Goal: Transaction & Acquisition: Purchase product/service

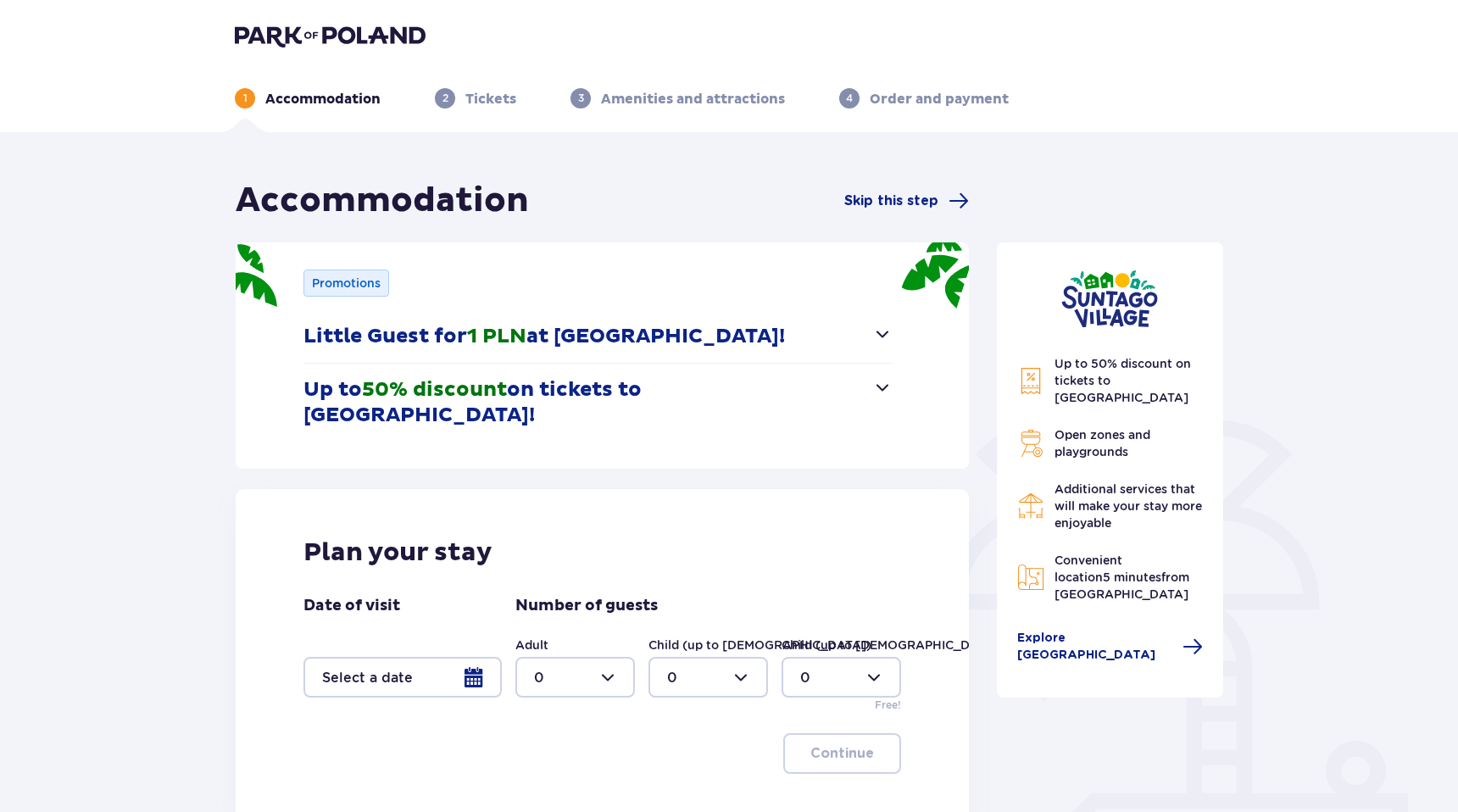
click at [636, 203] on div "Accommodation Skip this step" at bounding box center [603, 201] width 733 height 42
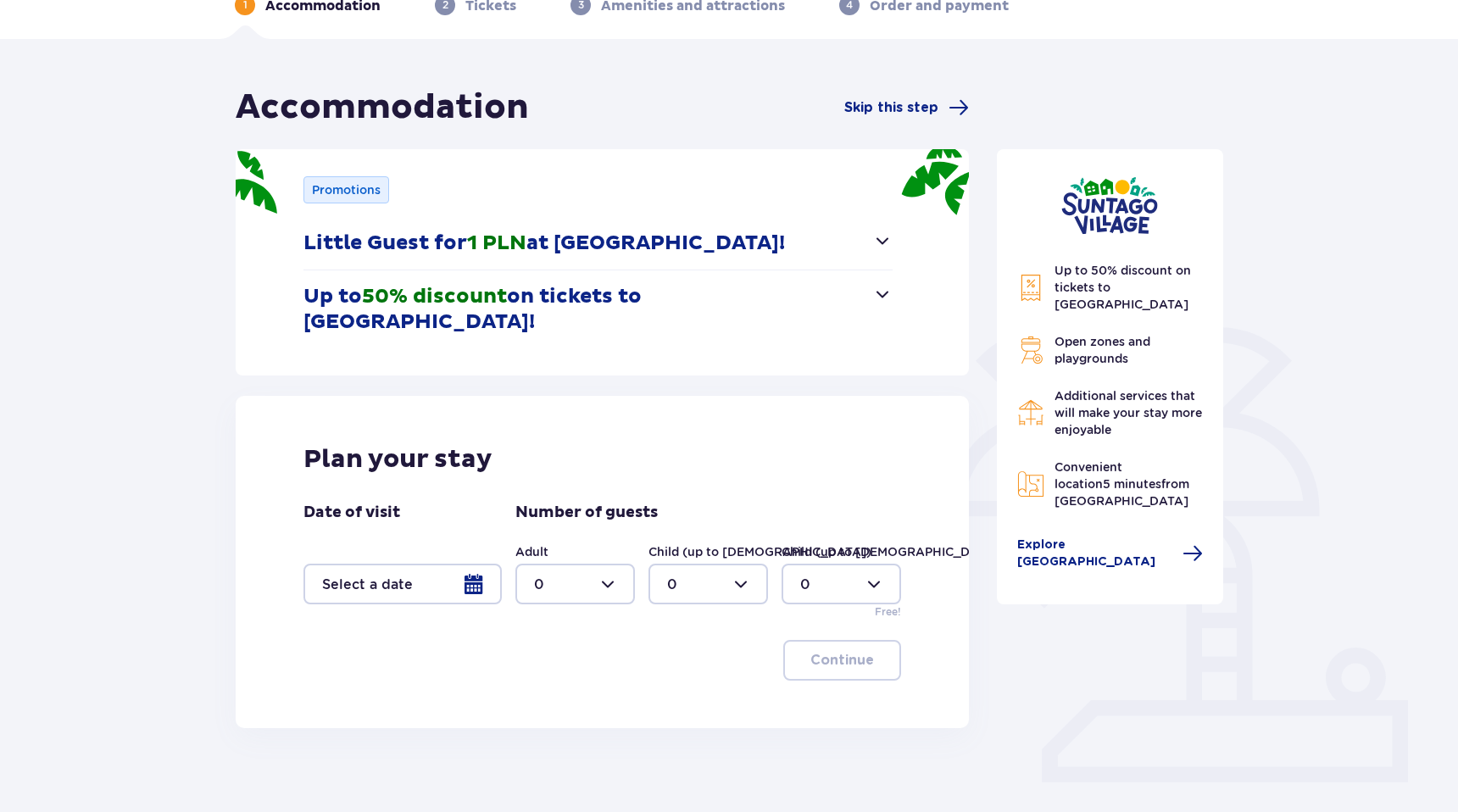
scroll to position [95, 0]
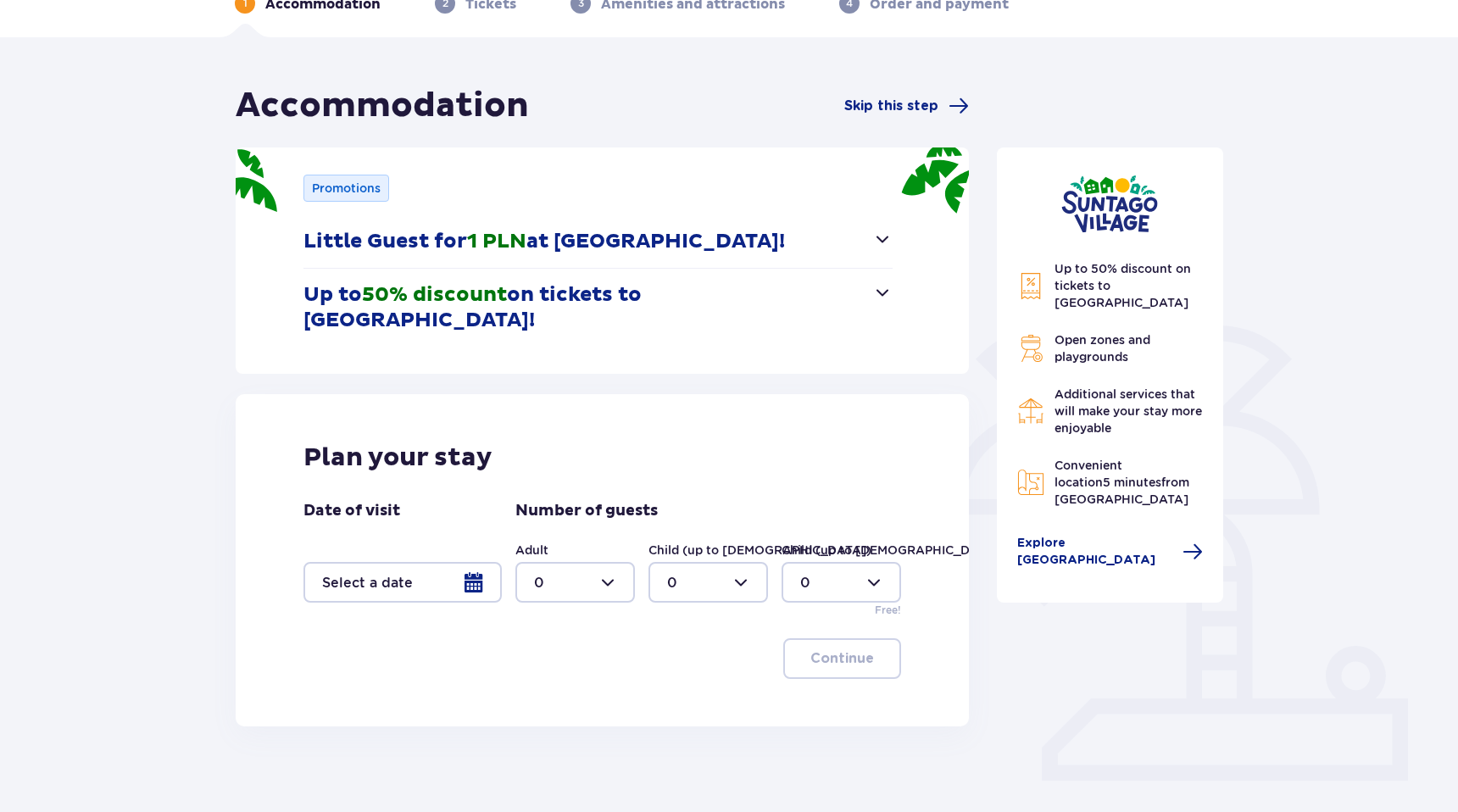
click at [382, 562] on div at bounding box center [403, 582] width 198 height 41
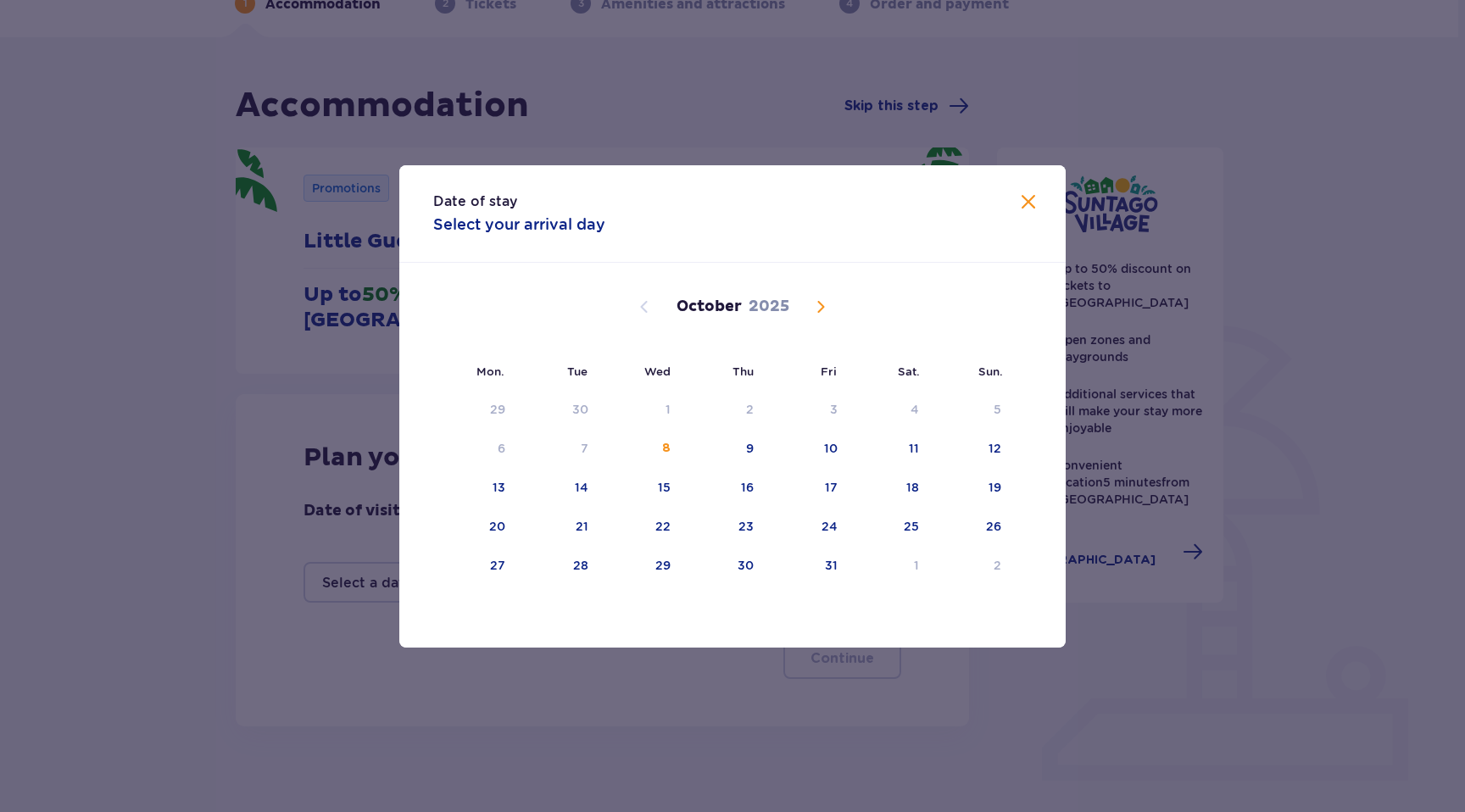
click at [815, 314] on span "Next month" at bounding box center [820, 306] width 20 height 20
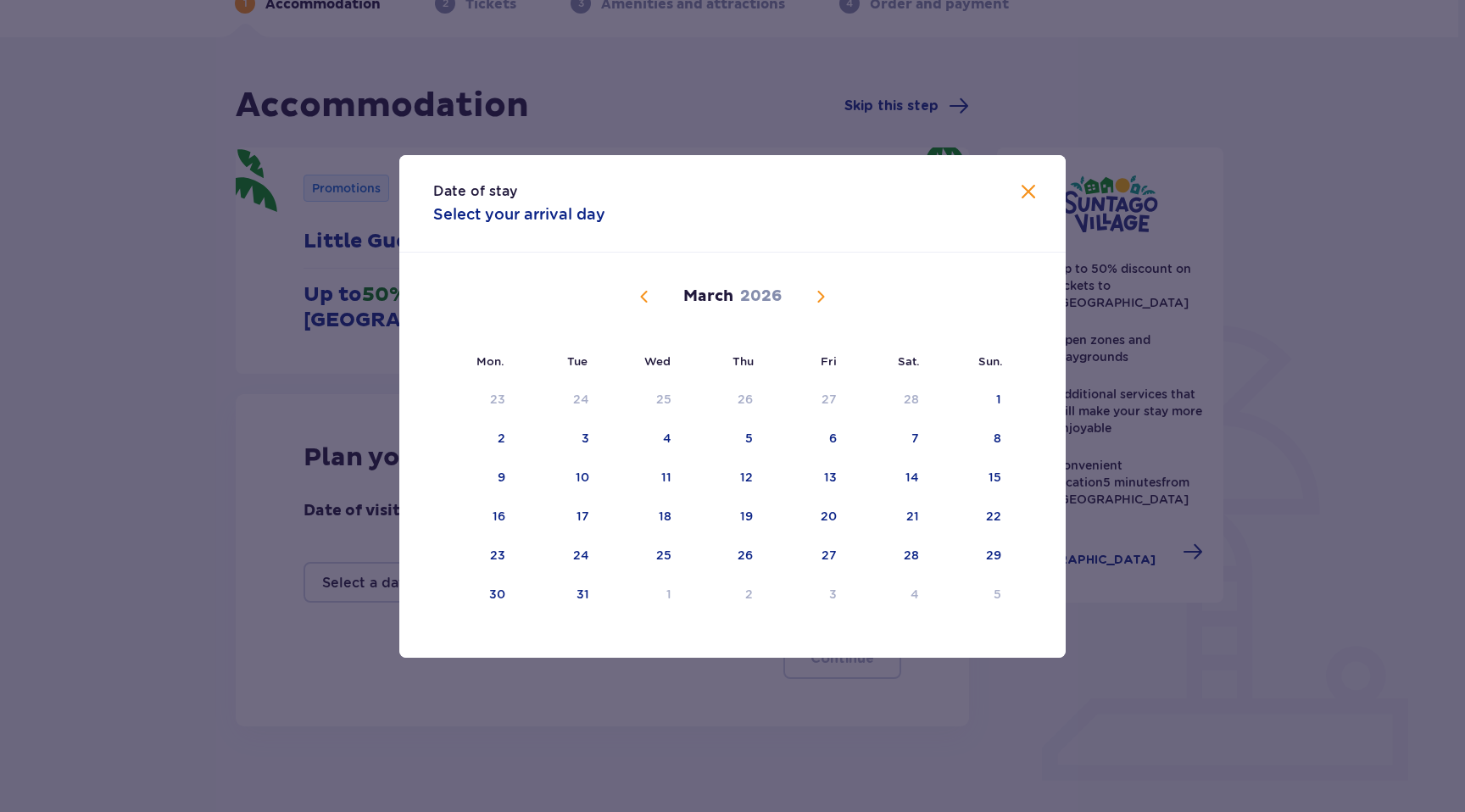
click at [819, 301] on span "Next month" at bounding box center [820, 296] width 20 height 20
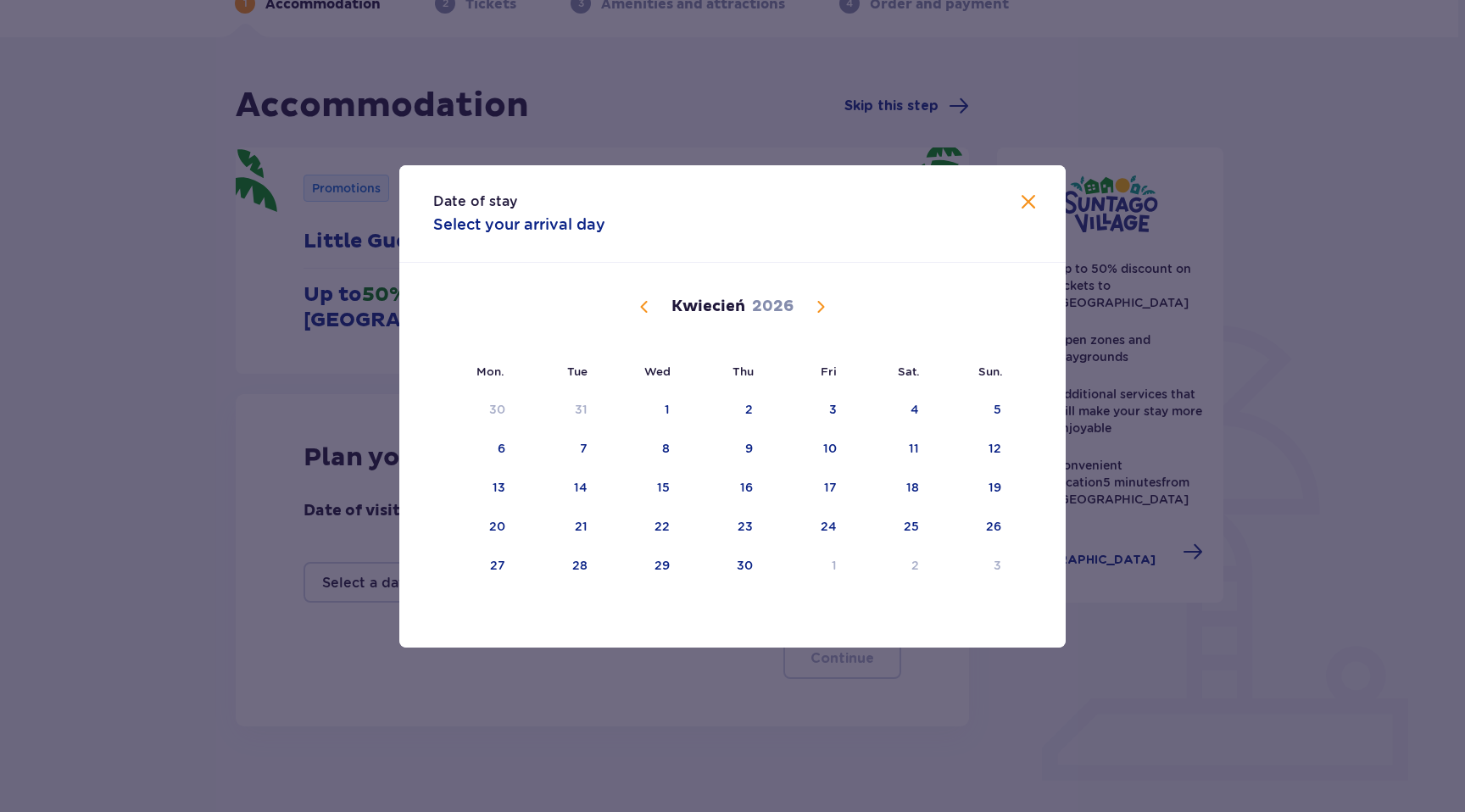
click at [819, 301] on span "Next month" at bounding box center [820, 306] width 20 height 20
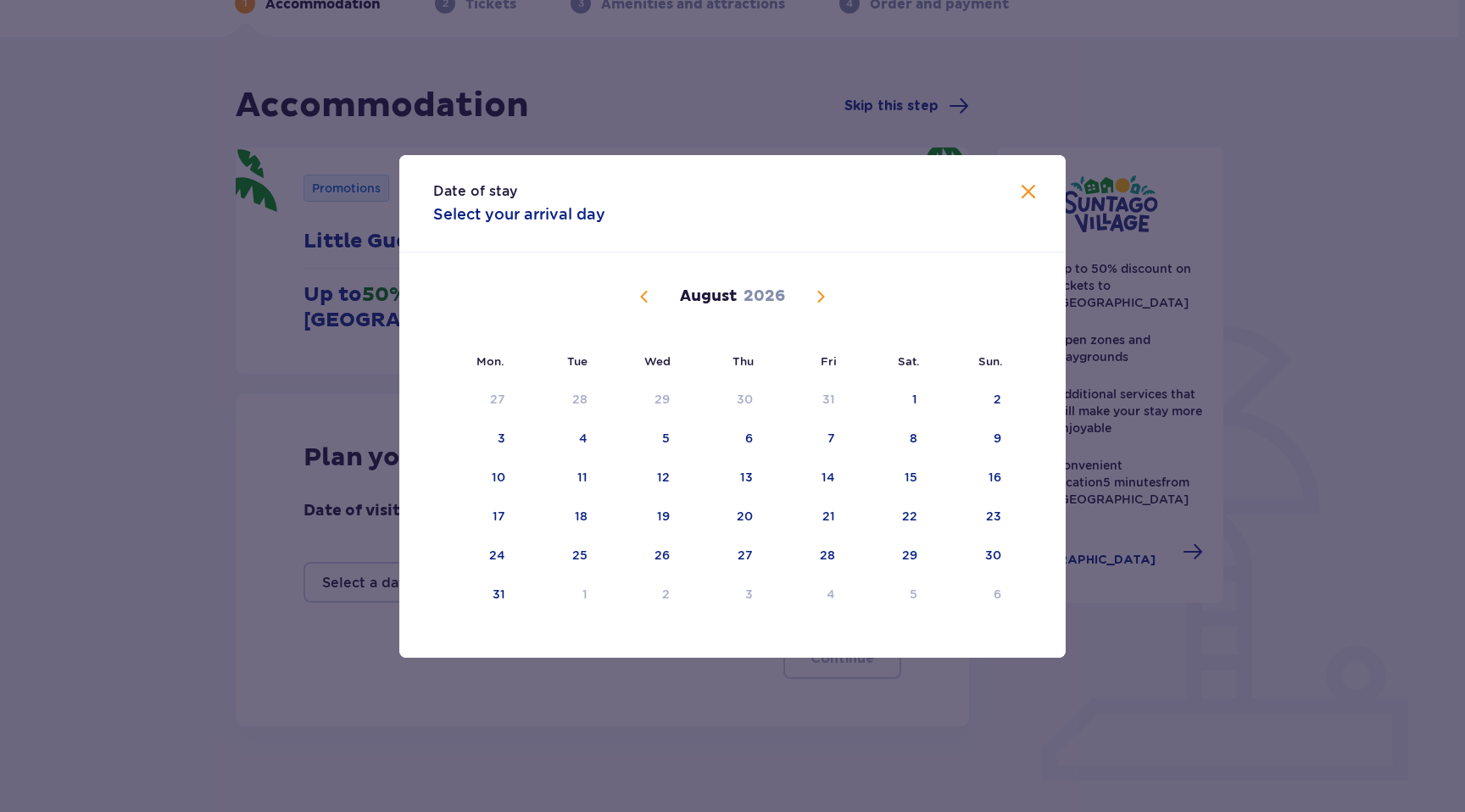
click at [819, 301] on span "Next month" at bounding box center [820, 296] width 20 height 20
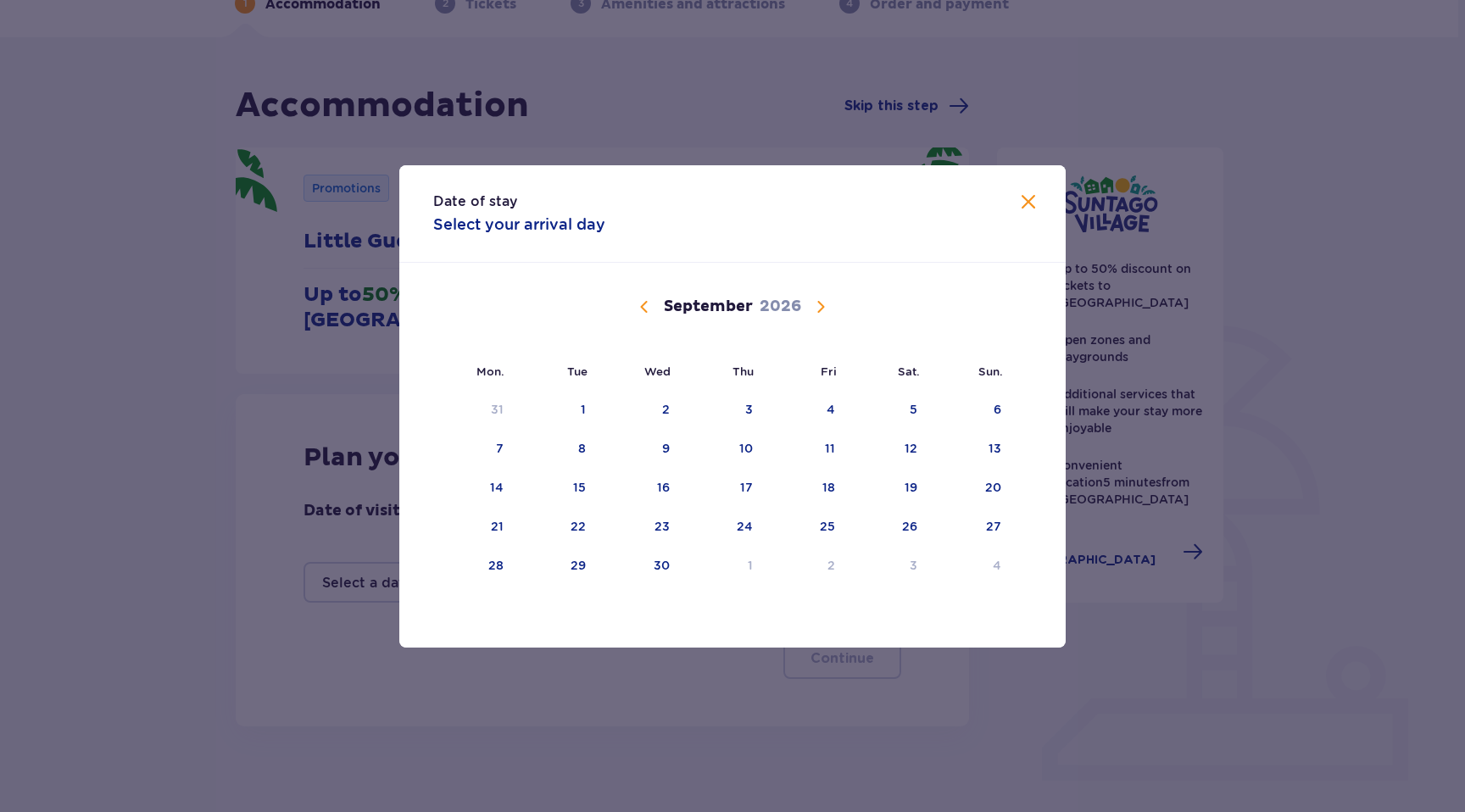
click at [819, 301] on span "Next month" at bounding box center [820, 306] width 20 height 20
click at [825, 531] on font "23" at bounding box center [828, 526] width 15 height 13
click at [641, 297] on span "Previous month" at bounding box center [644, 306] width 20 height 20
click at [812, 529] on div "25" at bounding box center [805, 527] width 82 height 37
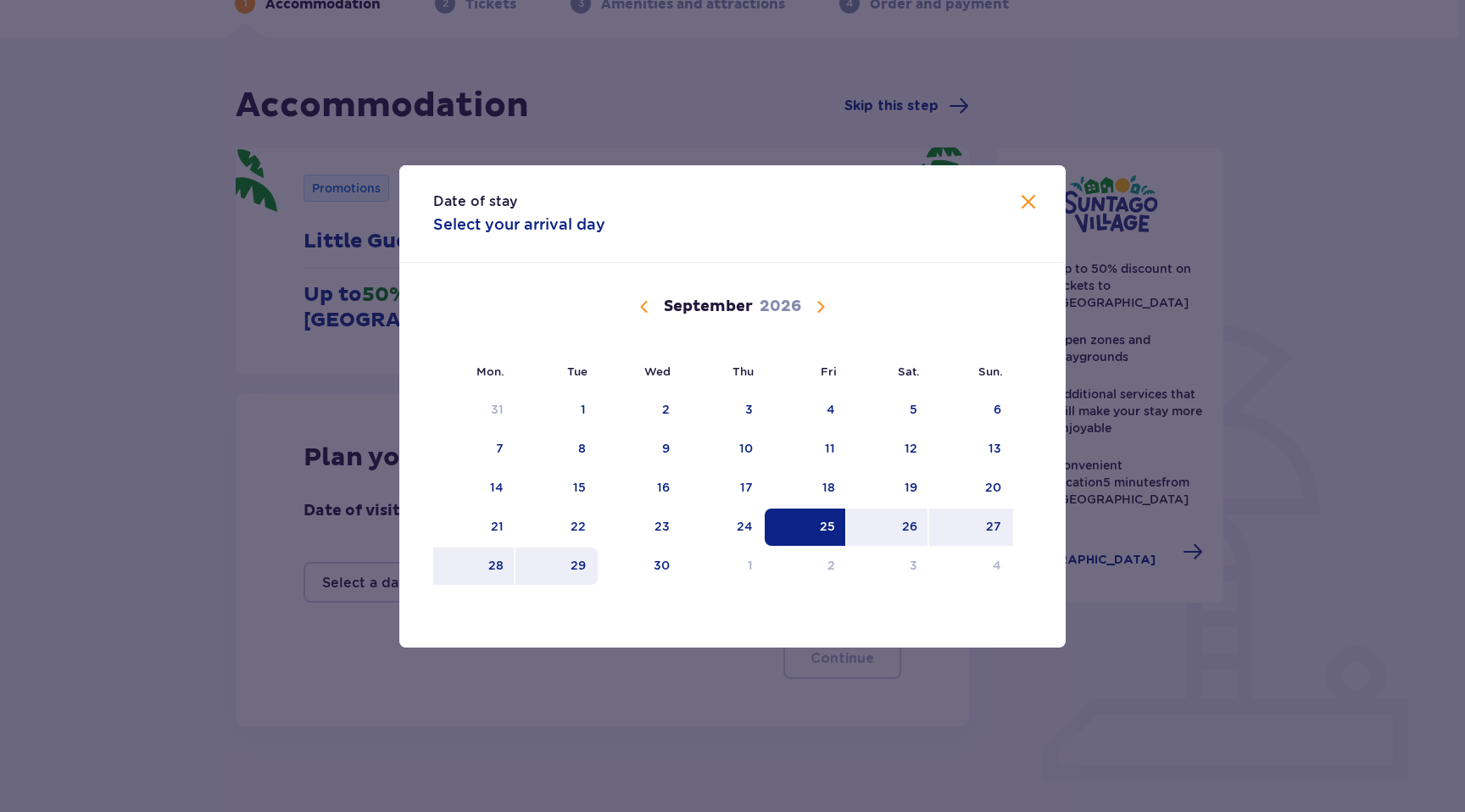
click at [577, 570] on font "29" at bounding box center [578, 565] width 15 height 13
type input "25.09.26 - 29.09.26"
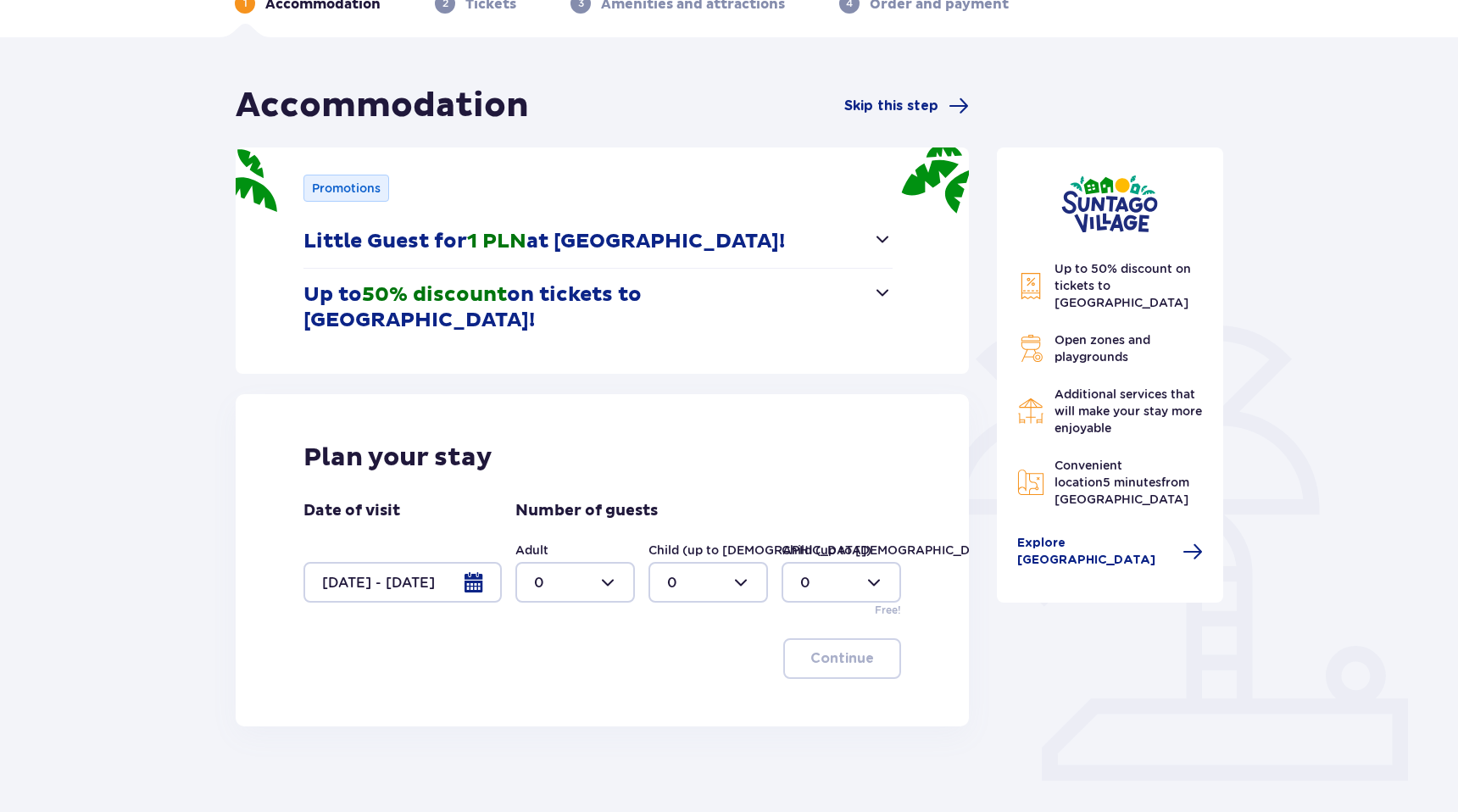
click at [571, 562] on div at bounding box center [575, 582] width 120 height 41
click at [548, 672] on div "2" at bounding box center [574, 679] width 82 height 18
type input "2"
click at [671, 562] on div at bounding box center [708, 582] width 120 height 41
click at [681, 679] on div "2" at bounding box center [707, 679] width 82 height 18
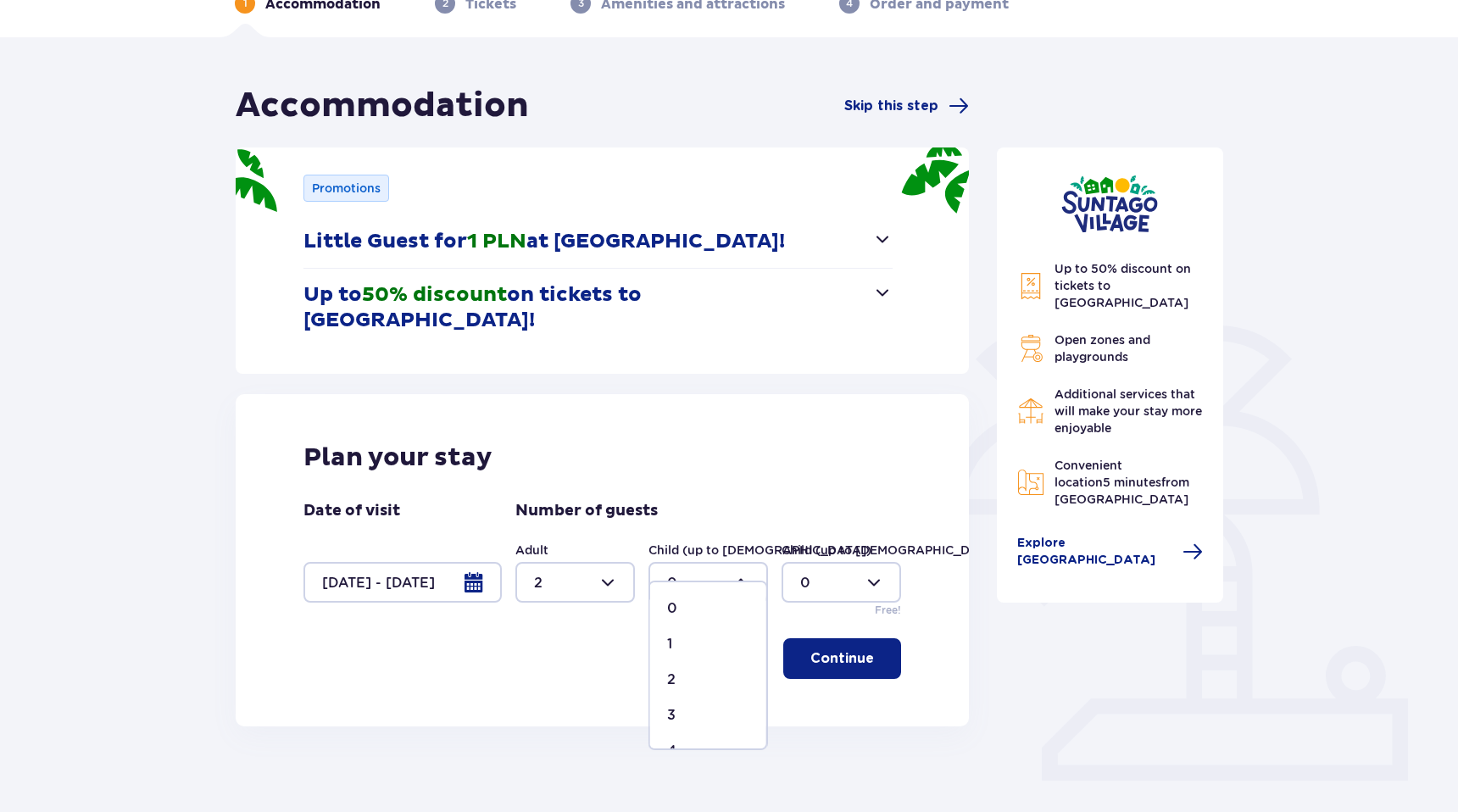
type input "2"
click at [801, 564] on div at bounding box center [841, 582] width 120 height 41
click at [809, 643] on div "1" at bounding box center [841, 644] width 82 height 18
type input "1"
click at [836, 652] on font "Continue" at bounding box center [842, 658] width 63 height 13
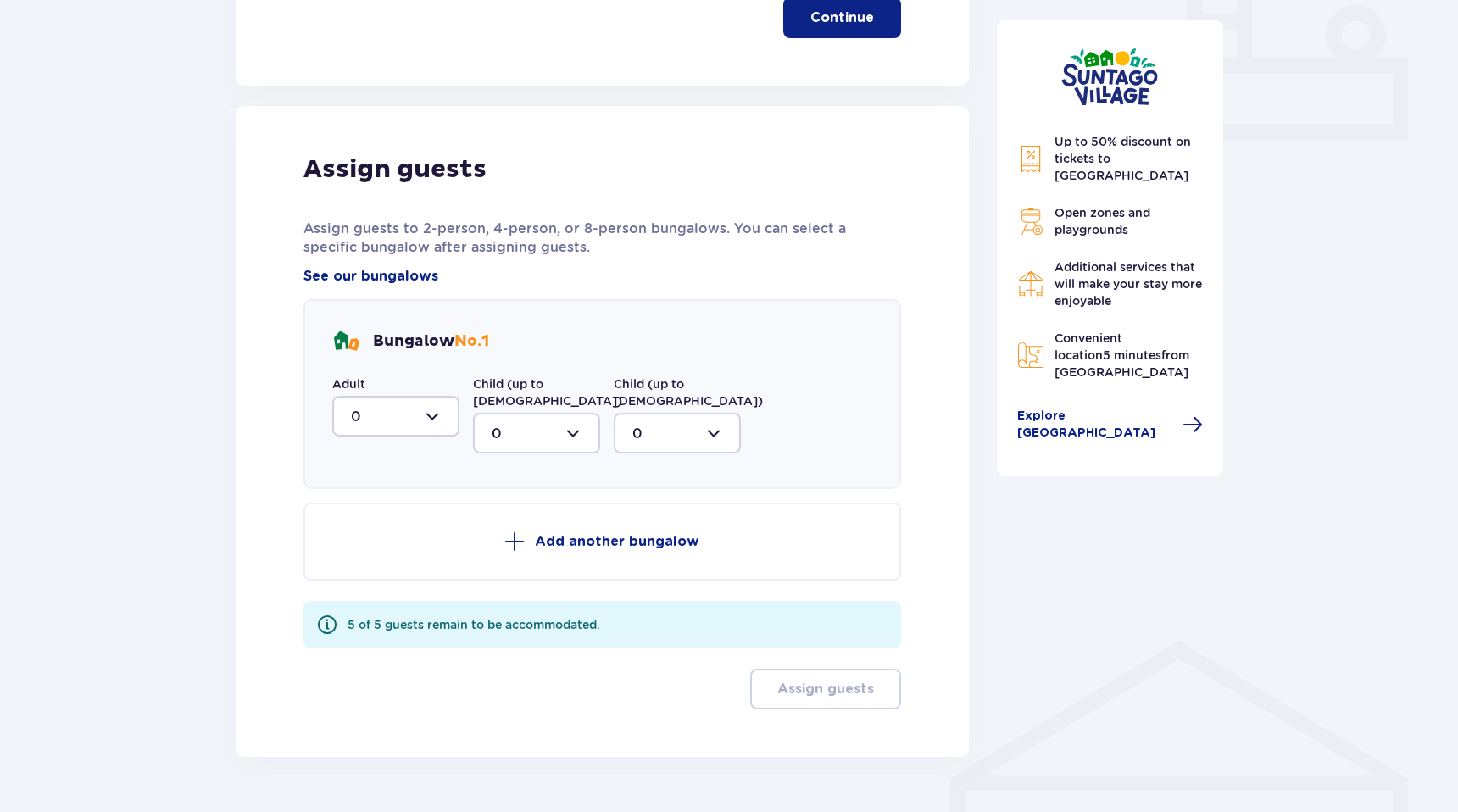
scroll to position [757, 0]
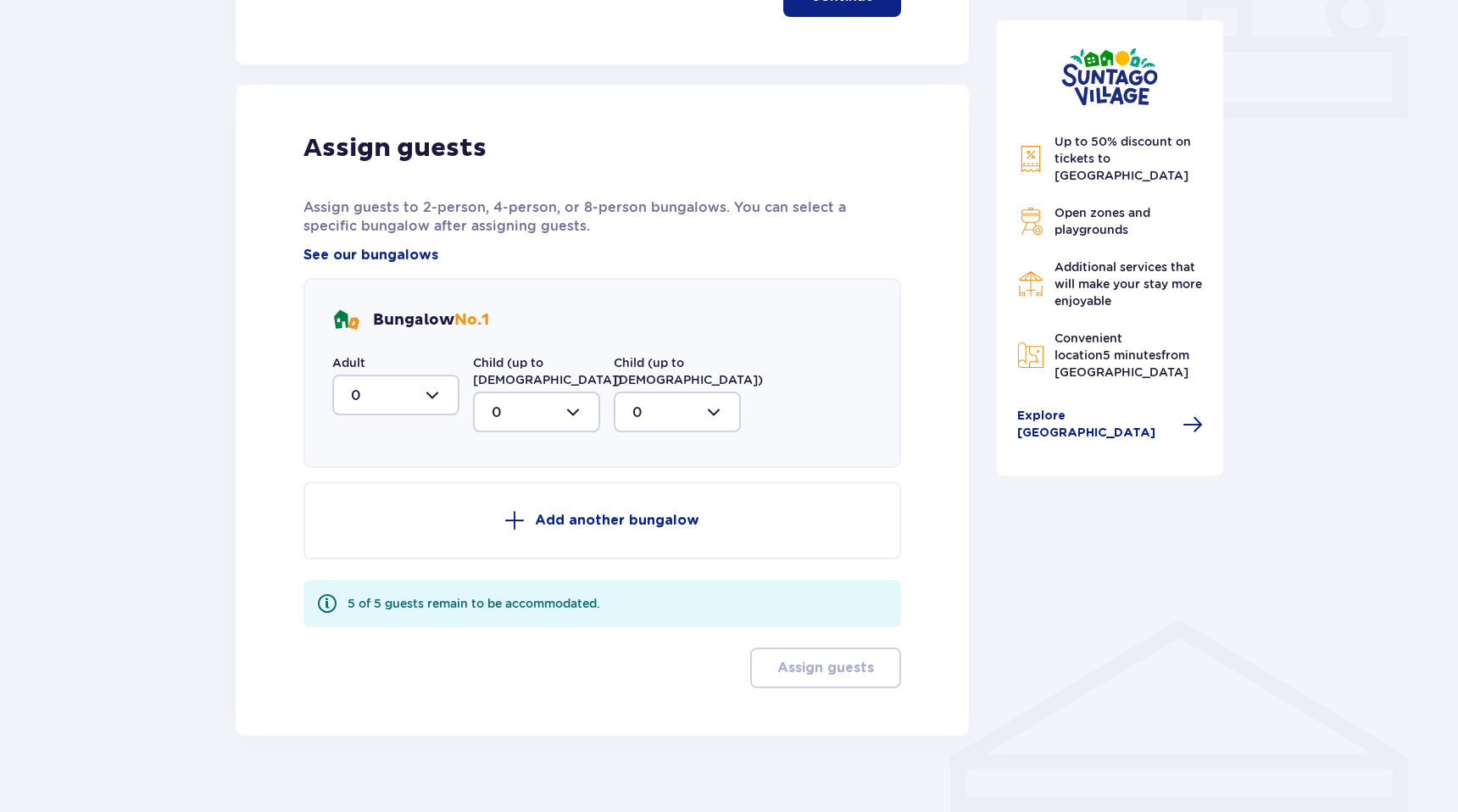
click at [404, 374] on div at bounding box center [396, 395] width 127 height 41
click at [362, 508] on div "2" at bounding box center [396, 517] width 90 height 18
type input "2"
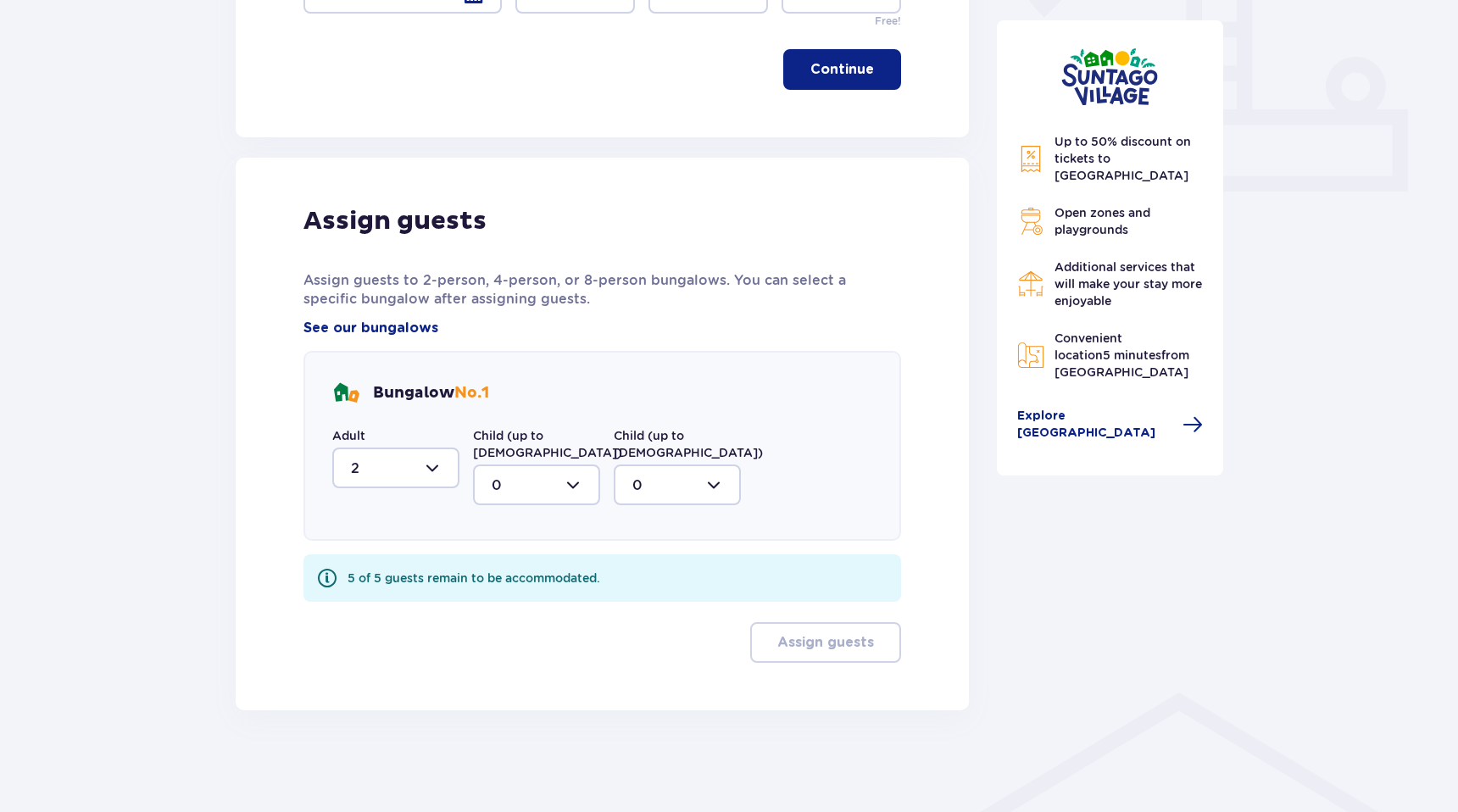
scroll to position [659, 0]
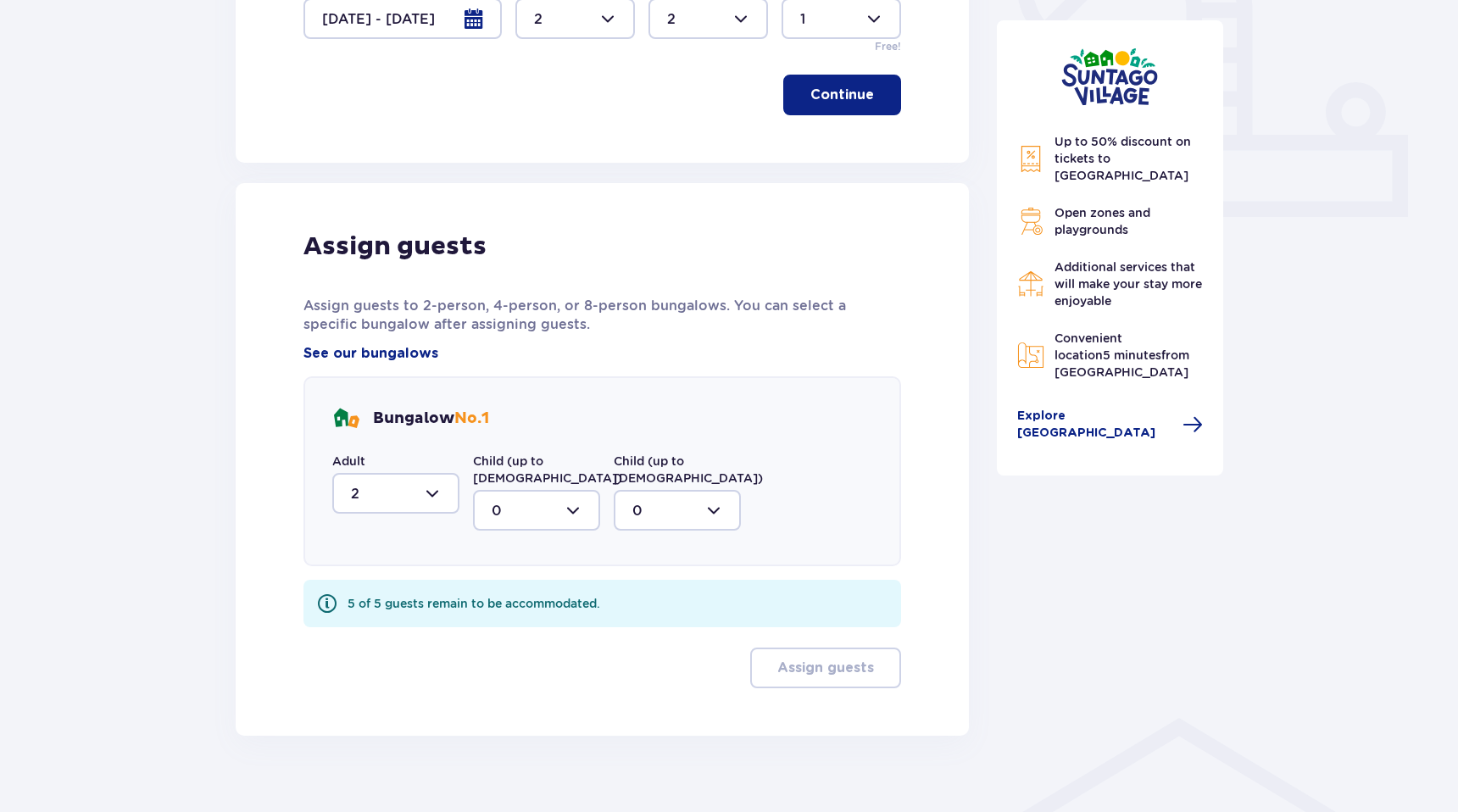
click at [529, 490] on div at bounding box center [537, 510] width 127 height 41
click at [517, 624] on div "2" at bounding box center [537, 632] width 90 height 18
type input "2"
click at [642, 490] on div at bounding box center [677, 510] width 127 height 41
click at [647, 588] on div "1" at bounding box center [677, 597] width 90 height 18
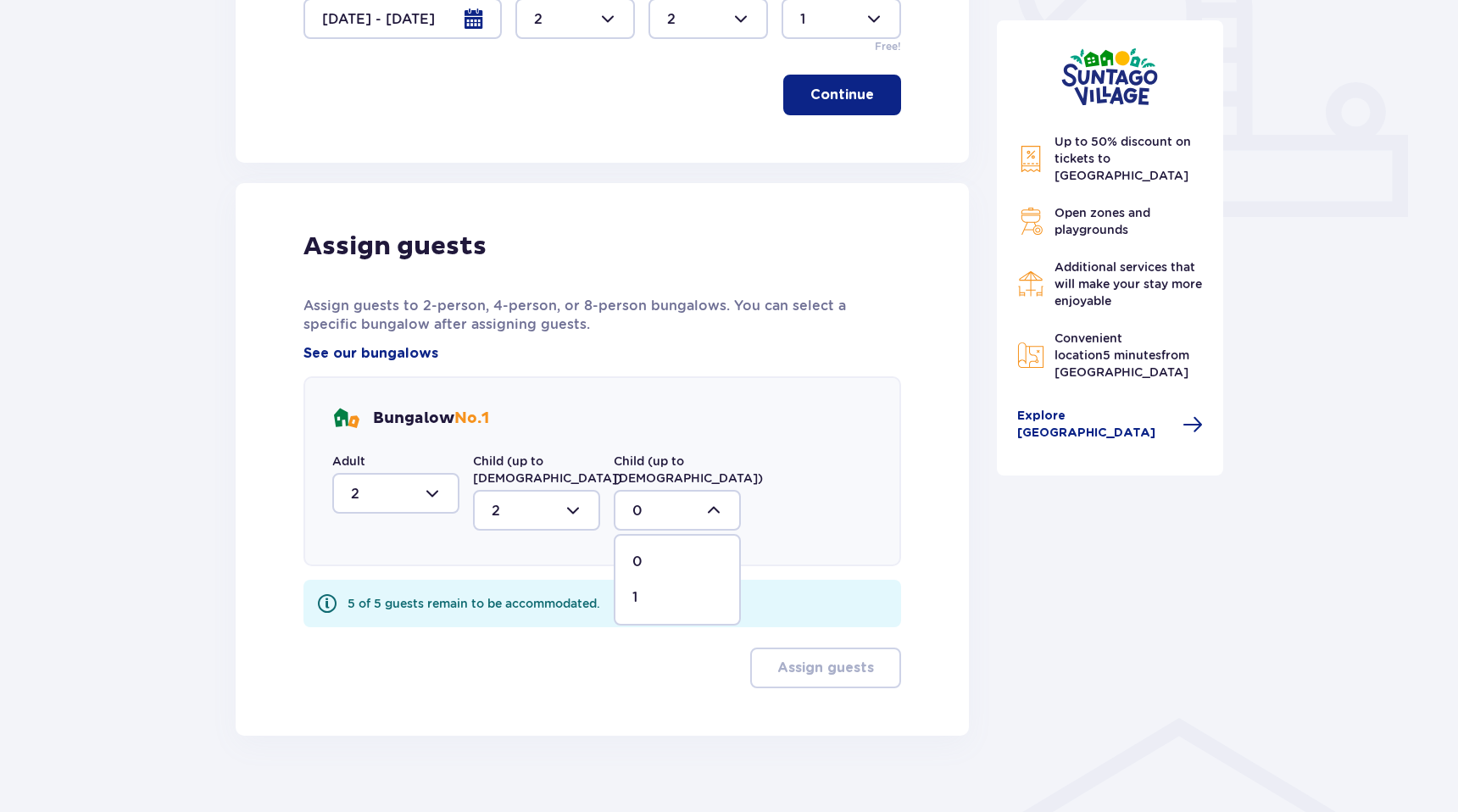
type input "1"
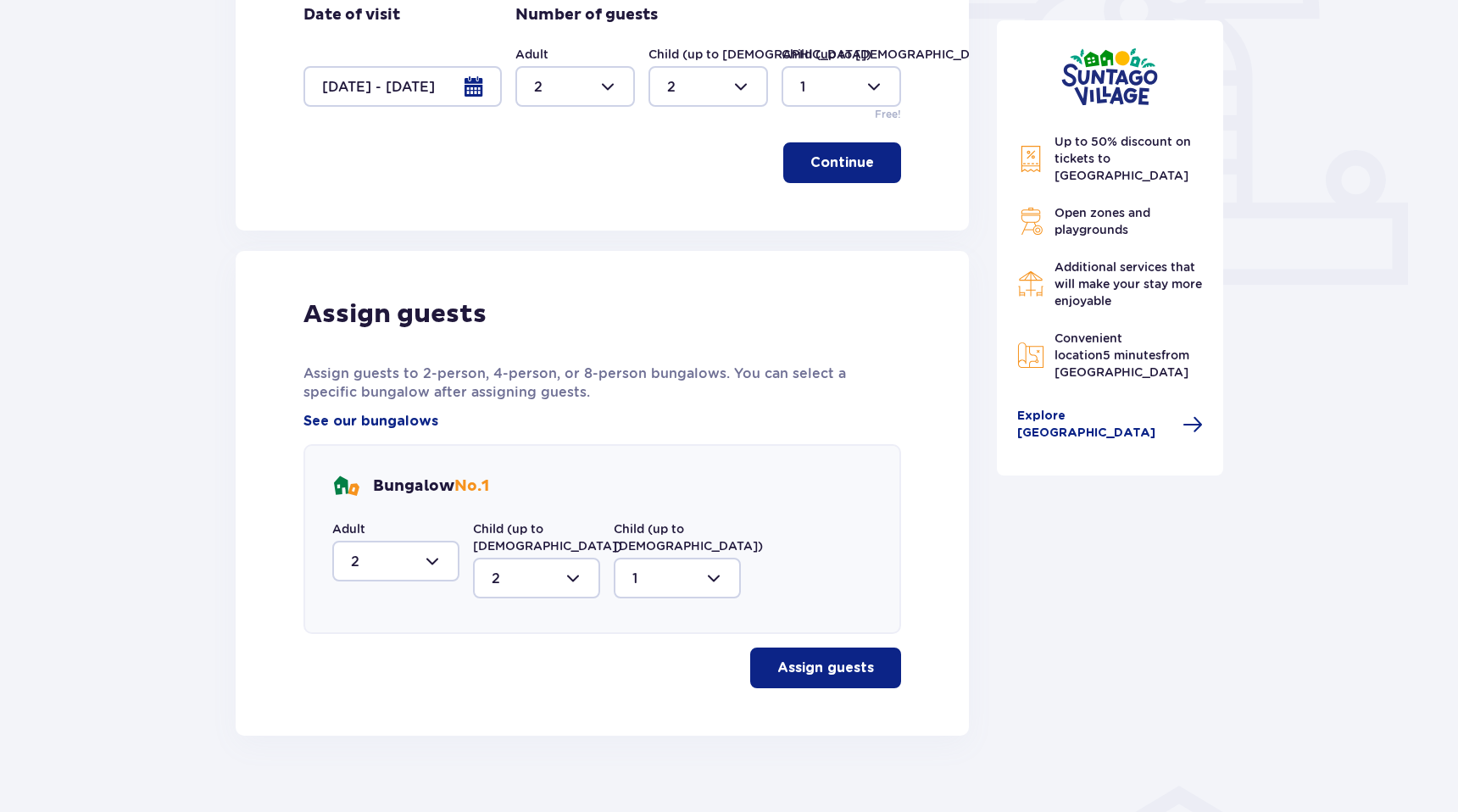
click at [788, 661] on font "Assign guests" at bounding box center [826, 668] width 97 height 13
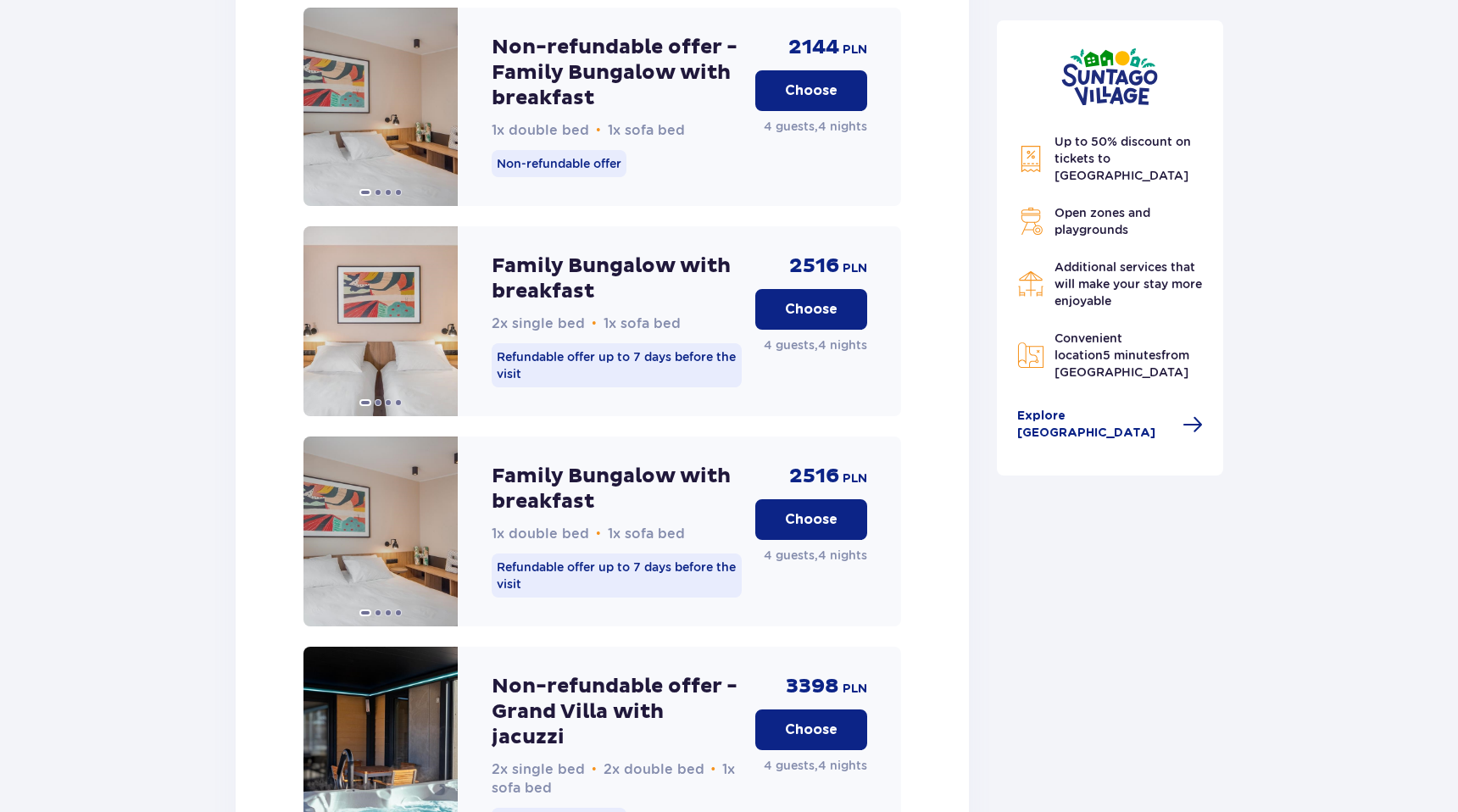
scroll to position [2551, 0]
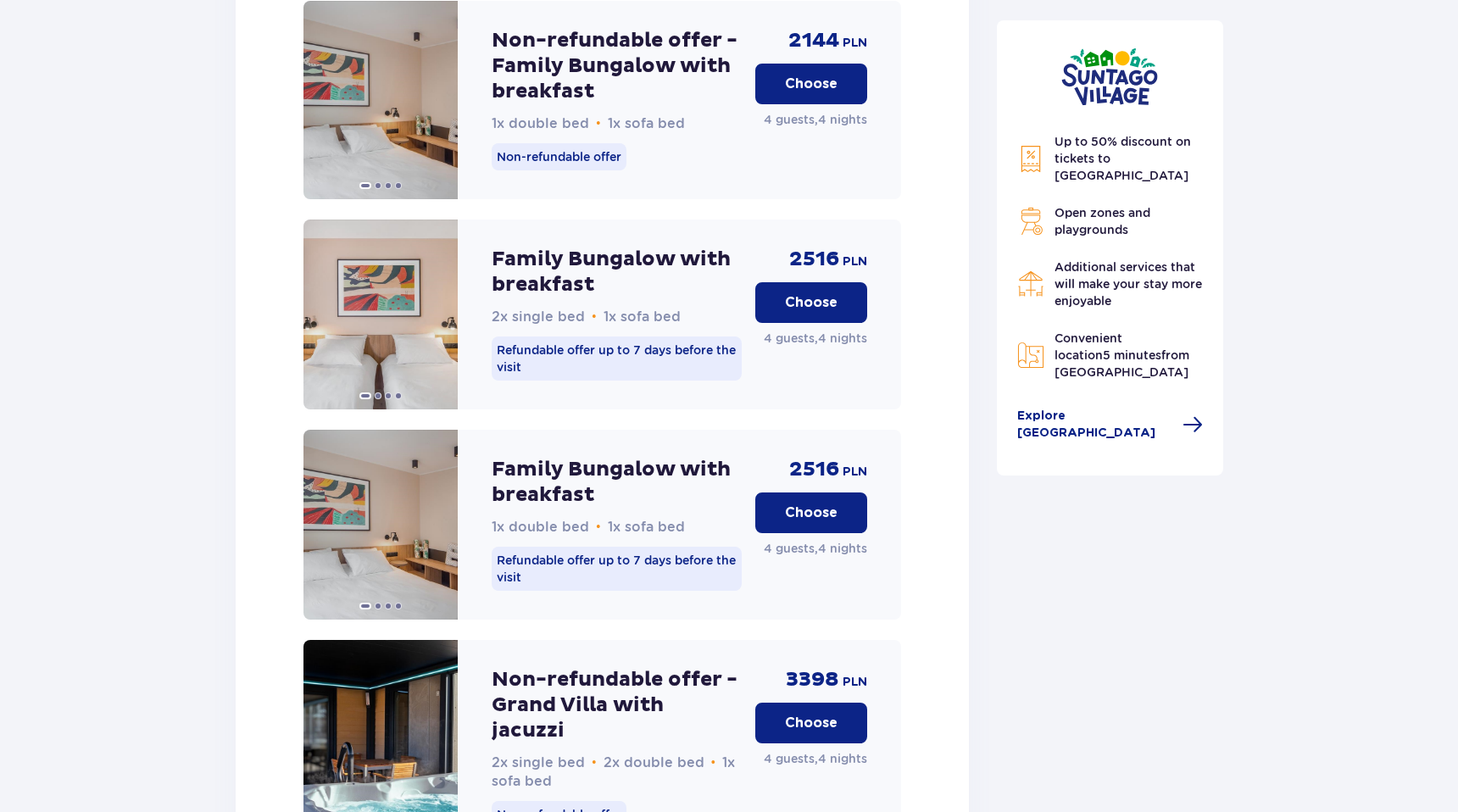
click at [804, 504] on font "Choose" at bounding box center [811, 513] width 53 height 18
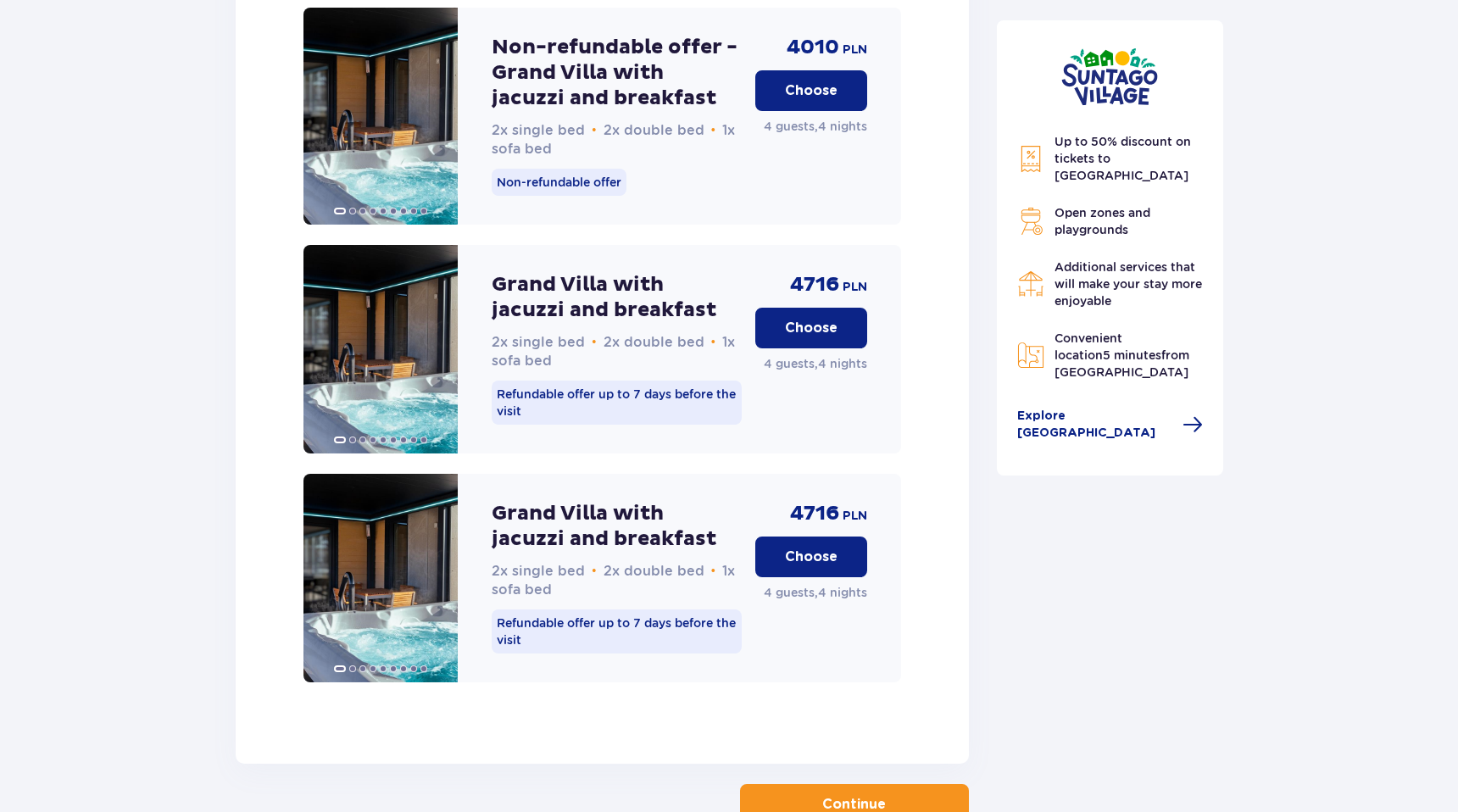
scroll to position [4354, 0]
click at [825, 797] on font "Continue" at bounding box center [855, 803] width 63 height 13
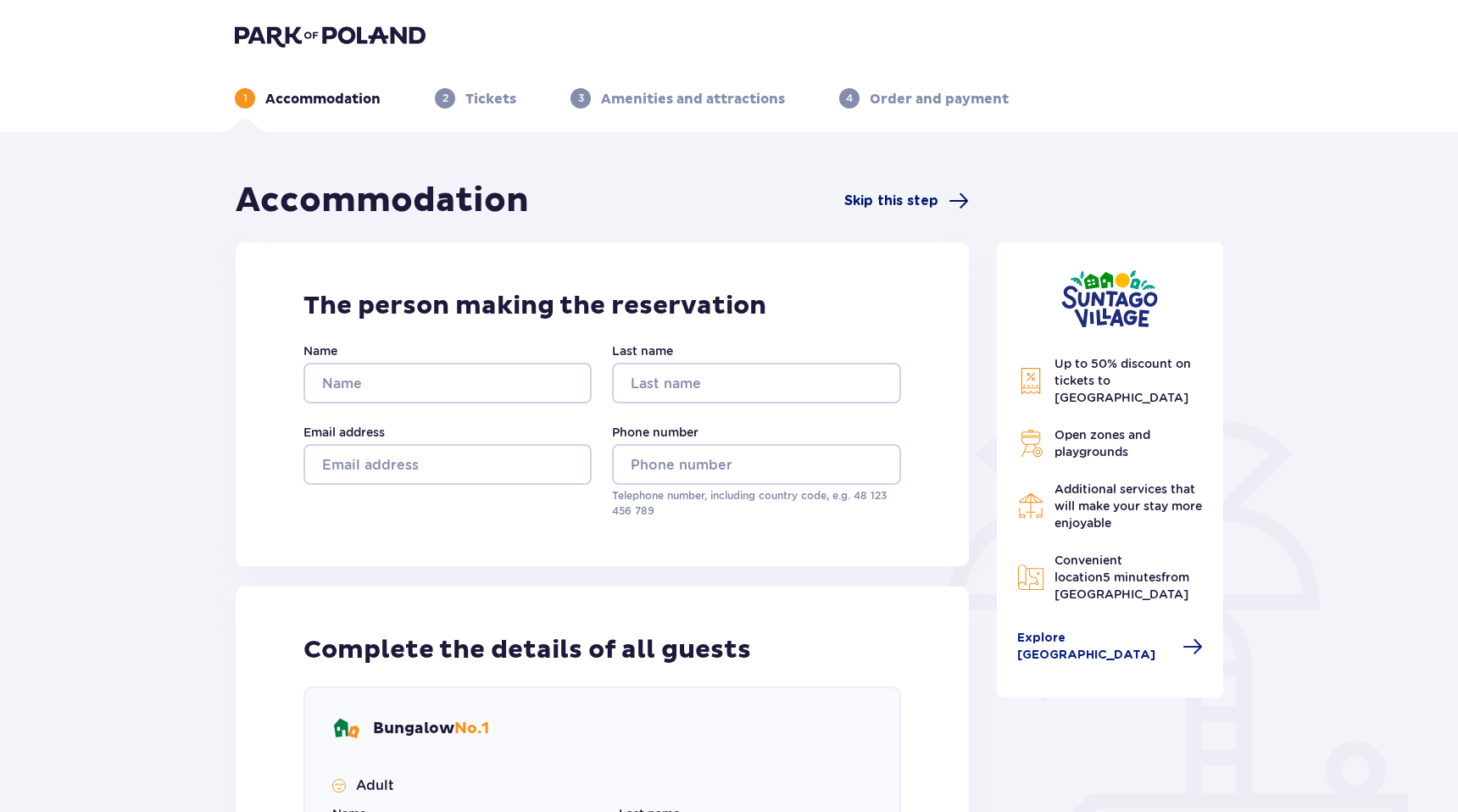
click at [893, 198] on font "Skip this step" at bounding box center [892, 200] width 94 height 13
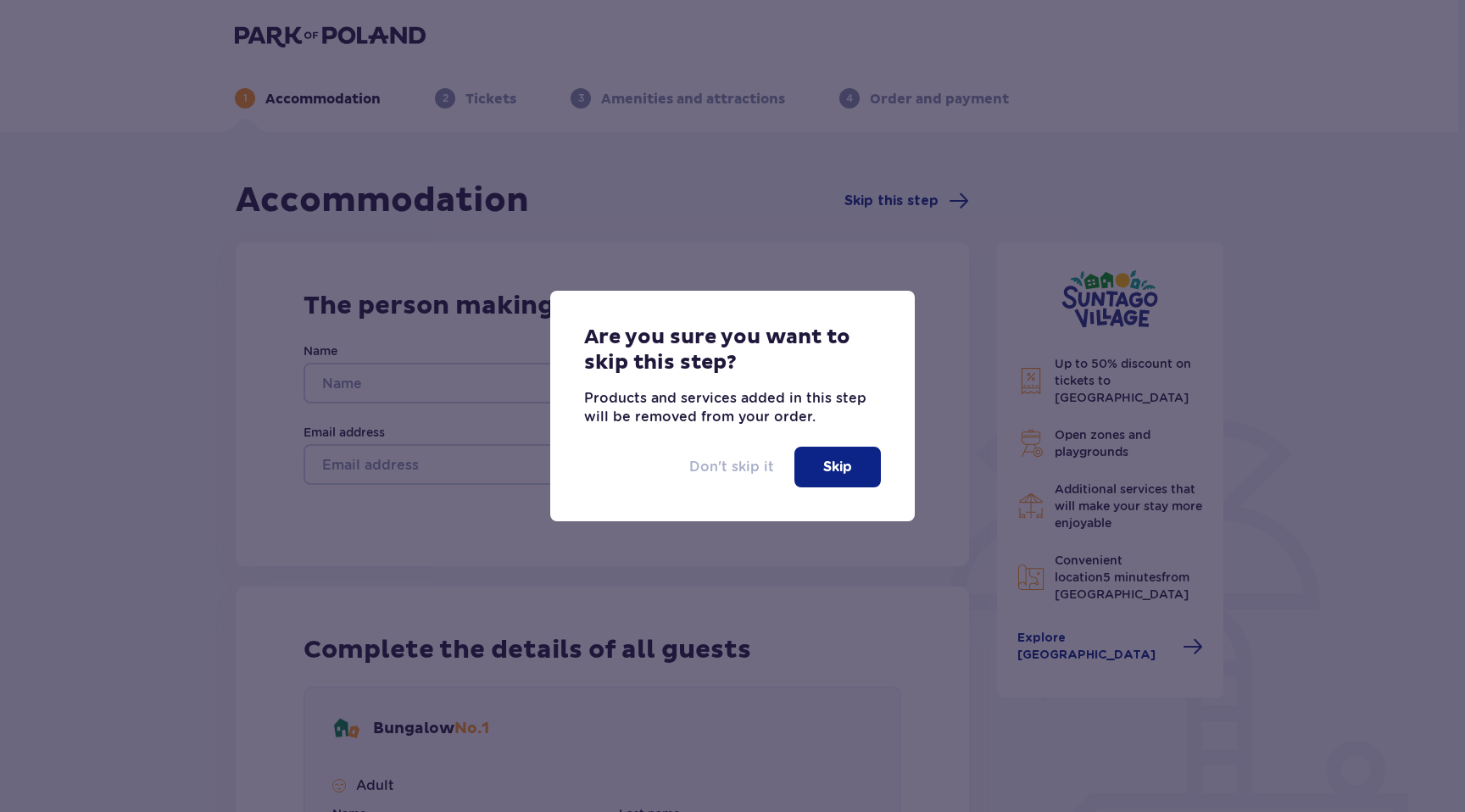
click at [716, 471] on font "Don't skip it" at bounding box center [731, 467] width 85 height 16
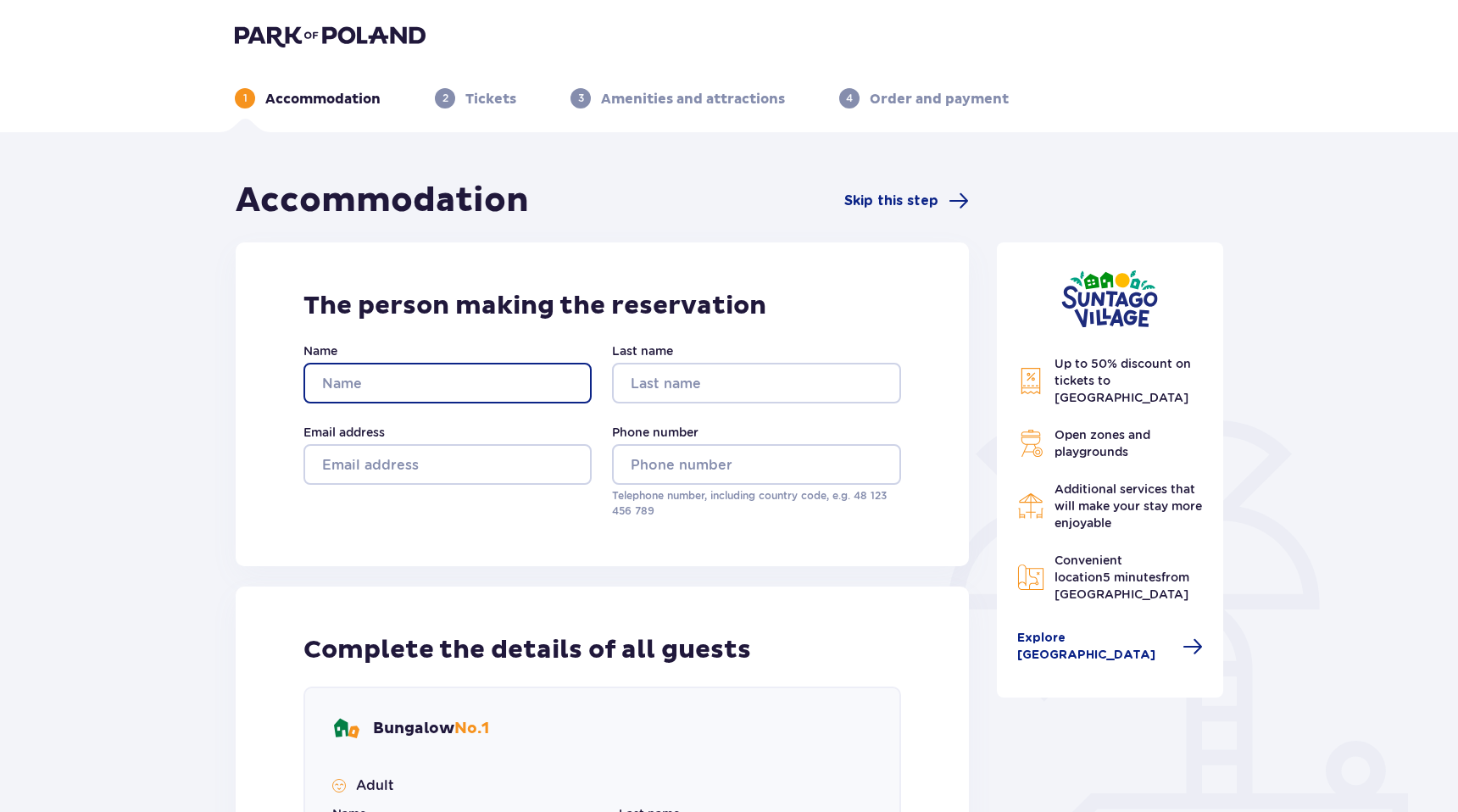
click at [426, 382] on input "Name" at bounding box center [448, 383] width 288 height 41
type input "Gilad"
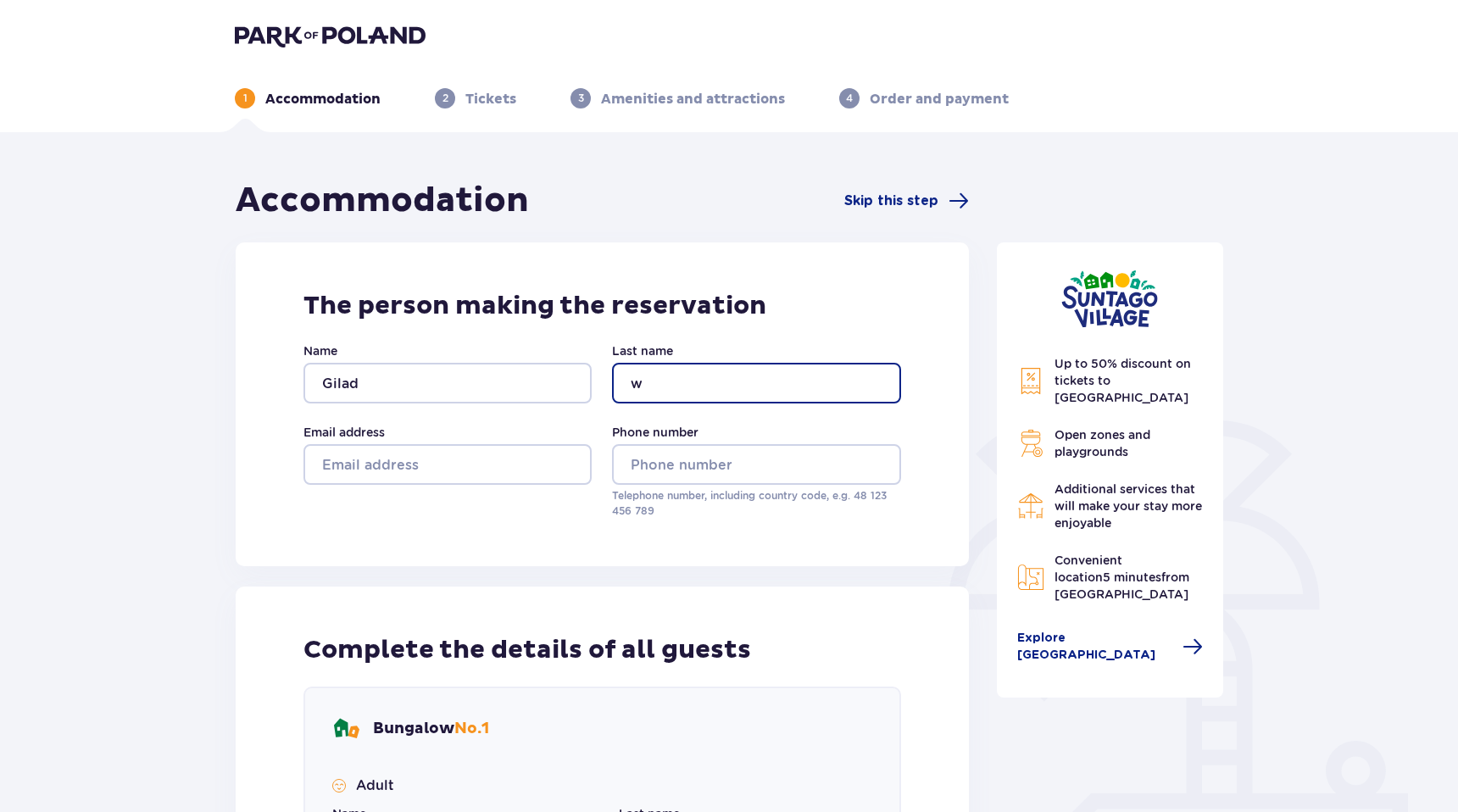
type input "Wagner"
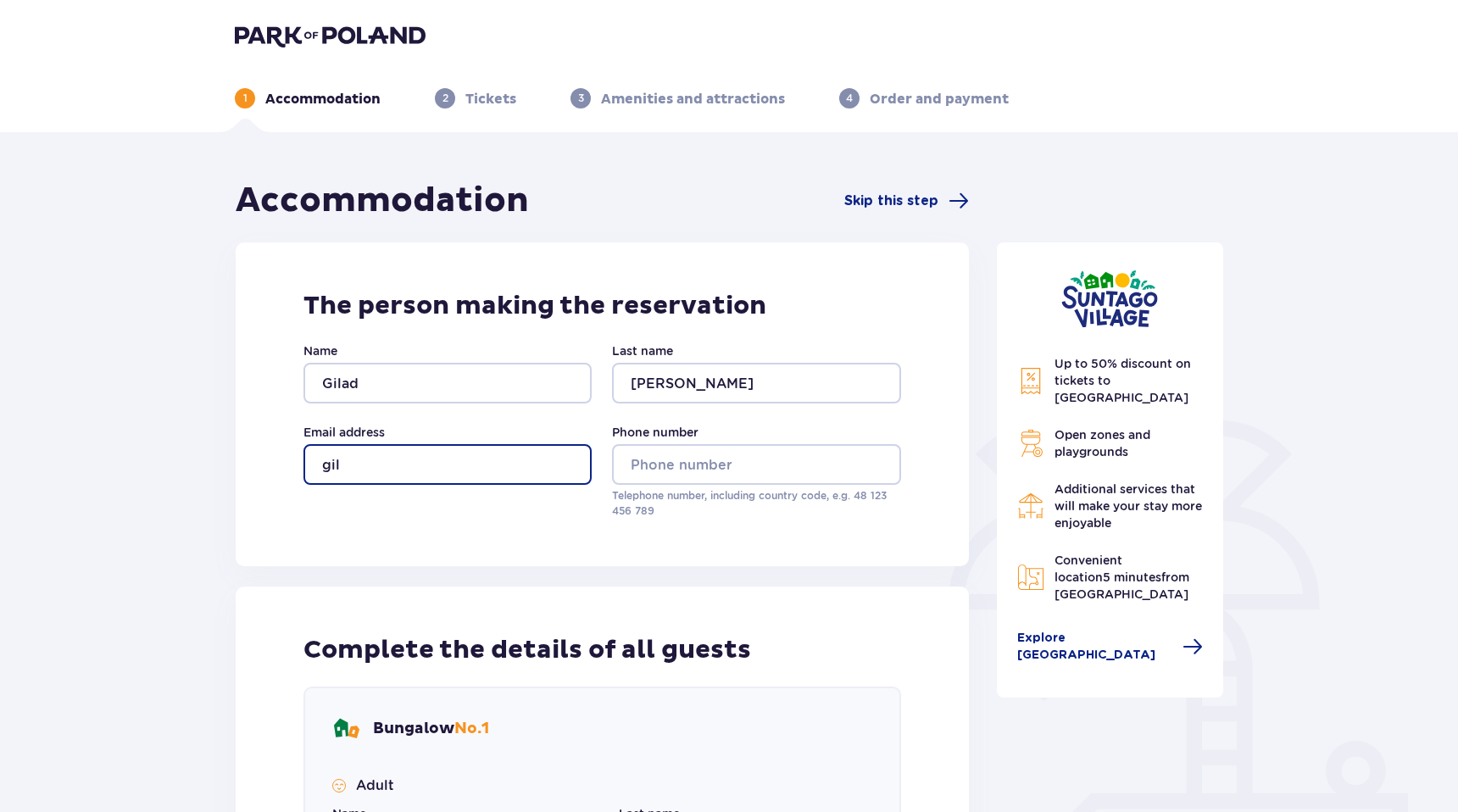
type input "giladwa@gmail.com"
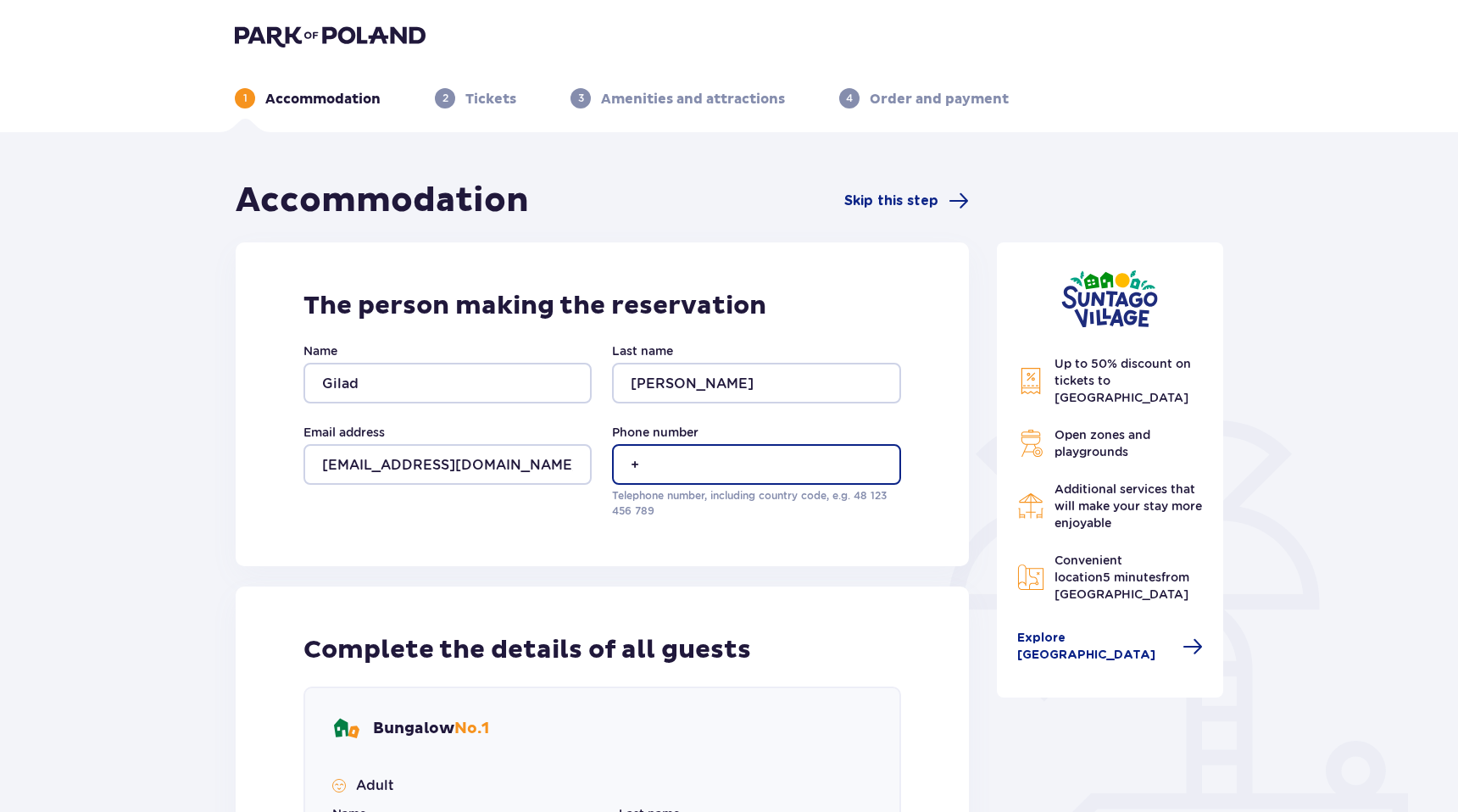
type input "+972543119753"
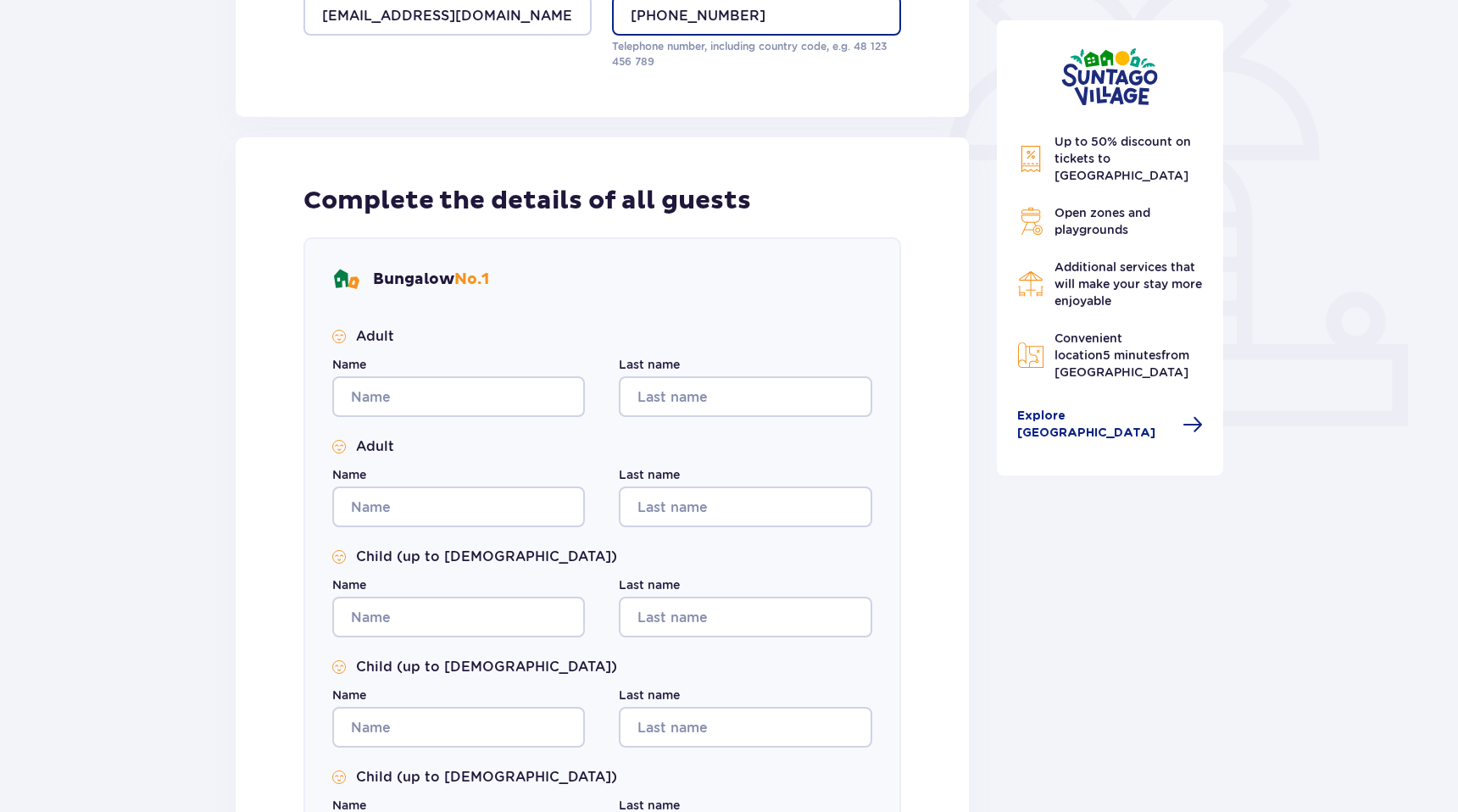
scroll to position [456, 0]
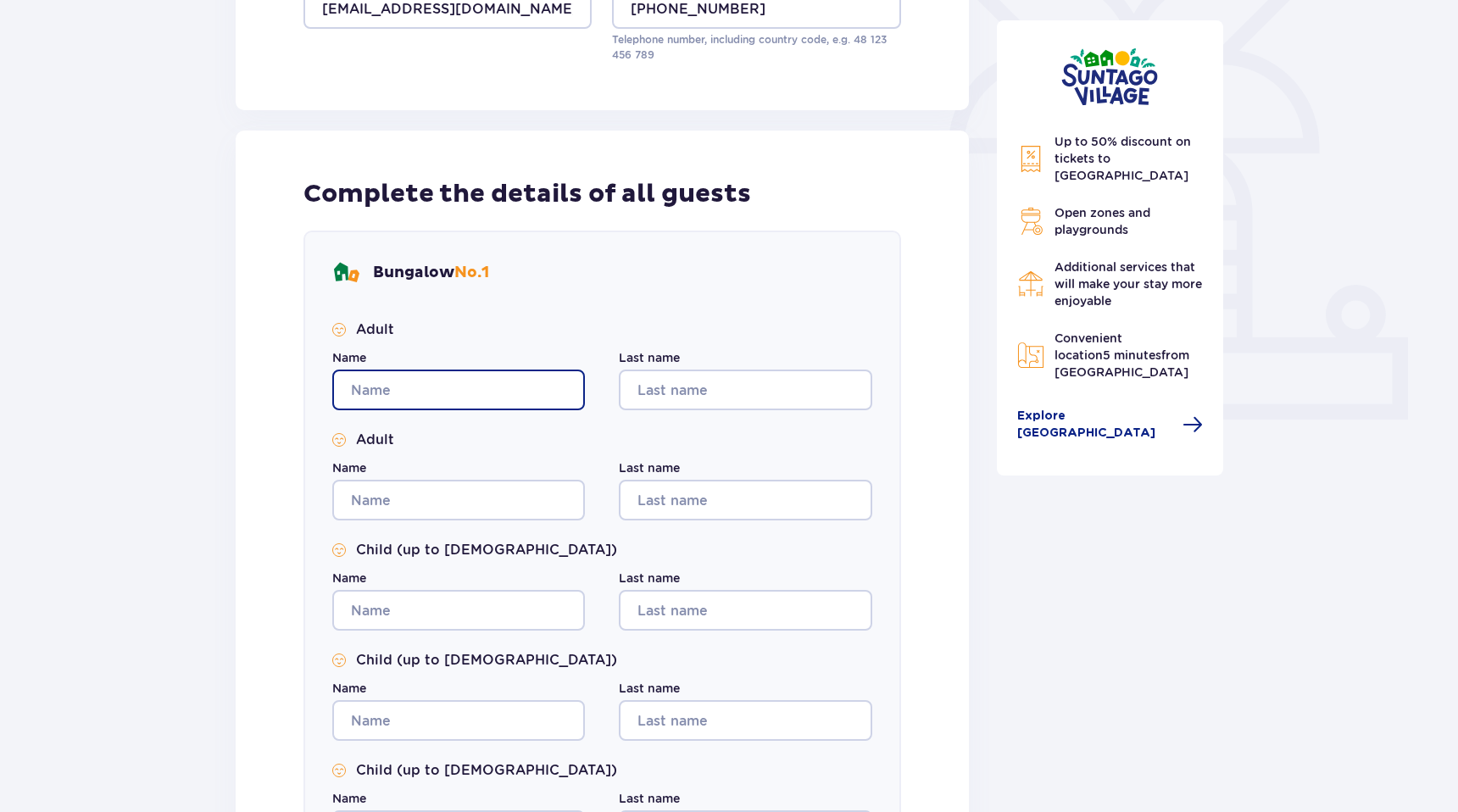
click at [438, 403] on input "Name" at bounding box center [458, 390] width 253 height 41
type input "Gilad"
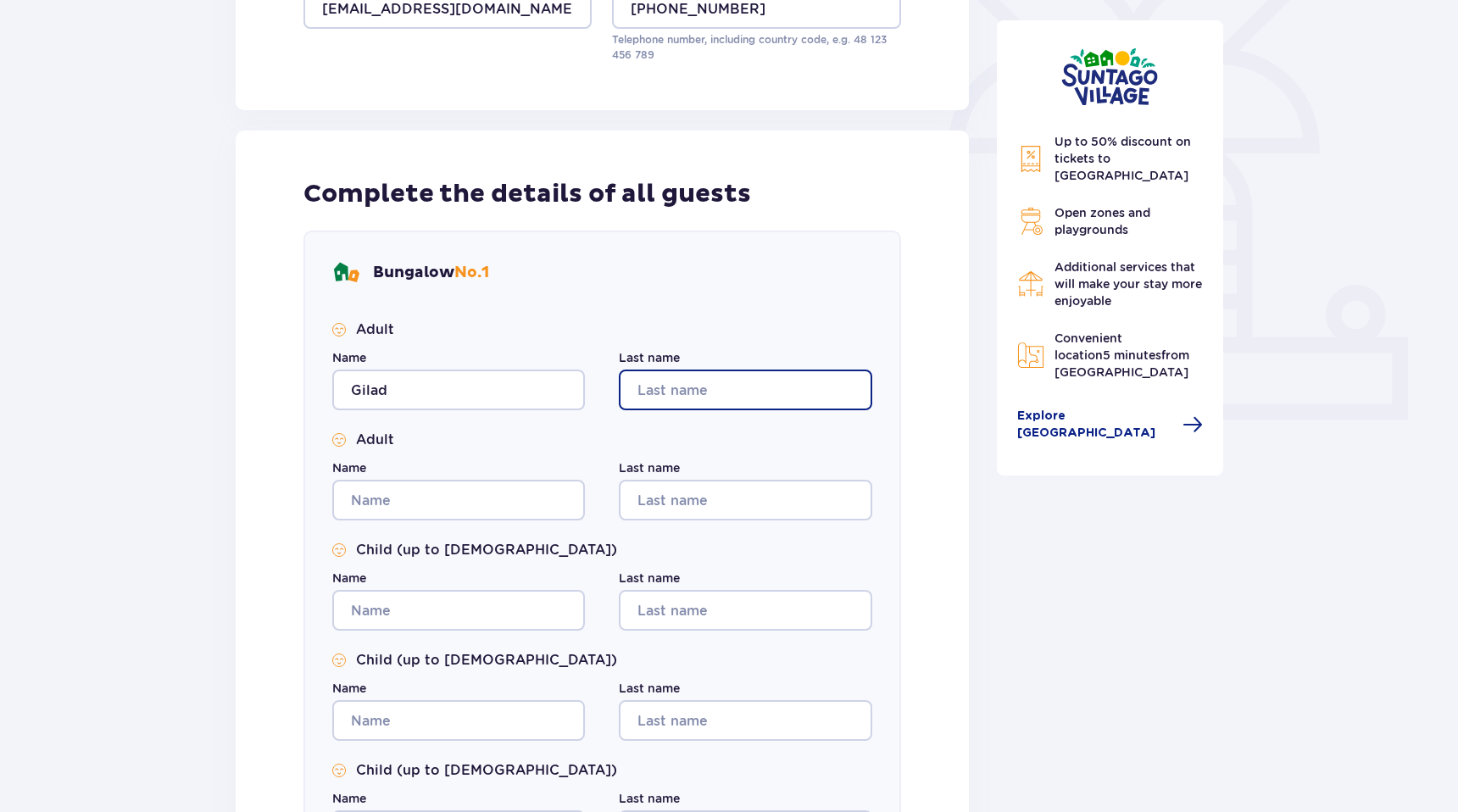
click at [660, 405] on input "Last name" at bounding box center [745, 390] width 253 height 41
type input "Wagner"
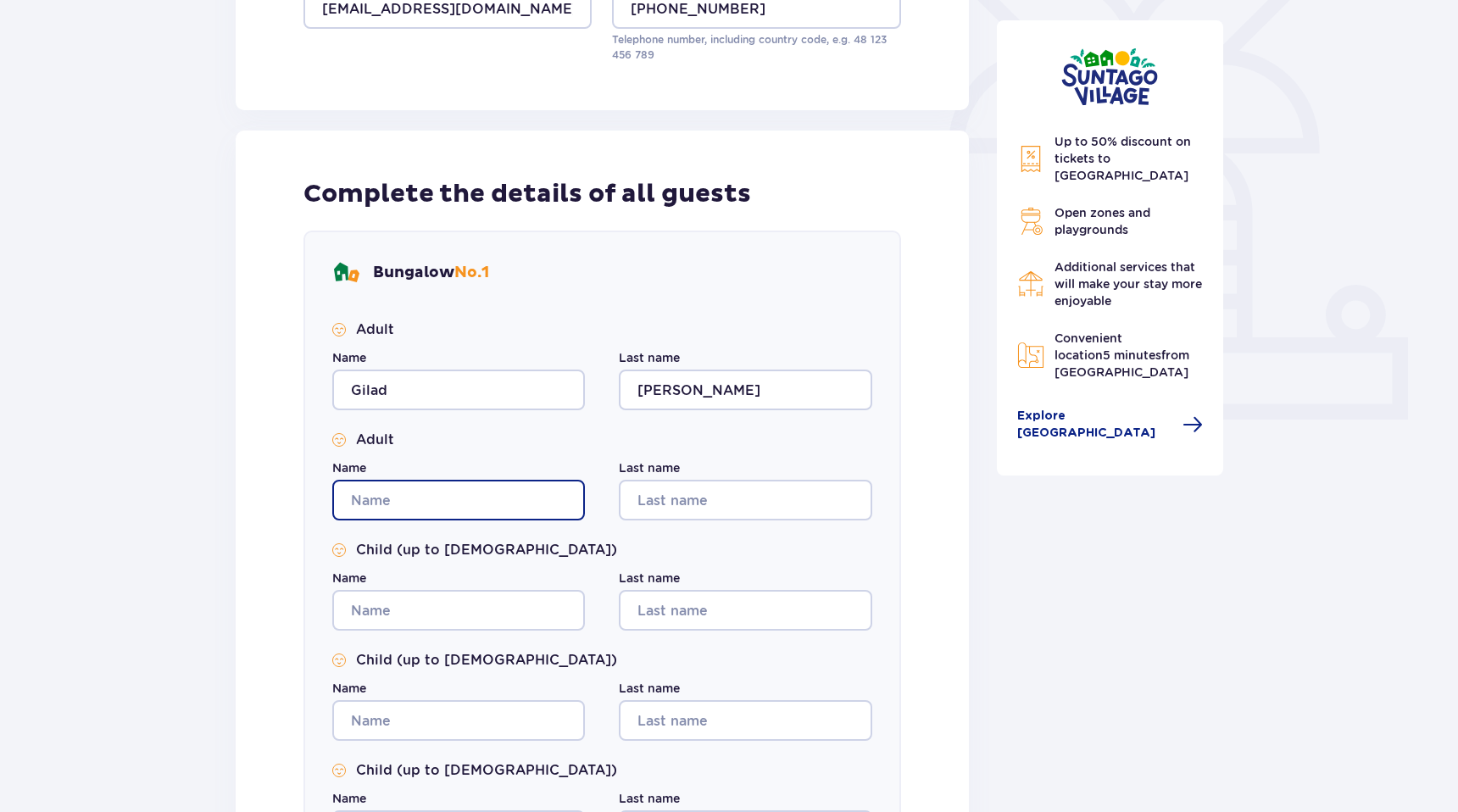
click at [513, 508] on input "Name" at bounding box center [458, 500] width 253 height 41
type input "Lee"
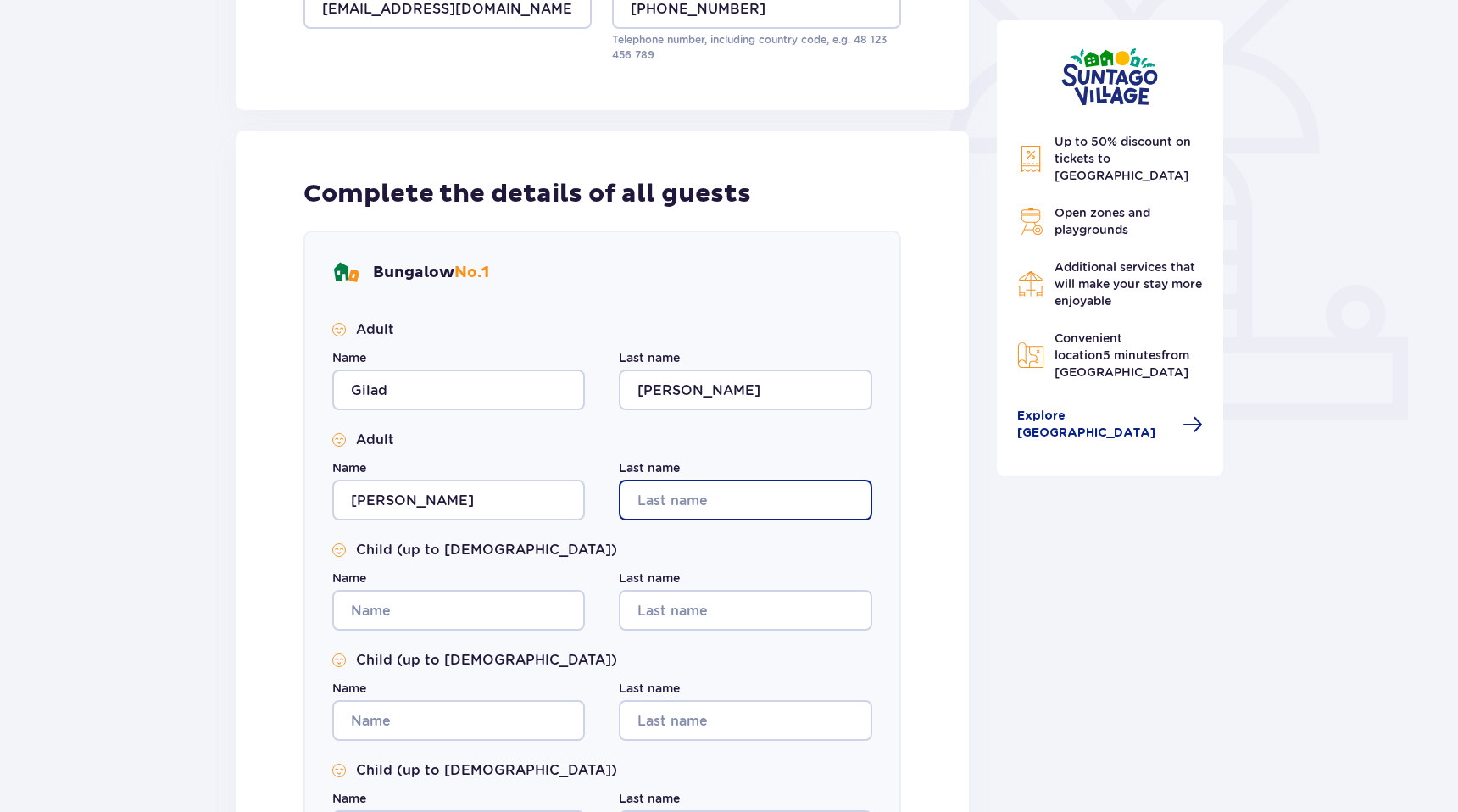
click at [716, 495] on input "Last name" at bounding box center [745, 500] width 253 height 41
type input "Wagner"
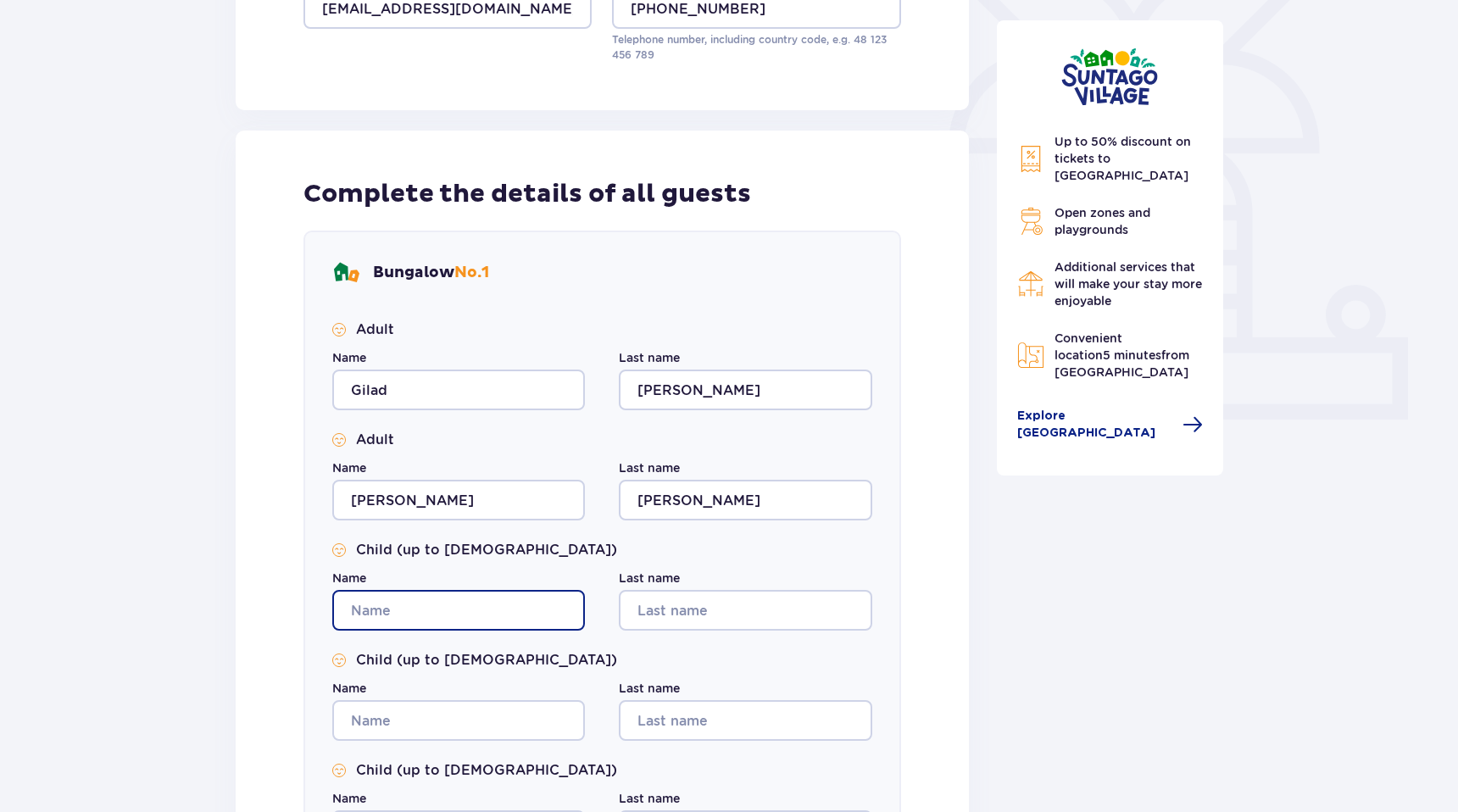
click at [447, 627] on input "Name" at bounding box center [458, 610] width 253 height 41
type input "Ethan"
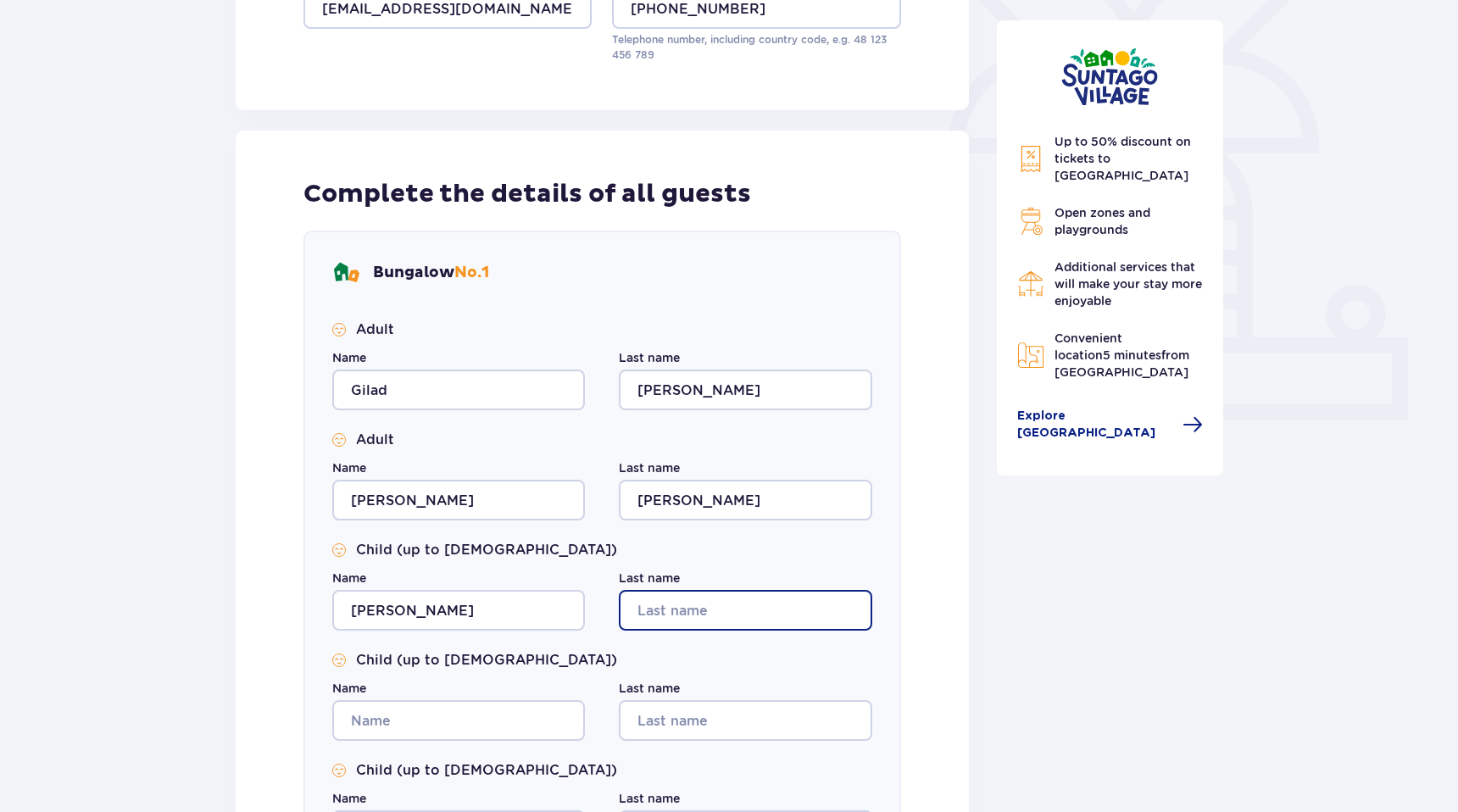
click at [684, 603] on input "Last name" at bounding box center [745, 610] width 253 height 41
type input "Wagner"
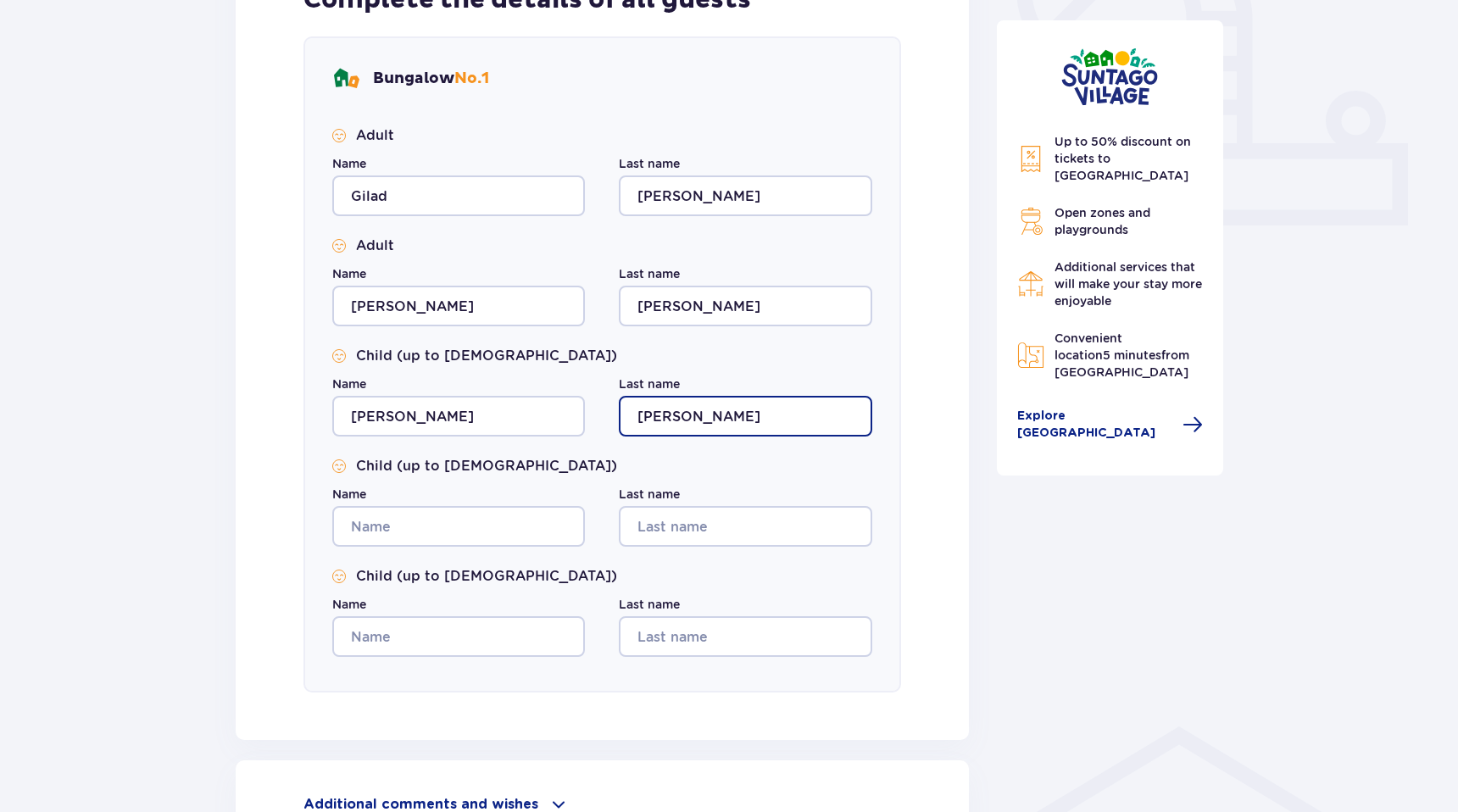
scroll to position [655, 0]
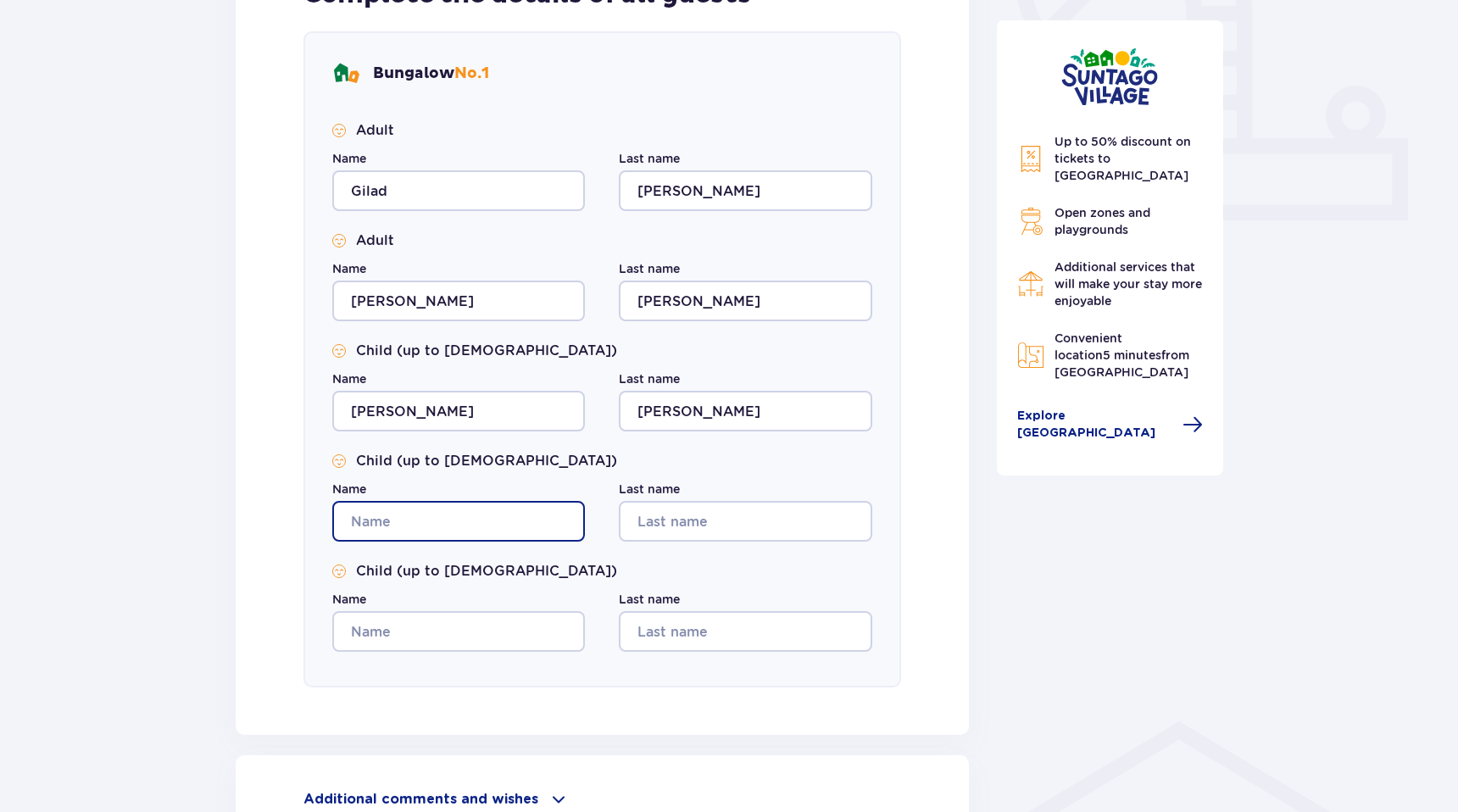
click at [417, 522] on input "Name" at bounding box center [458, 521] width 253 height 41
type input "Ari"
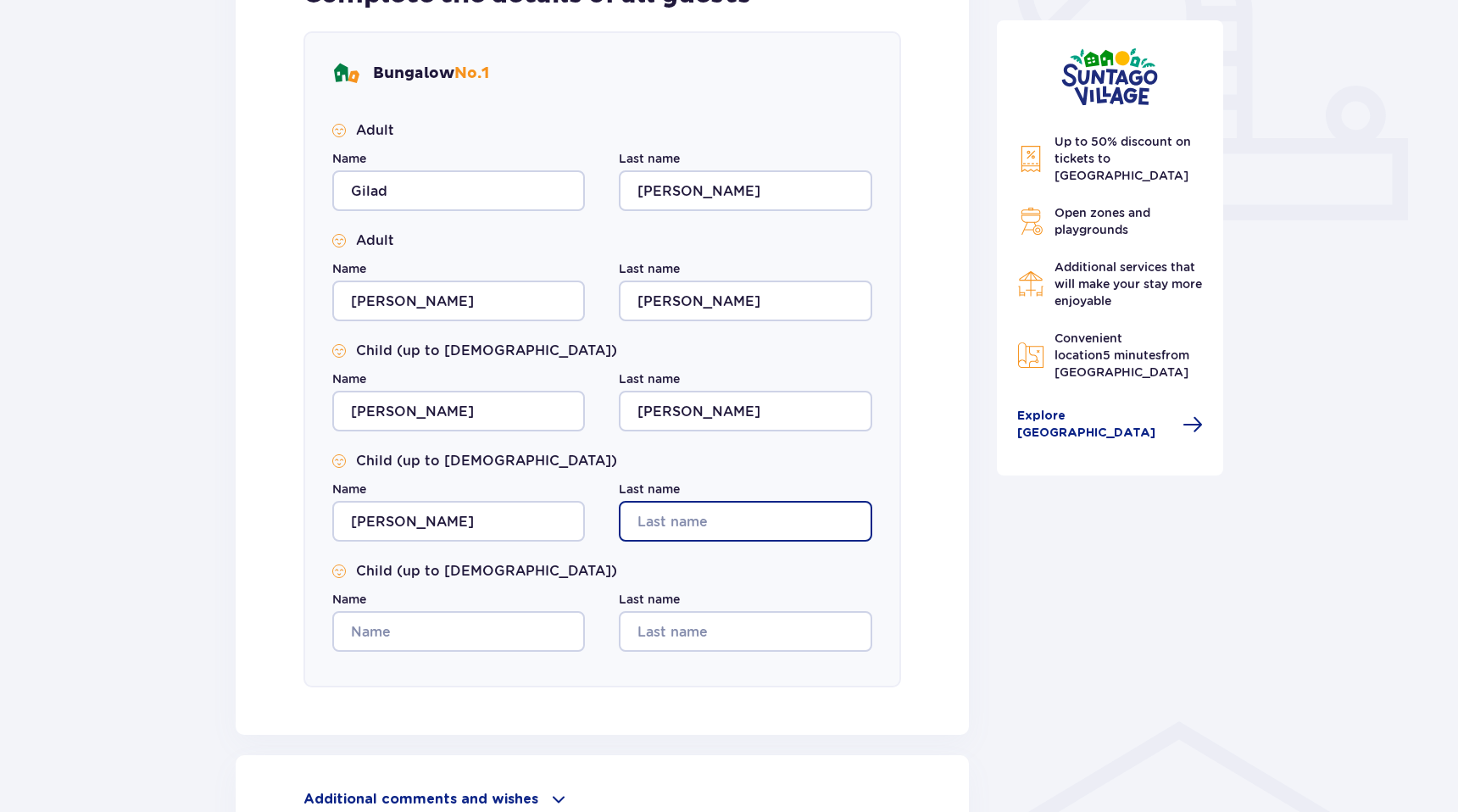
click at [648, 524] on input "Last name" at bounding box center [745, 521] width 253 height 41
type input "Wagner"
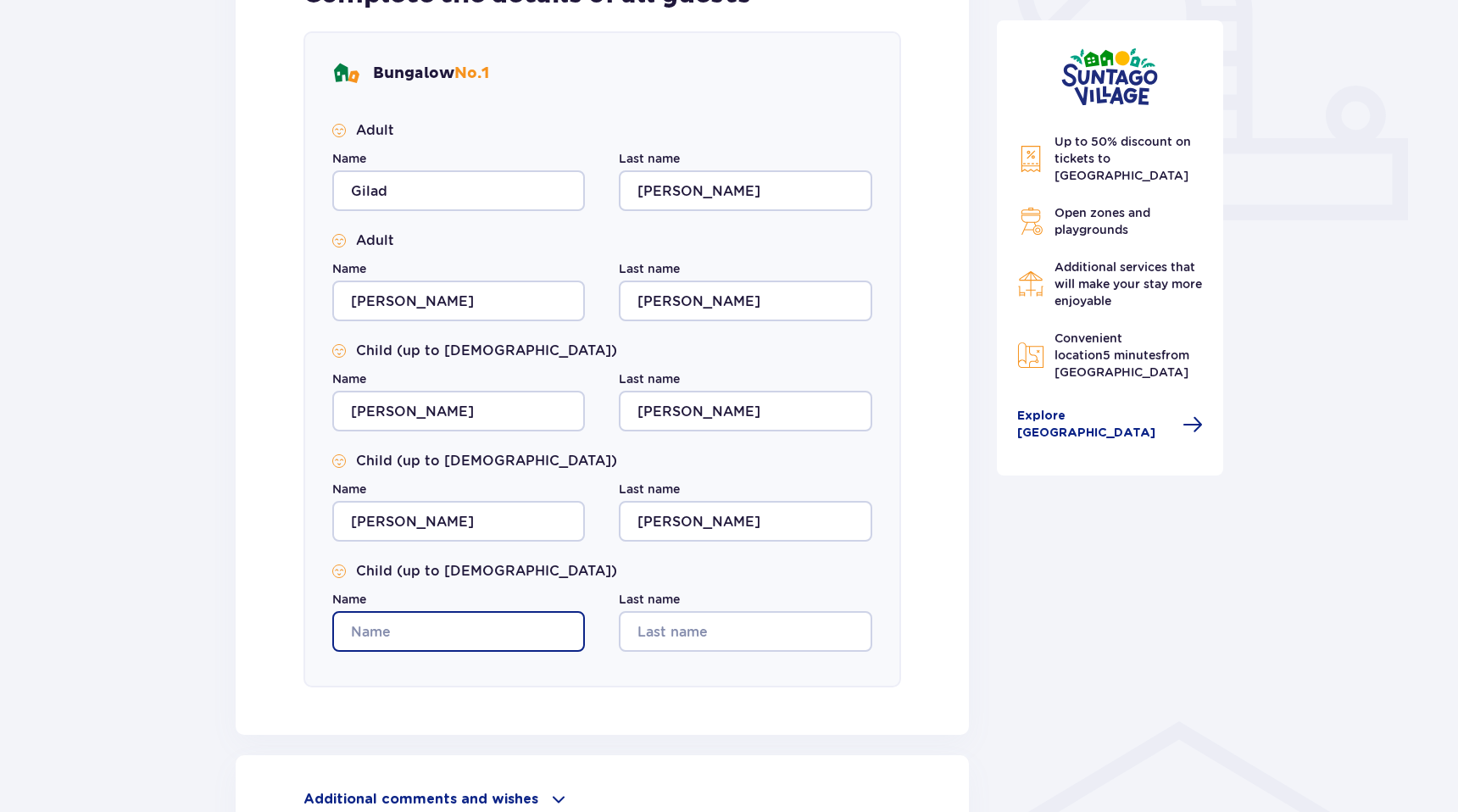
click at [473, 645] on input "Name" at bounding box center [458, 631] width 253 height 41
type input "Ray"
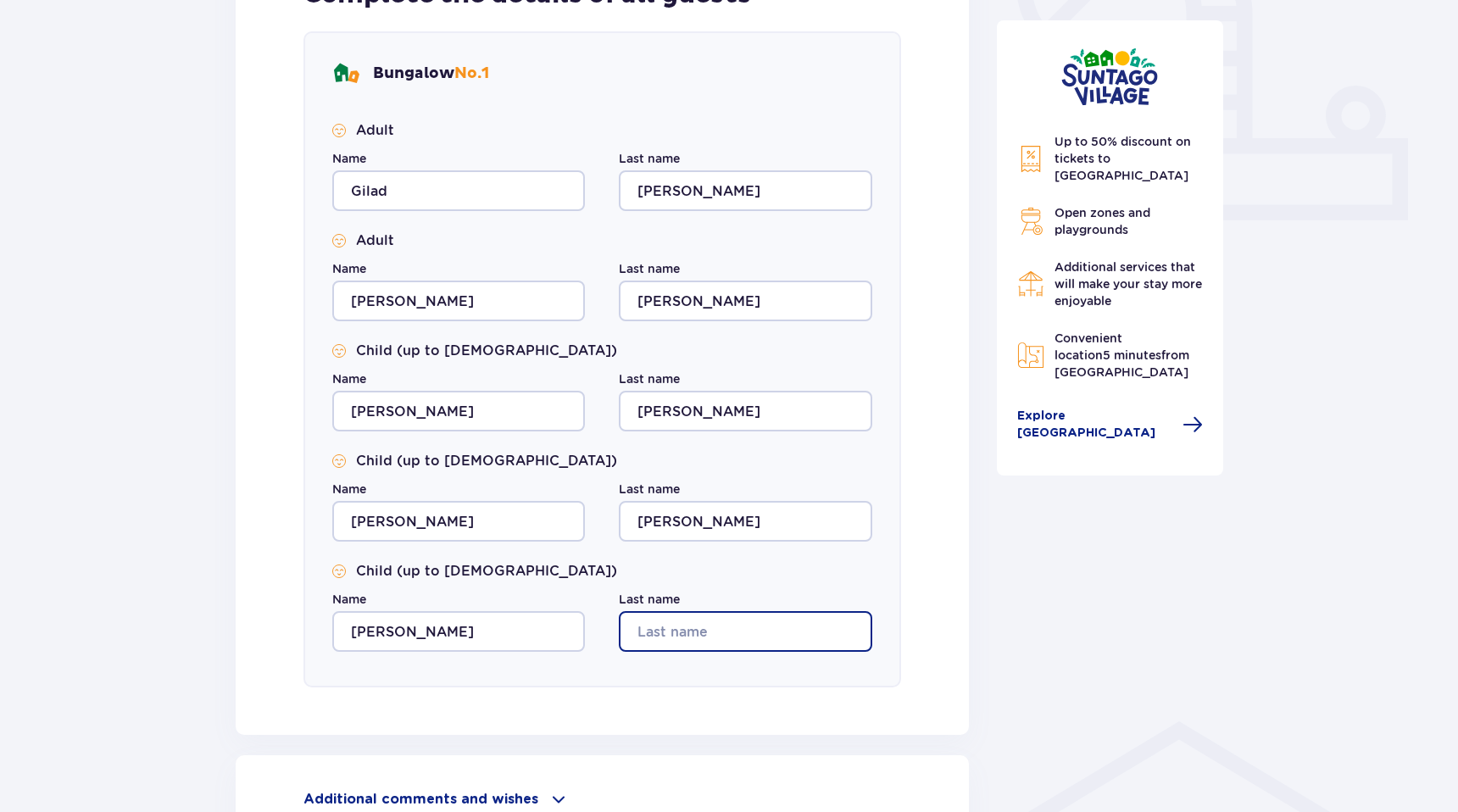
click at [654, 629] on input "Last name" at bounding box center [745, 631] width 253 height 41
type input "Wagner"
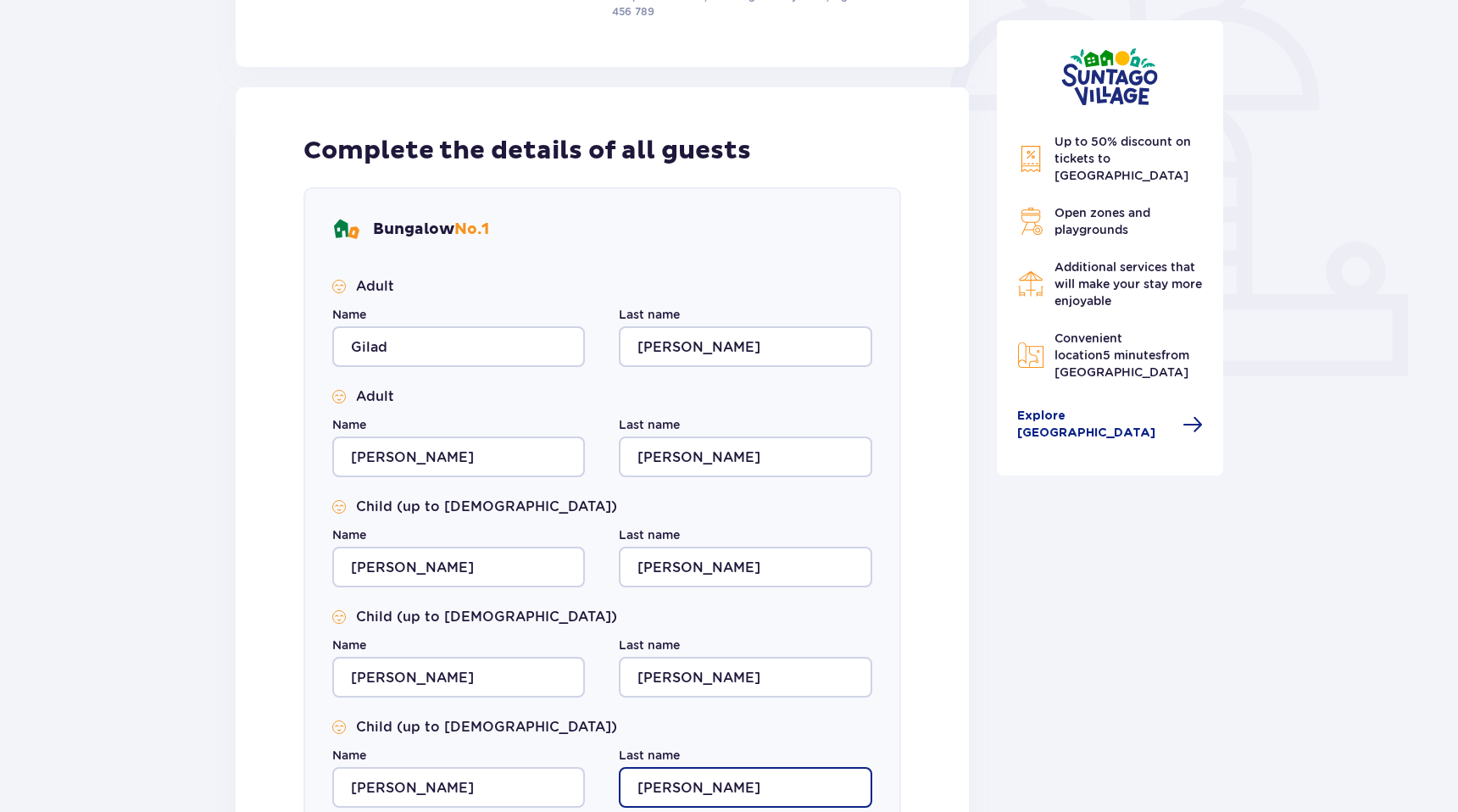
scroll to position [849, 0]
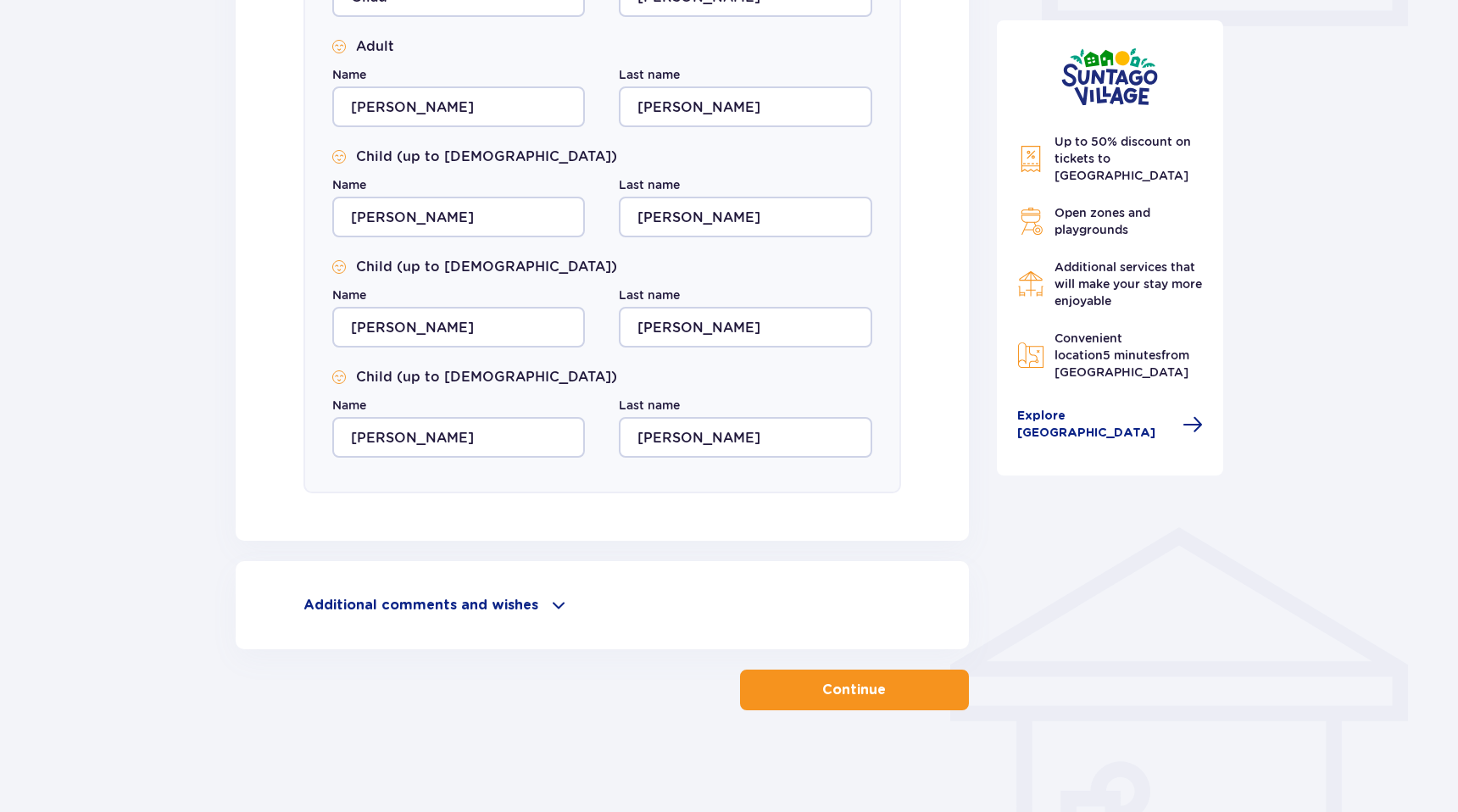
click at [852, 692] on font "Continue" at bounding box center [855, 690] width 63 height 13
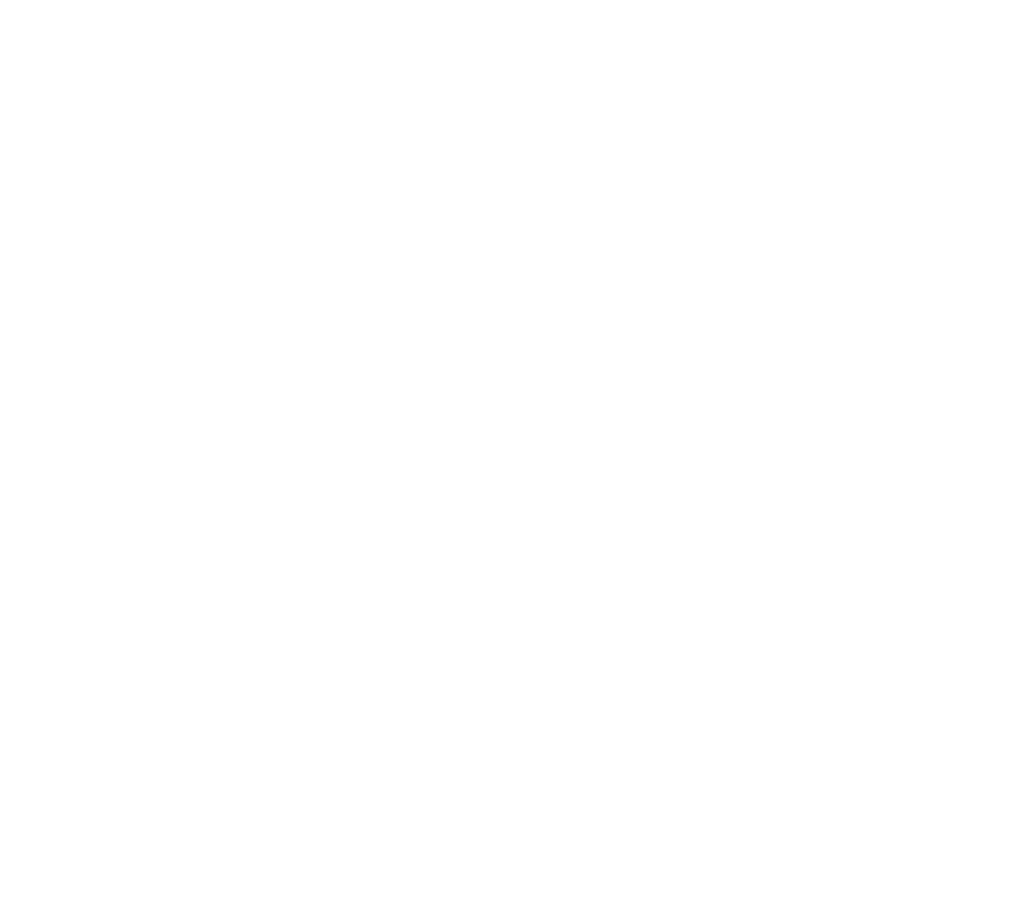
scroll to position [0, 0]
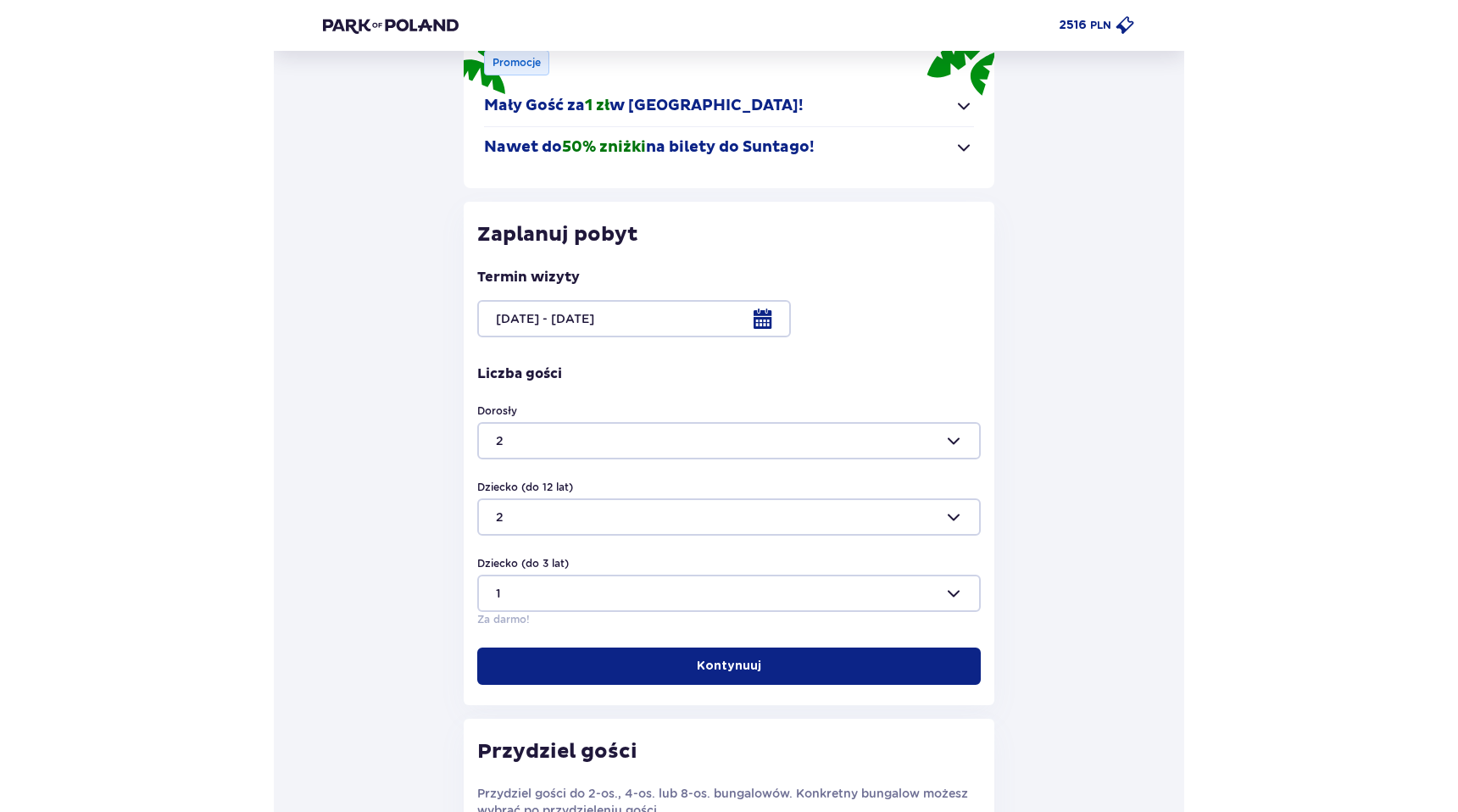
scroll to position [151, 0]
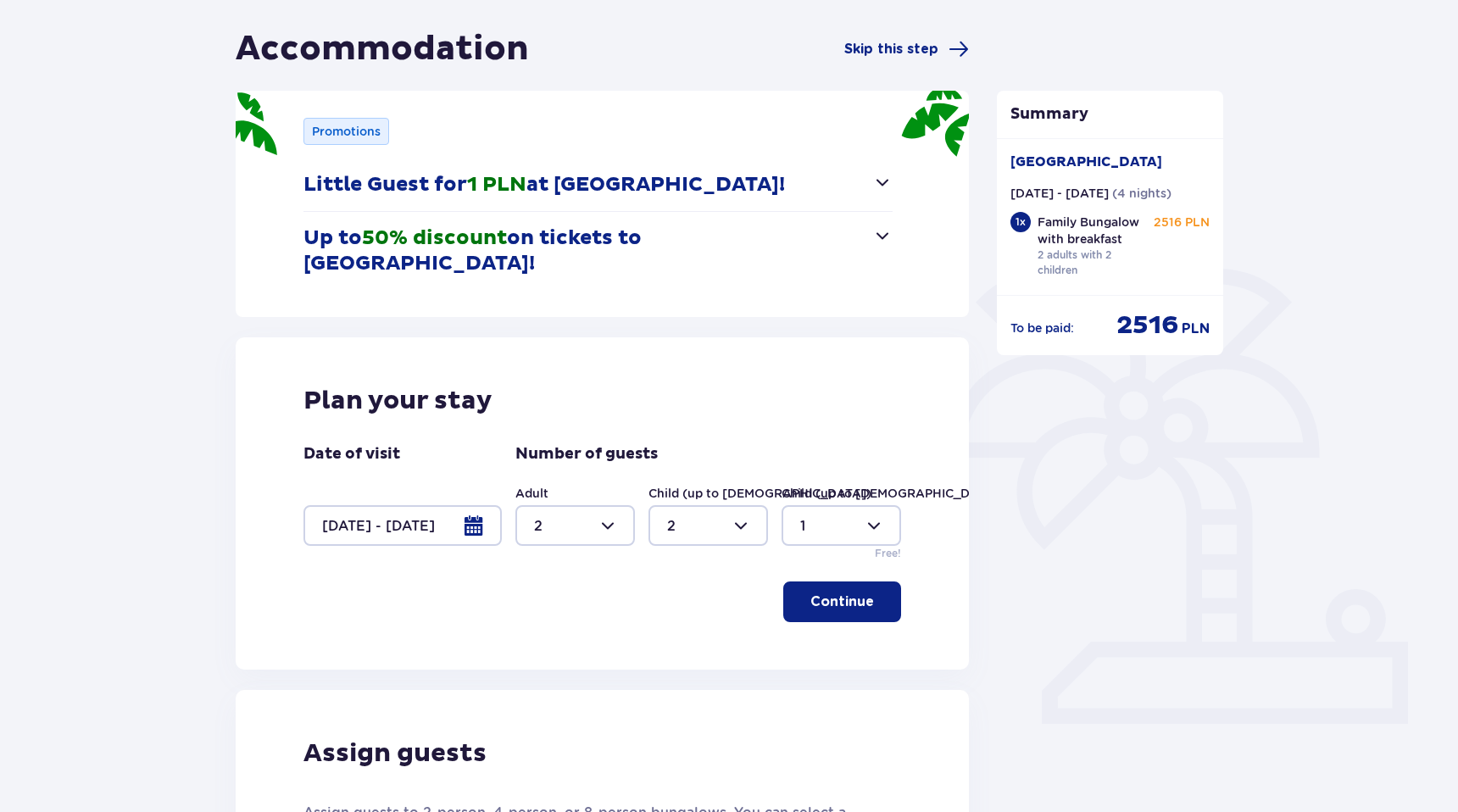
click at [407, 506] on div at bounding box center [403, 526] width 198 height 41
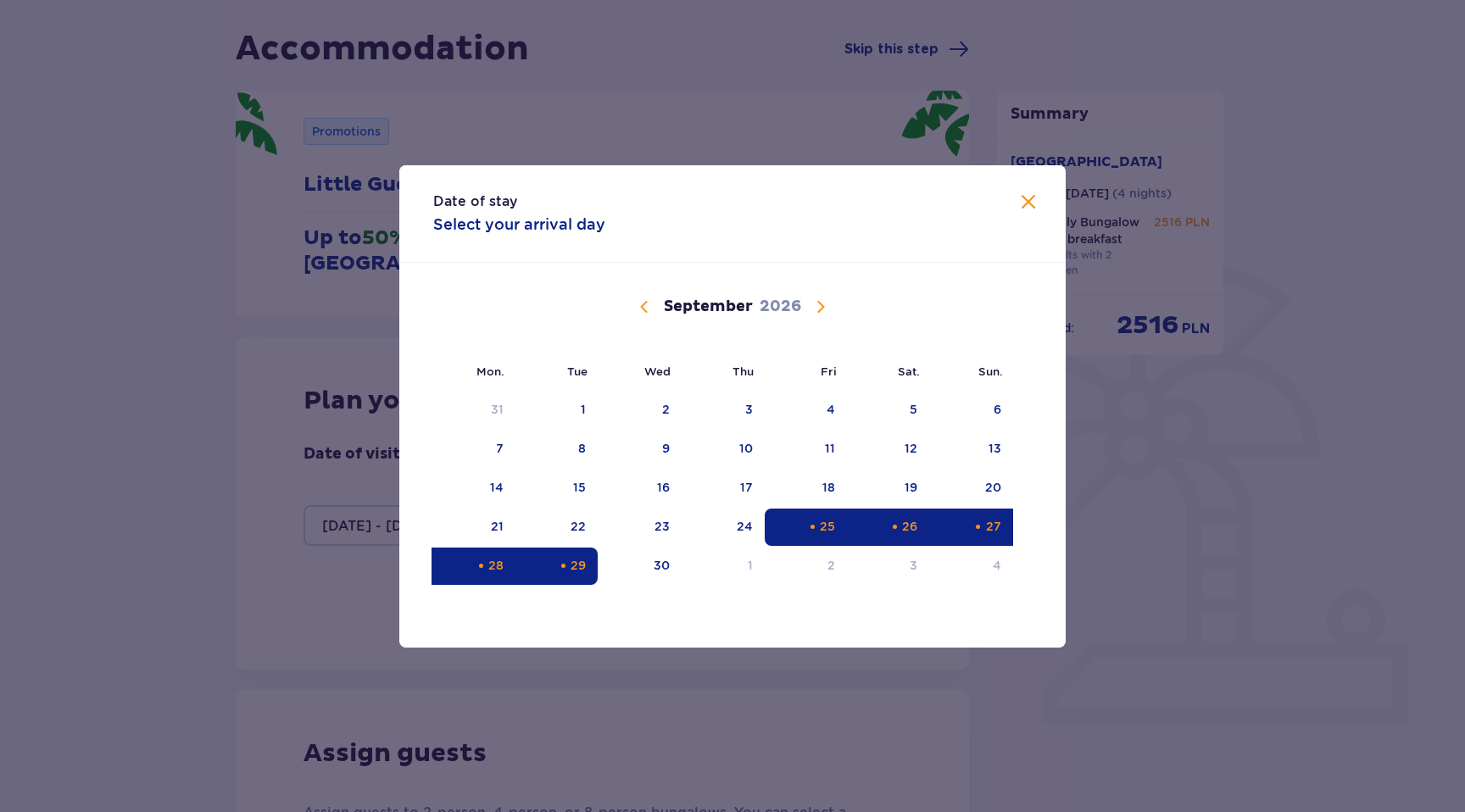
click at [178, 517] on div "Date of stay Select your arrival day Mon. Tue Wed Thu Fri Sat. Sun. August 2026…" at bounding box center [732, 406] width 1465 height 812
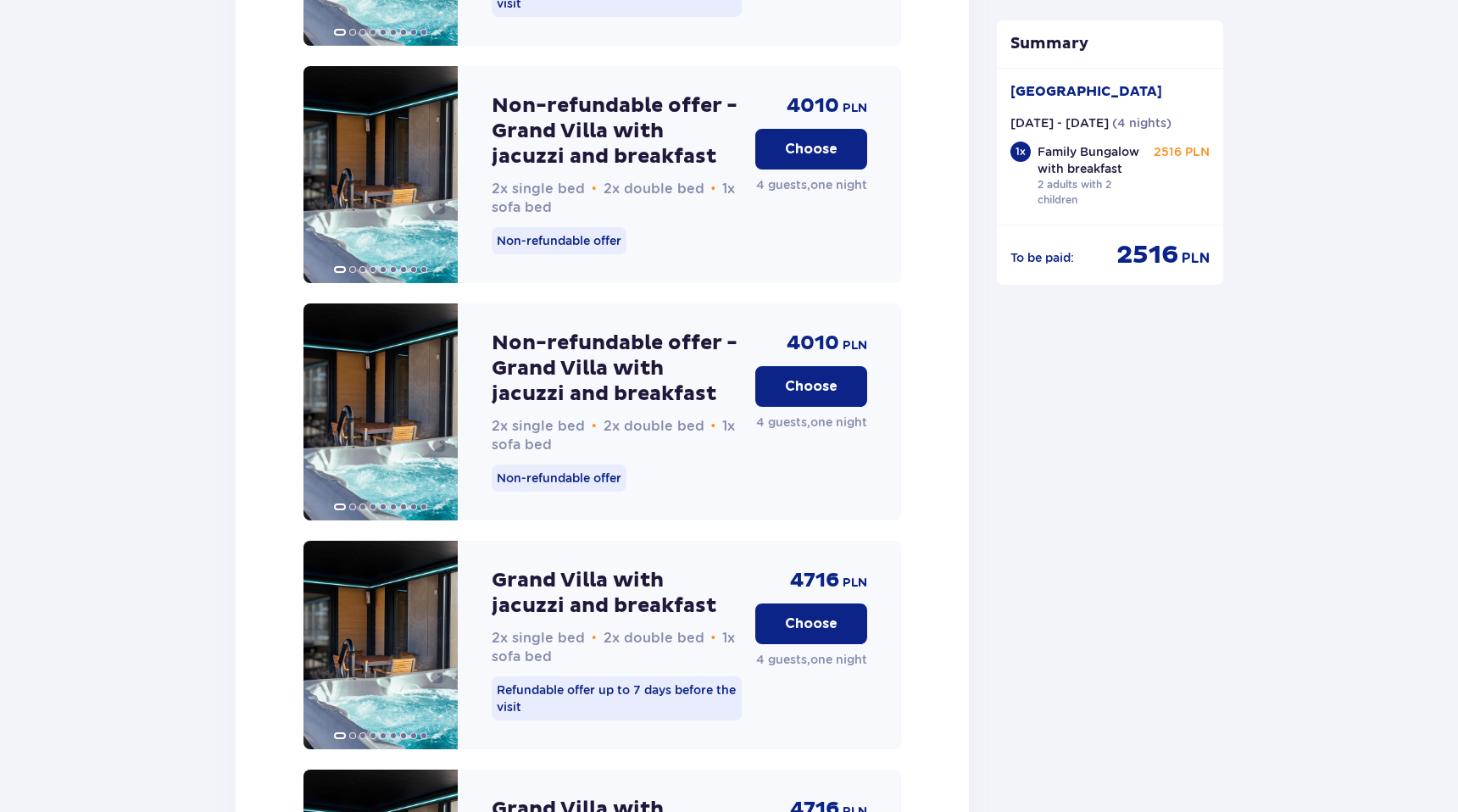
scroll to position [4455, 0]
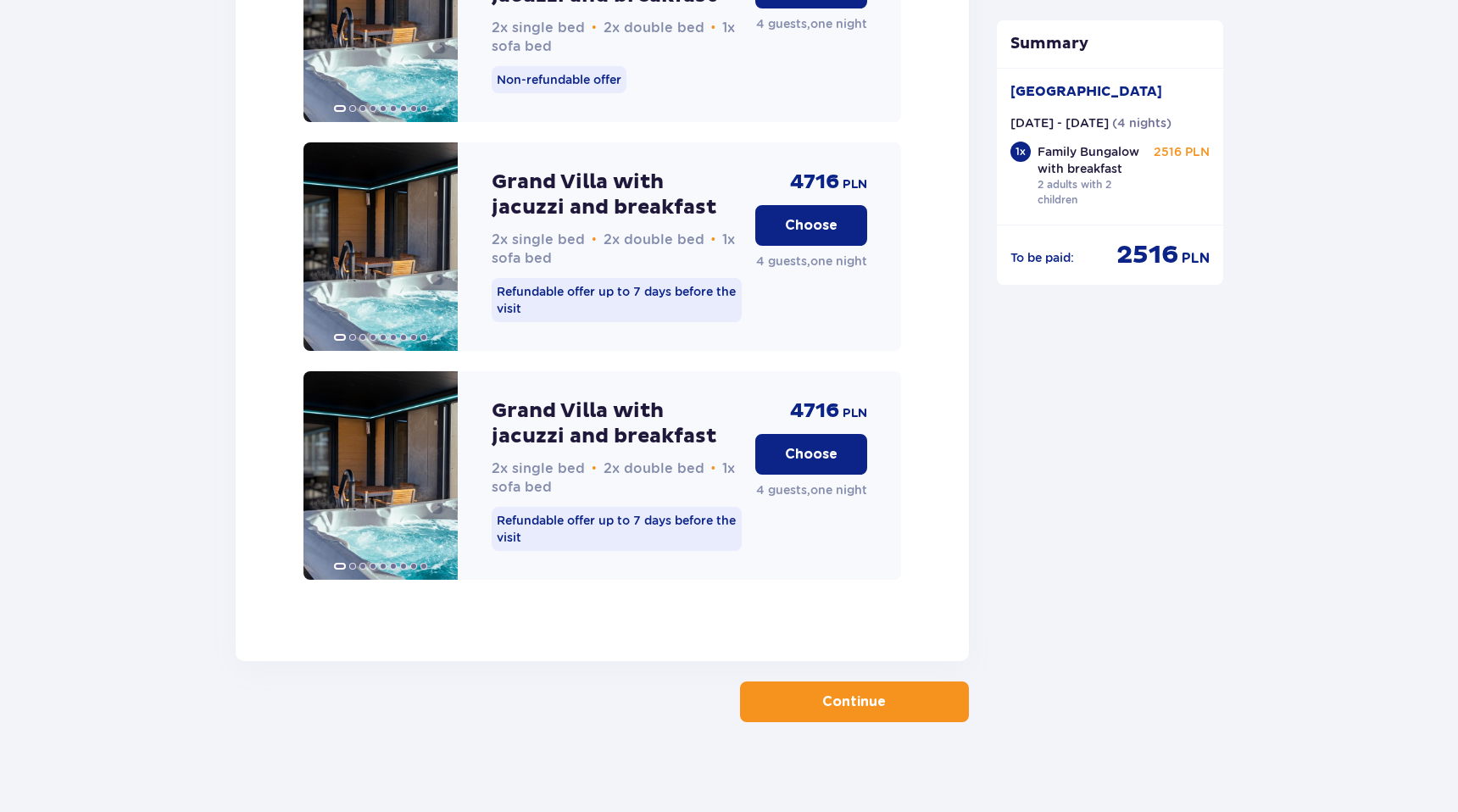
click at [910, 693] on button "Continue" at bounding box center [855, 702] width 229 height 41
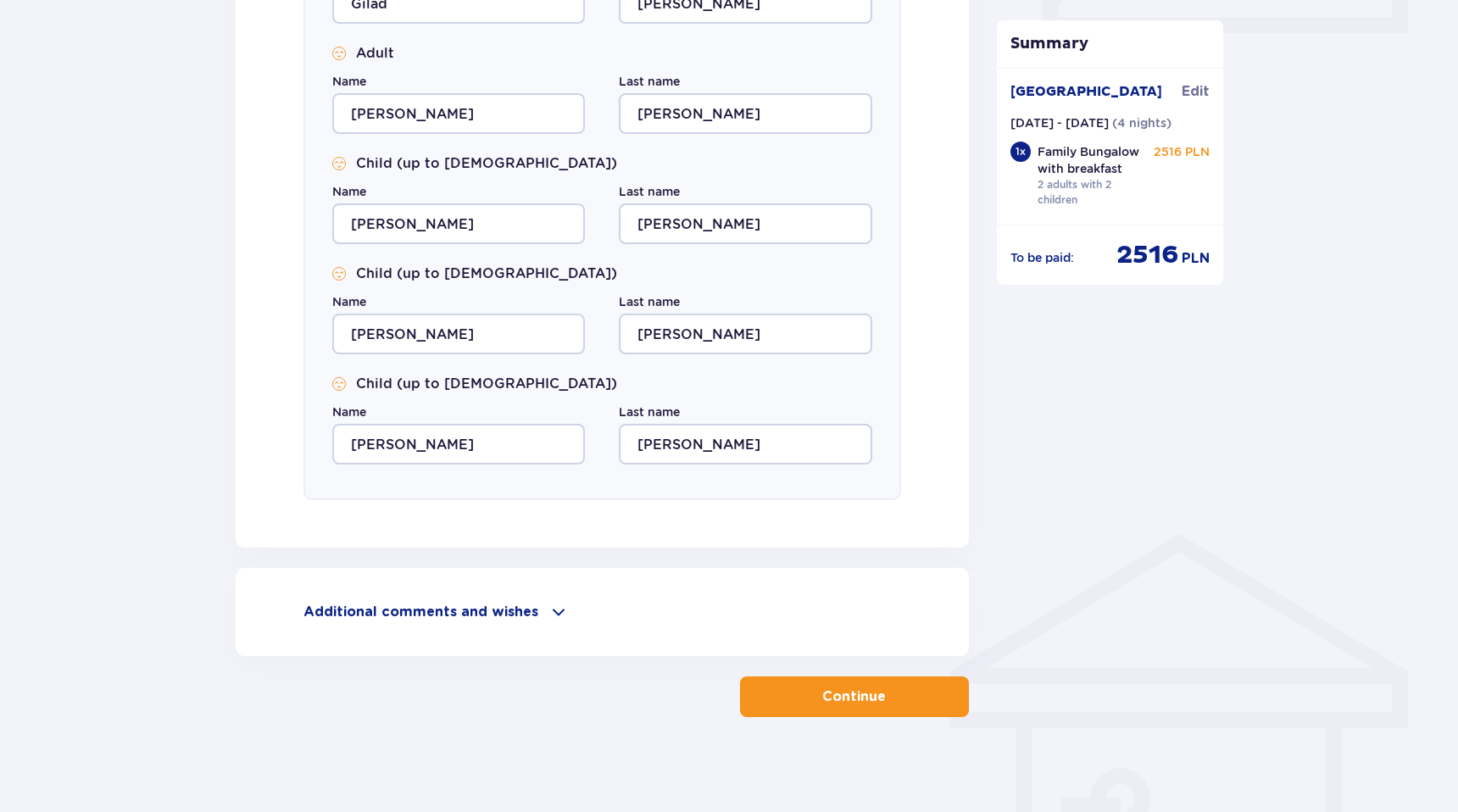
scroll to position [849, 0]
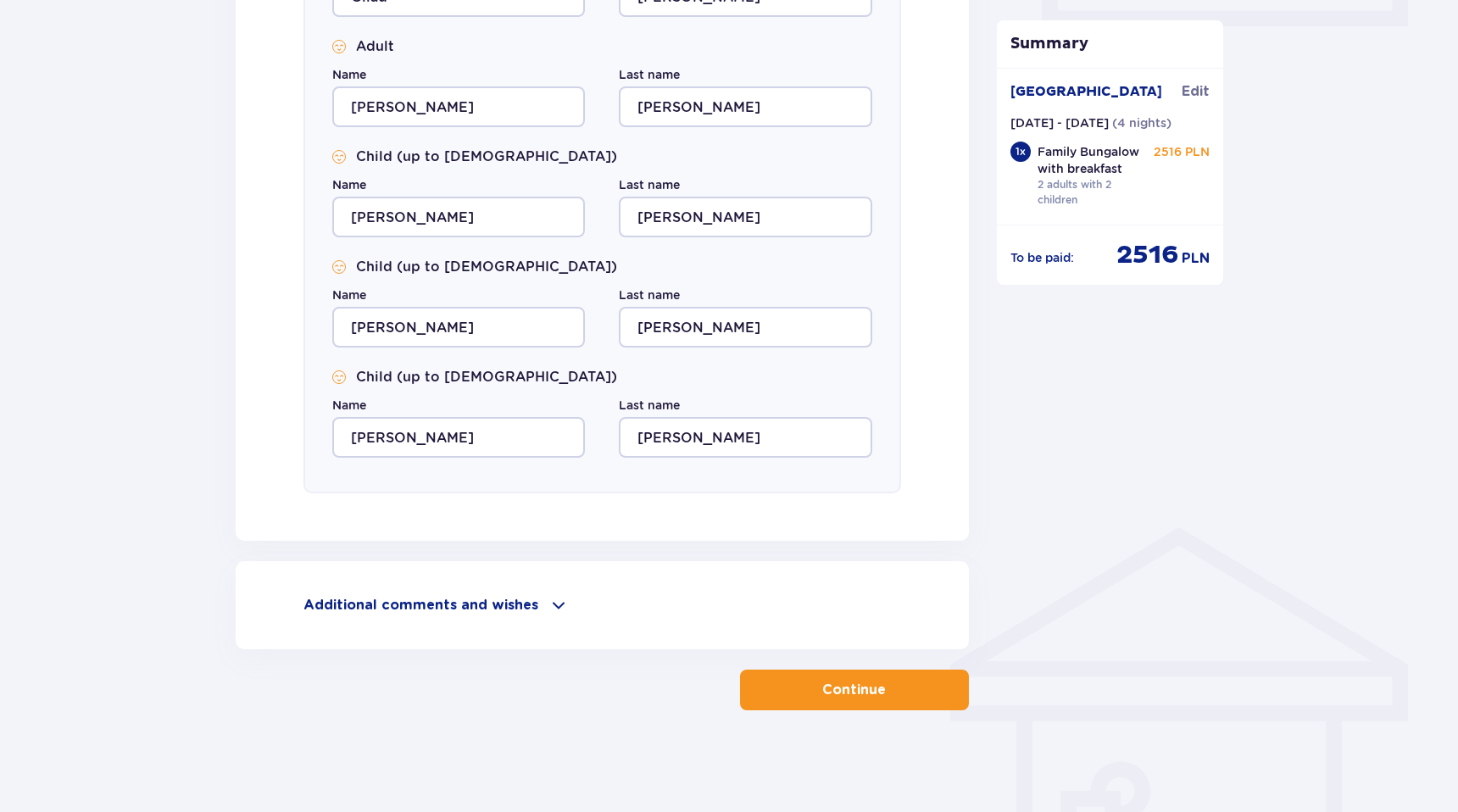
click at [900, 684] on button "Continue" at bounding box center [855, 690] width 229 height 41
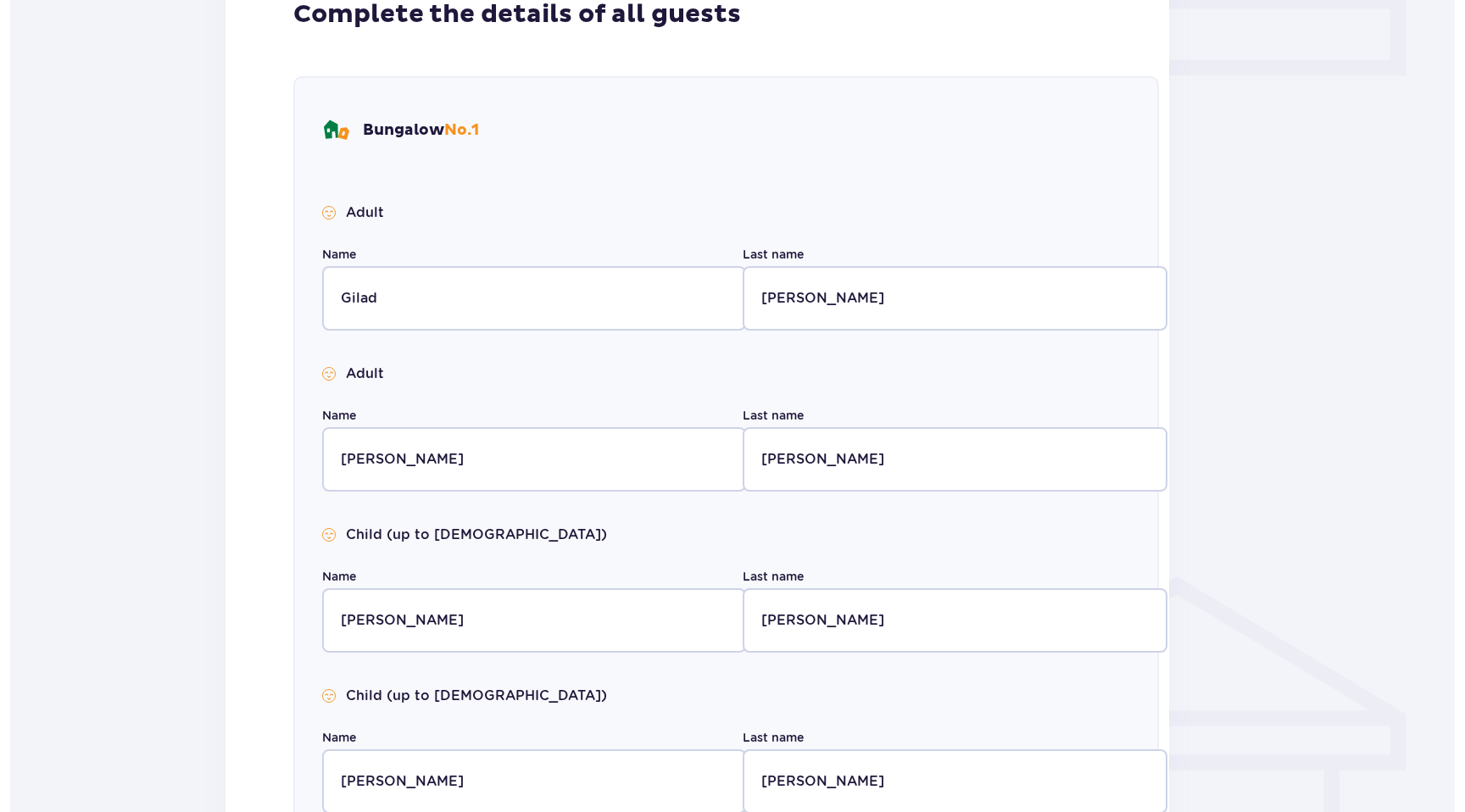
scroll to position [0, 0]
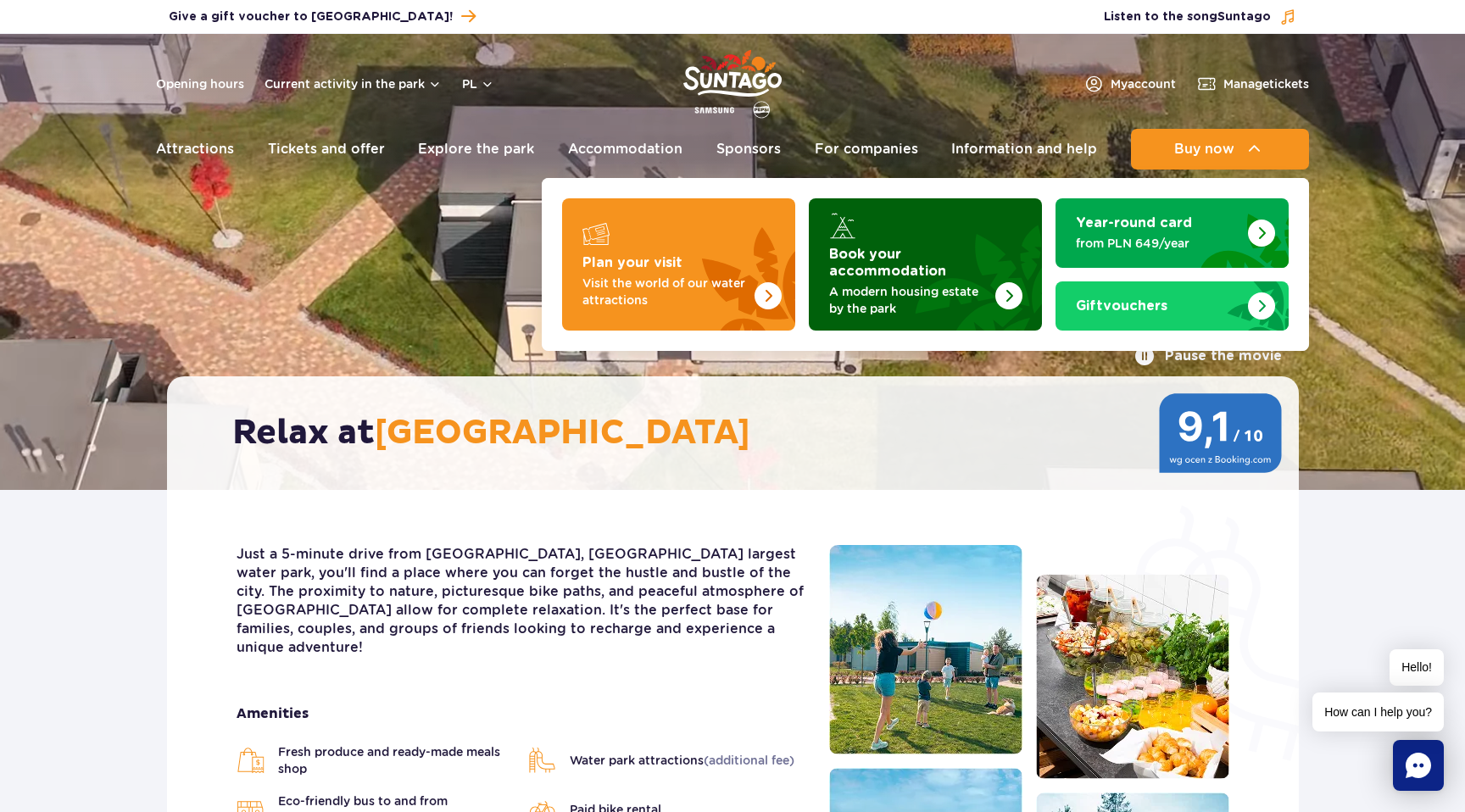
click at [1005, 285] on img "Book your accommodation" at bounding box center [1009, 295] width 27 height 27
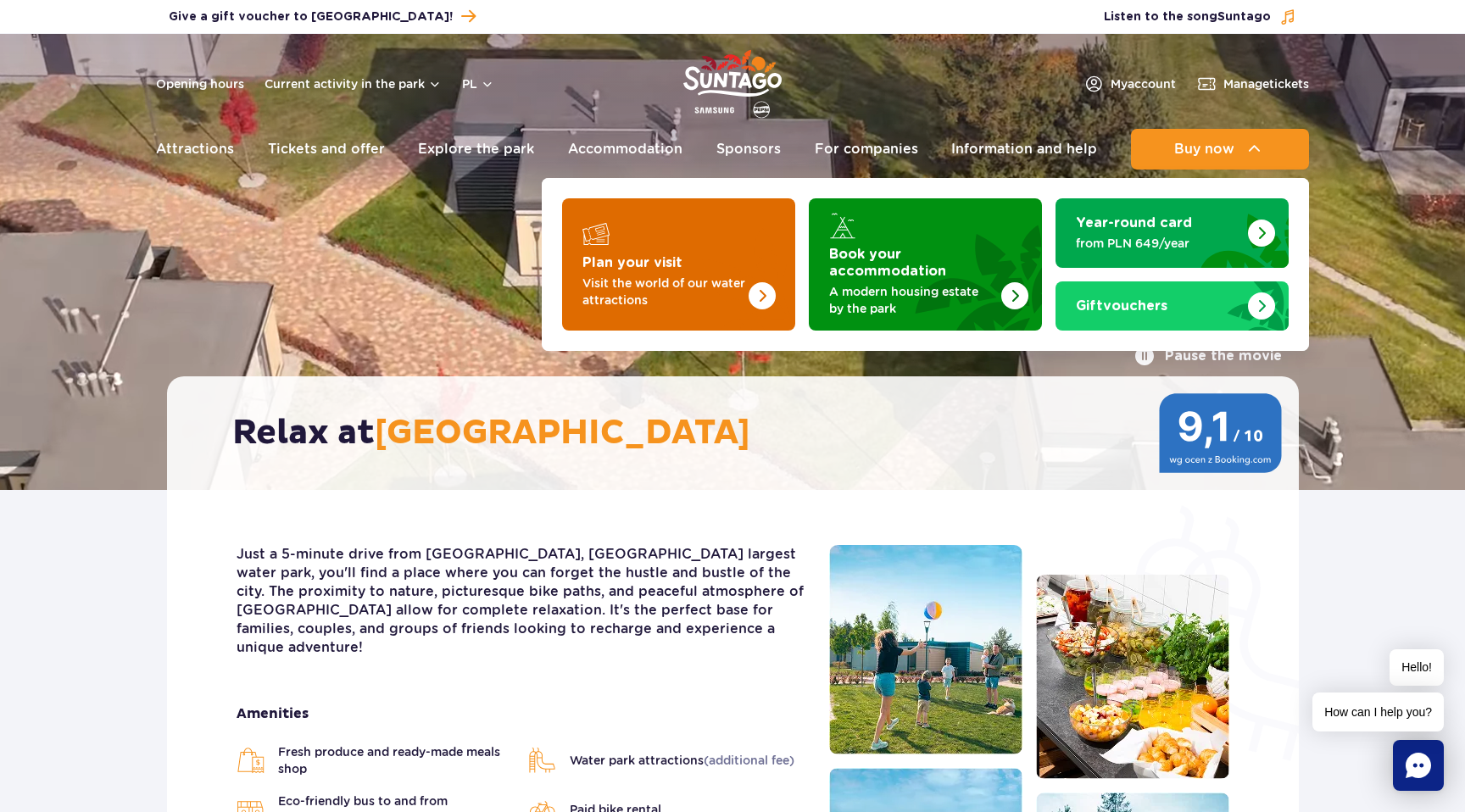
click at [650, 268] on div "Plan your visit Visit the world of our water attractions" at bounding box center [678, 282] width 192 height 55
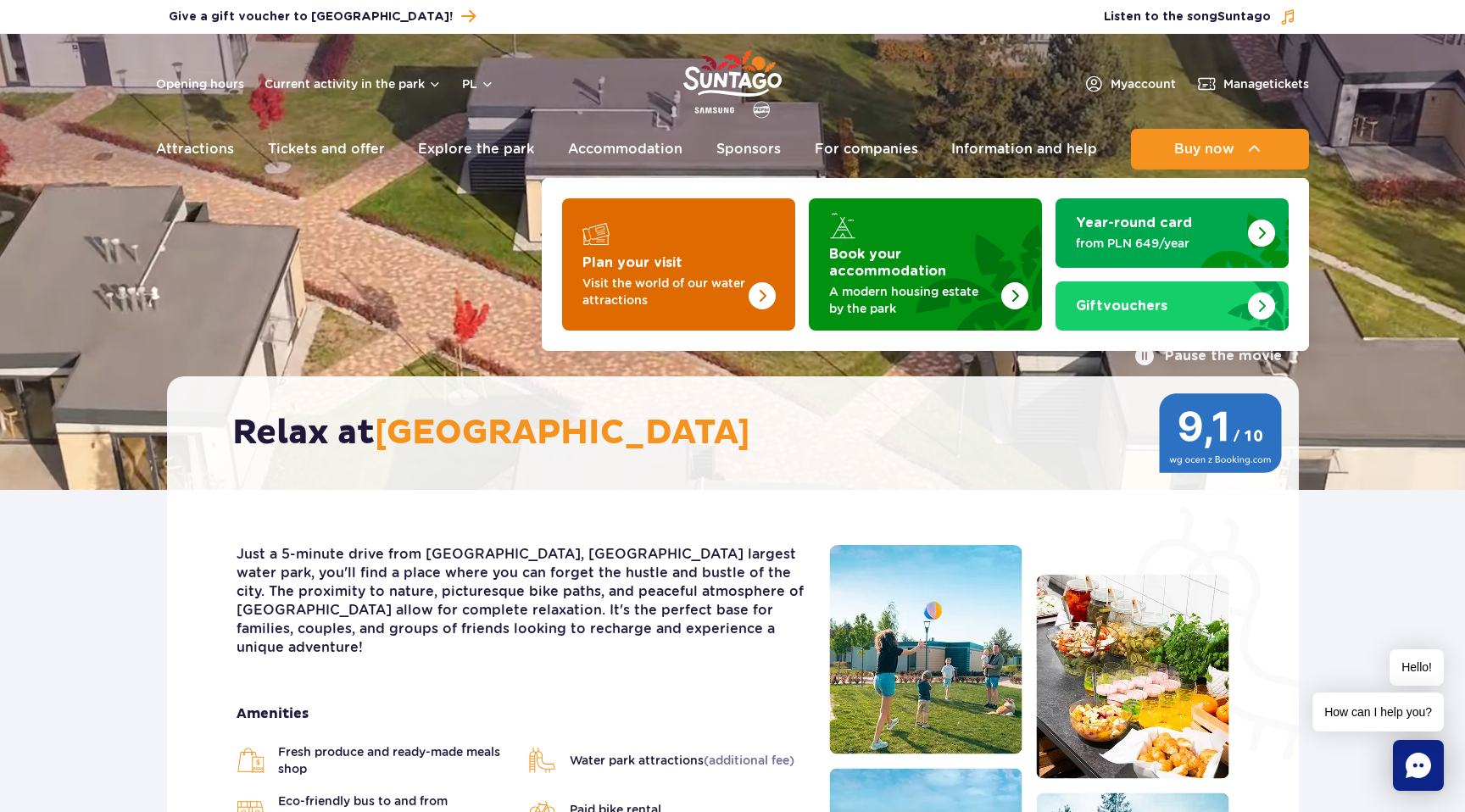
click at [652, 263] on font "Plan your visit" at bounding box center [633, 262] width 100 height 13
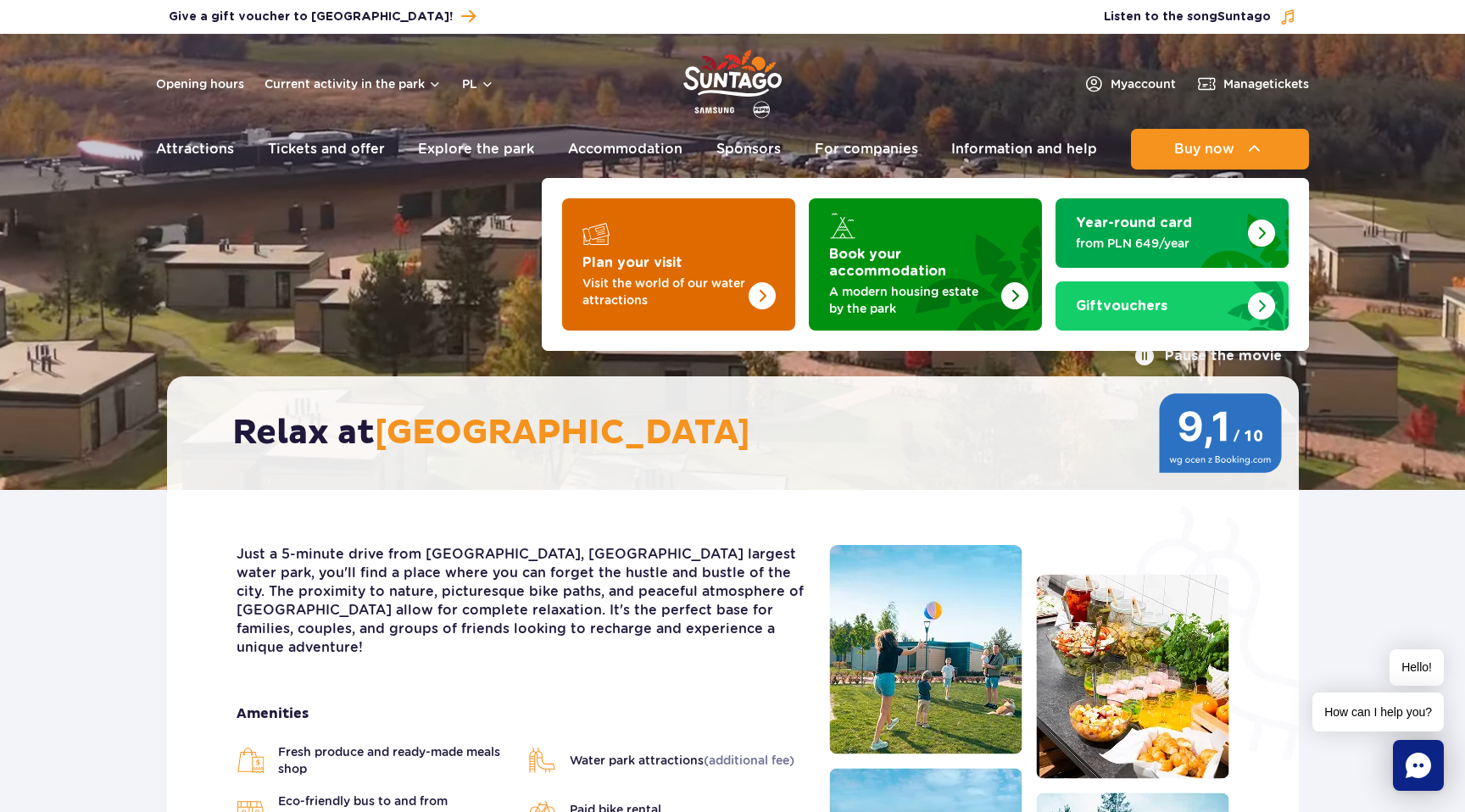
click at [689, 267] on img "Plan your visit" at bounding box center [728, 264] width 135 height 132
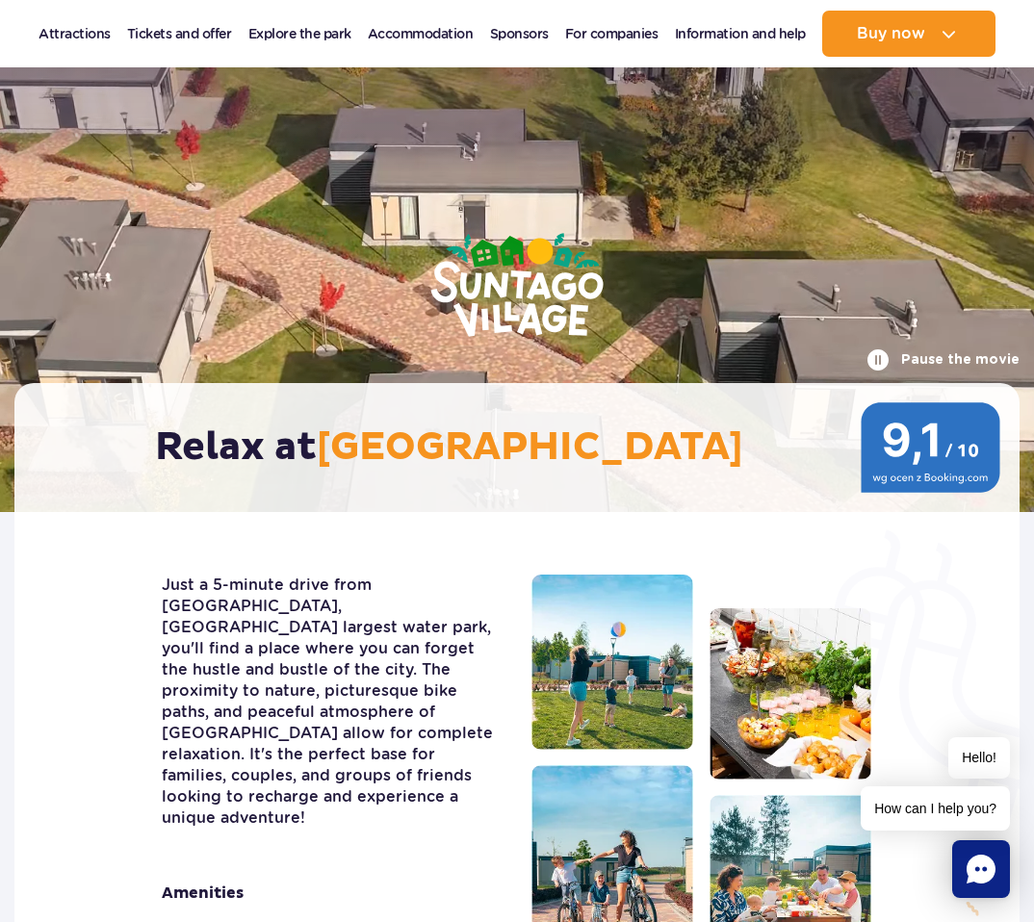
scroll to position [57, 0]
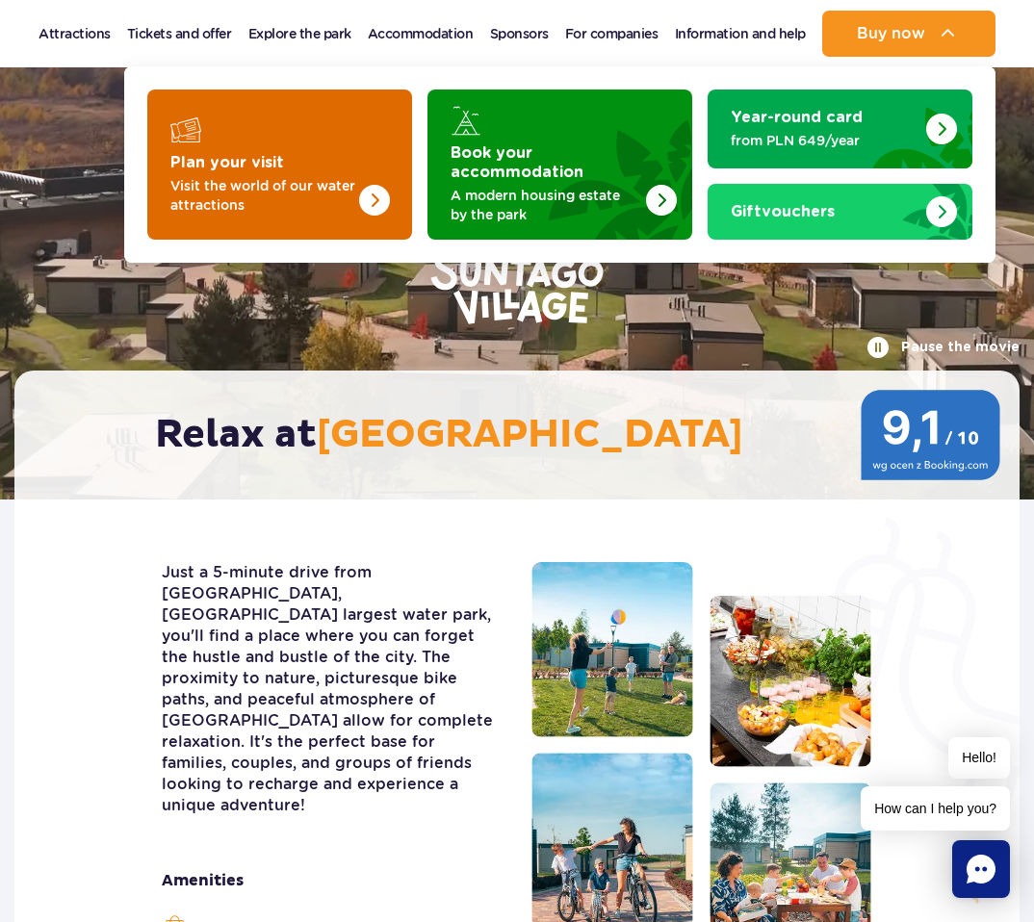
click at [314, 182] on font "Visit the world of our water attractions" at bounding box center [262, 195] width 185 height 35
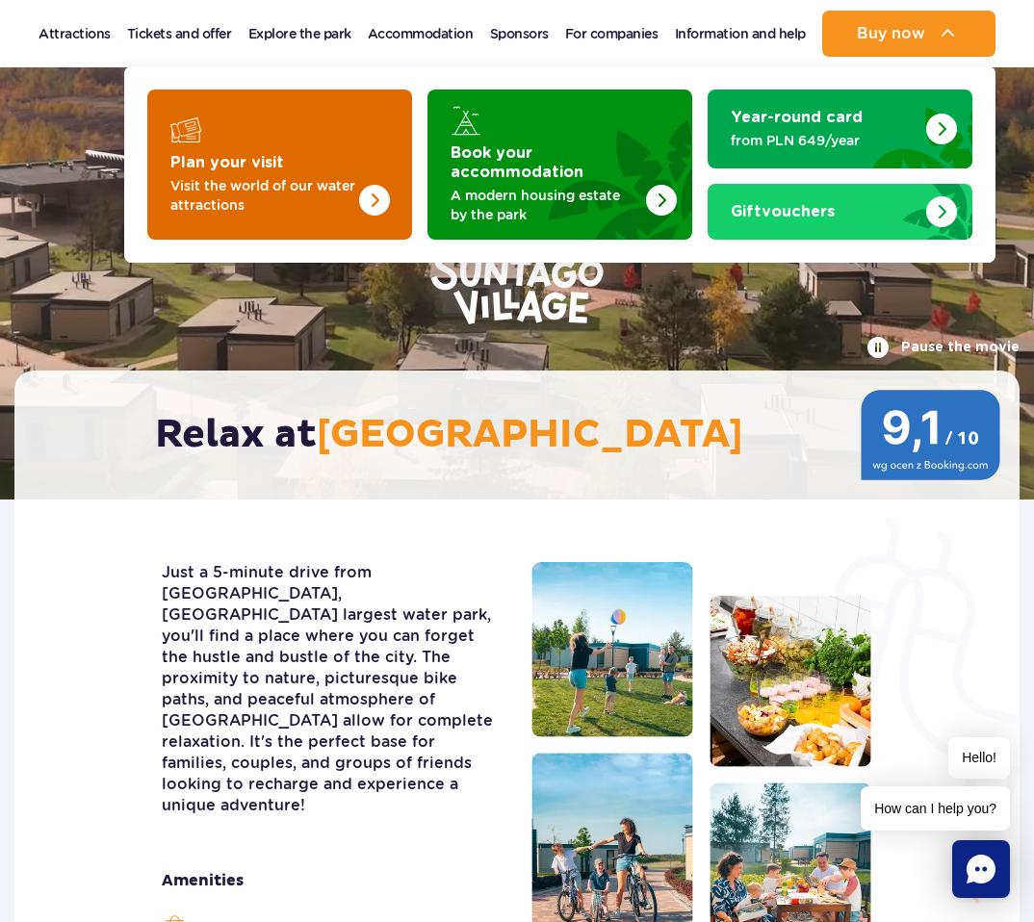
click at [255, 139] on div "Plan your visit" at bounding box center [279, 130] width 218 height 31
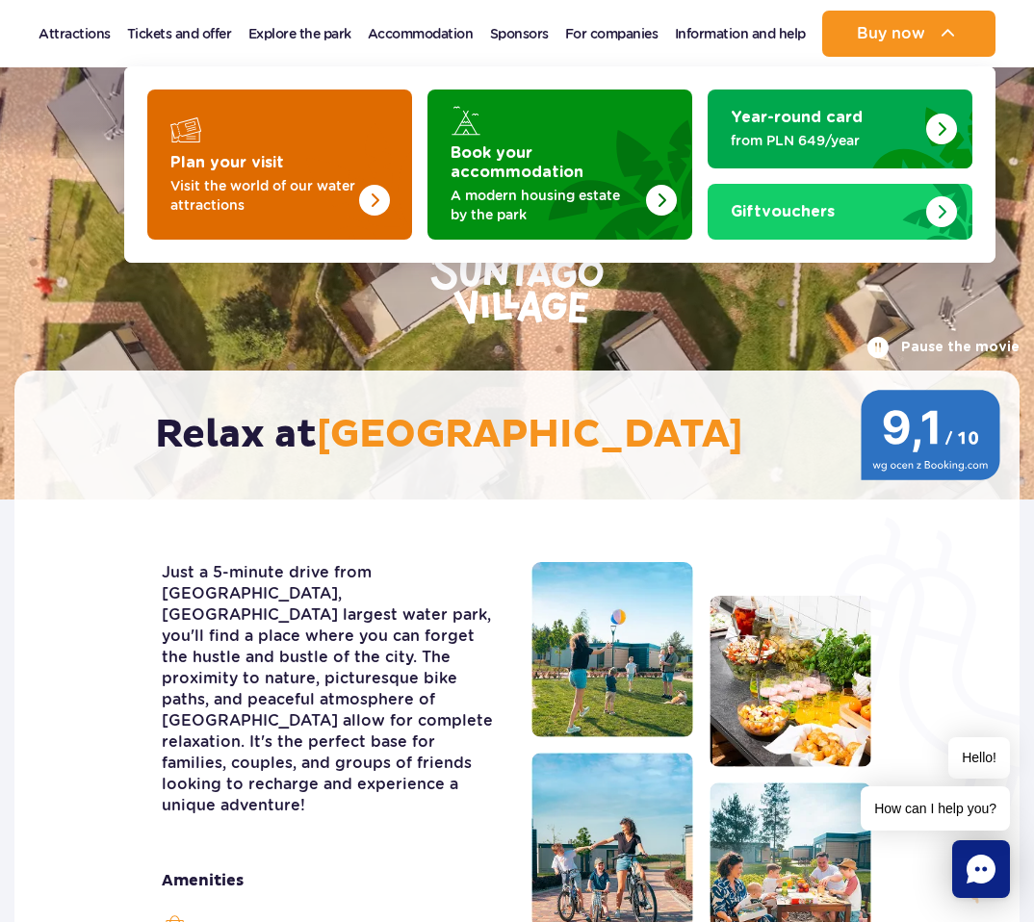
click at [166, 207] on link "Plan your visit Visit the world of our water attractions" at bounding box center [279, 165] width 265 height 150
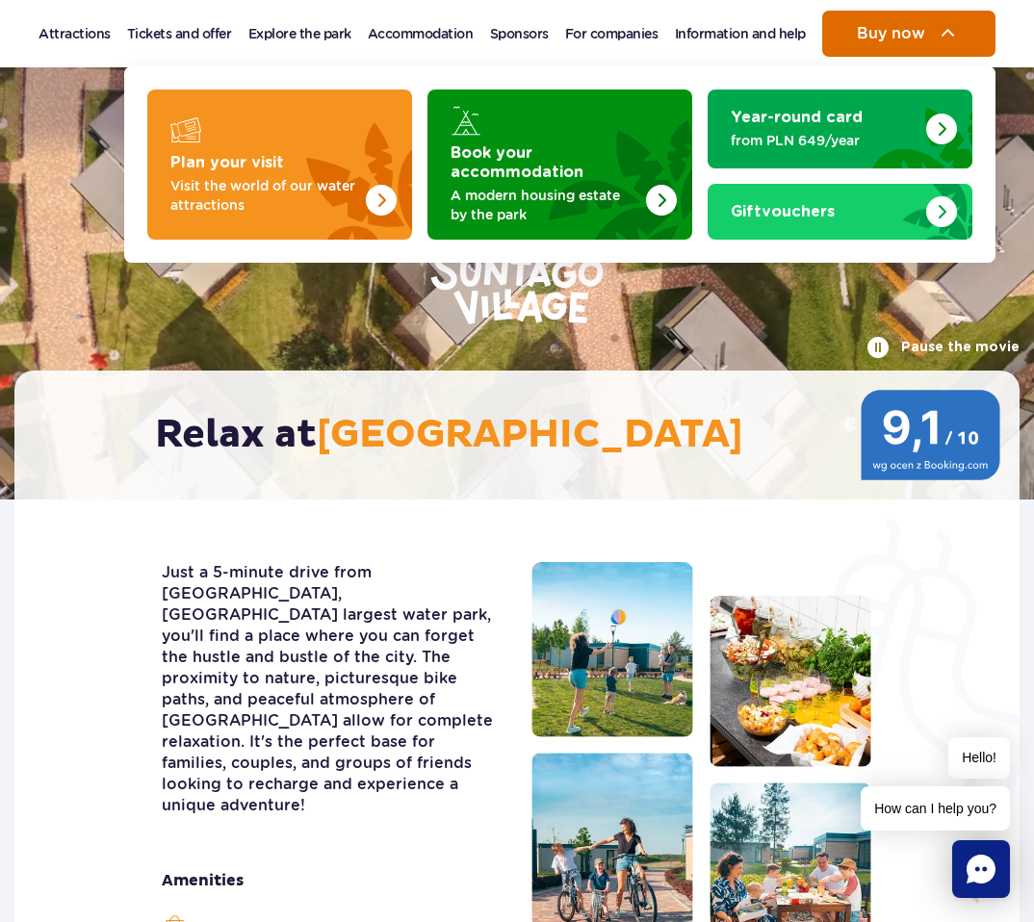
click at [894, 38] on span "Buy now" at bounding box center [891, 33] width 68 height 17
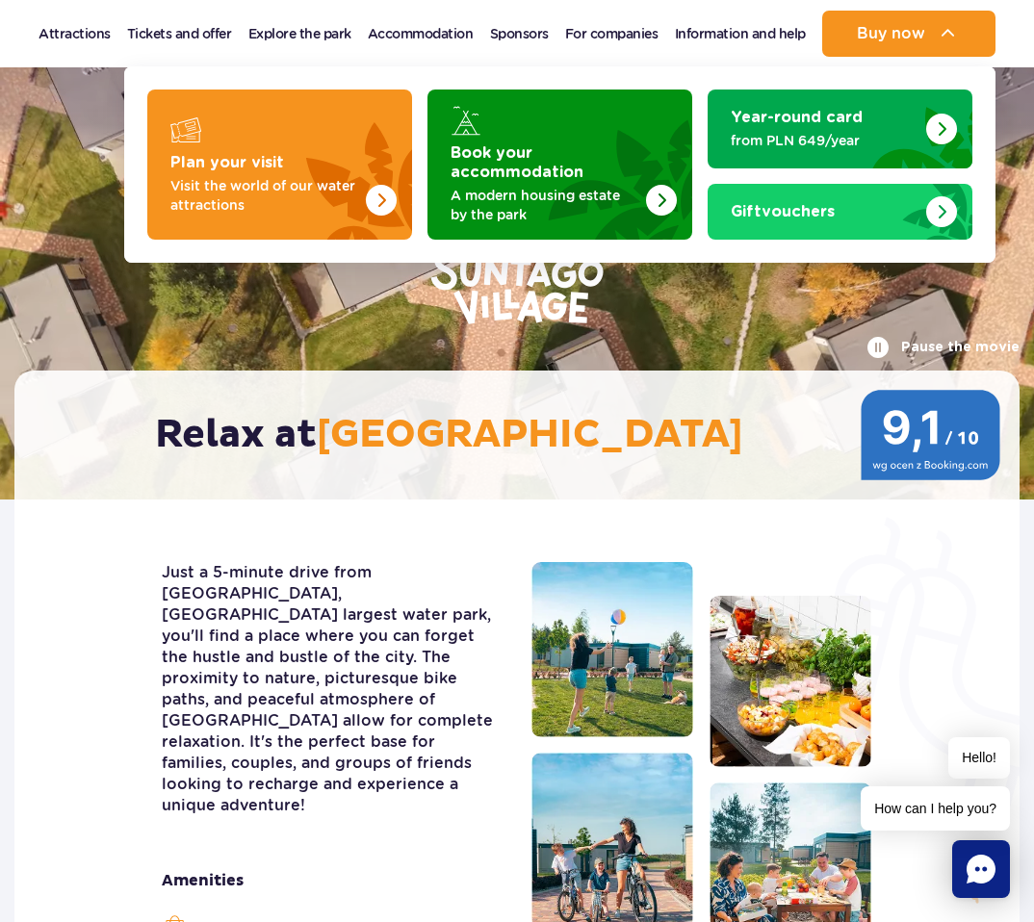
click at [255, 155] on font "Plan your visit" at bounding box center [227, 162] width 114 height 15
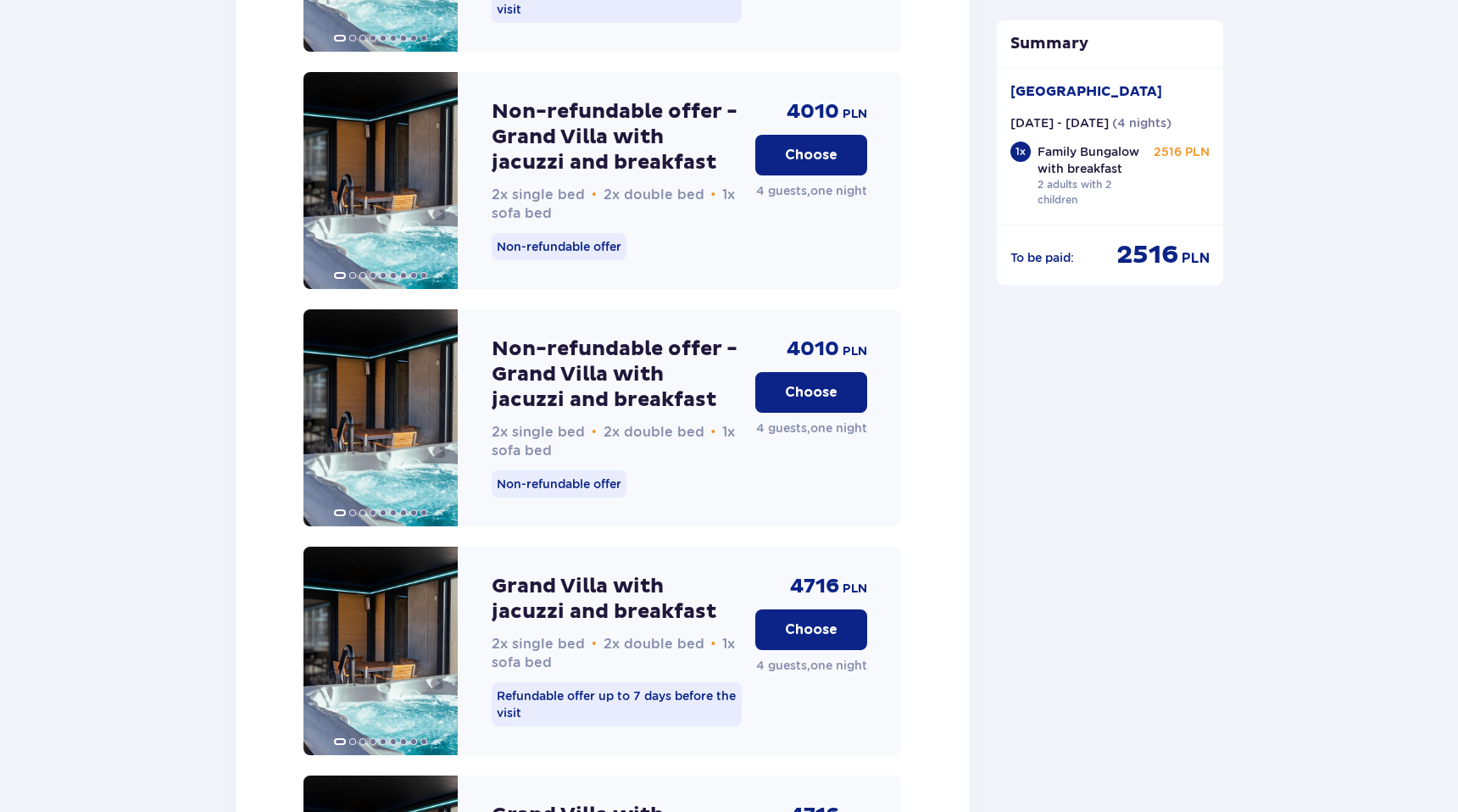
scroll to position [4455, 0]
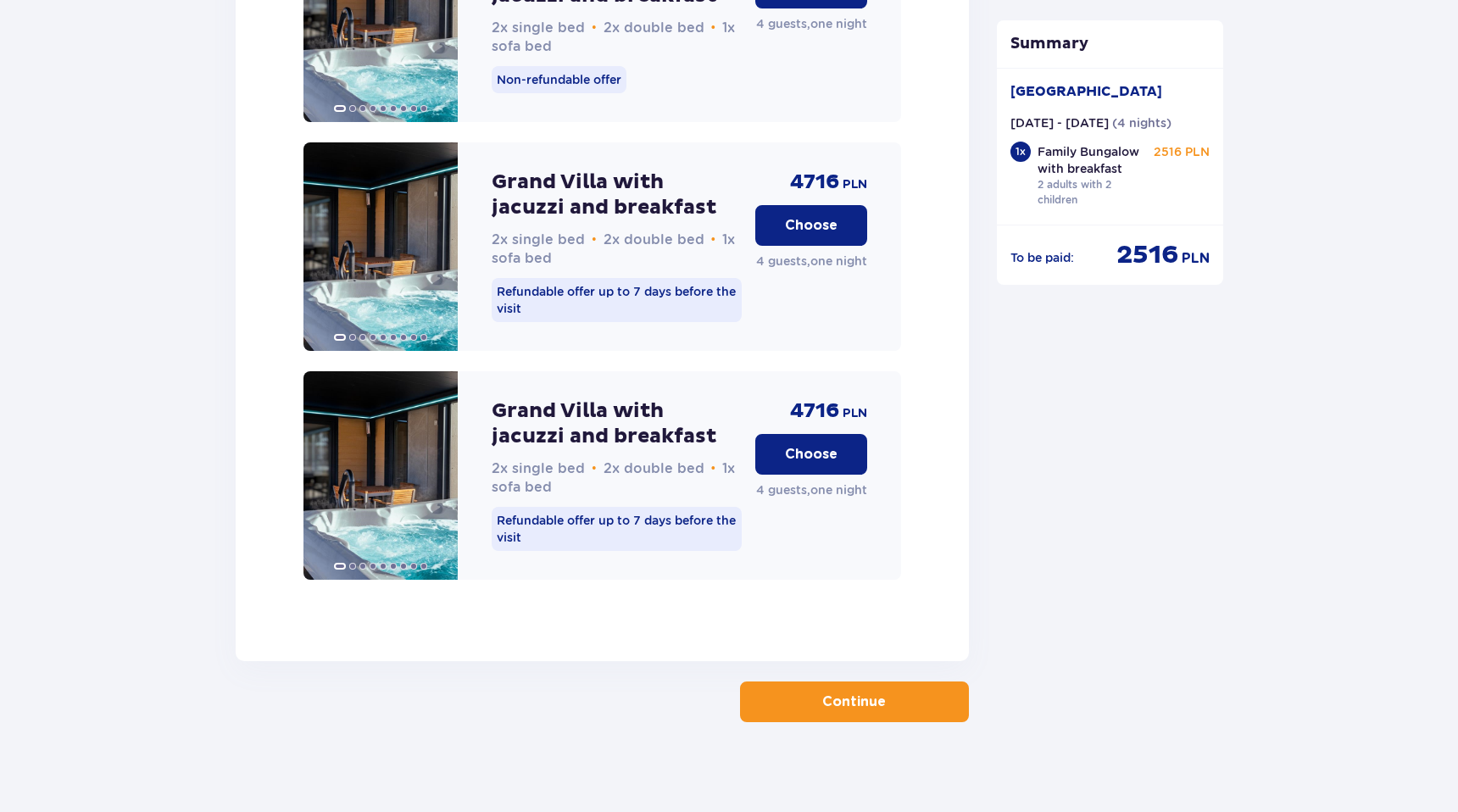
click at [837, 695] on font "Continue" at bounding box center [855, 701] width 63 height 13
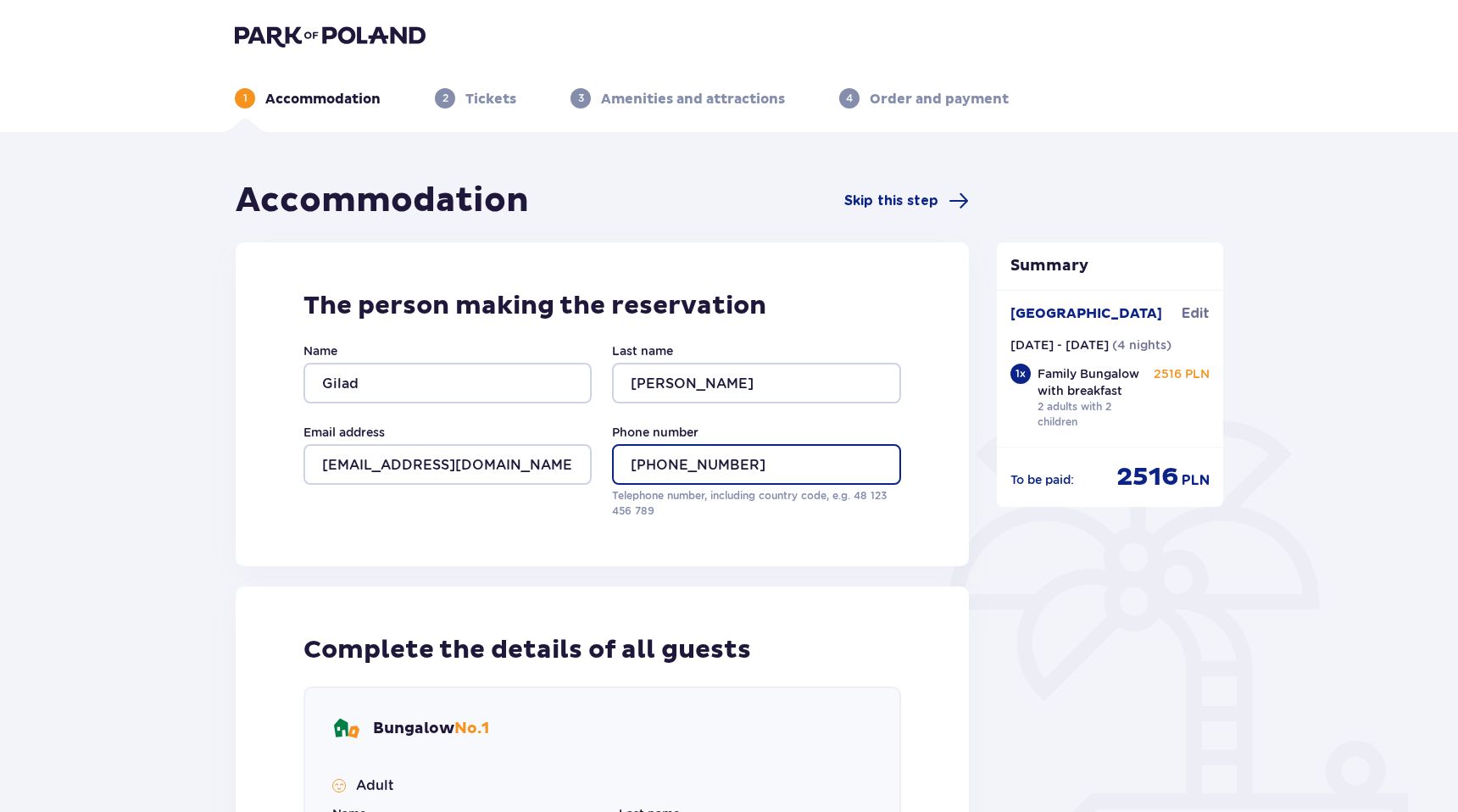
click at [633, 472] on input "[PHONE_NUMBER]" at bounding box center [756, 464] width 288 height 41
drag, startPoint x: 644, startPoint y: 470, endPoint x: 625, endPoint y: 470, distance: 19.0
click at [625, 470] on input "[PHONE_NUMBER]" at bounding box center [756, 464] width 288 height 41
type input "972 543119753"
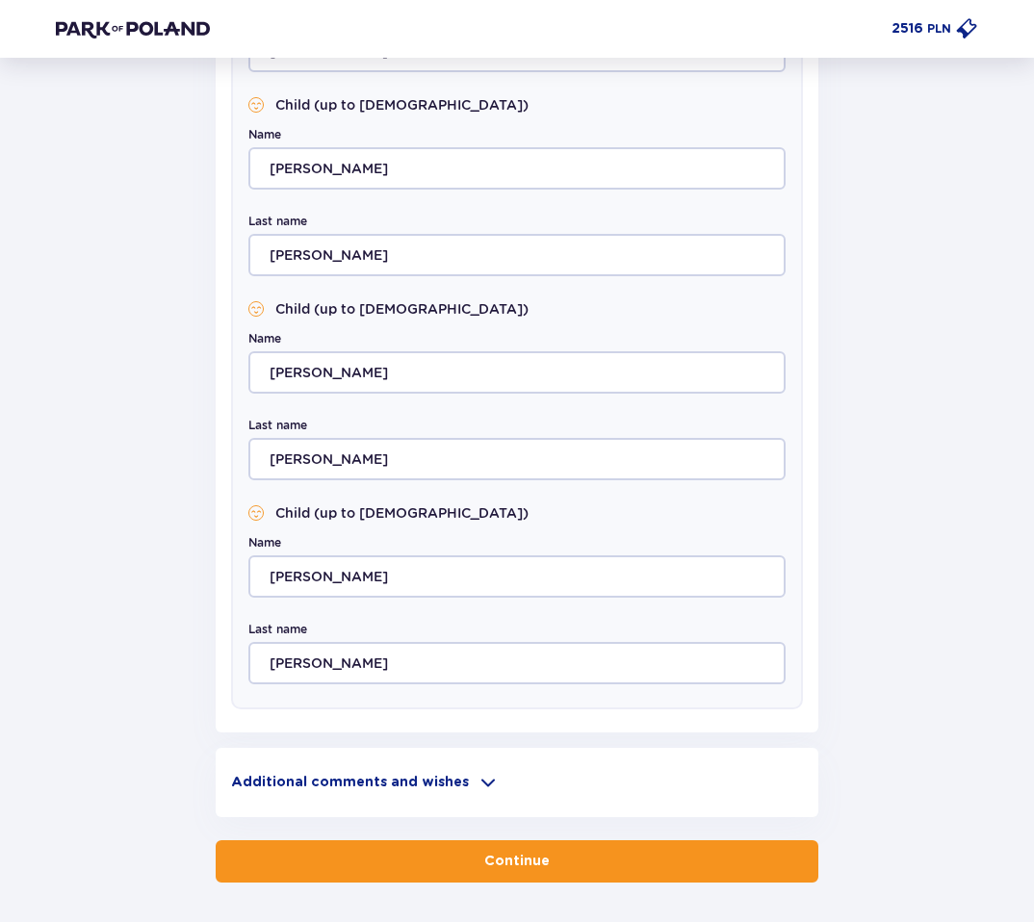
scroll to position [1182, 0]
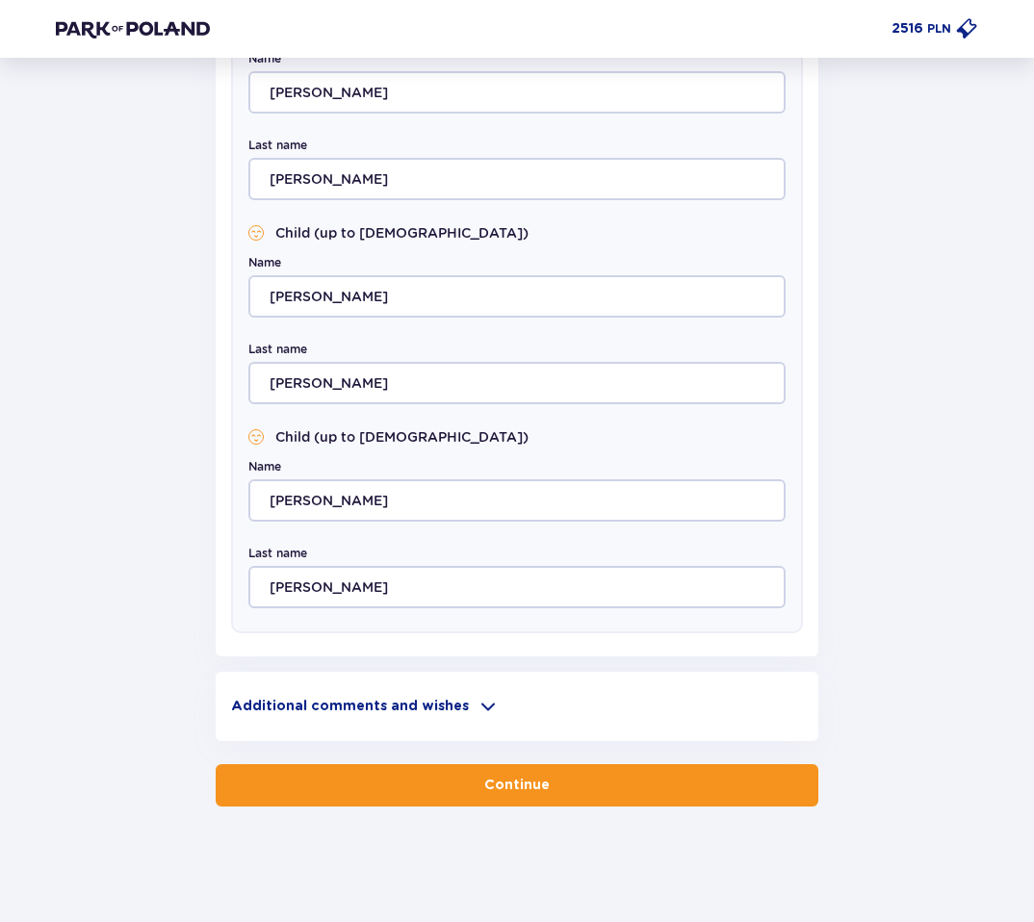
click at [525, 791] on font "Continue" at bounding box center [516, 785] width 65 height 13
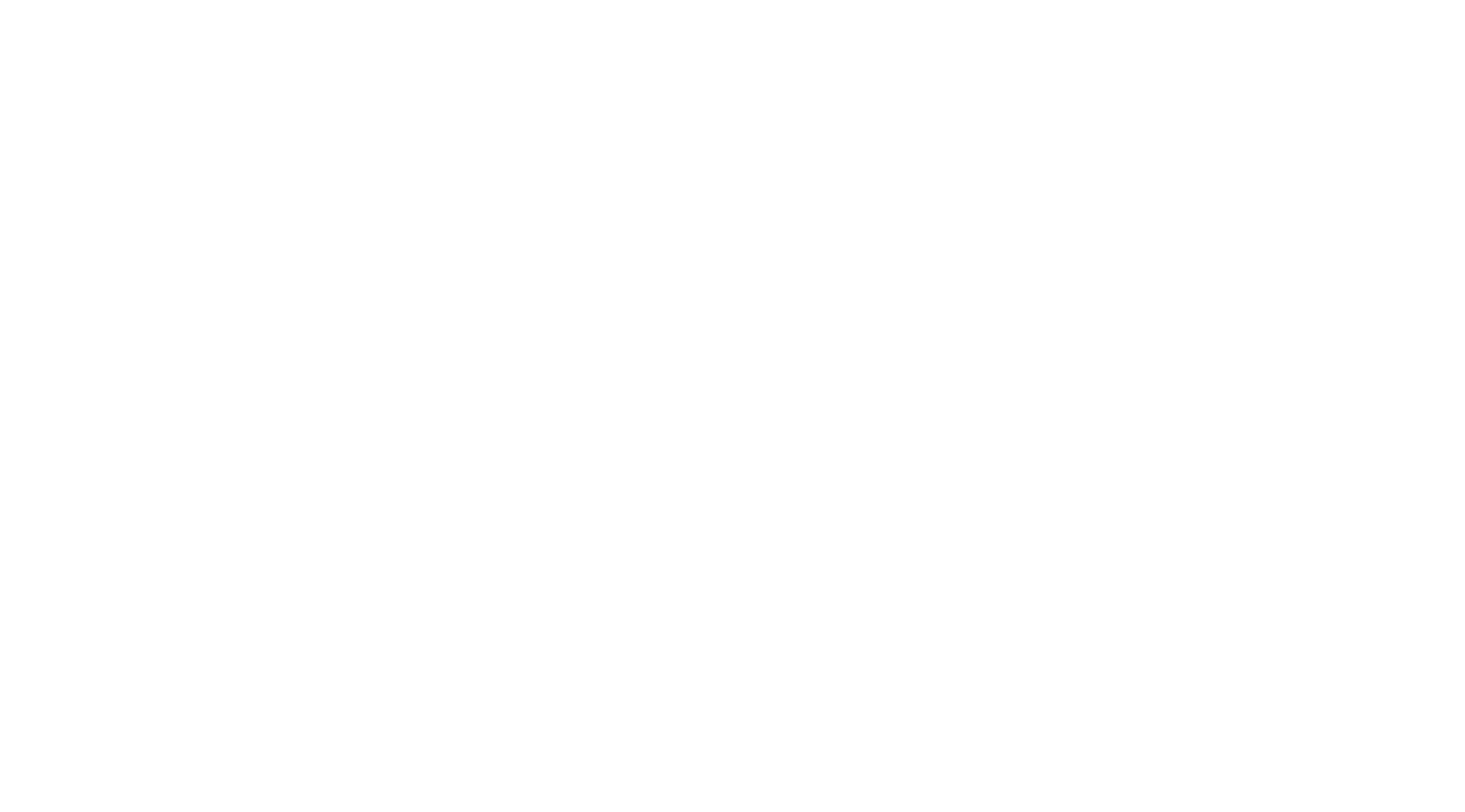
scroll to position [0, 0]
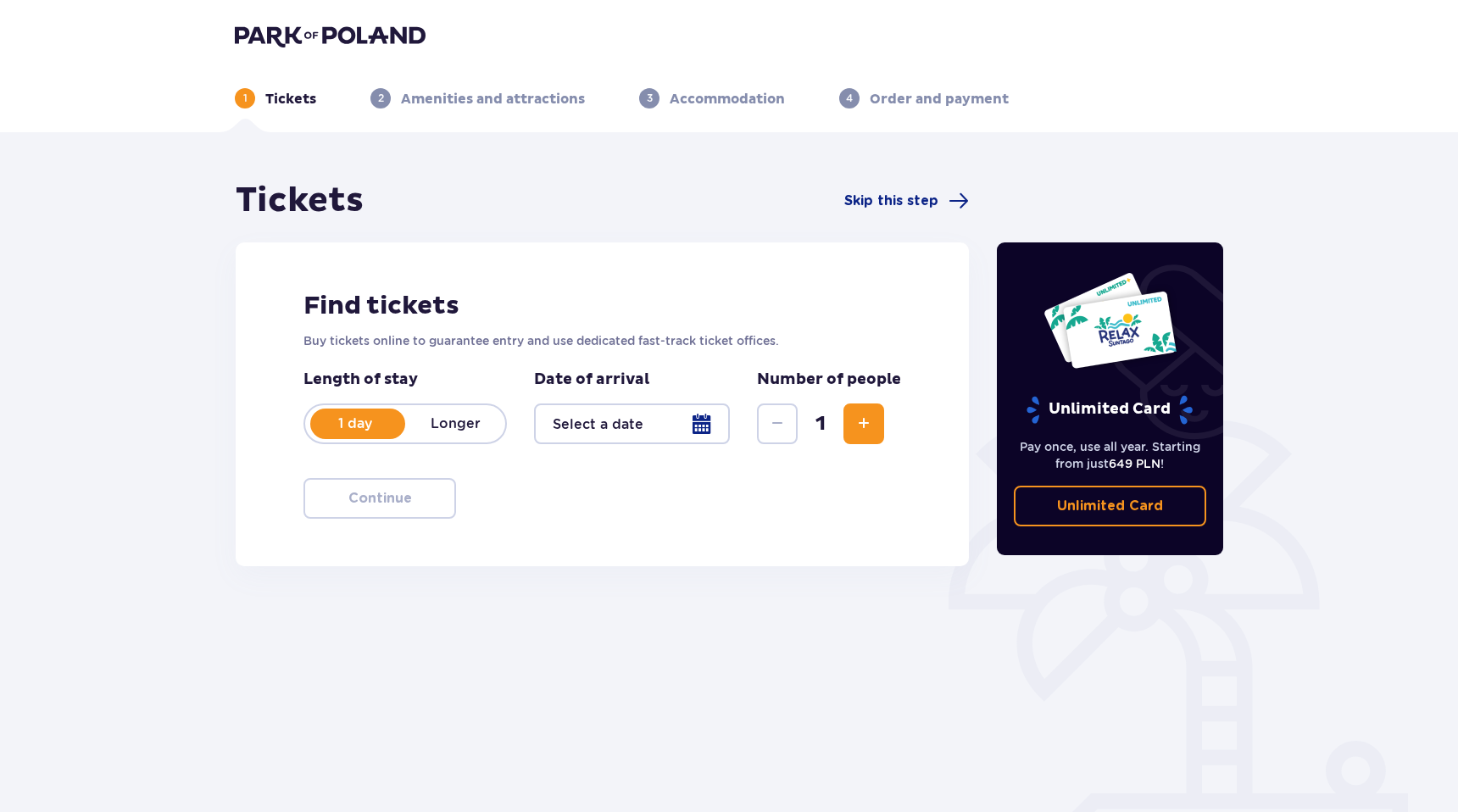
click at [445, 429] on font "Longer" at bounding box center [455, 424] width 50 height 16
click at [854, 424] on span "Increase" at bounding box center [863, 424] width 20 height 20
click at [640, 424] on div at bounding box center [632, 424] width 196 height 41
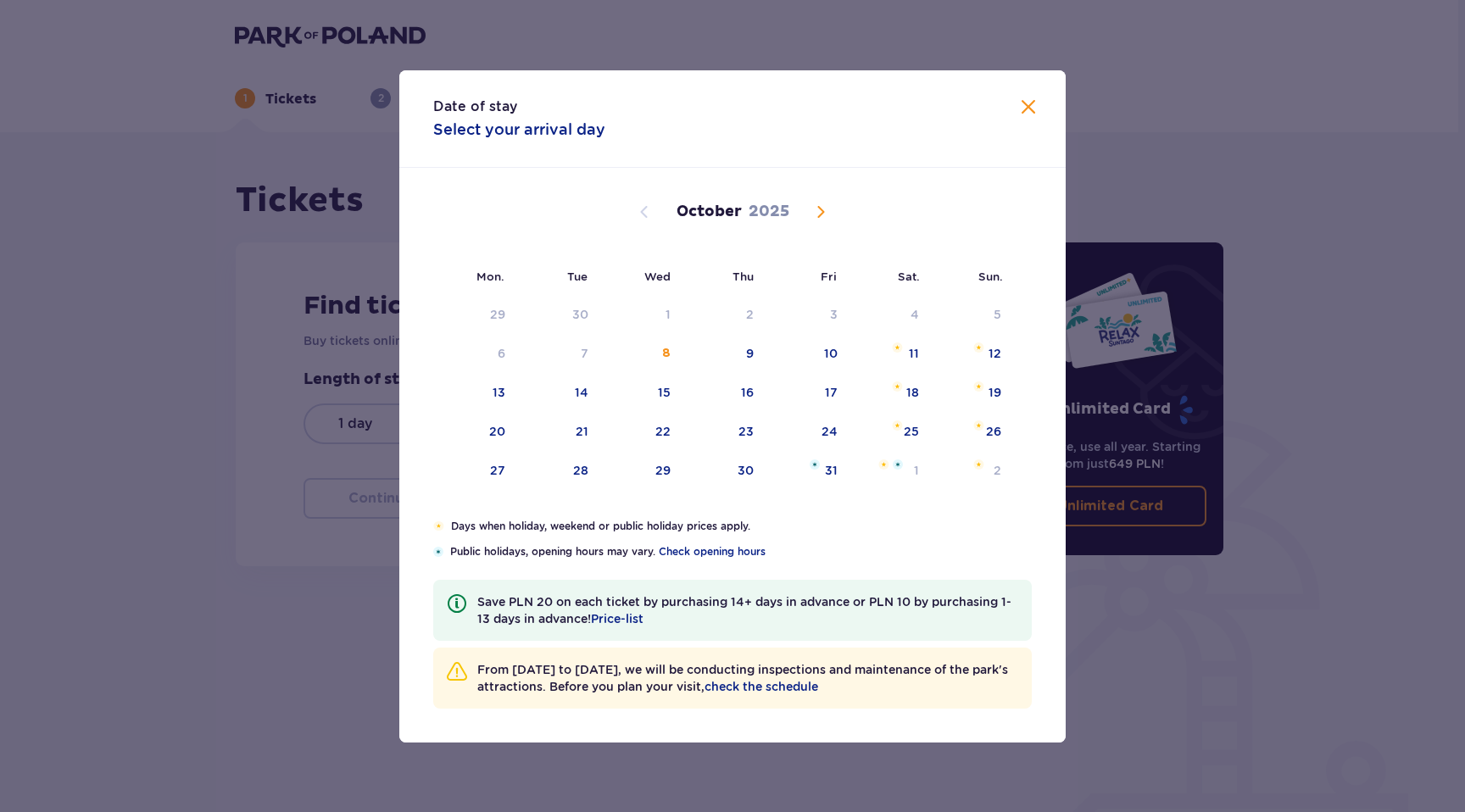
click at [820, 210] on span "Next month" at bounding box center [820, 211] width 20 height 20
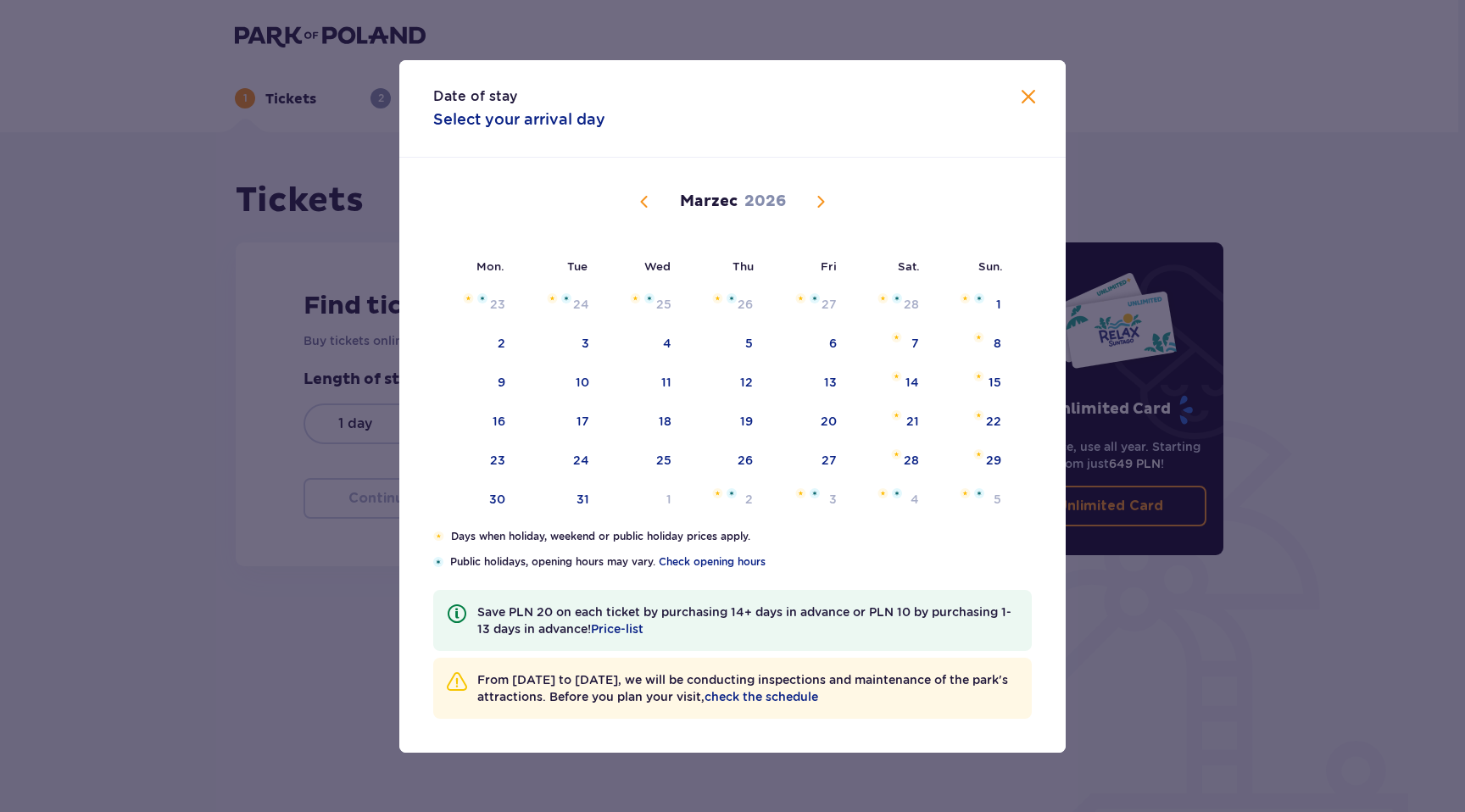
click at [820, 210] on span "Next month" at bounding box center [820, 202] width 20 height 20
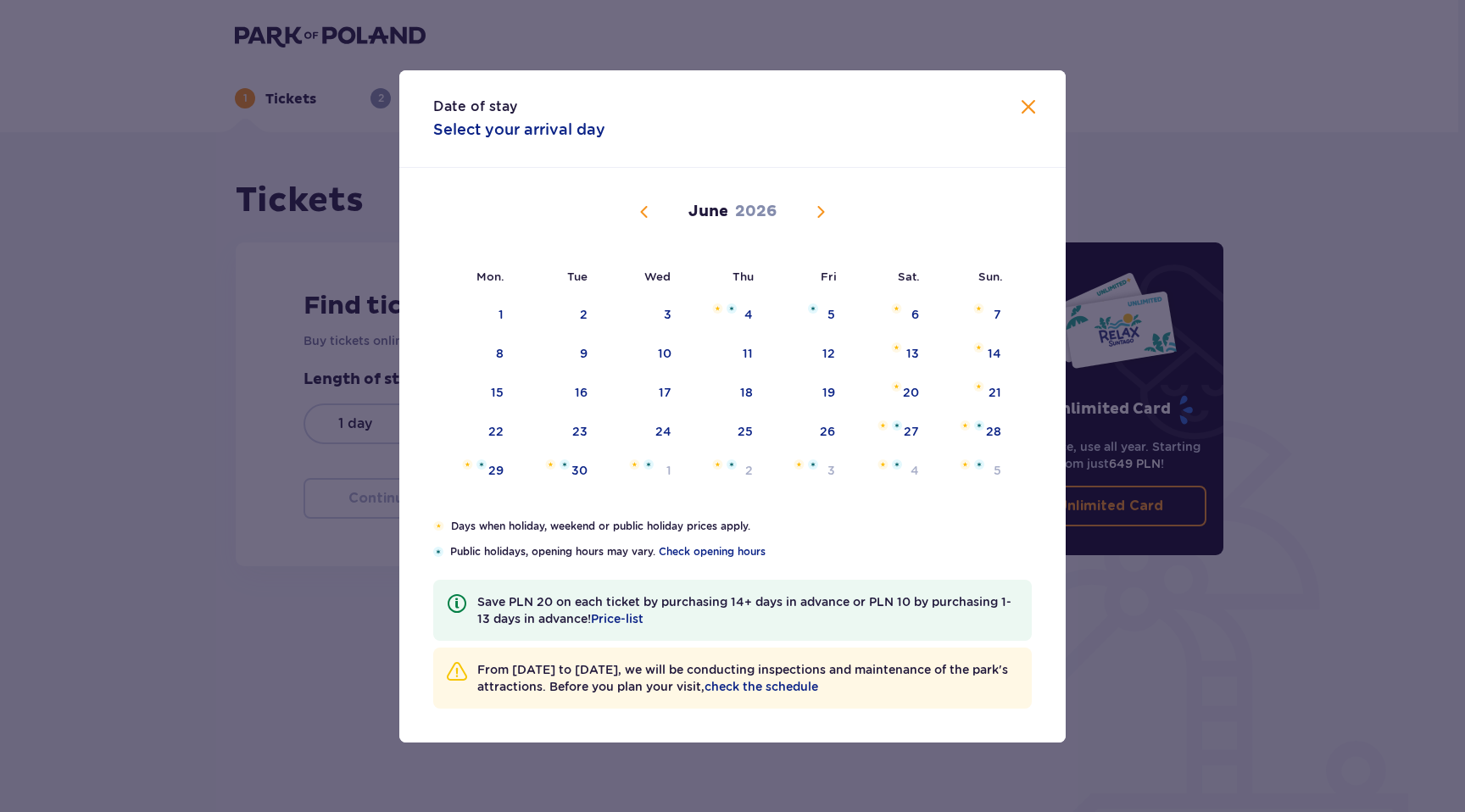
click at [820, 210] on span "Next month" at bounding box center [820, 211] width 20 height 20
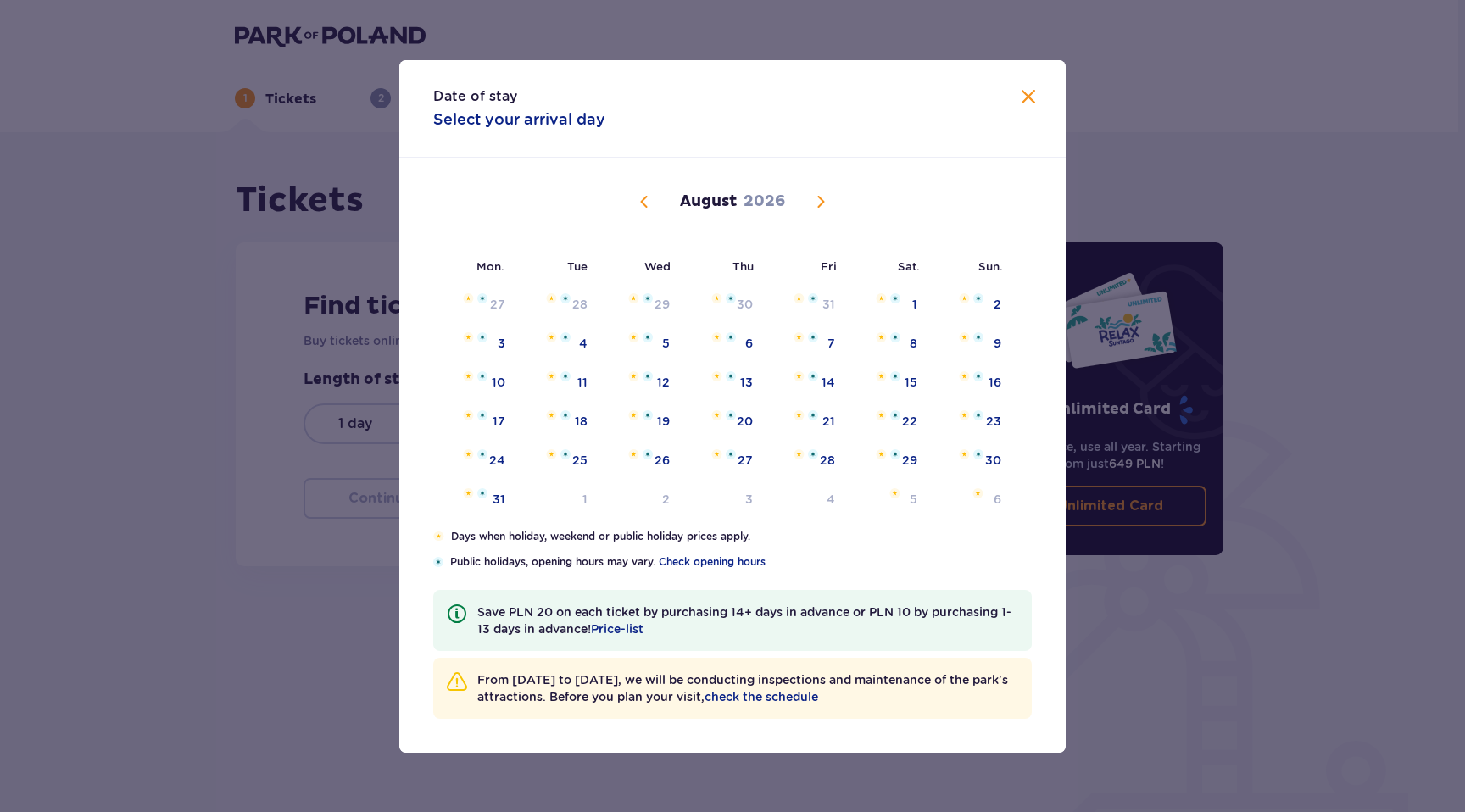
click at [821, 199] on span "Next month" at bounding box center [820, 202] width 20 height 20
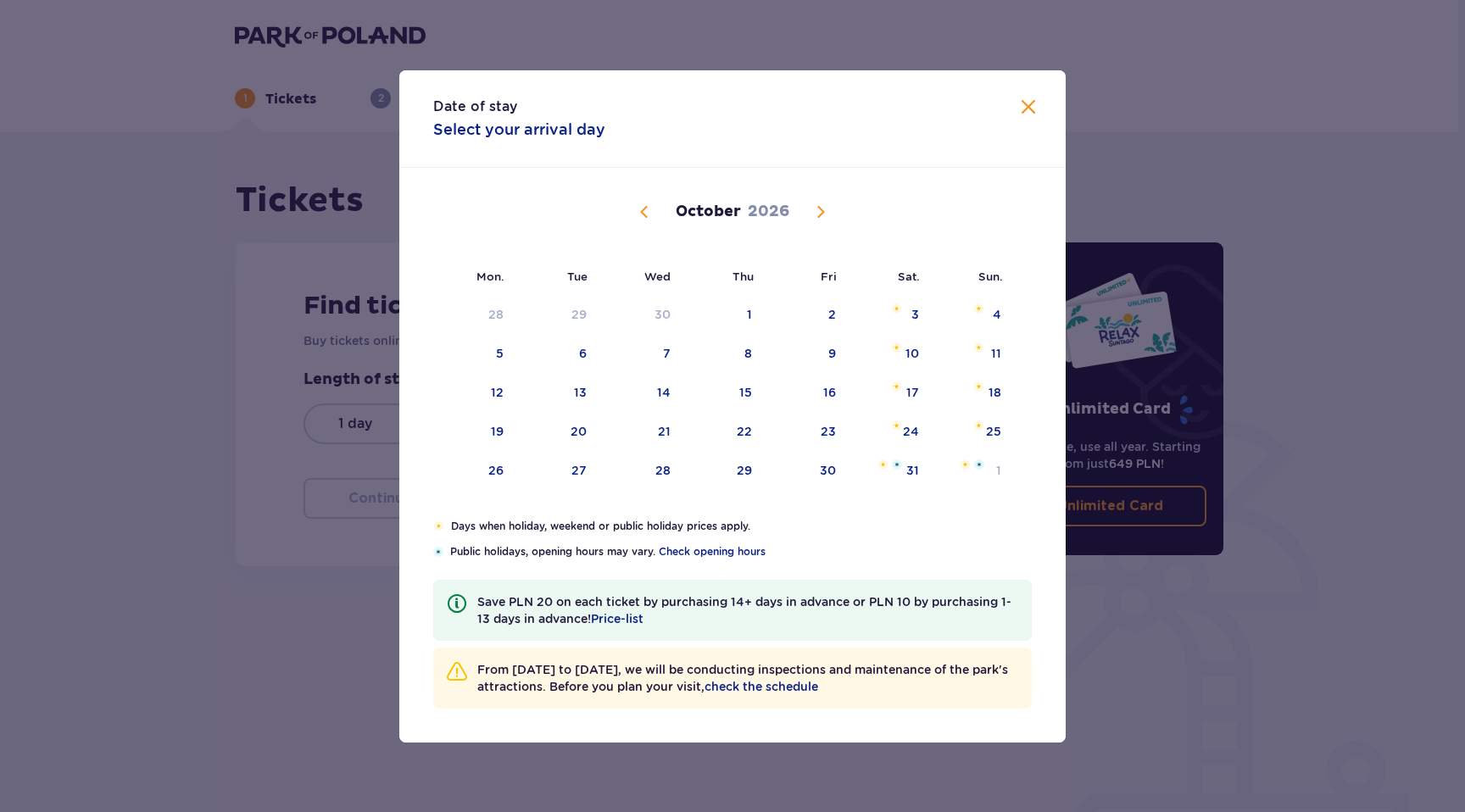
click at [642, 219] on span "Previous month" at bounding box center [644, 211] width 20 height 20
click at [831, 432] on font "25" at bounding box center [827, 431] width 15 height 13
click at [556, 475] on div "29" at bounding box center [556, 471] width 82 height 37
click at [545, 469] on div "29" at bounding box center [556, 471] width 82 height 37
click at [860, 465] on div "3" at bounding box center [887, 471] width 82 height 37
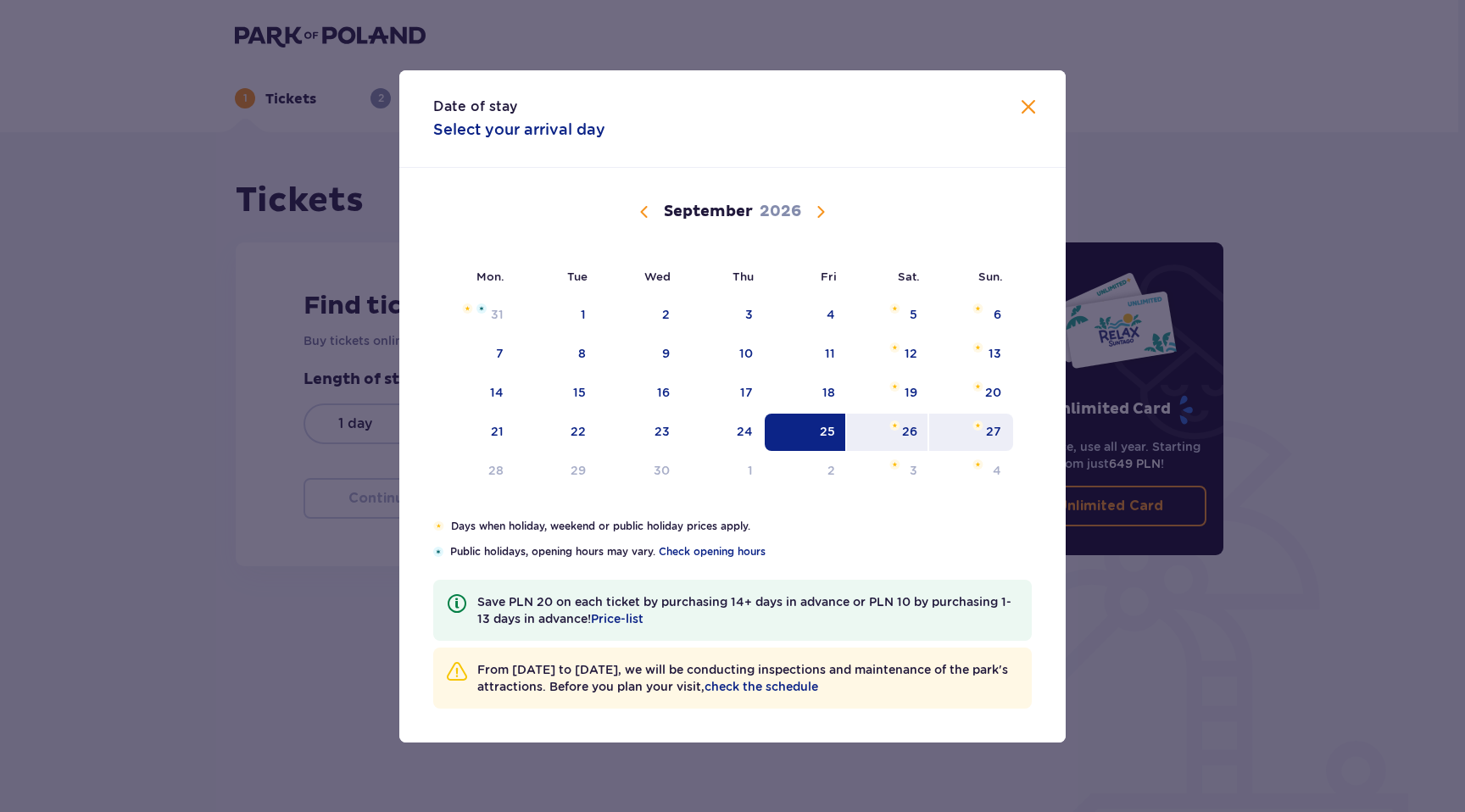
click at [988, 432] on font "27" at bounding box center [993, 431] width 15 height 13
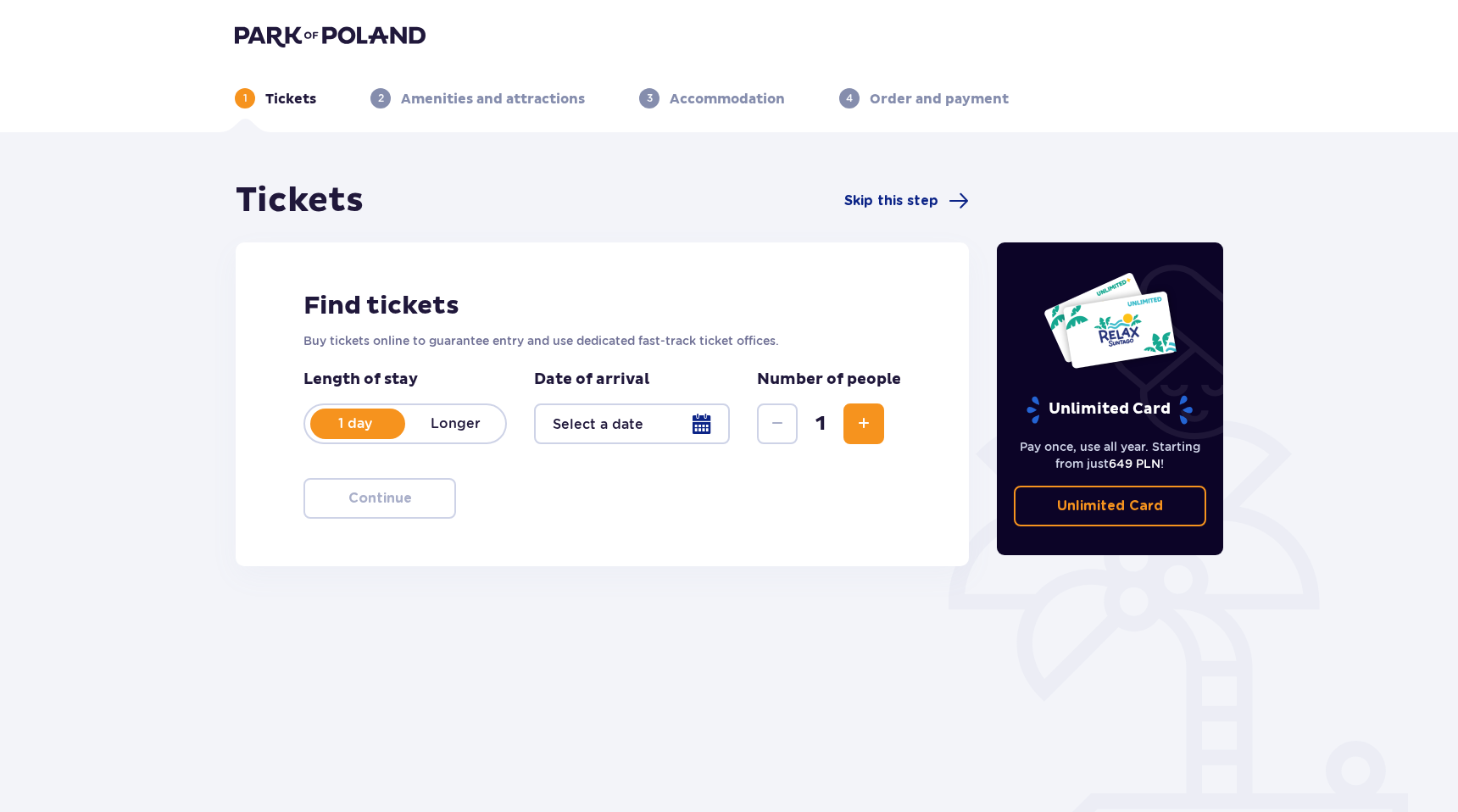
click at [599, 429] on div at bounding box center [632, 424] width 196 height 41
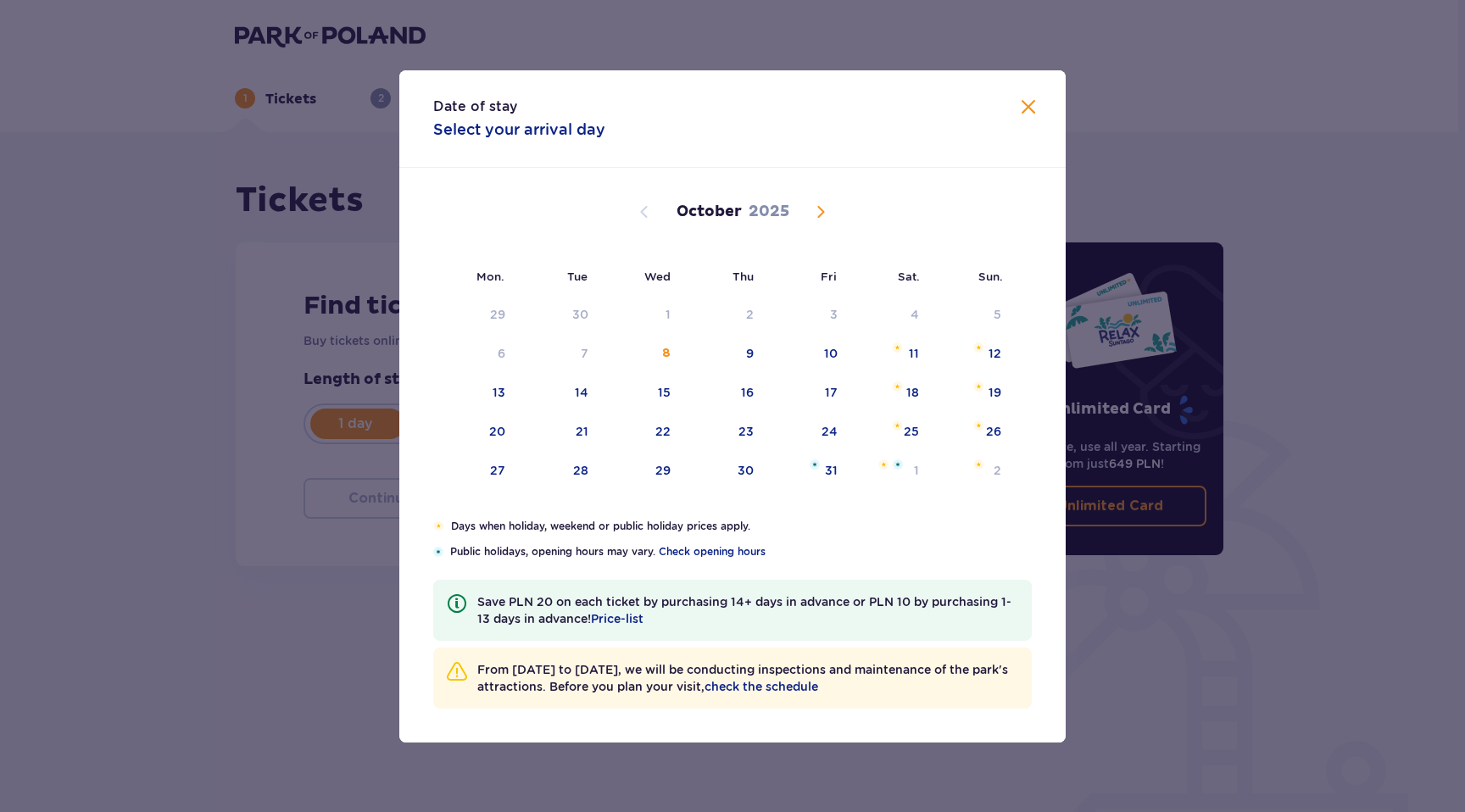
click at [819, 210] on span "Next month" at bounding box center [820, 211] width 20 height 20
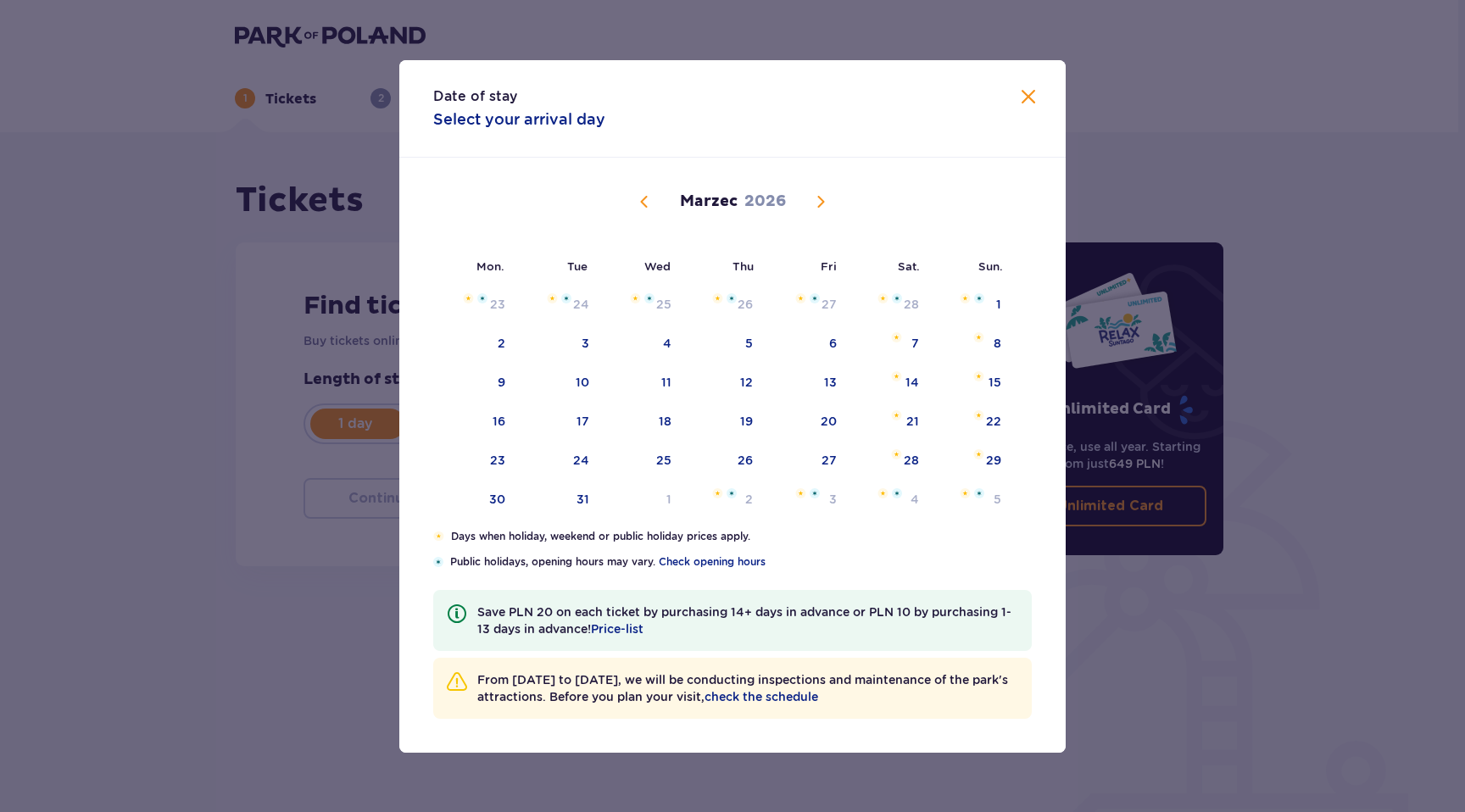
click at [819, 210] on span "Next month" at bounding box center [820, 202] width 20 height 20
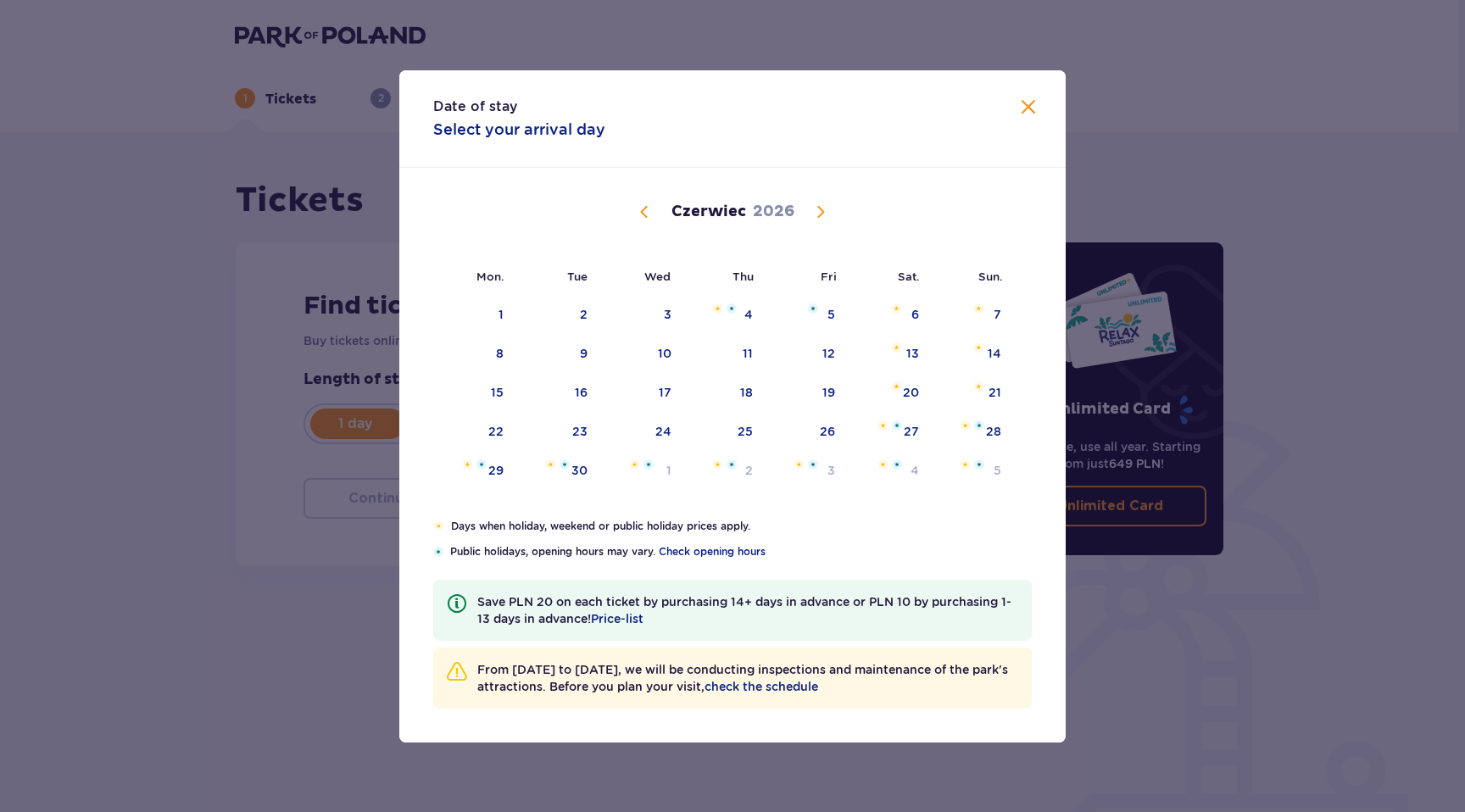
click at [823, 204] on span "Next month" at bounding box center [820, 211] width 20 height 20
click at [823, 208] on span "Next month" at bounding box center [820, 211] width 20 height 20
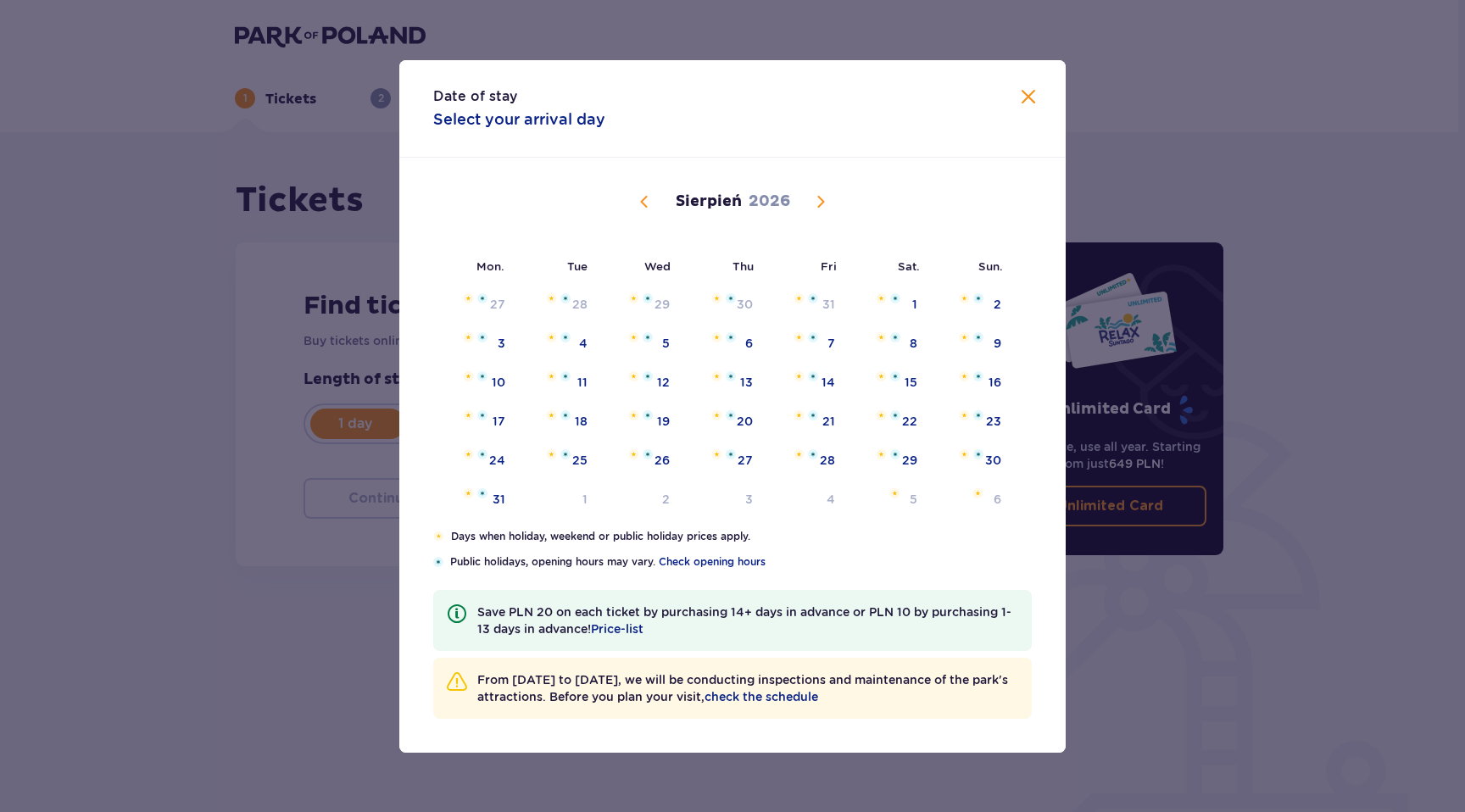
click at [823, 208] on span "Next month" at bounding box center [820, 202] width 20 height 20
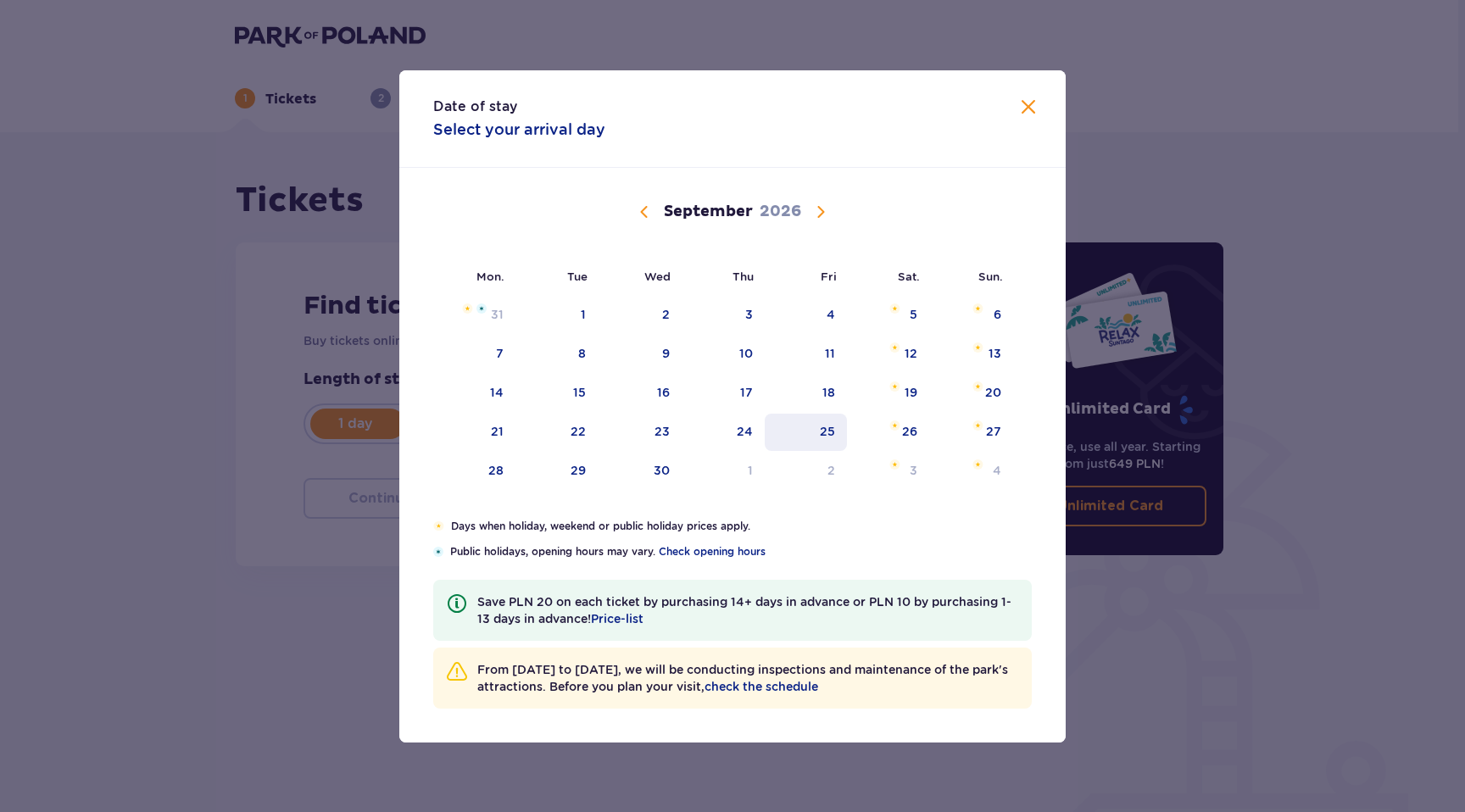
click at [808, 434] on div "25" at bounding box center [805, 432] width 82 height 37
type input "25.09.26"
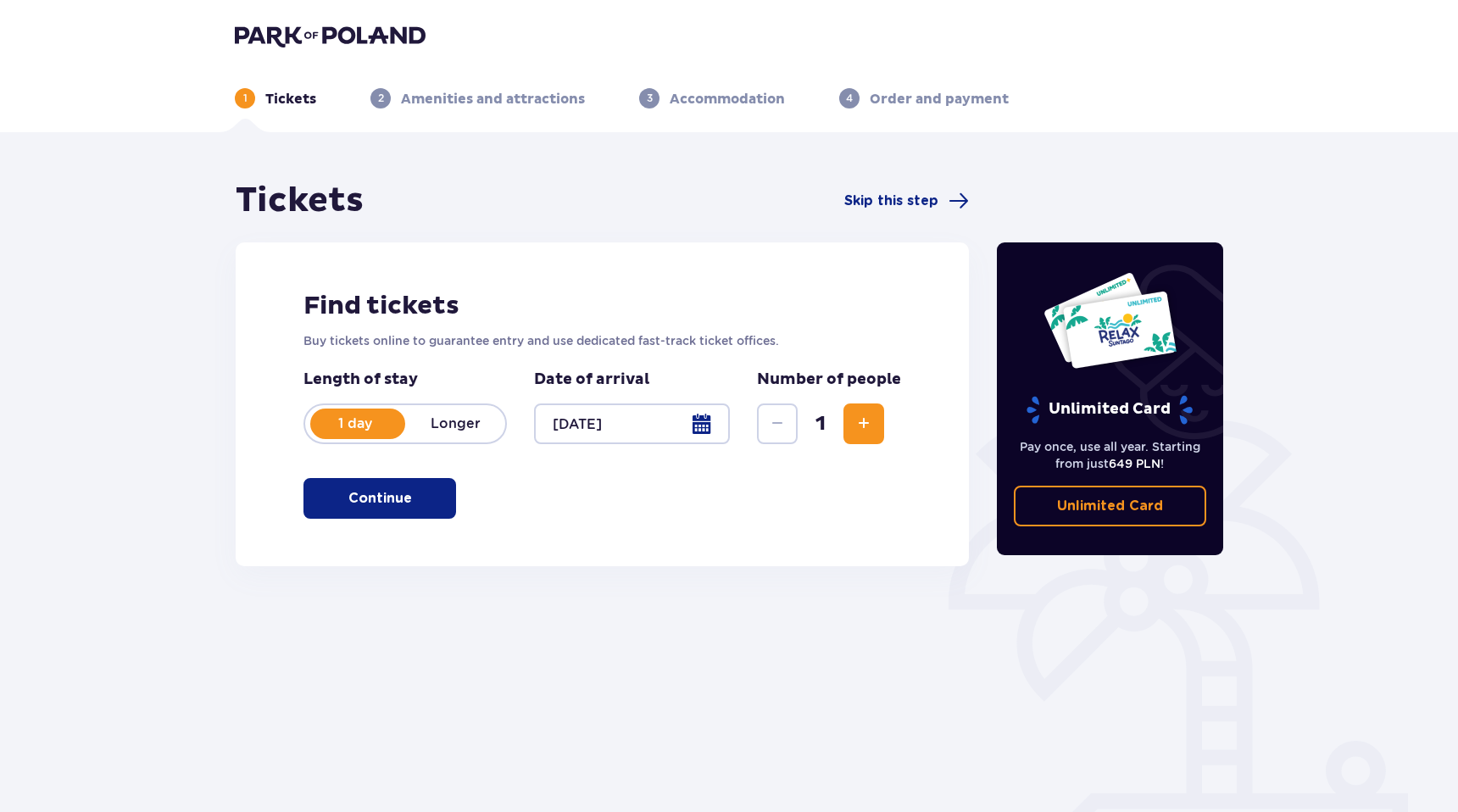
click at [453, 424] on font "Longer" at bounding box center [455, 424] width 50 height 16
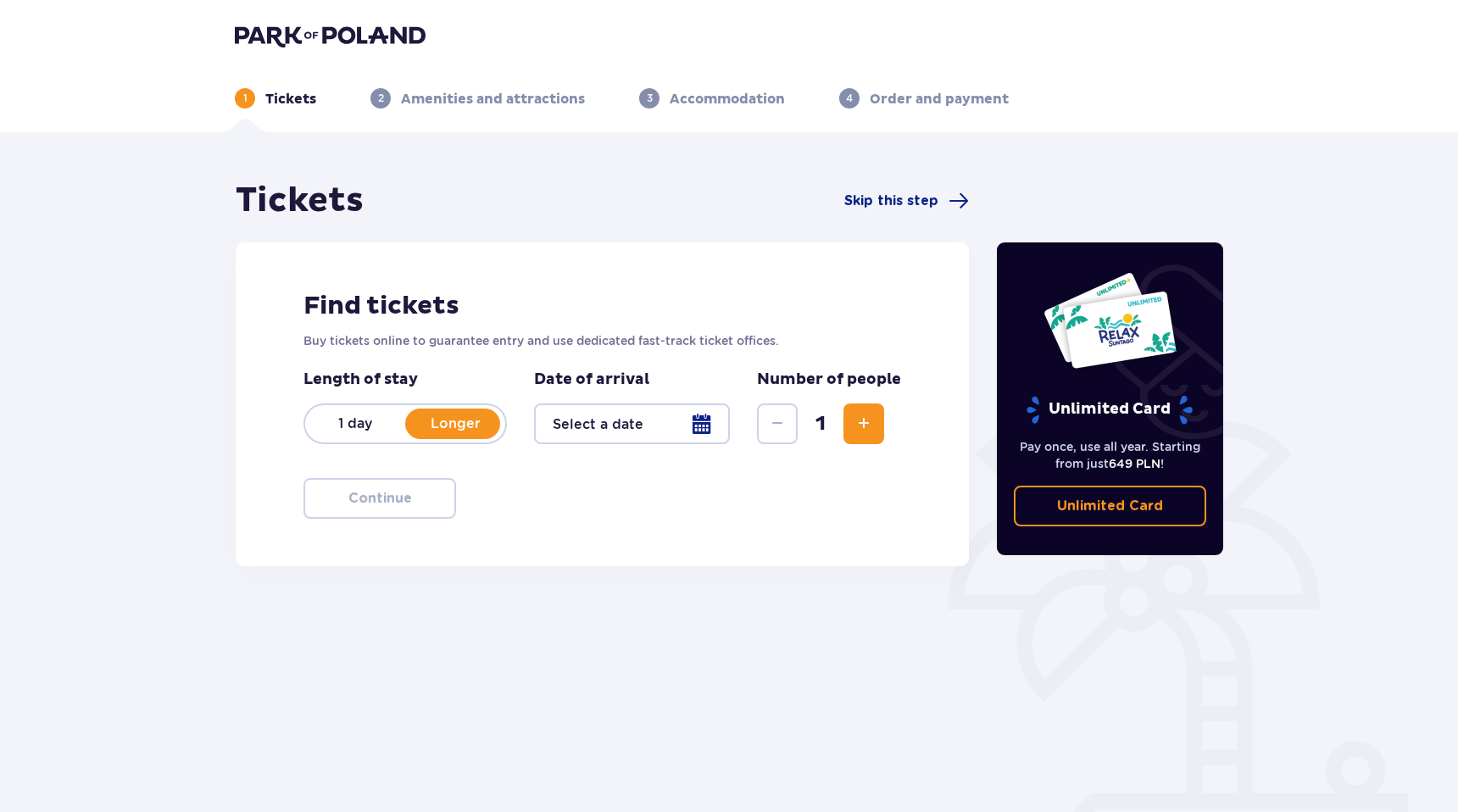
click at [620, 418] on div at bounding box center [632, 424] width 196 height 41
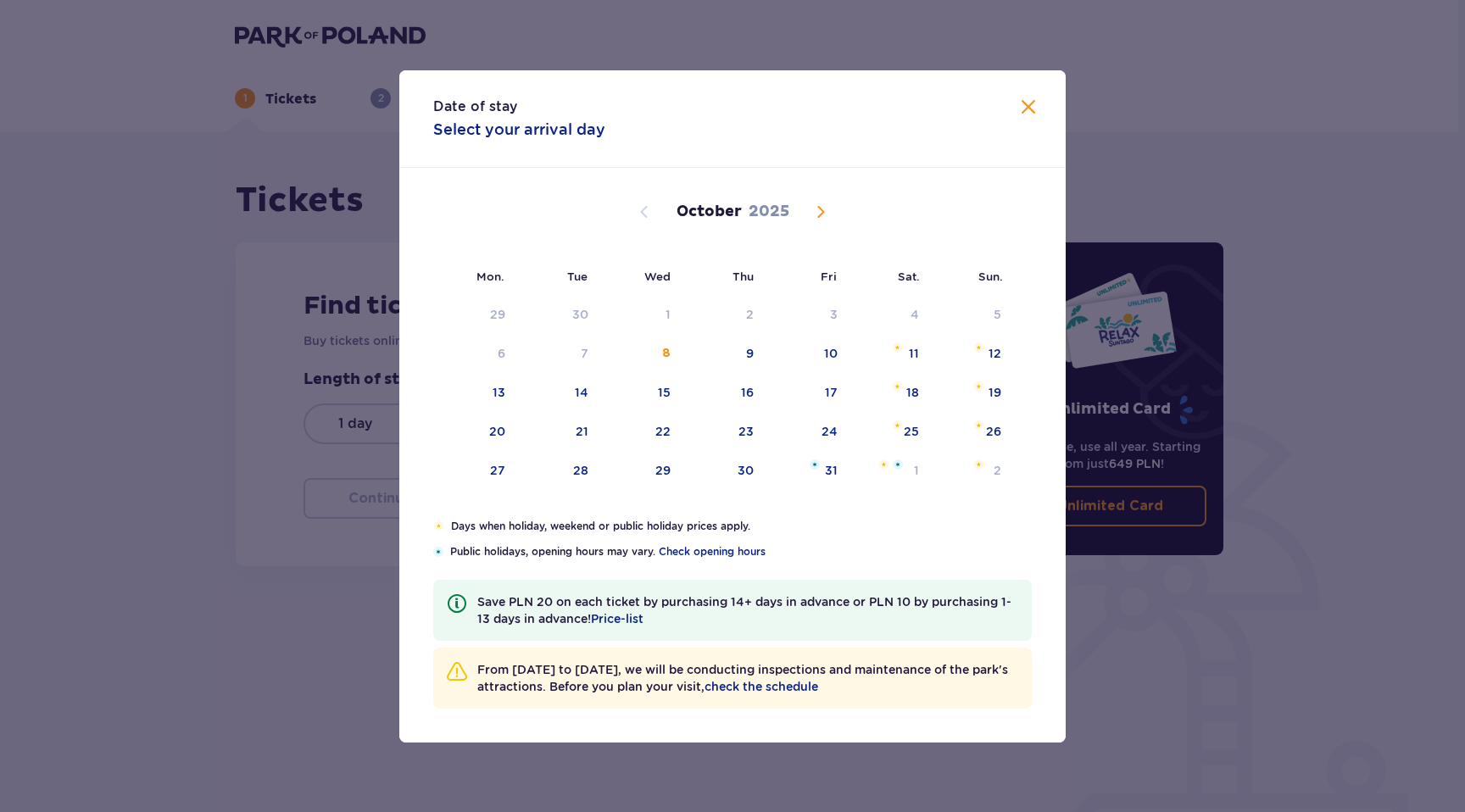
click at [824, 209] on span "Next month" at bounding box center [820, 211] width 20 height 20
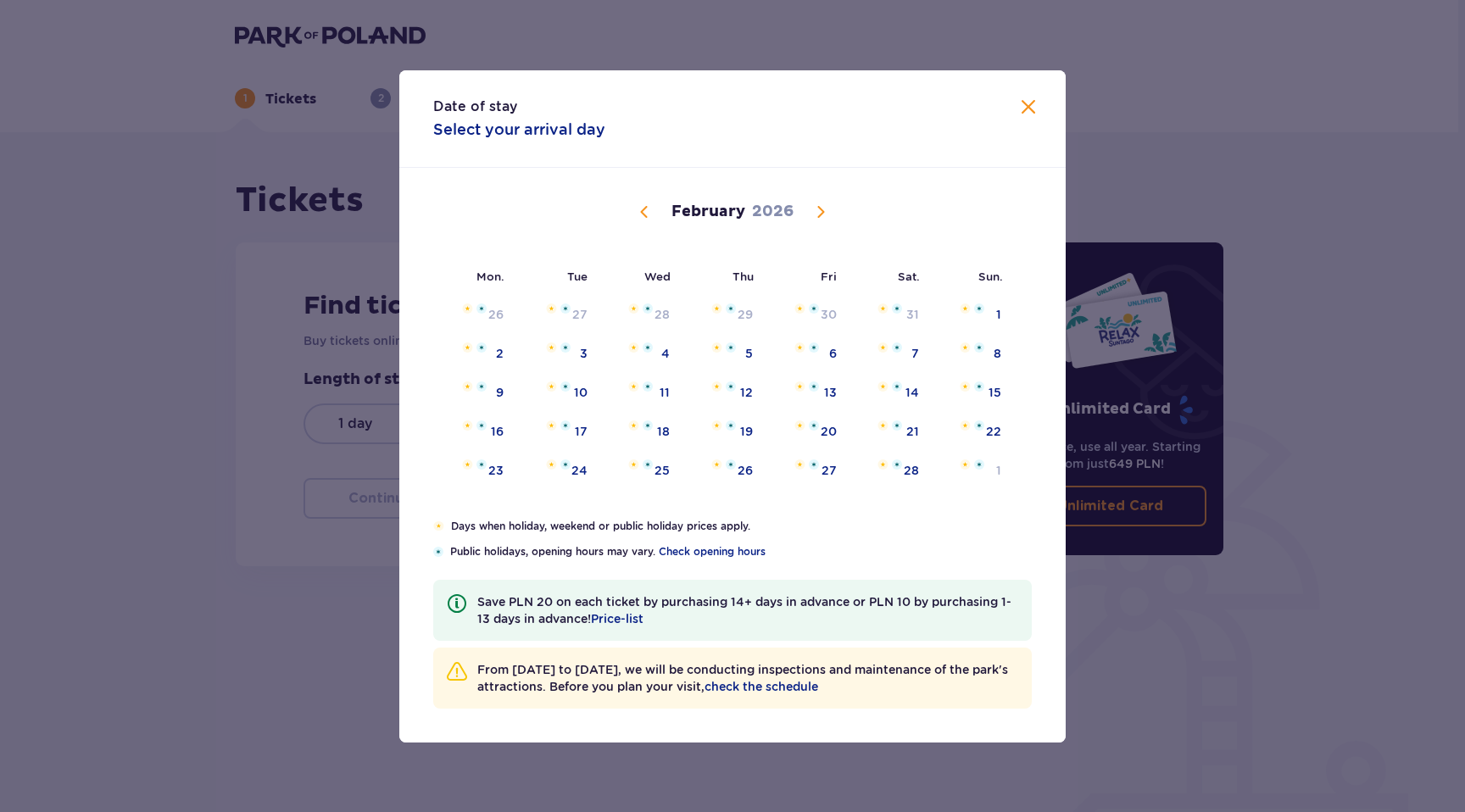
click at [824, 209] on span "Next month" at bounding box center [820, 211] width 20 height 20
click at [823, 209] on span "Next month" at bounding box center [820, 211] width 20 height 20
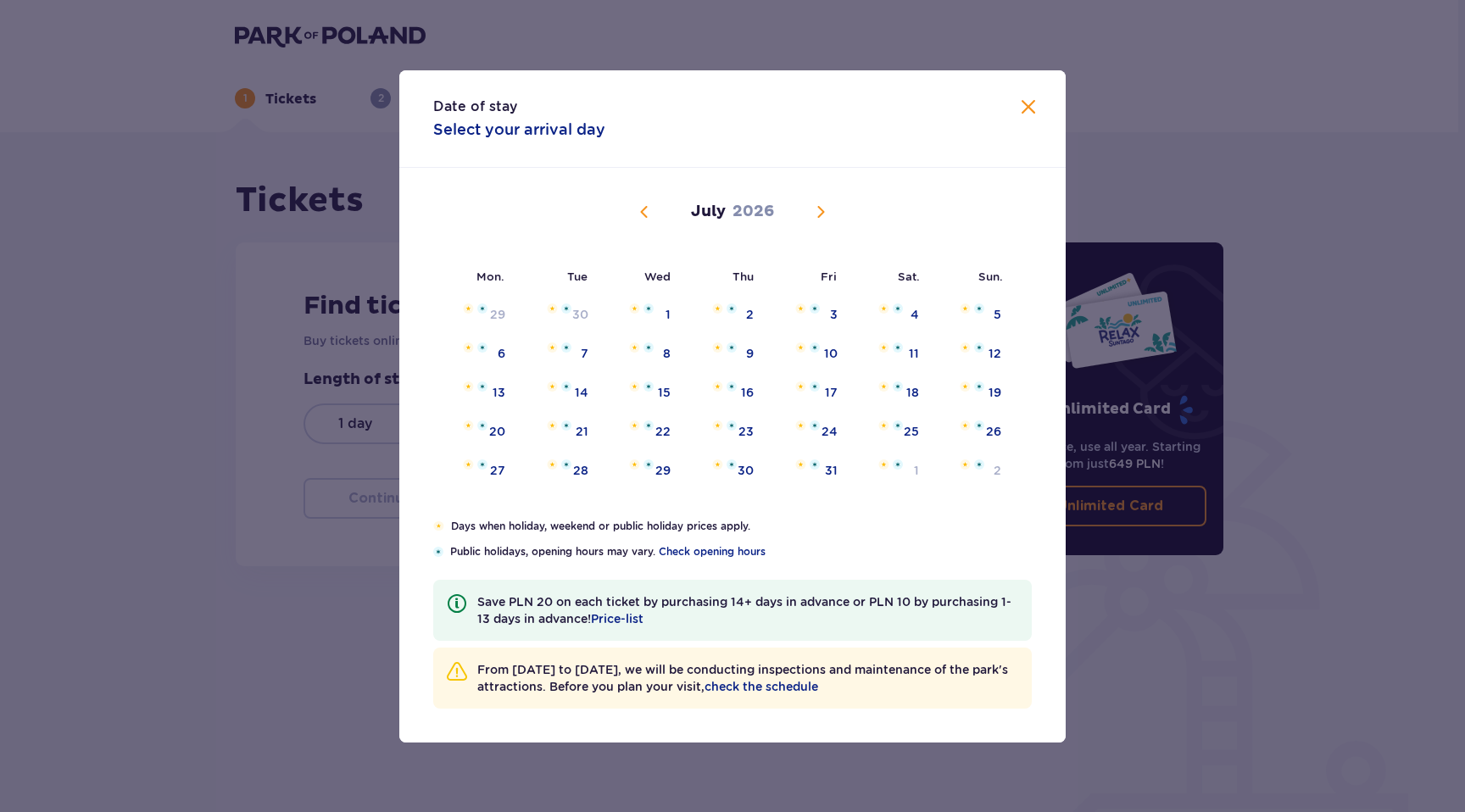
click at [823, 209] on span "Next month" at bounding box center [820, 211] width 20 height 20
click at [818, 440] on div "25" at bounding box center [805, 432] width 82 height 37
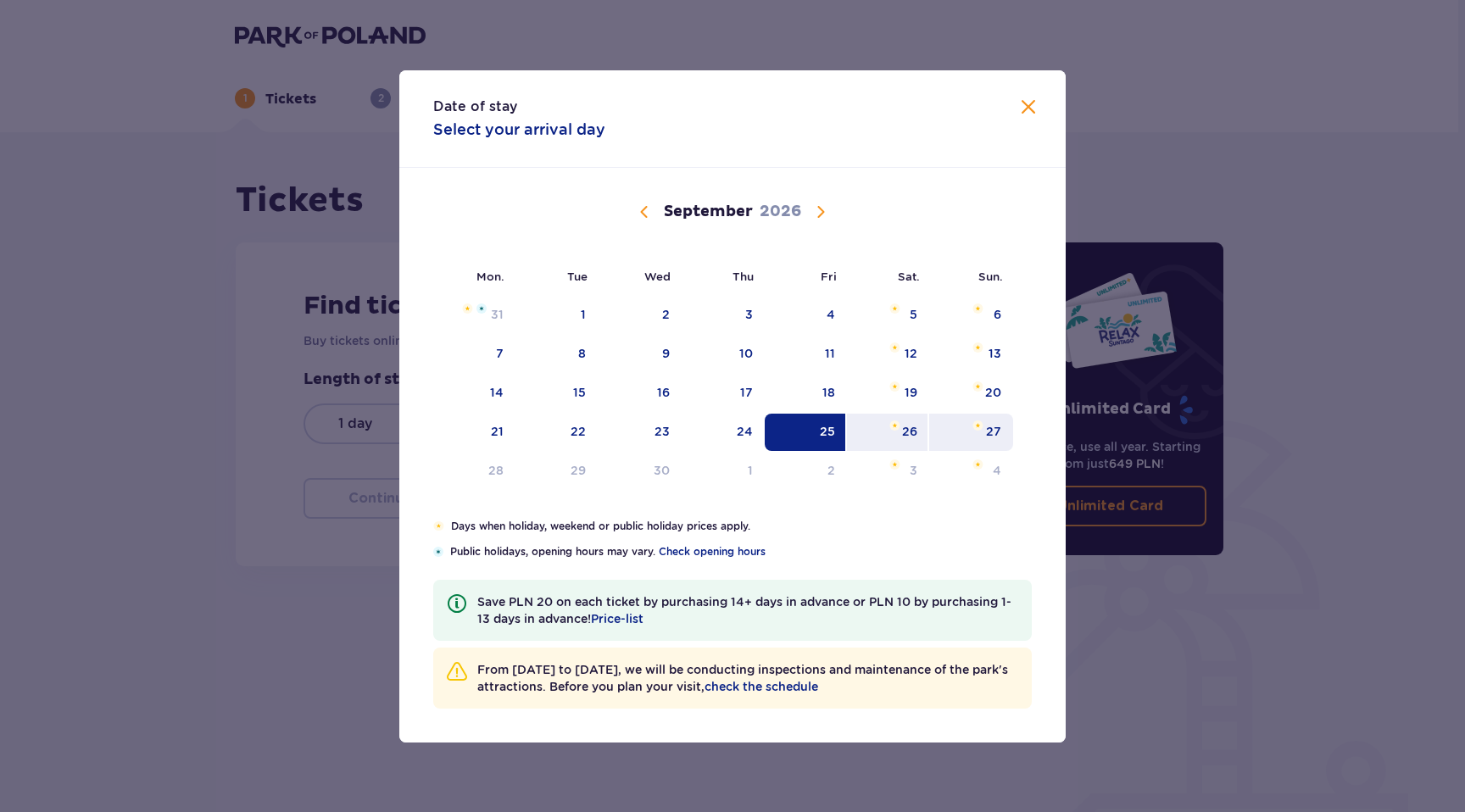
click at [951, 429] on div "27" at bounding box center [971, 432] width 84 height 37
type input "25.09.26 - 27.09.26"
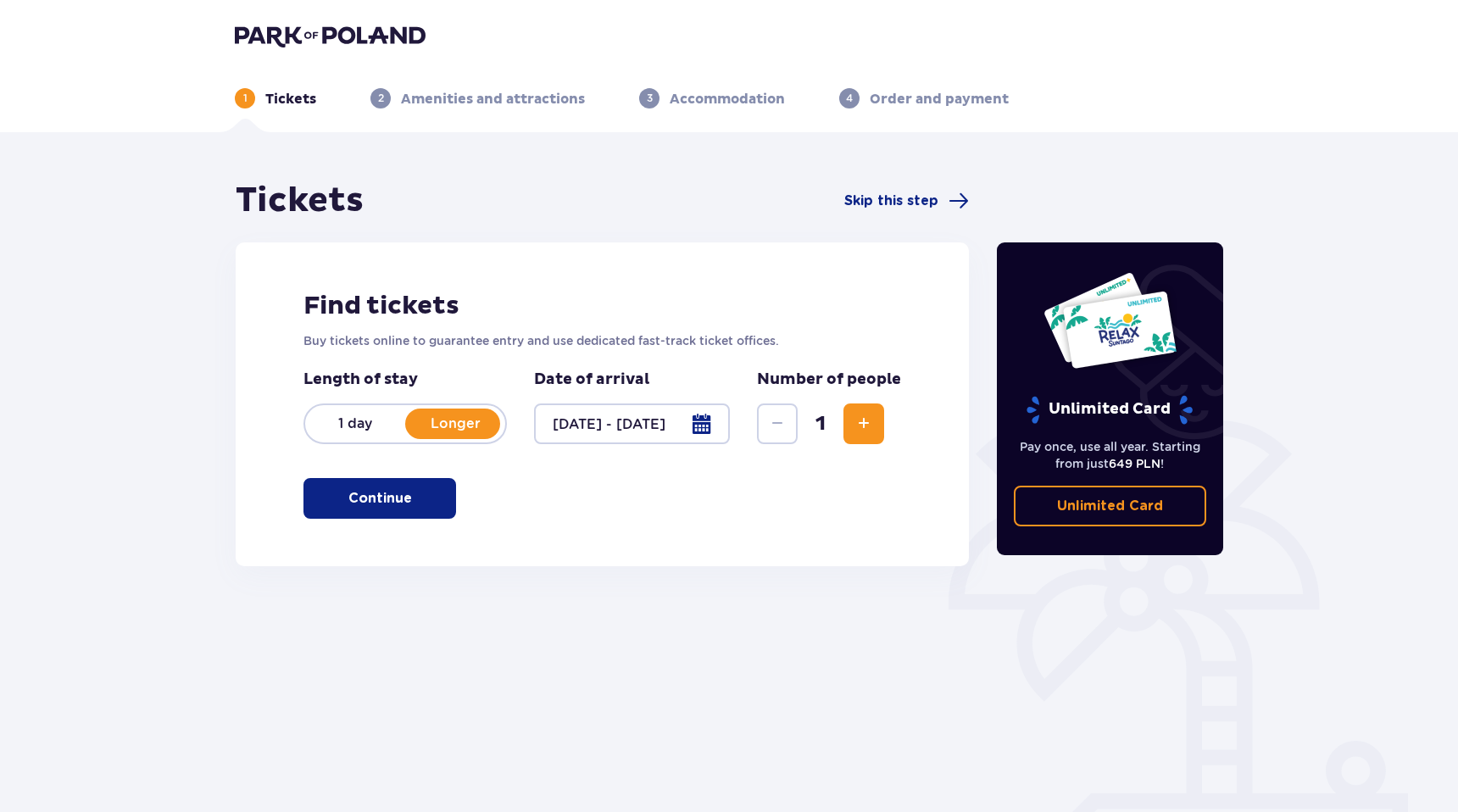
click at [862, 428] on span "Increase" at bounding box center [863, 424] width 20 height 20
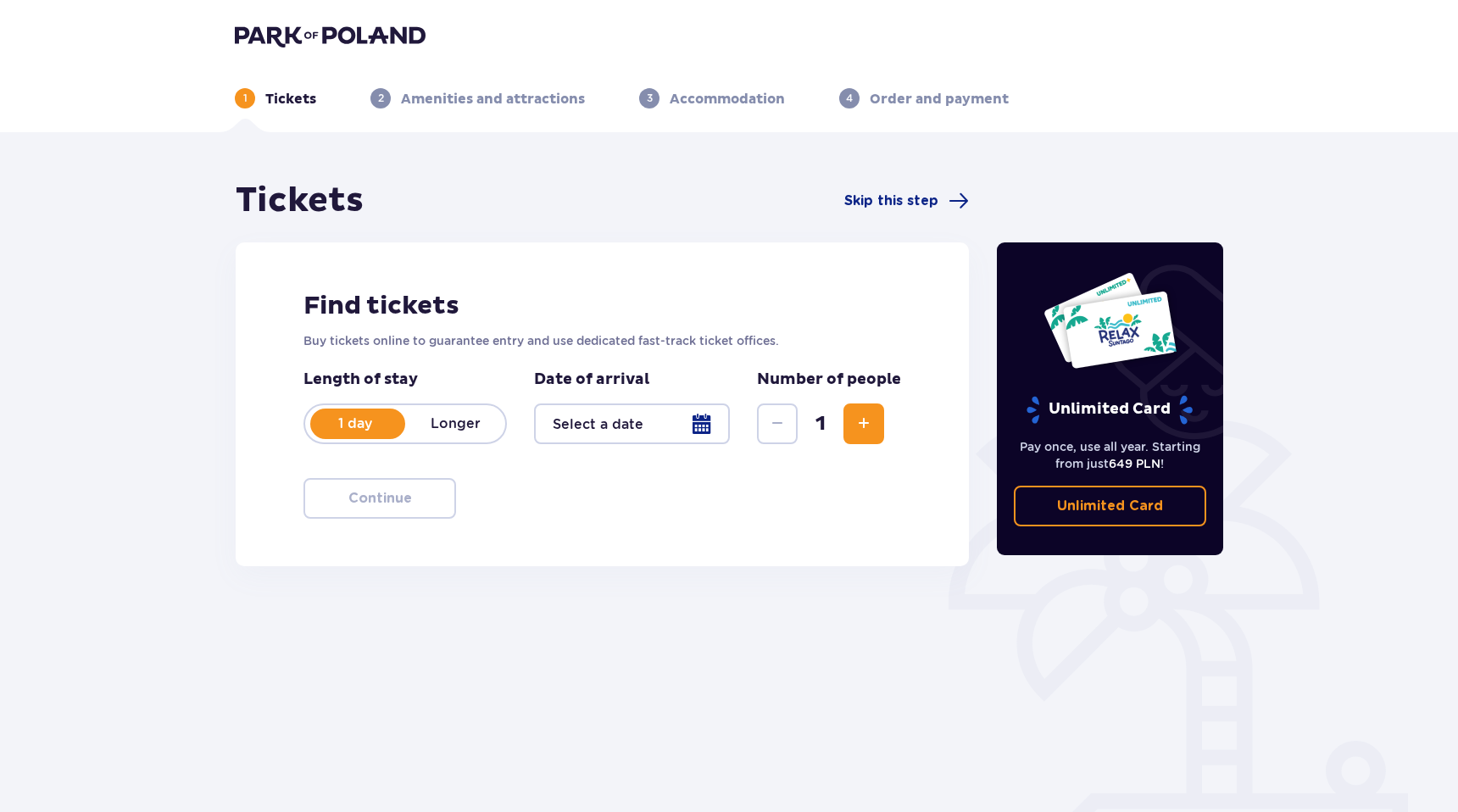
click at [462, 422] on font "Longer" at bounding box center [455, 424] width 50 height 16
click at [570, 425] on div at bounding box center [632, 424] width 196 height 41
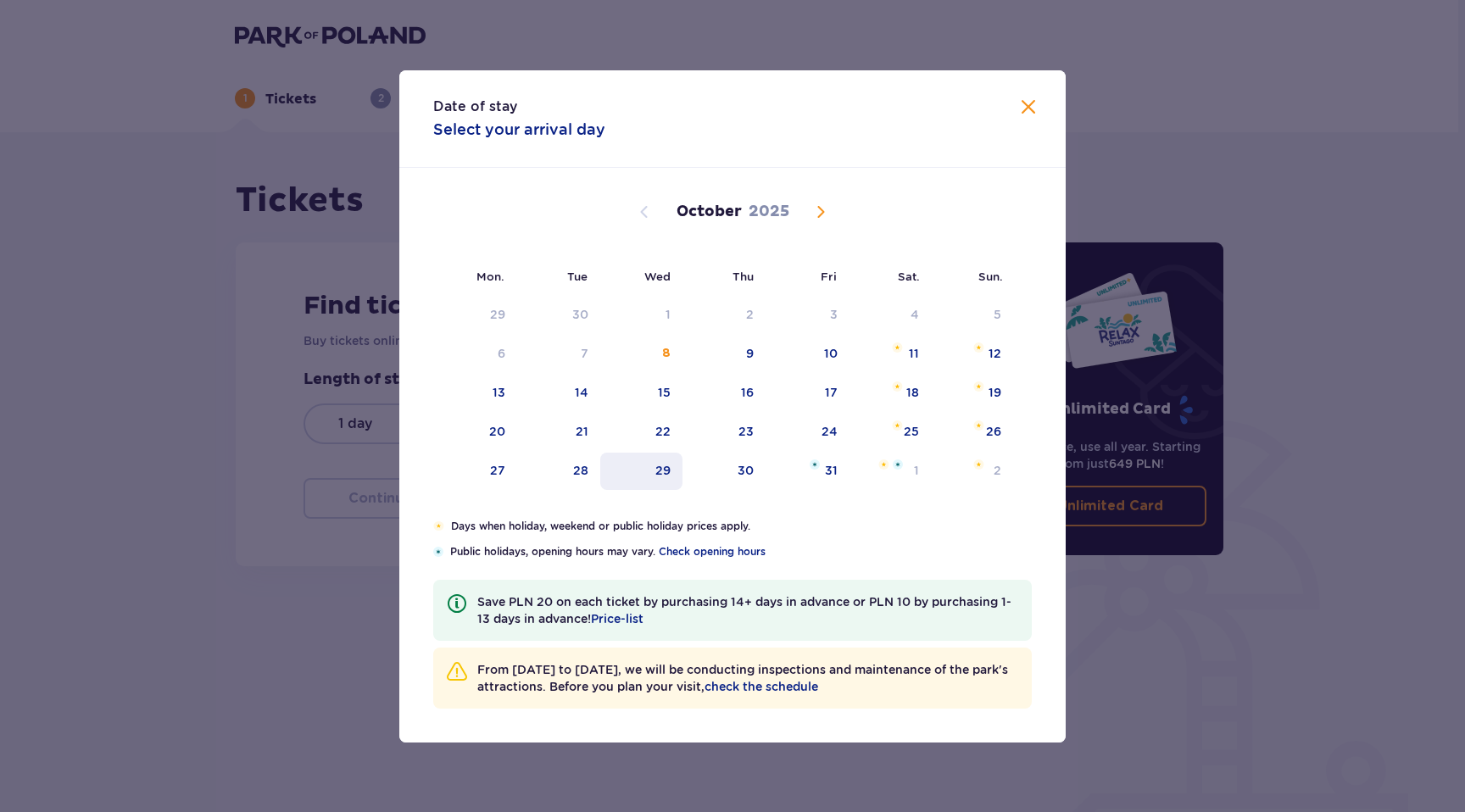
click at [649, 469] on div "29" at bounding box center [640, 471] width 82 height 37
click at [895, 470] on div "1" at bounding box center [890, 471] width 82 height 37
click at [882, 484] on div "1" at bounding box center [890, 471] width 82 height 37
click at [636, 479] on div "29" at bounding box center [640, 471] width 82 height 37
type input "29.10.25"
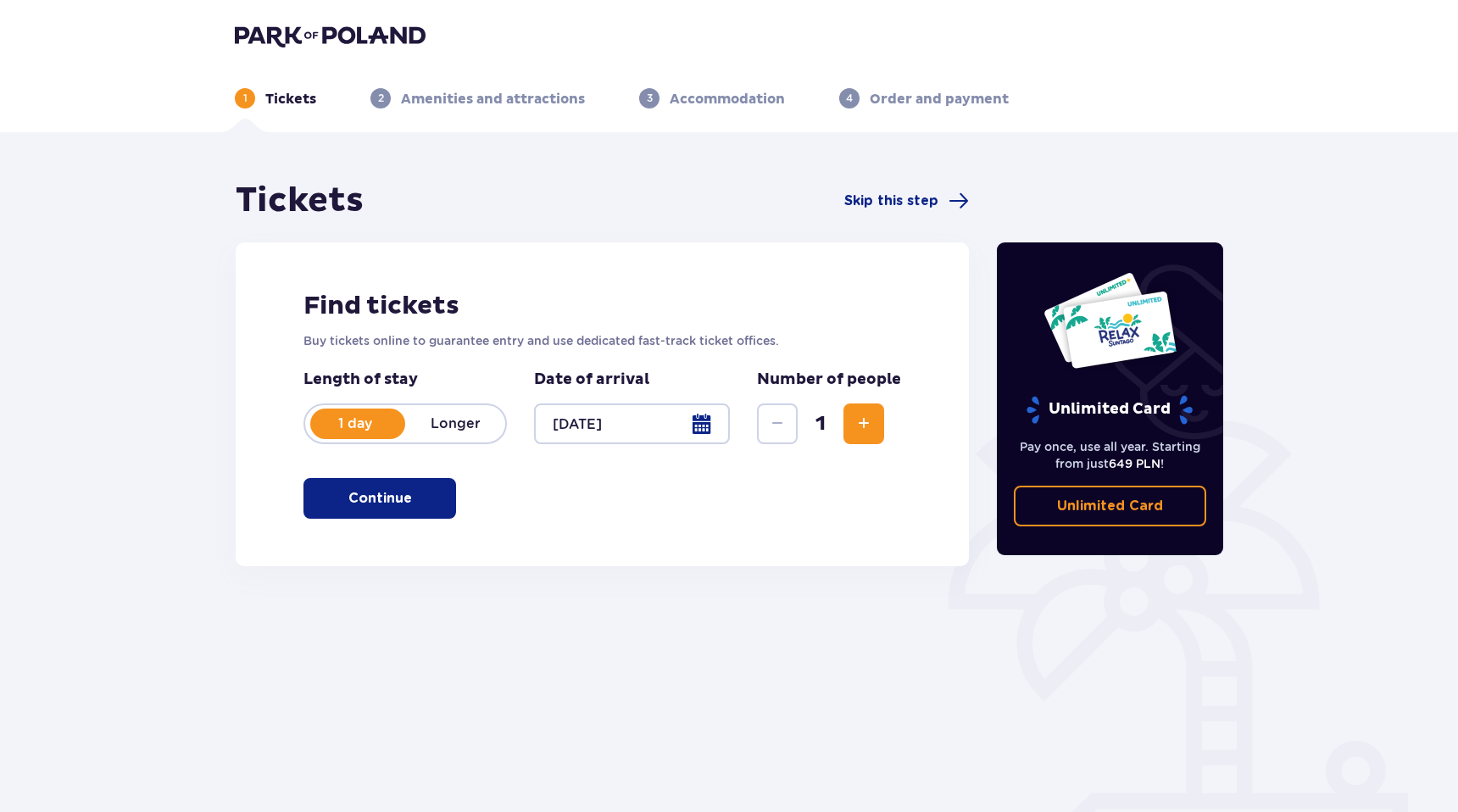
click at [470, 417] on font "Longer" at bounding box center [455, 424] width 50 height 16
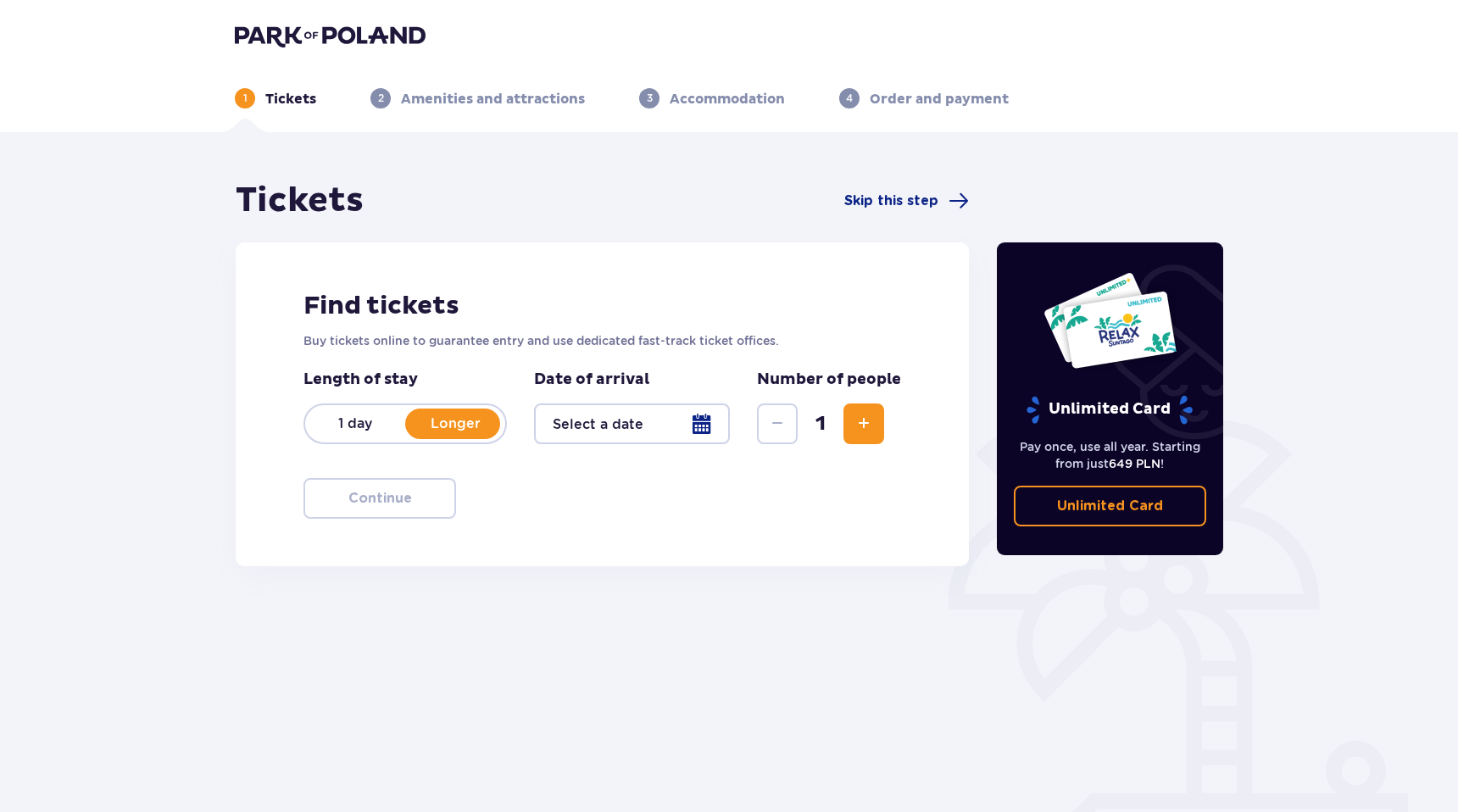
click at [599, 424] on div at bounding box center [632, 424] width 196 height 41
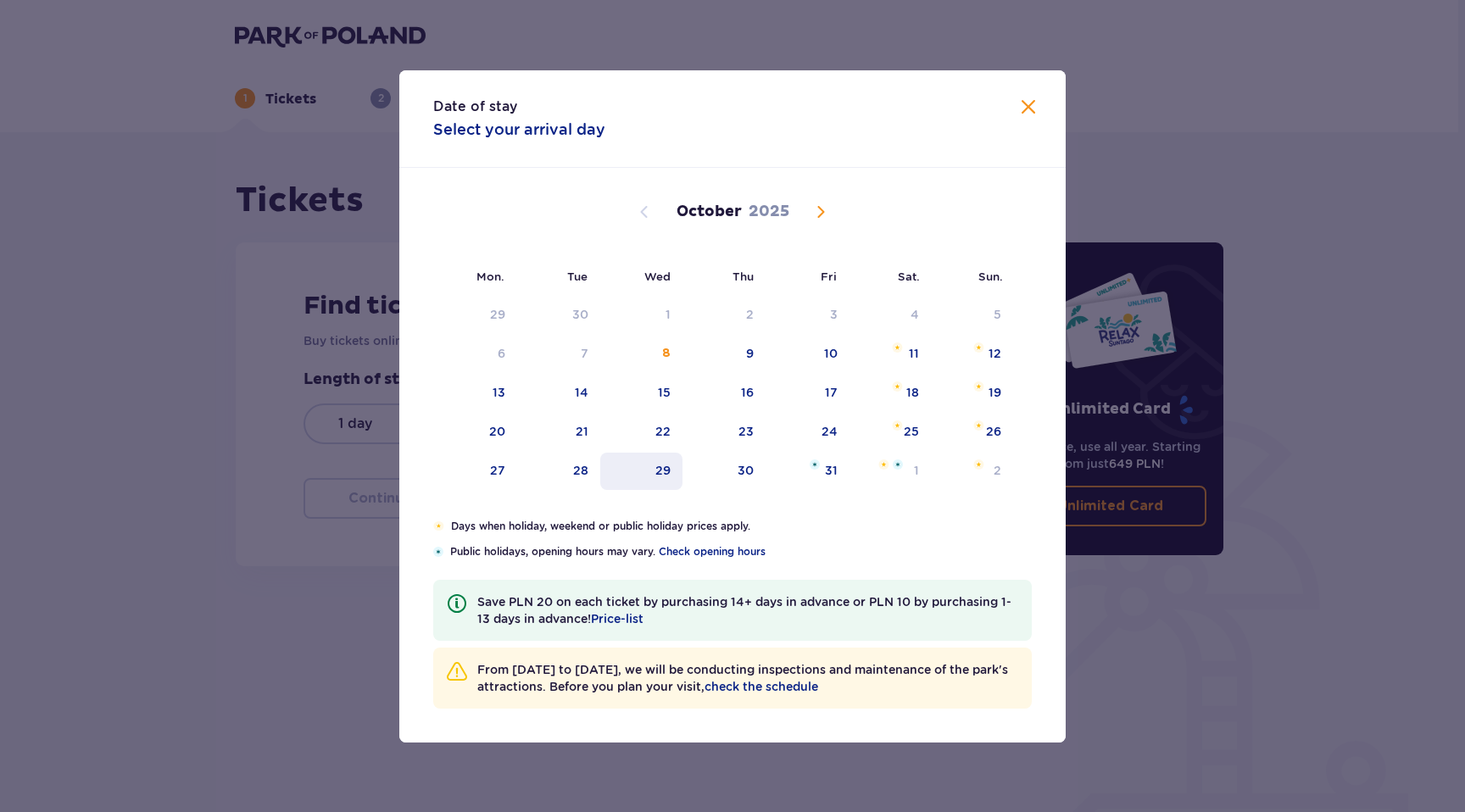
click at [620, 462] on div "29" at bounding box center [640, 471] width 82 height 37
click at [874, 464] on div "1" at bounding box center [890, 471] width 82 height 37
click at [823, 462] on div "31" at bounding box center [807, 471] width 84 height 37
type input "29.10.25 - 31.10.25"
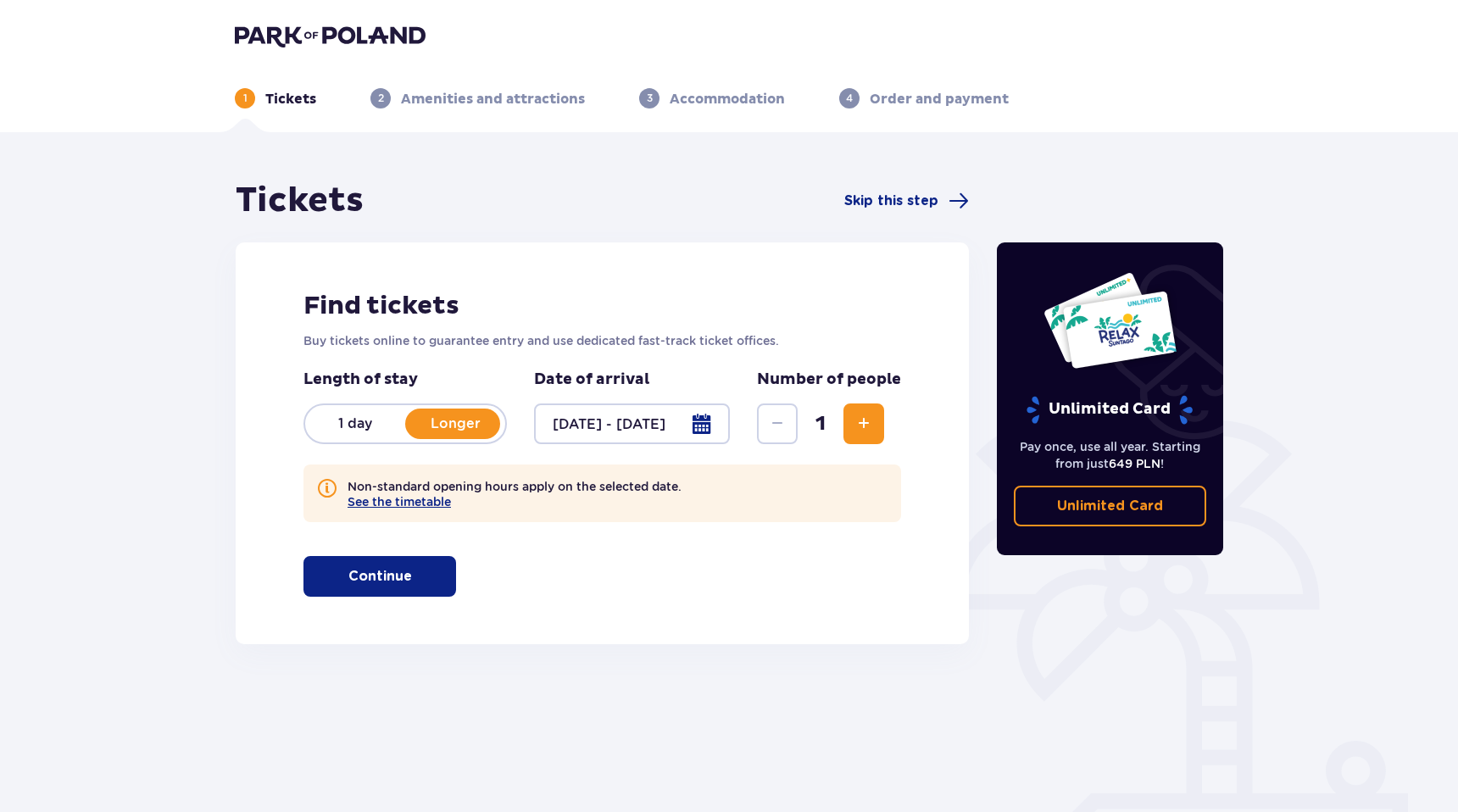
click at [847, 429] on button "Increase" at bounding box center [864, 424] width 41 height 41
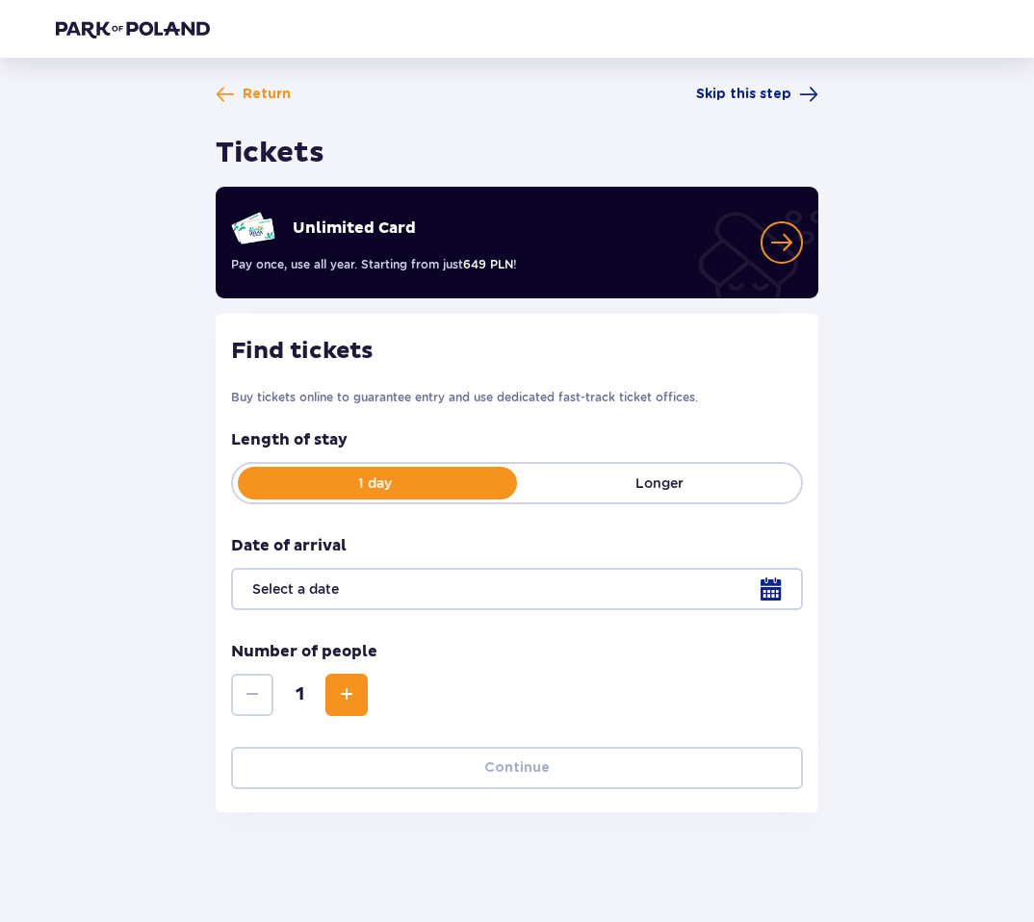
click at [617, 476] on p "Longer" at bounding box center [659, 482] width 284 height 19
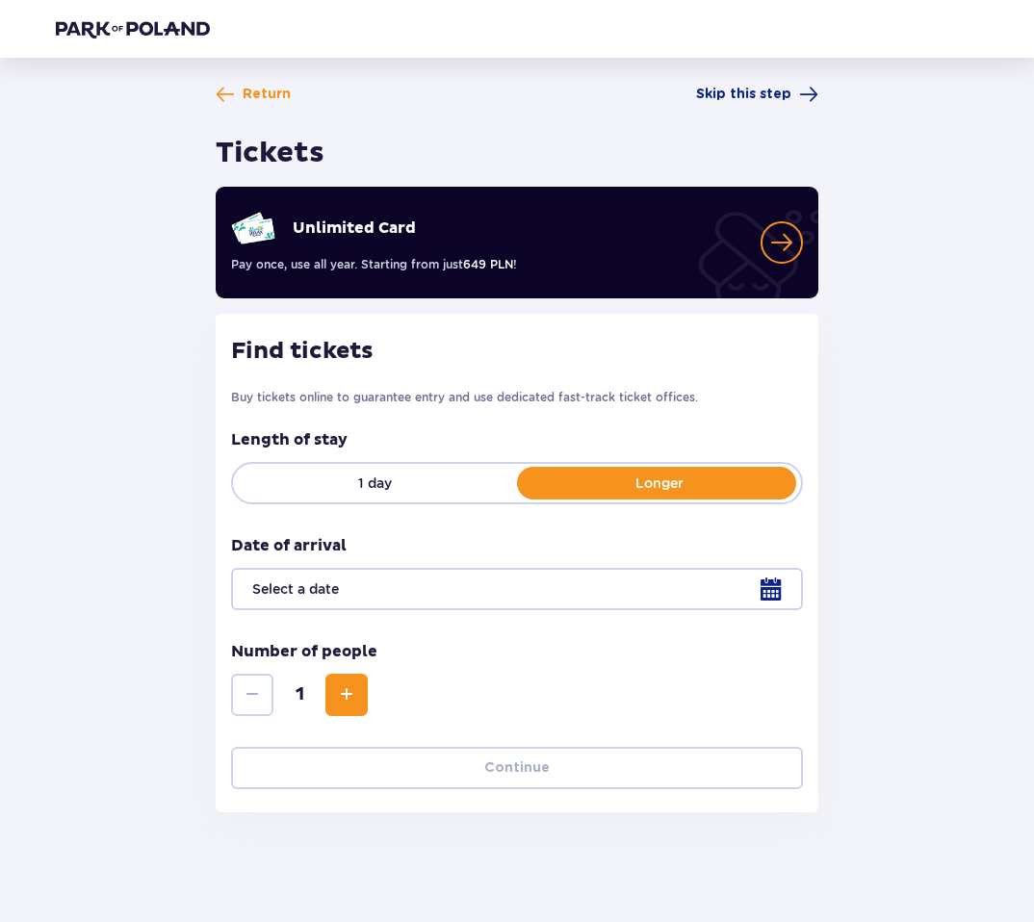
click at [358, 586] on div at bounding box center [517, 589] width 572 height 42
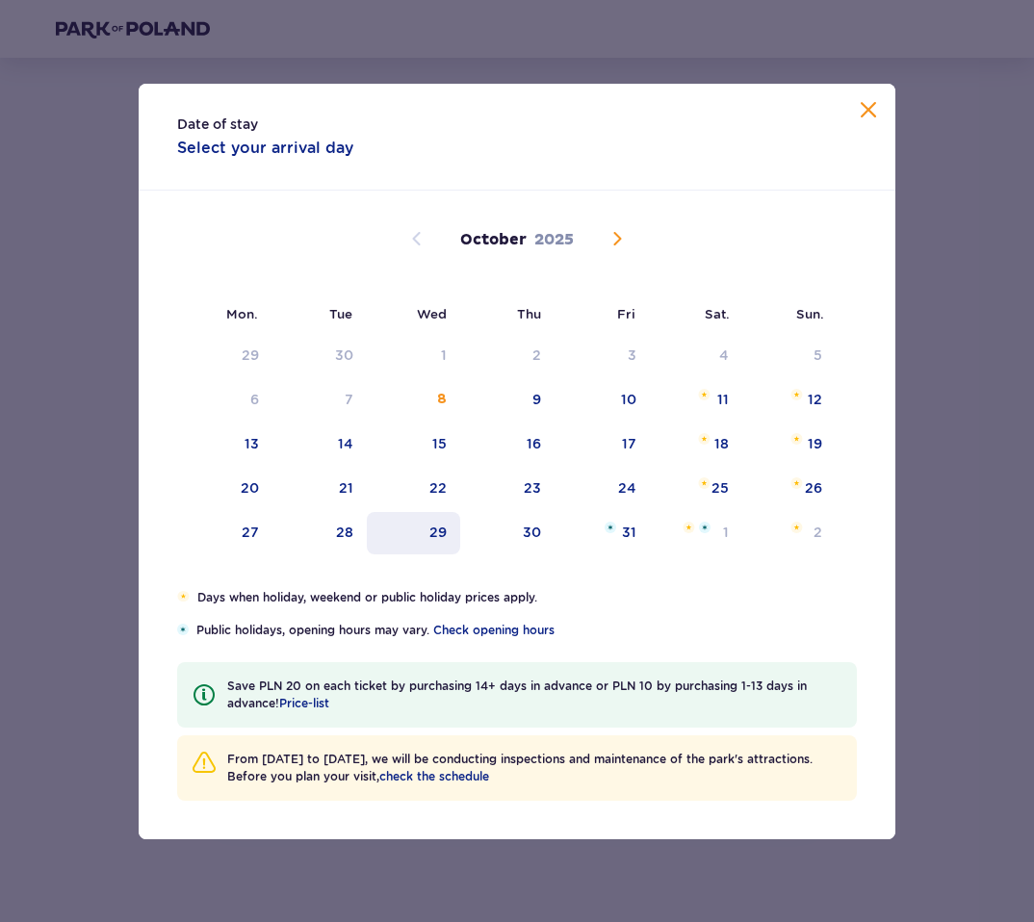
click at [425, 531] on div "29" at bounding box center [413, 533] width 93 height 42
click at [624, 532] on font "31" at bounding box center [629, 532] width 14 height 15
type input "[DATE] - [DATE]"
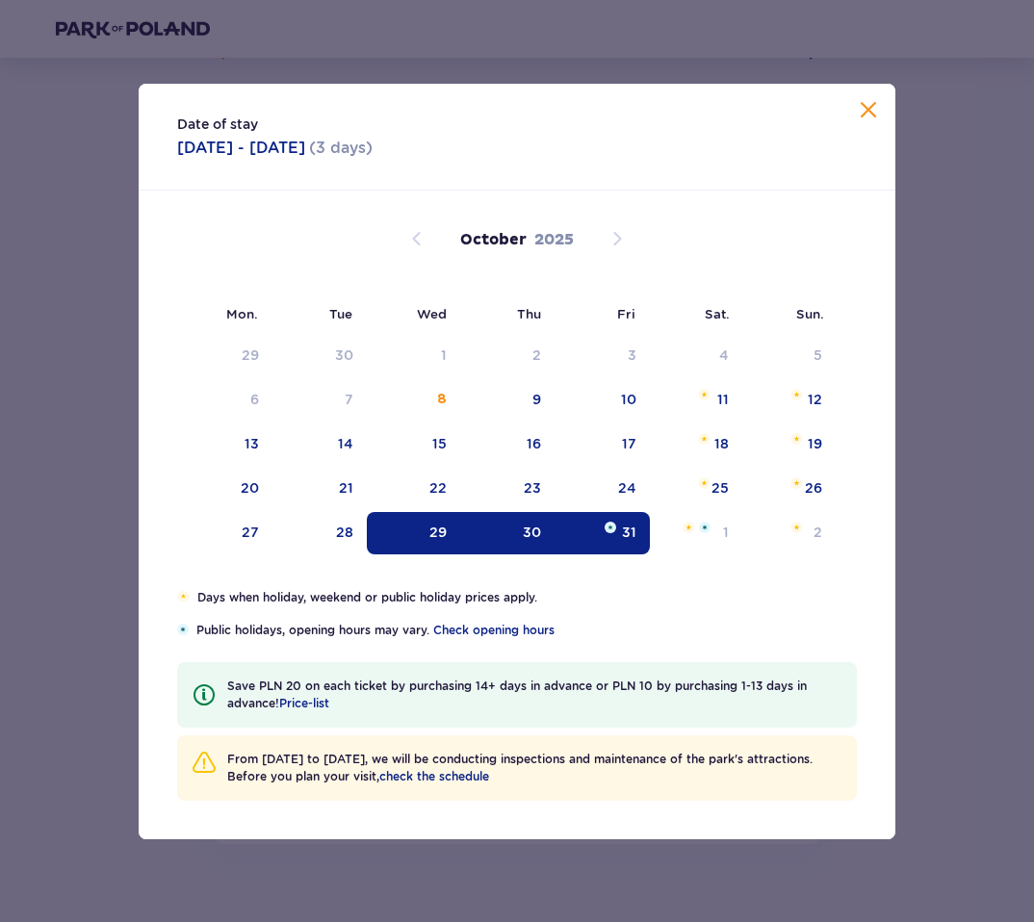
scroll to position [56, 0]
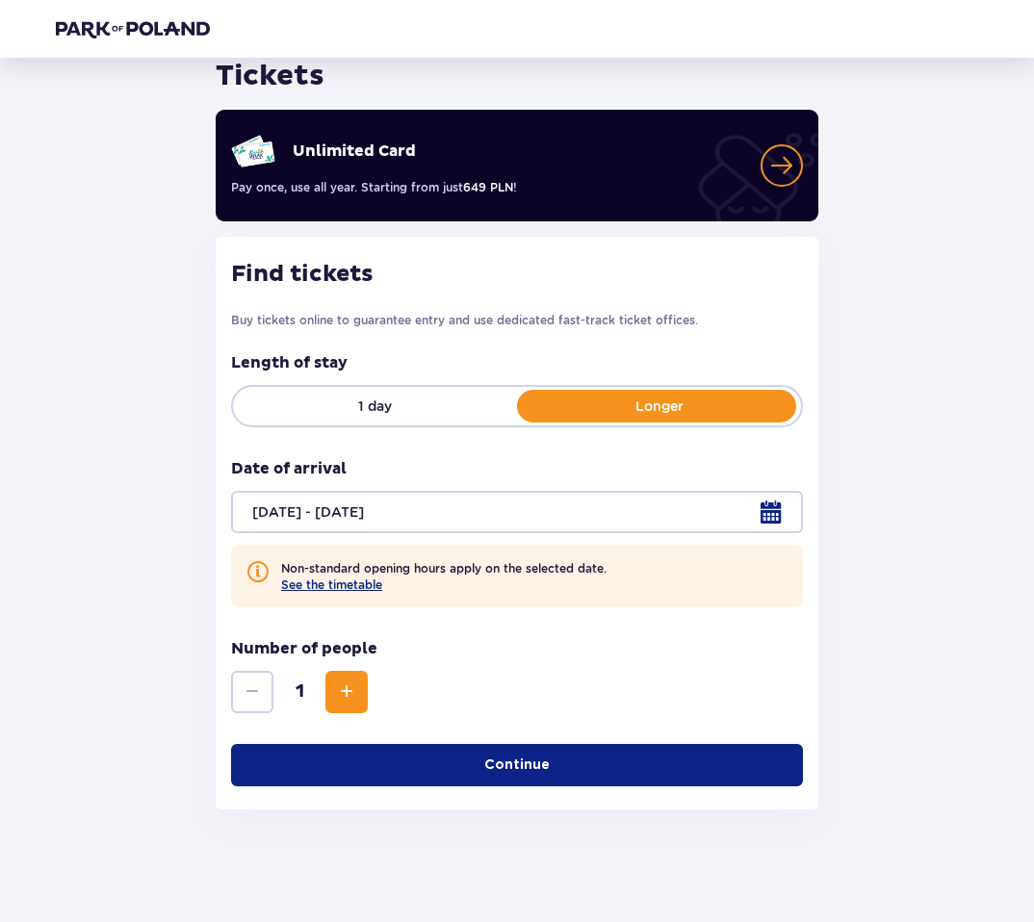
scroll to position [79, 0]
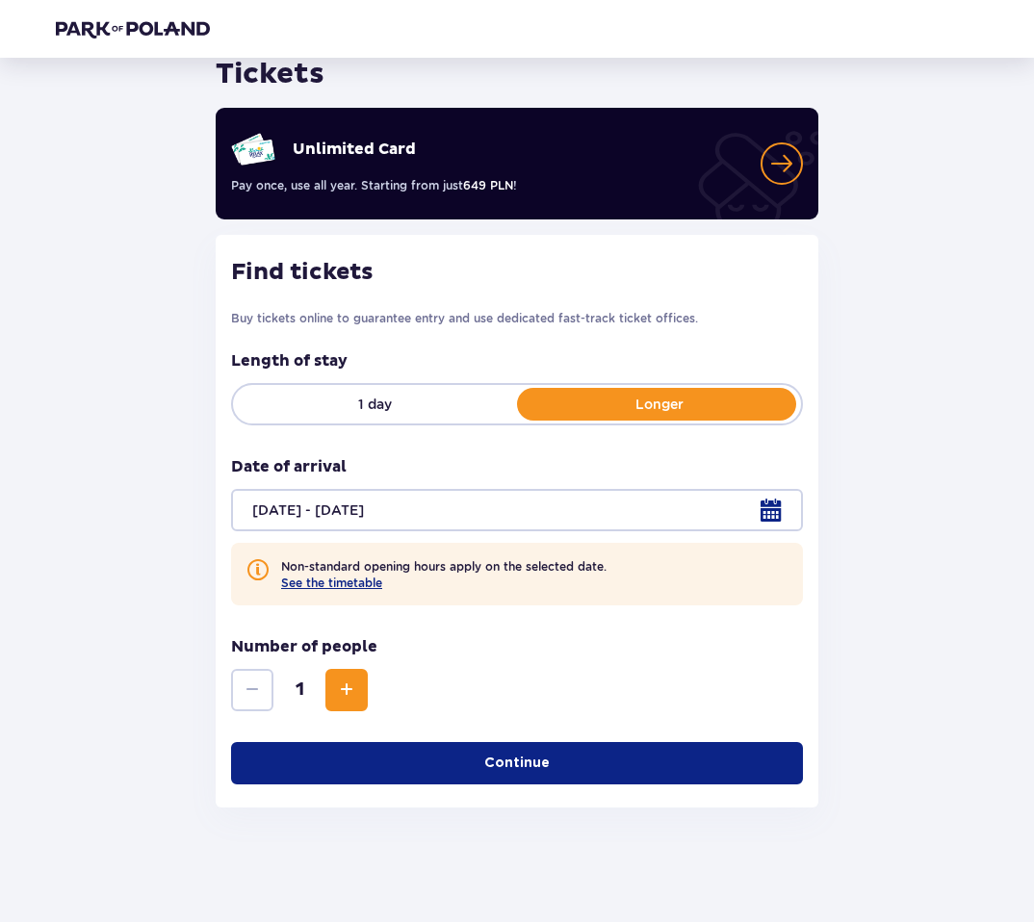
click at [350, 694] on span "Increase" at bounding box center [346, 689] width 23 height 23
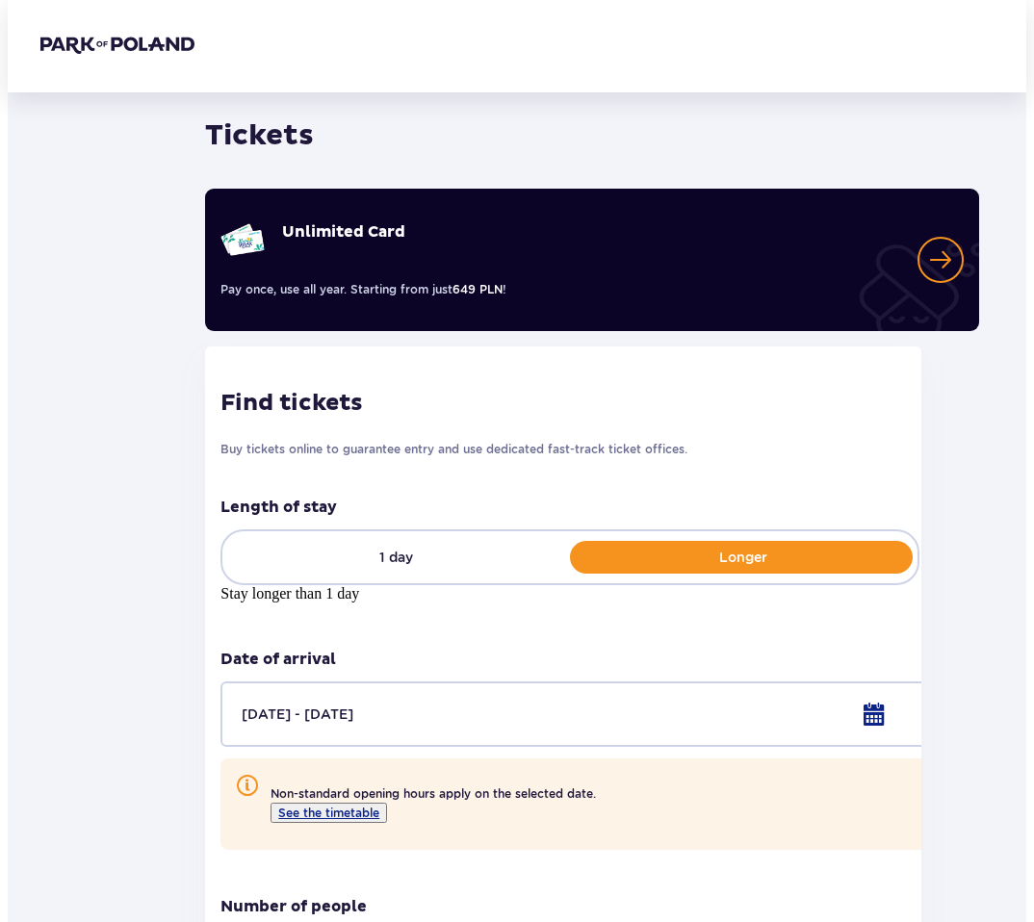
scroll to position [0, 0]
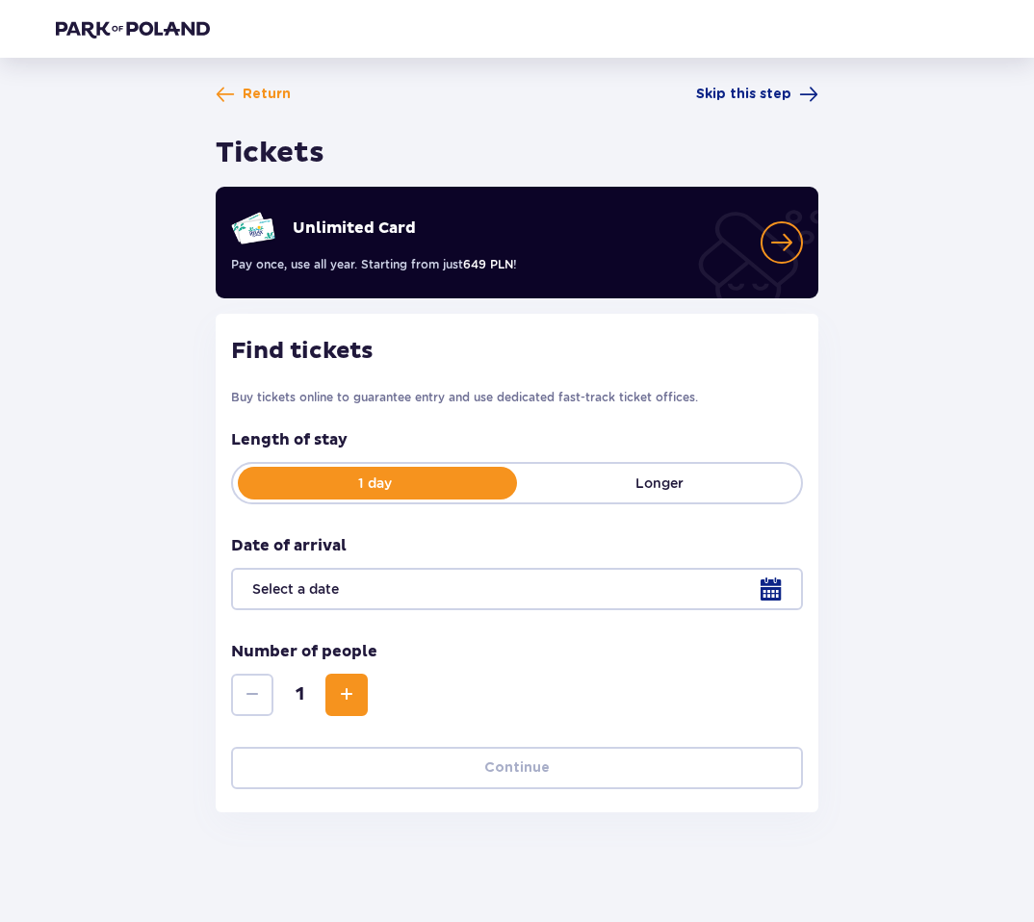
click at [371, 586] on div at bounding box center [517, 589] width 572 height 42
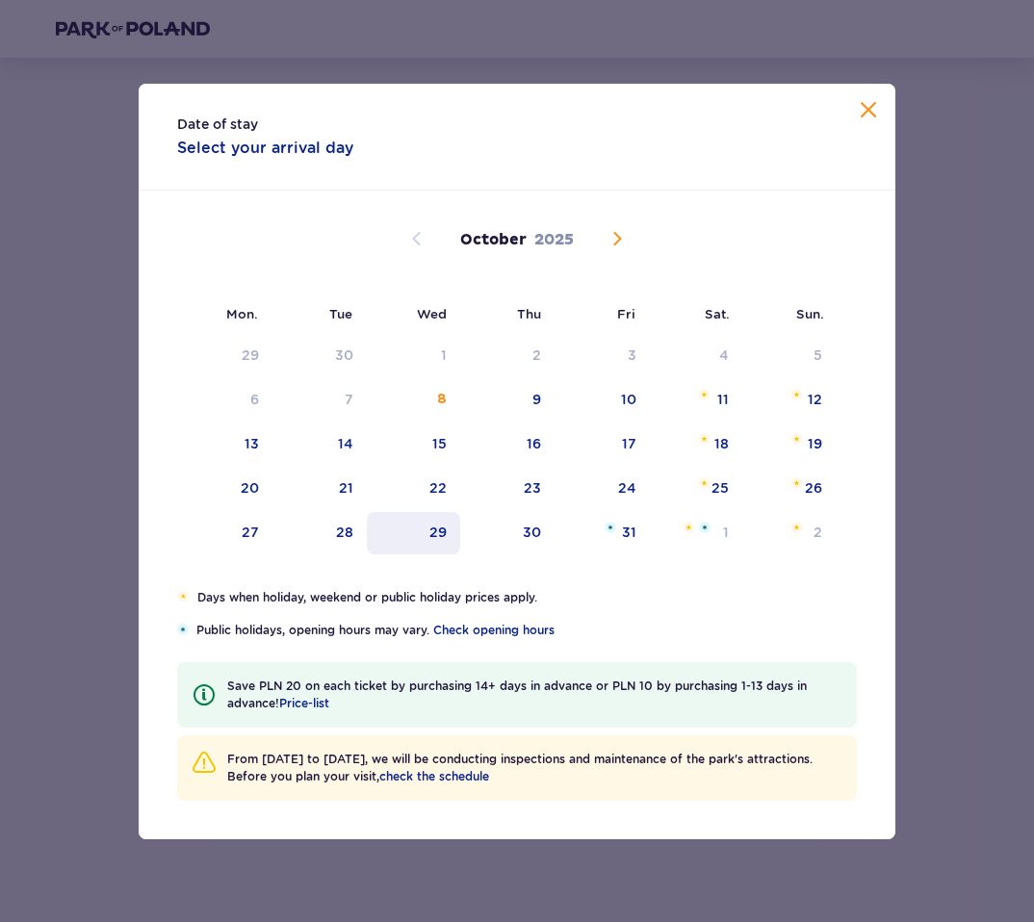
click at [417, 535] on div "29" at bounding box center [413, 533] width 93 height 42
type input "[DATE]"
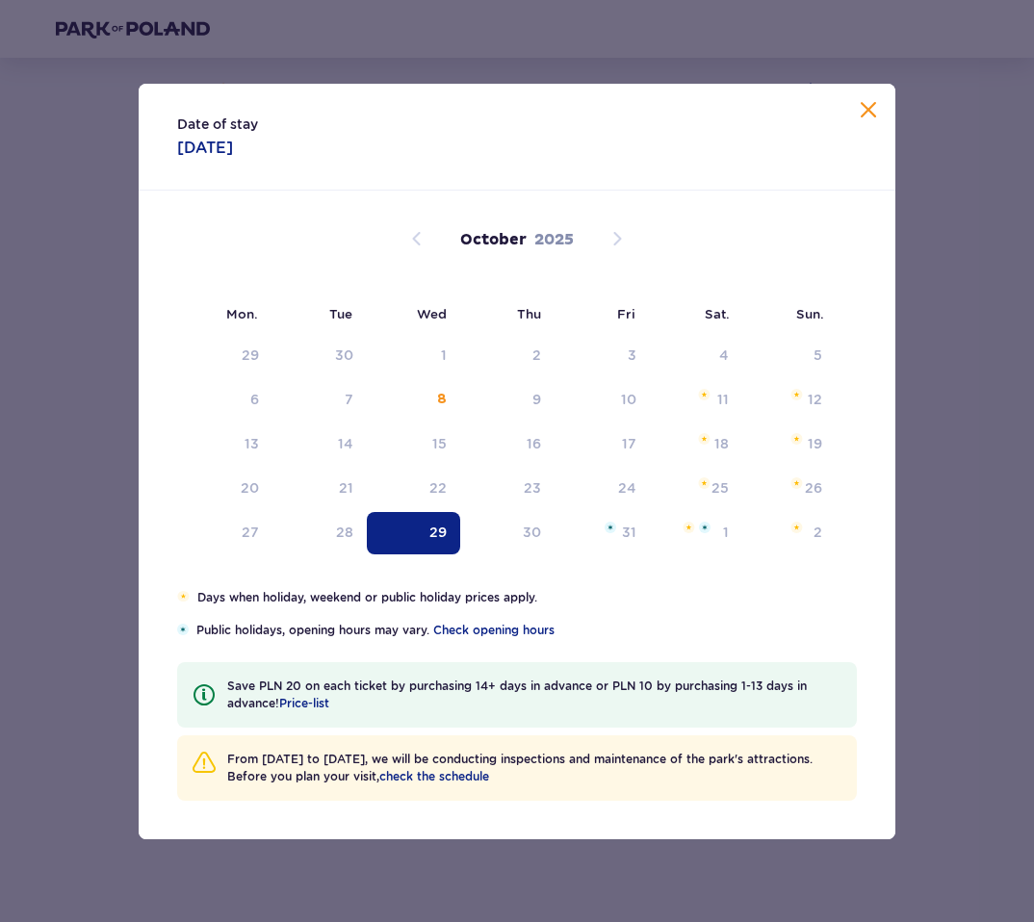
scroll to position [4, 0]
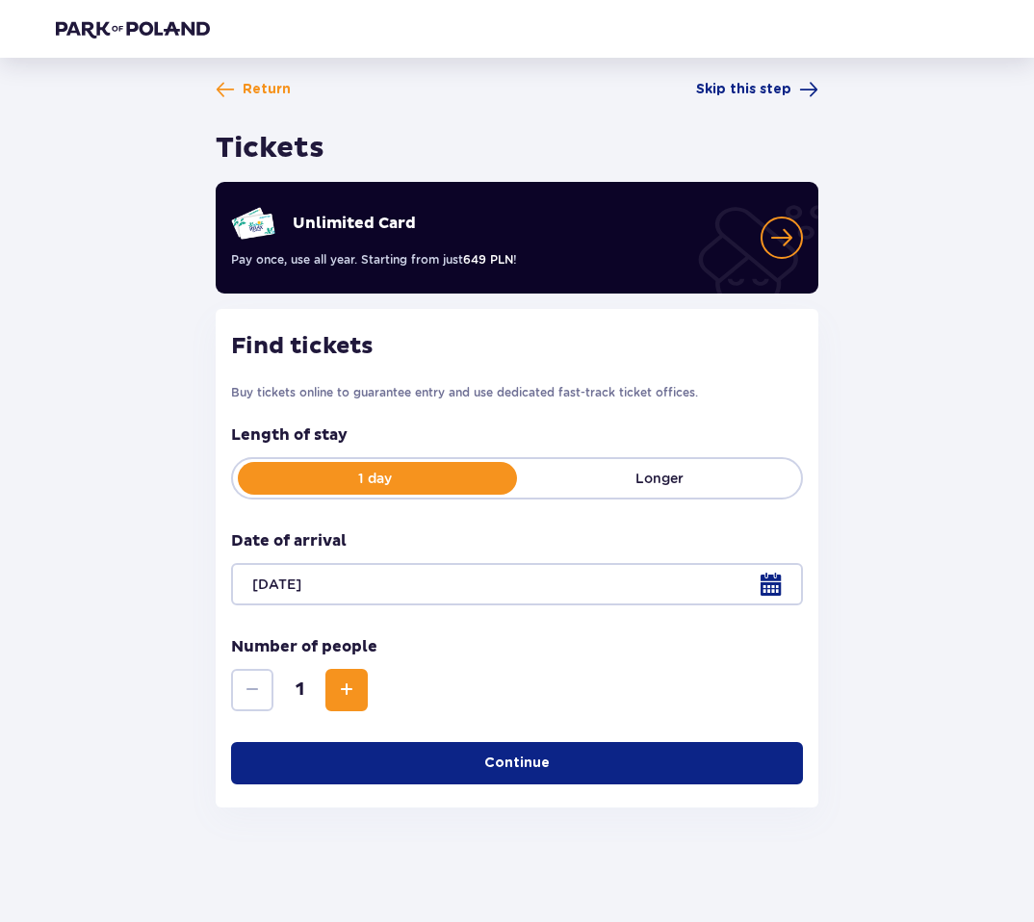
scroll to position [6, 0]
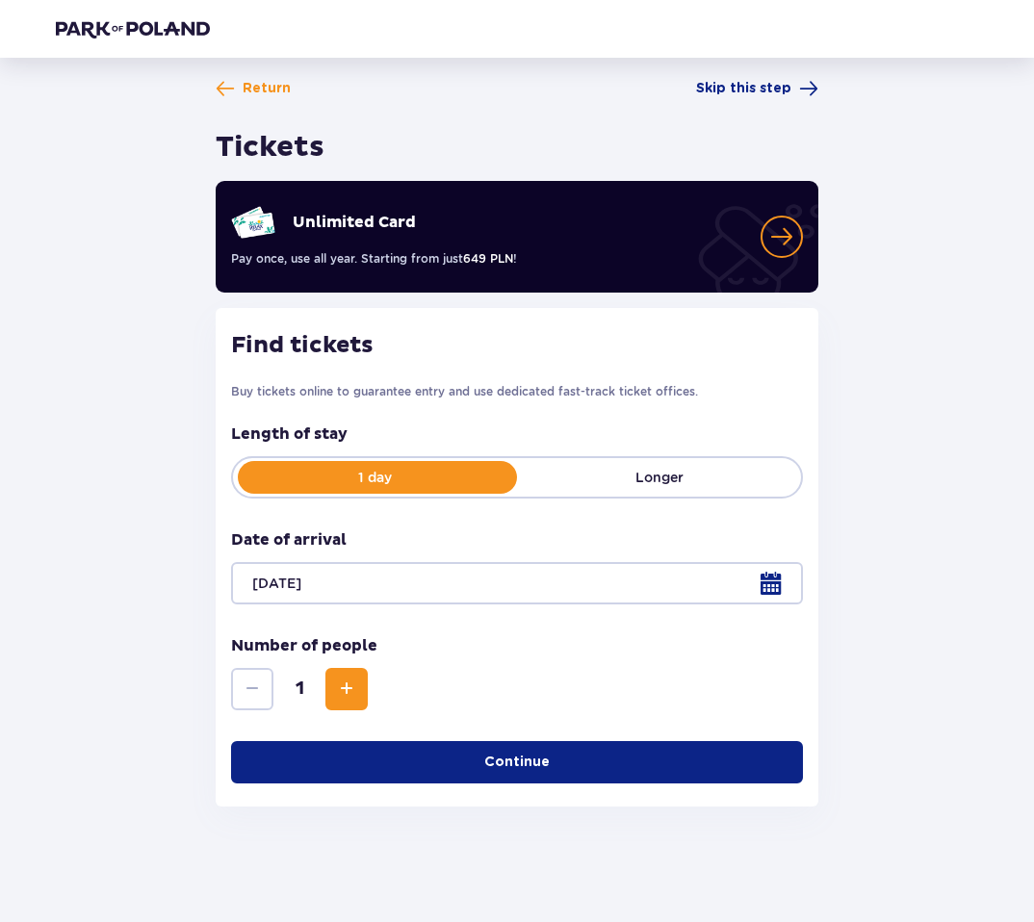
click at [440, 757] on button "Continue" at bounding box center [517, 762] width 572 height 42
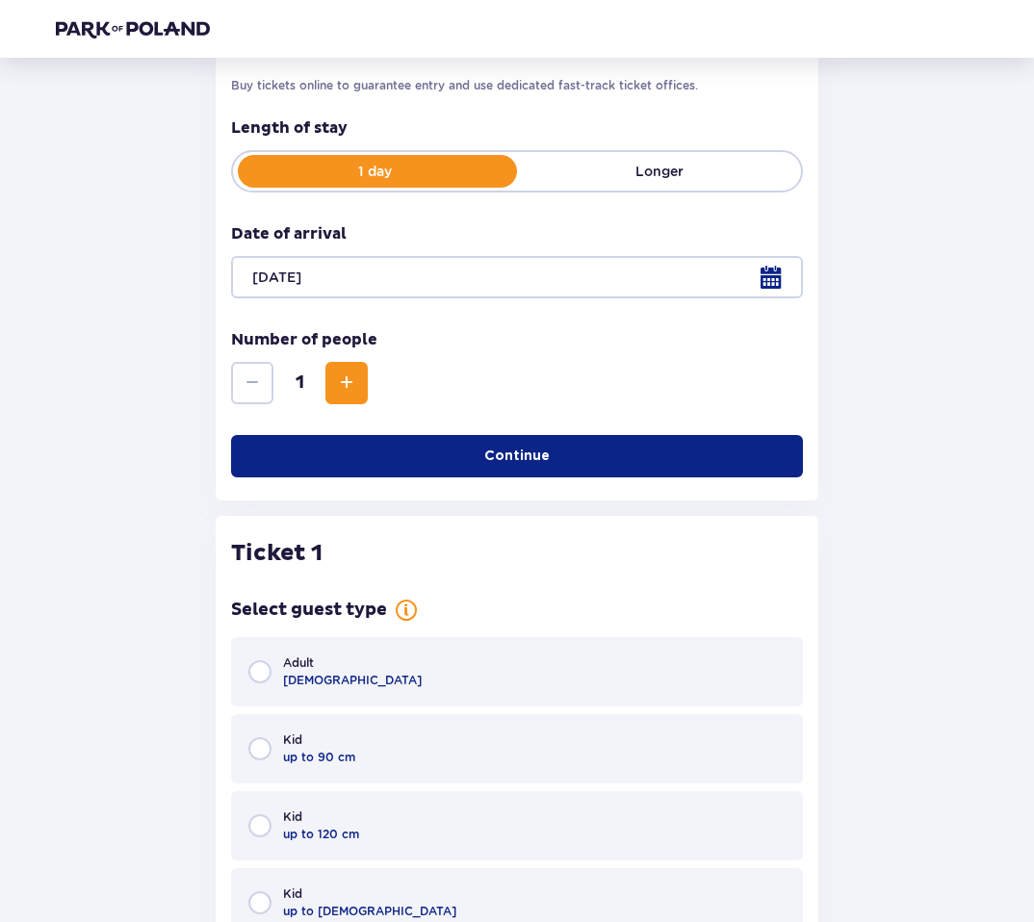
scroll to position [289, 0]
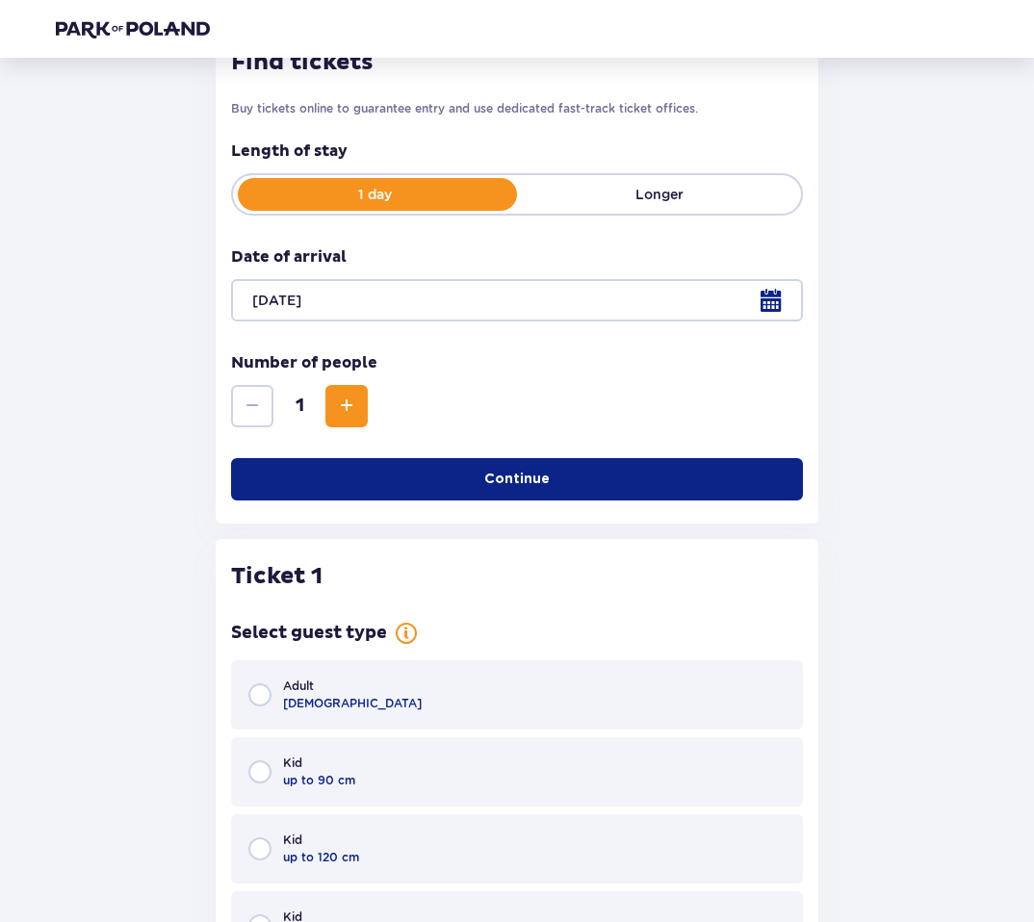
click at [354, 399] on span "Increase" at bounding box center [346, 406] width 23 height 23
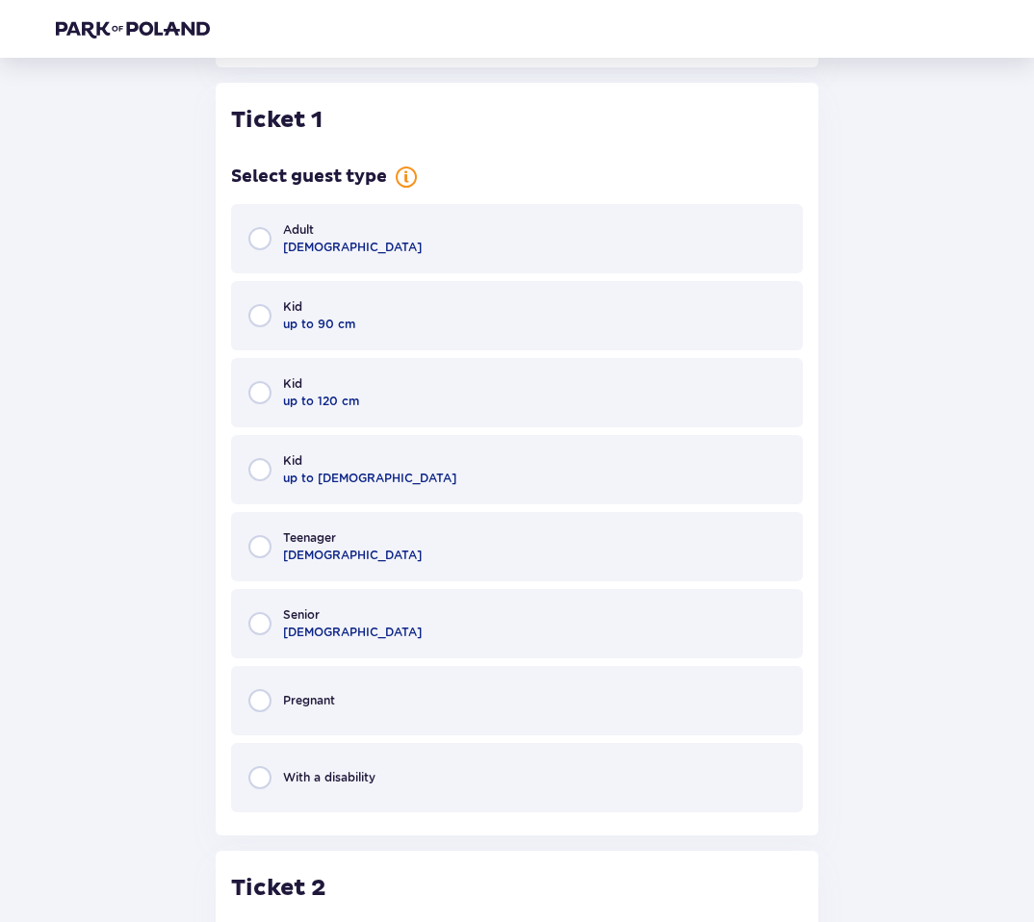
scroll to position [755, 0]
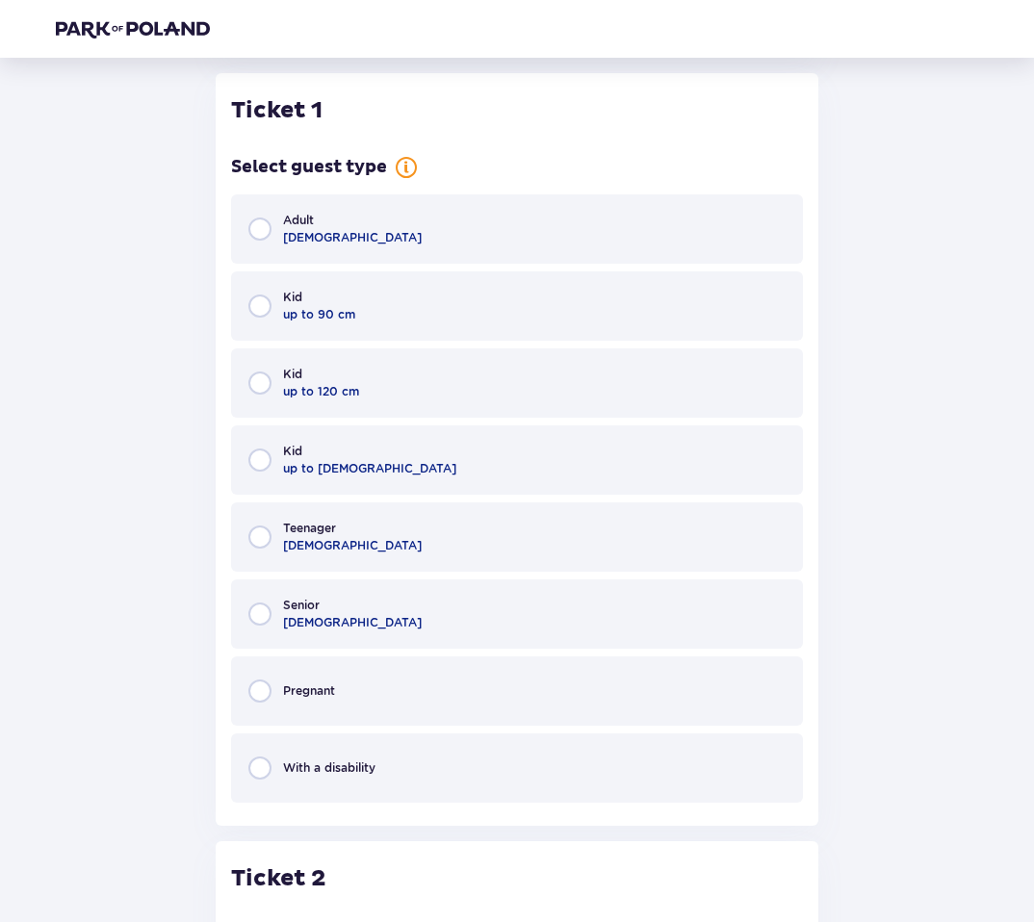
click at [259, 225] on input "radio" at bounding box center [259, 229] width 23 height 23
radio input "true"
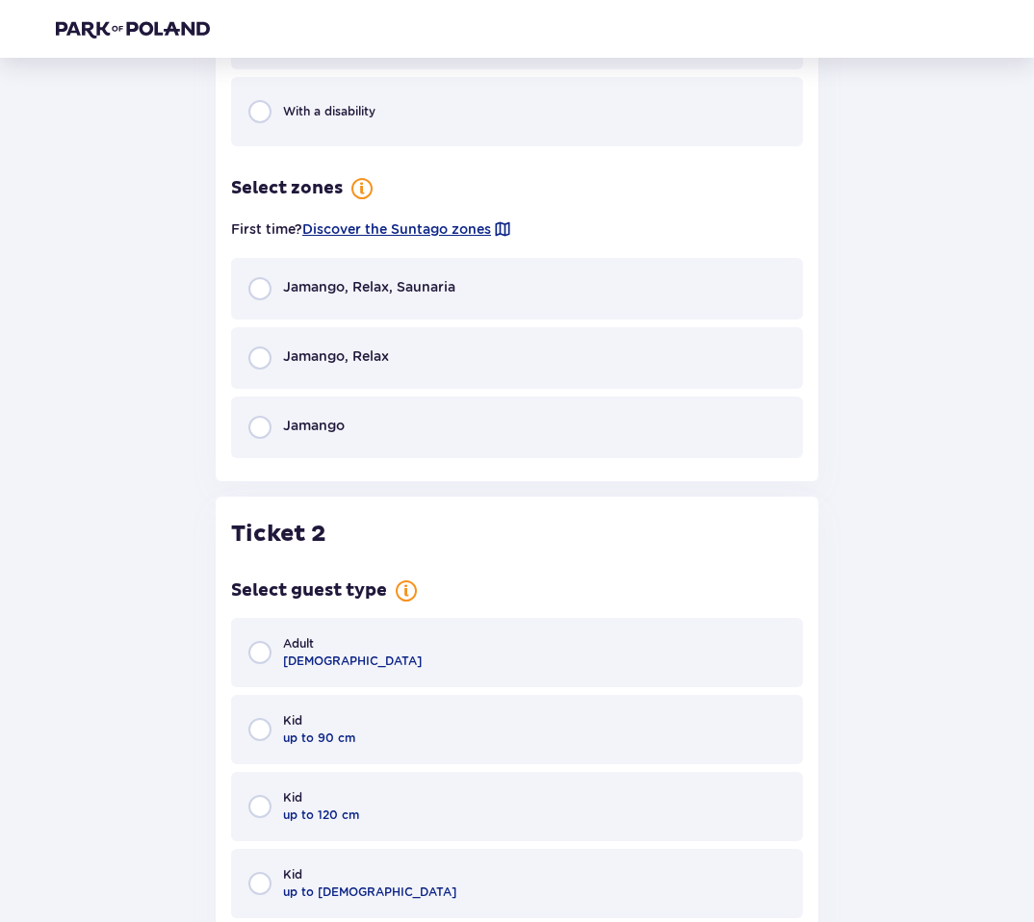
scroll to position [1404, 0]
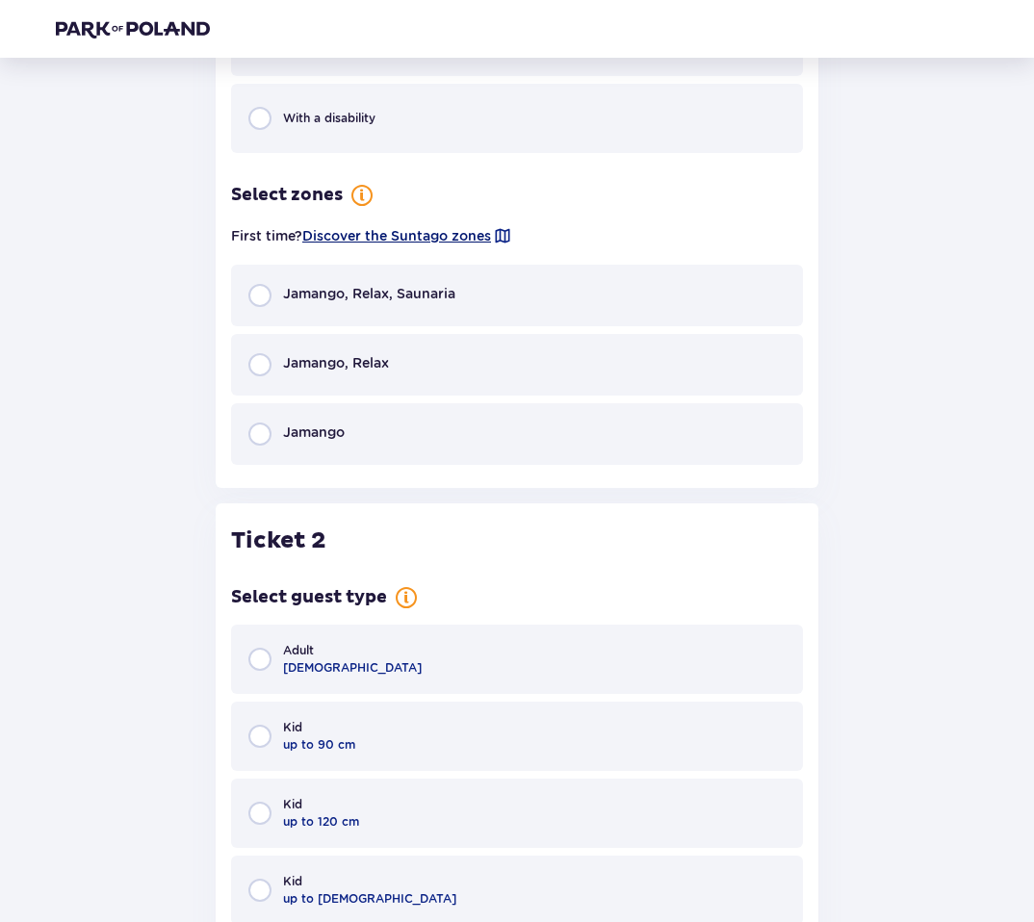
click at [357, 238] on font "Discover the Suntago zones" at bounding box center [396, 235] width 189 height 15
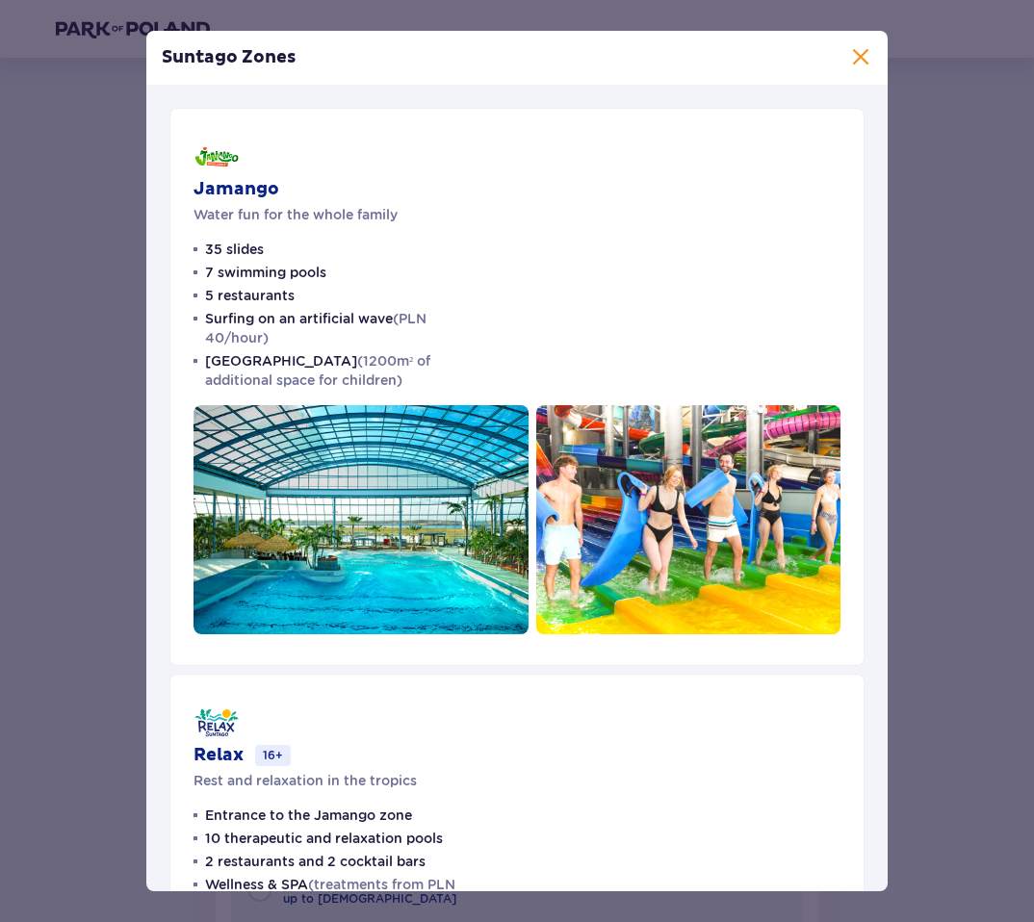
click at [859, 53] on span at bounding box center [860, 57] width 23 height 23
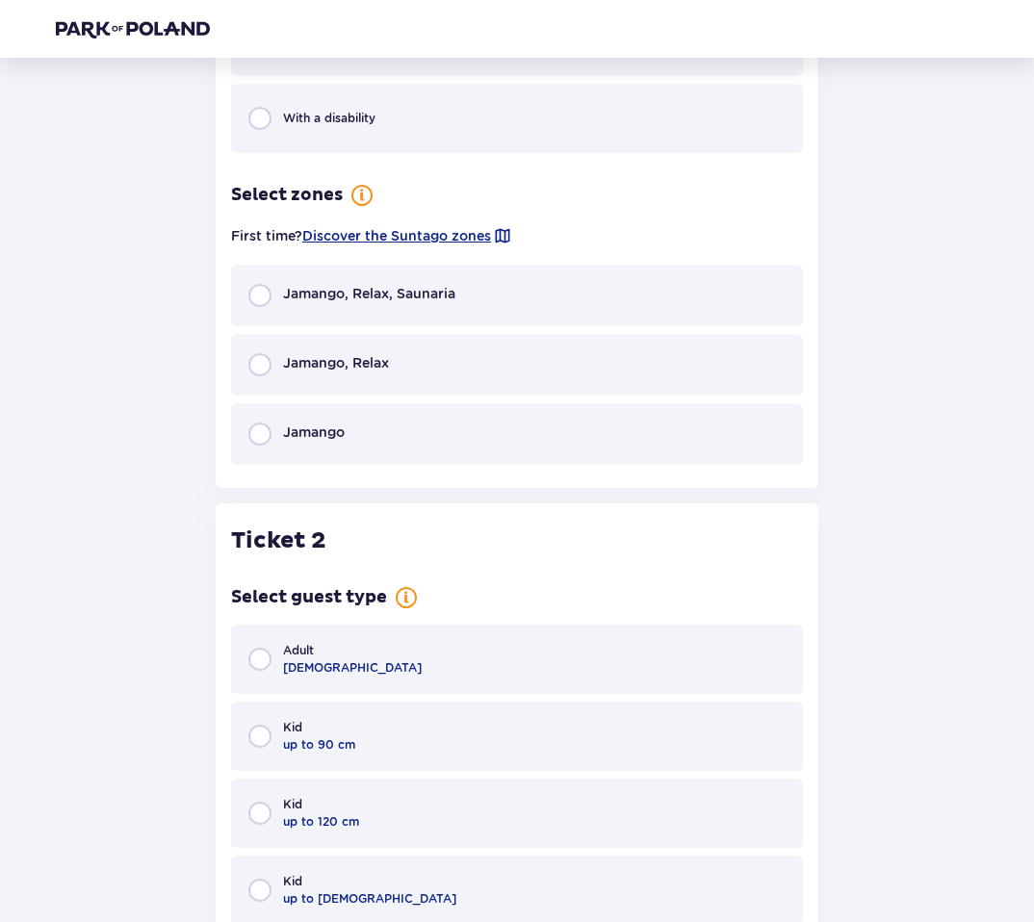
click at [261, 431] on input "radio" at bounding box center [259, 433] width 23 height 23
radio input "true"
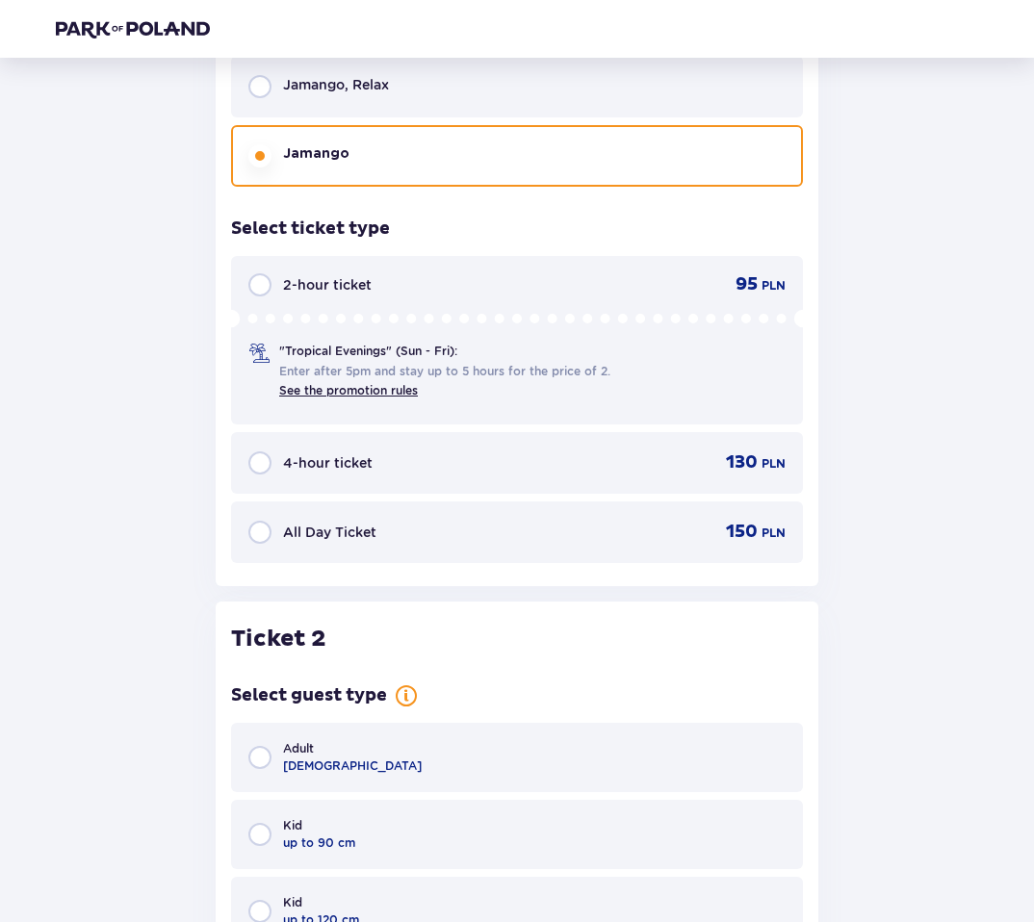
scroll to position [1529, 0]
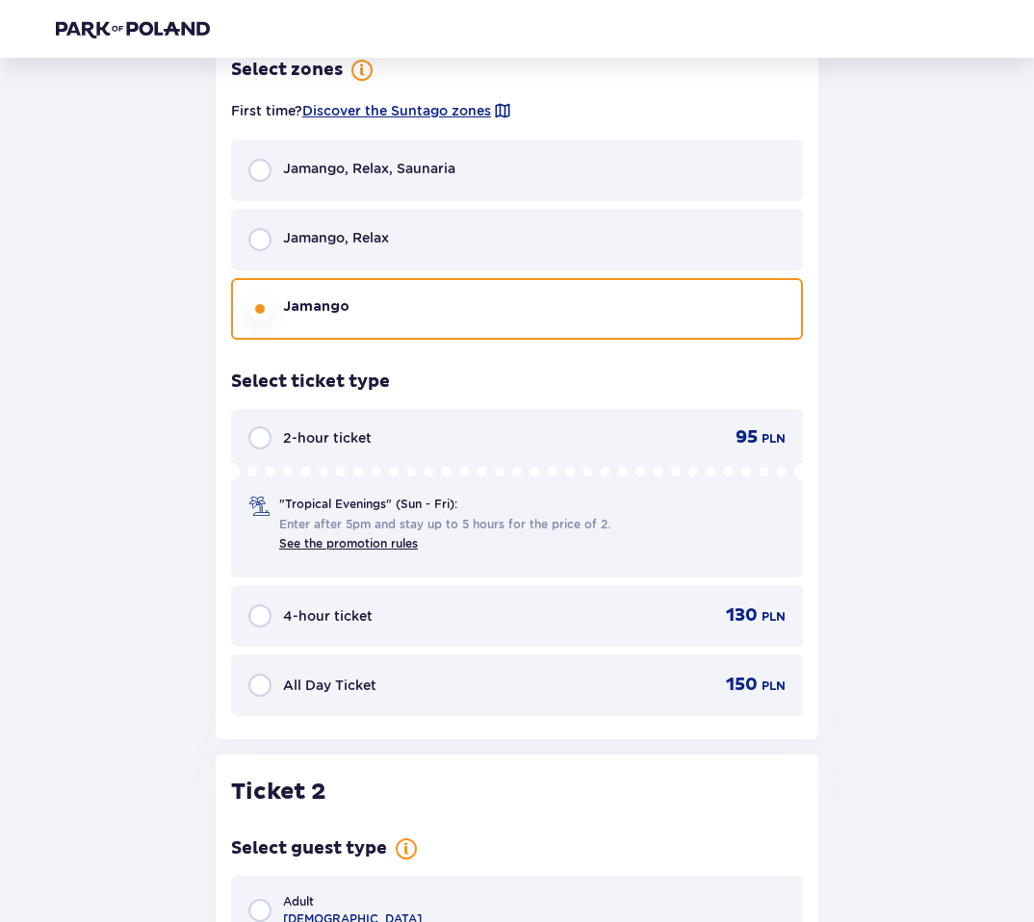
click at [260, 687] on input "radio" at bounding box center [259, 685] width 23 height 23
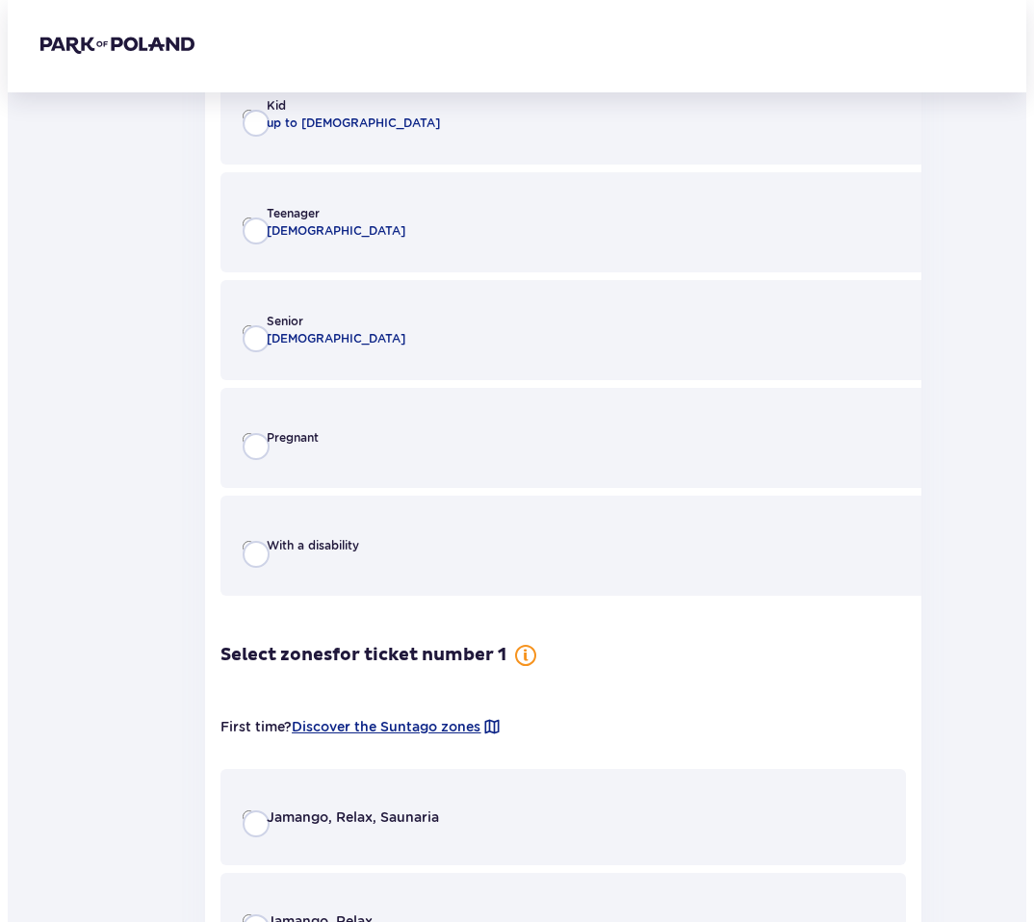
scroll to position [0, 0]
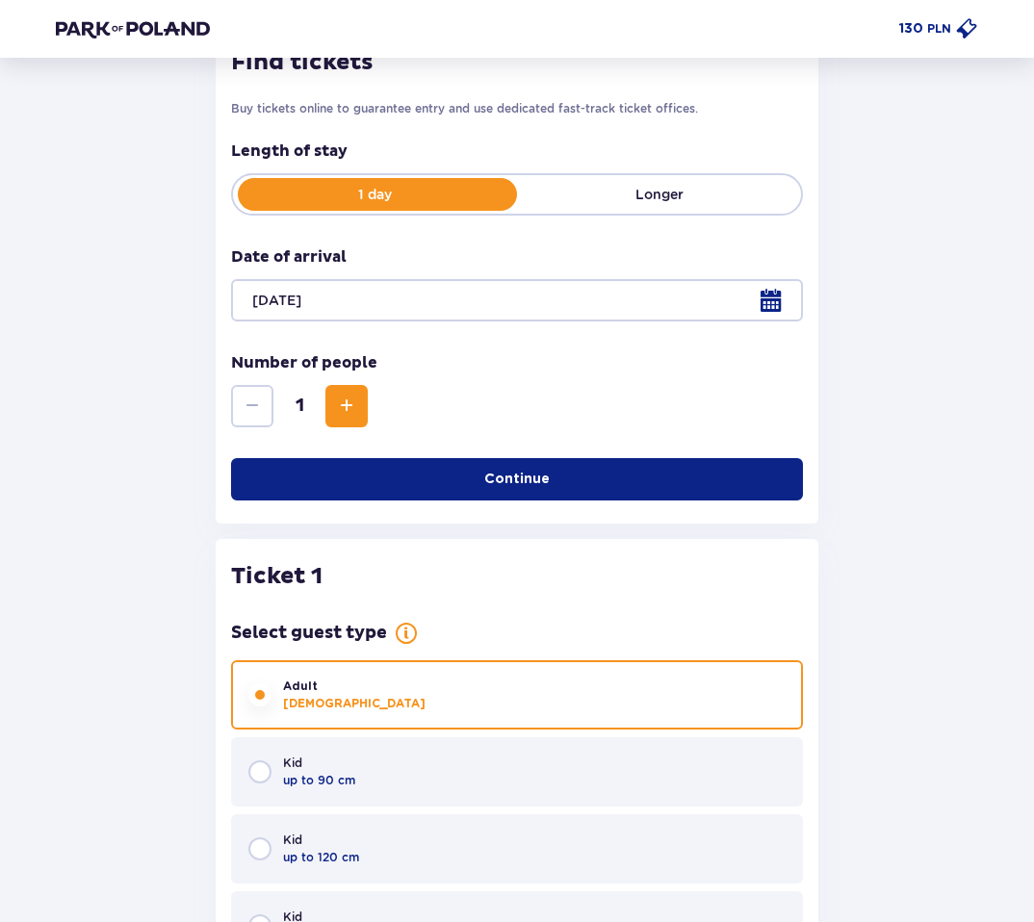
scroll to position [274, 0]
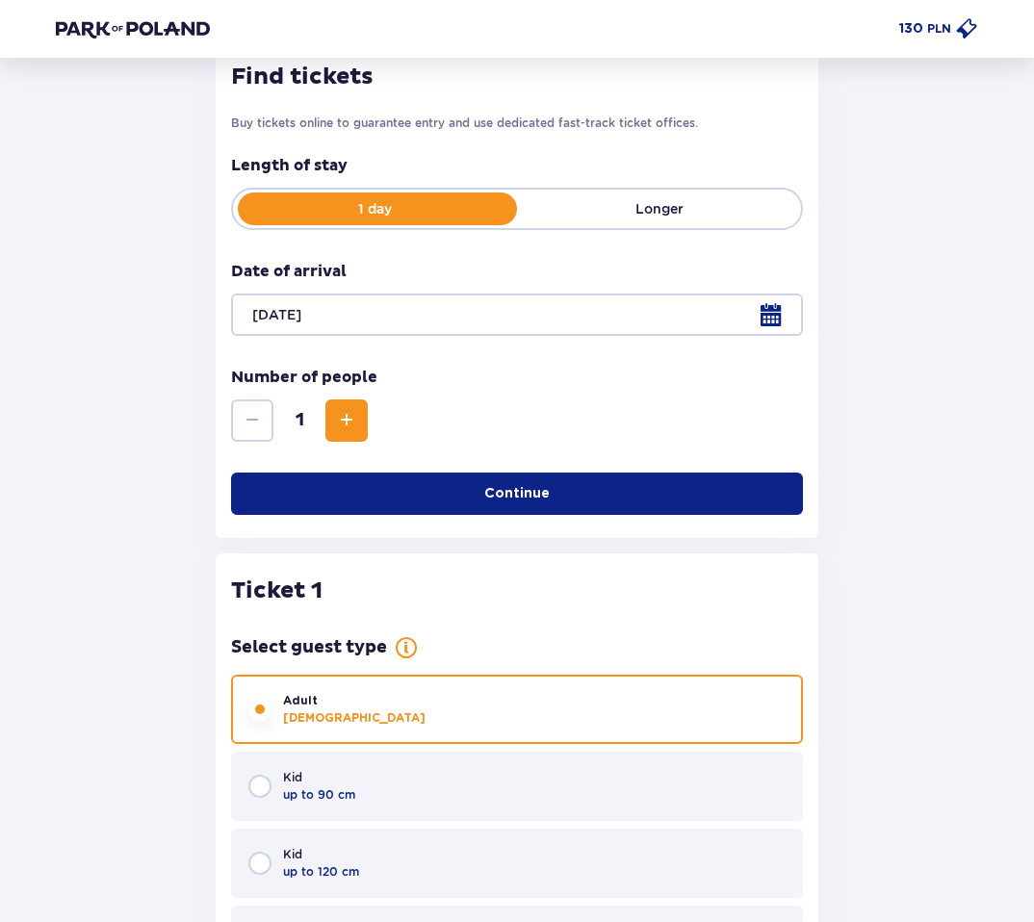
click at [341, 416] on span "Increase" at bounding box center [346, 420] width 23 height 23
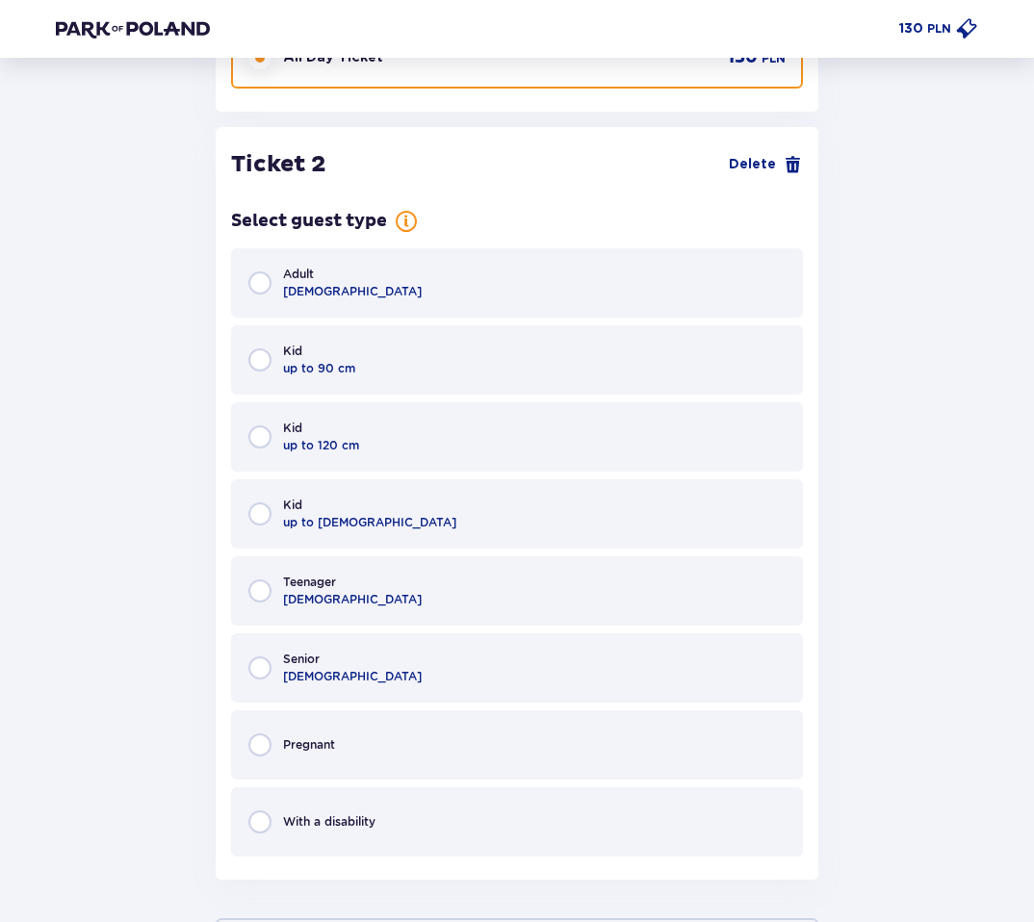
scroll to position [2178, 0]
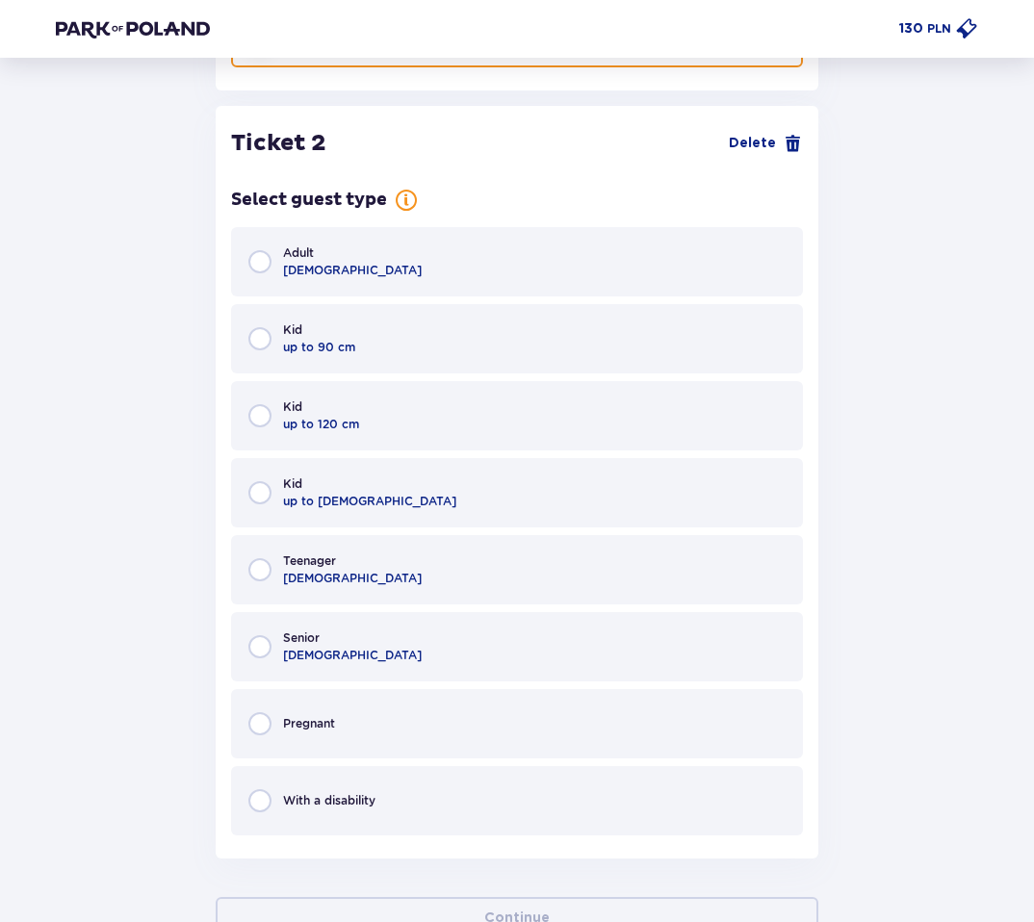
click at [263, 495] on input "radio" at bounding box center [259, 492] width 23 height 23
radio input "true"
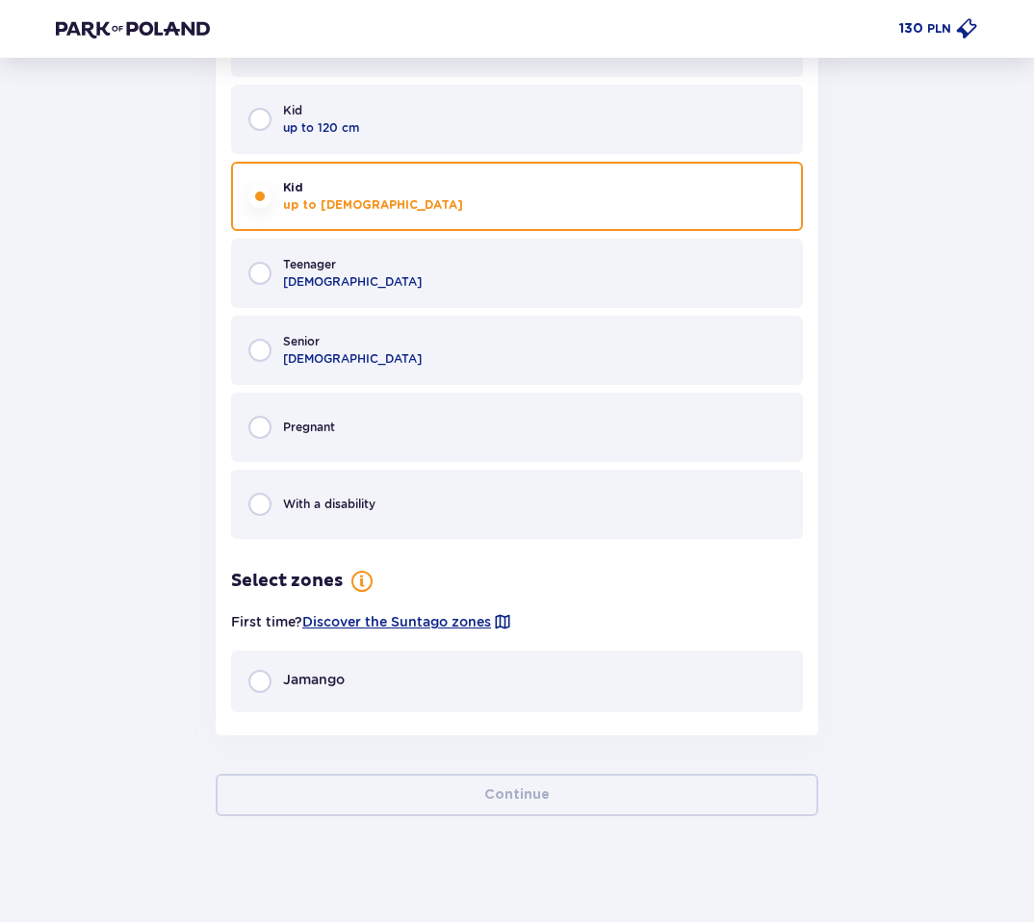
scroll to position [2484, 0]
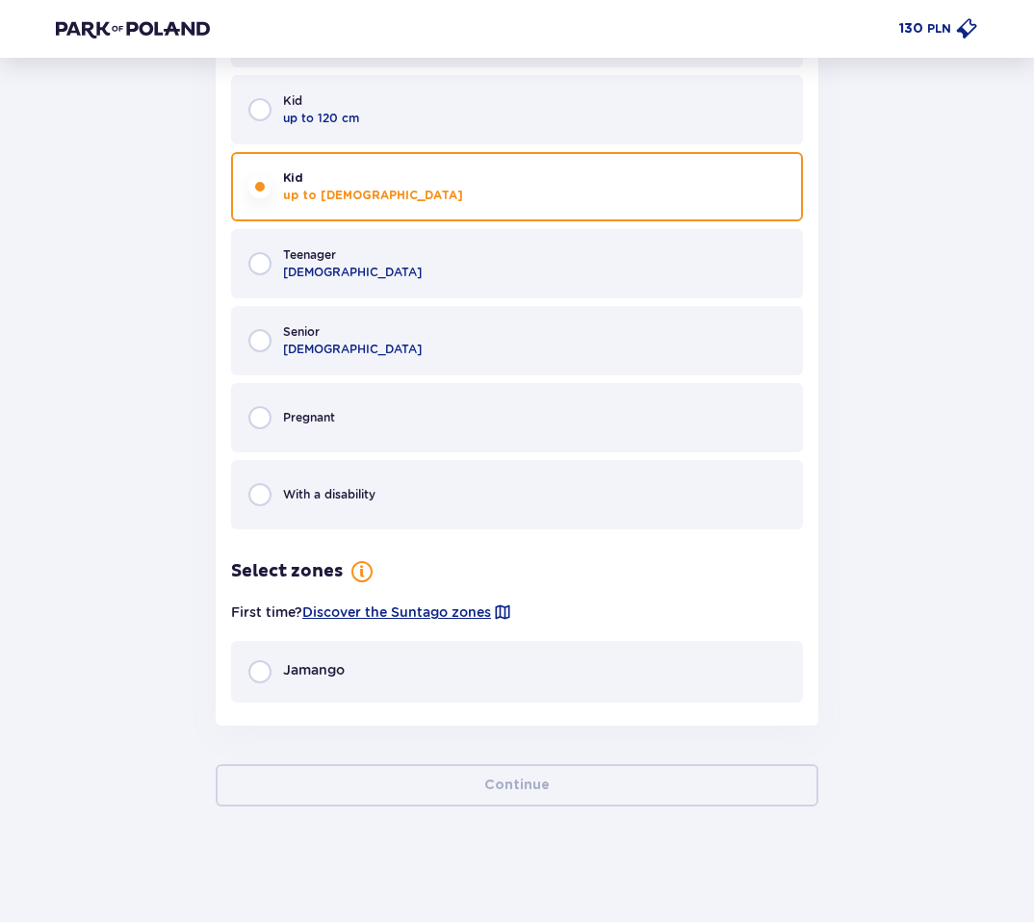
click at [256, 669] on input "radio" at bounding box center [259, 671] width 23 height 23
radio input "true"
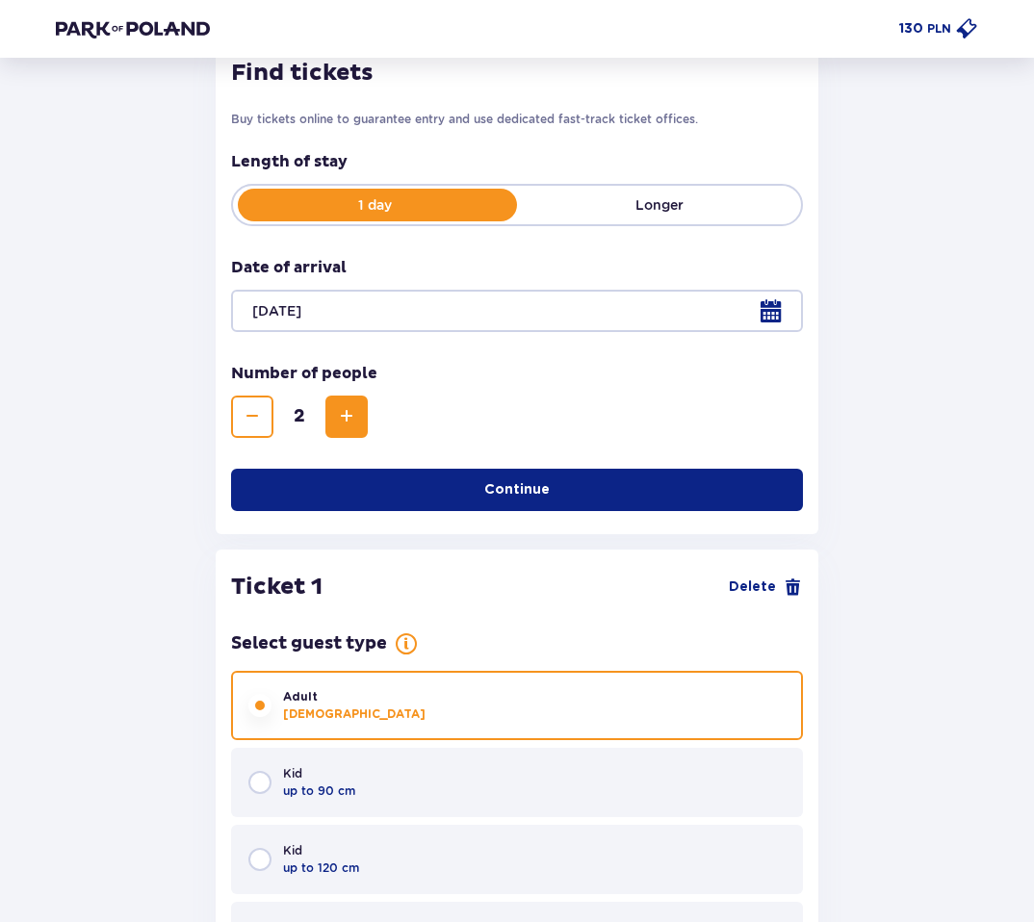
scroll to position [244, 0]
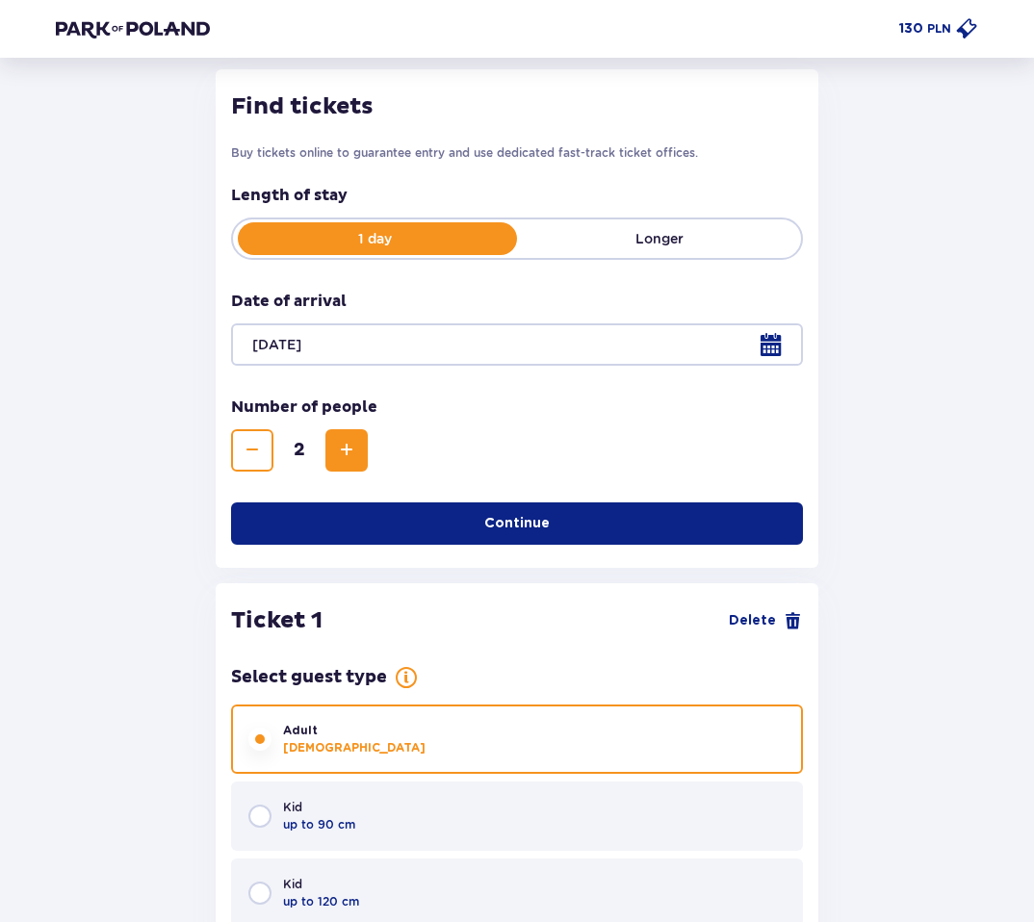
click at [609, 243] on p "Longer" at bounding box center [659, 238] width 284 height 19
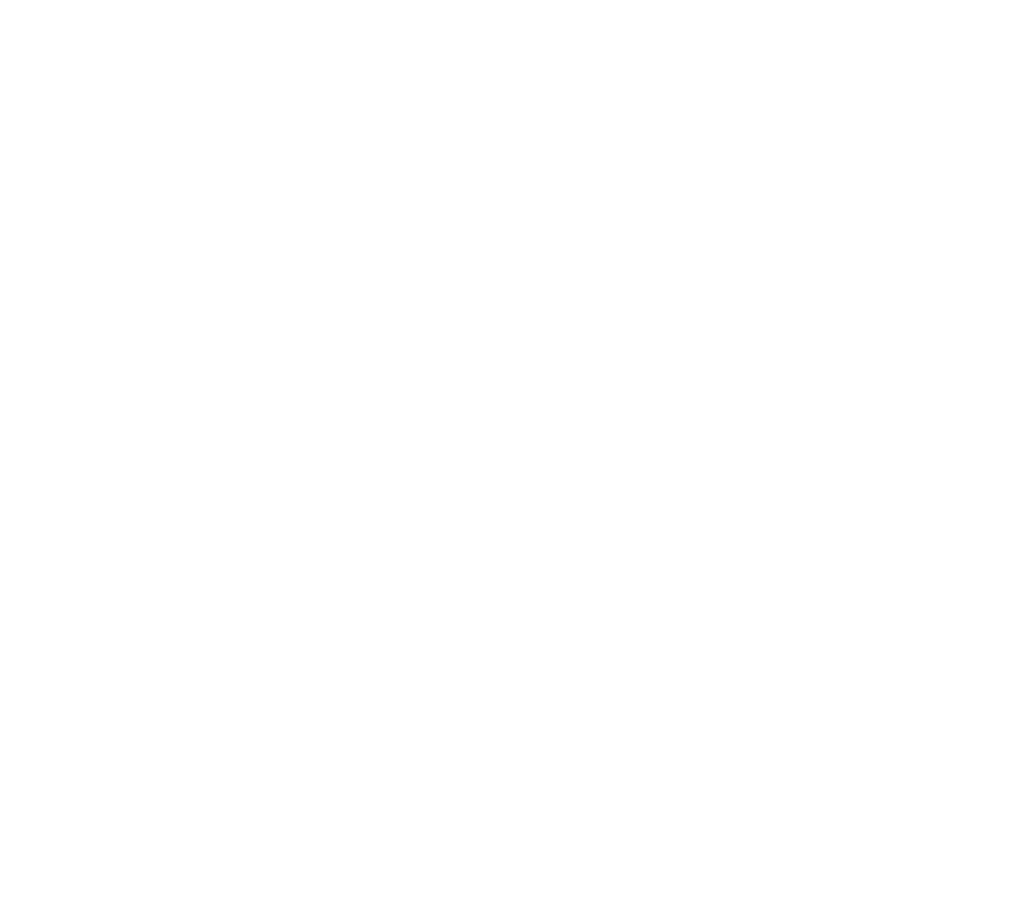
scroll to position [0, 0]
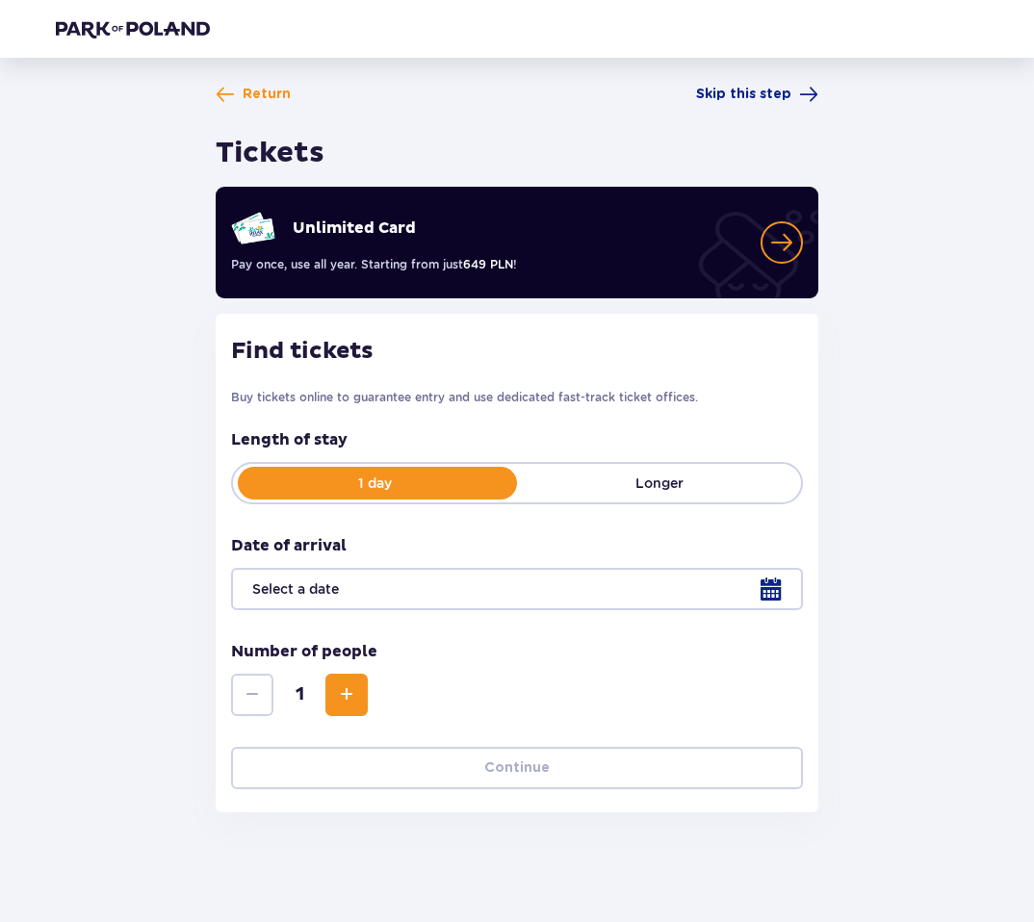
click at [219, 367] on div "Find tickets Buy tickets online to guarantee entry and use dedicated fast-track…" at bounding box center [517, 563] width 602 height 499
click at [231, 273] on link "Unlimited Card" at bounding box center [231, 273] width 0 height 0
click at [122, 31] on img at bounding box center [133, 28] width 154 height 19
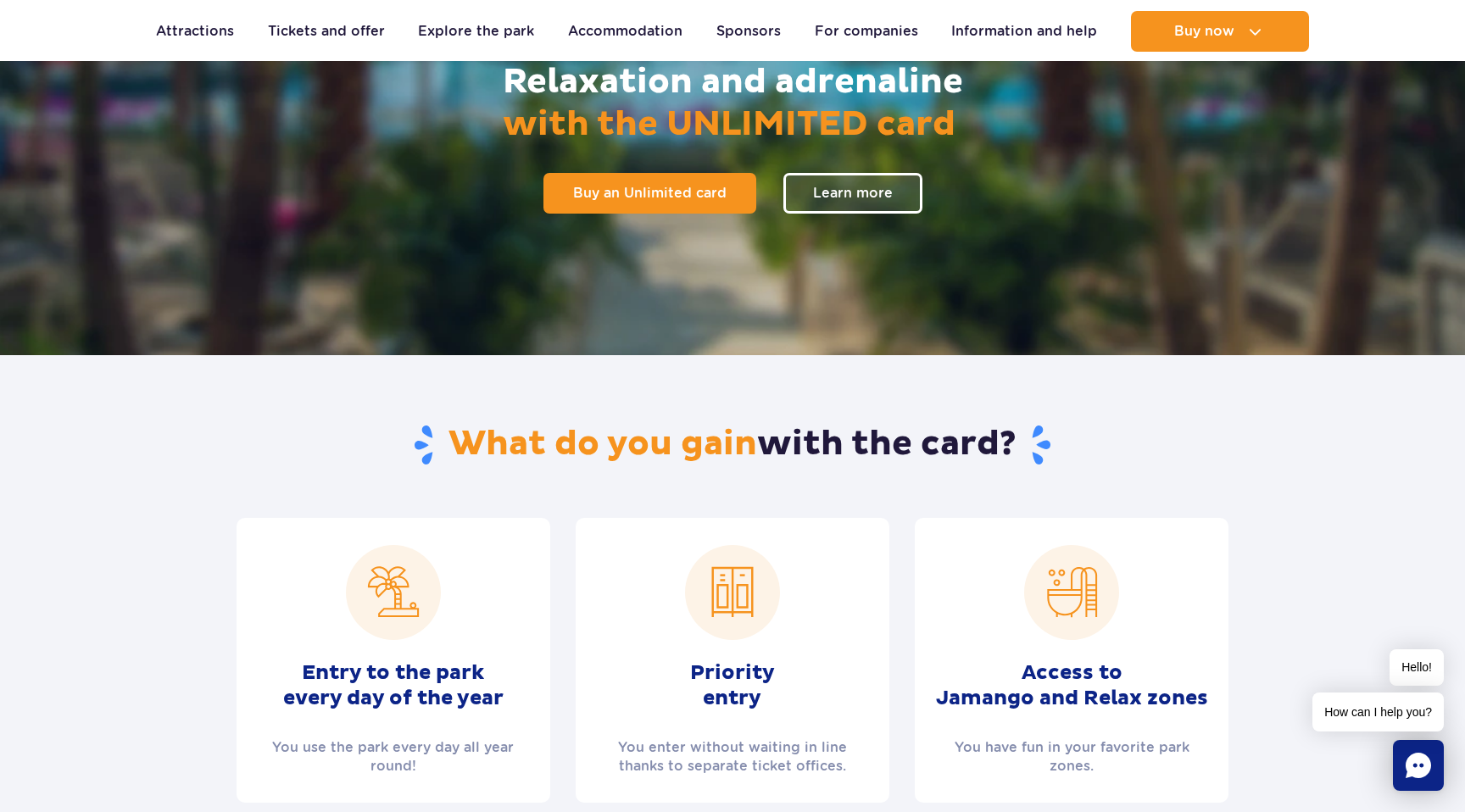
scroll to position [142, 0]
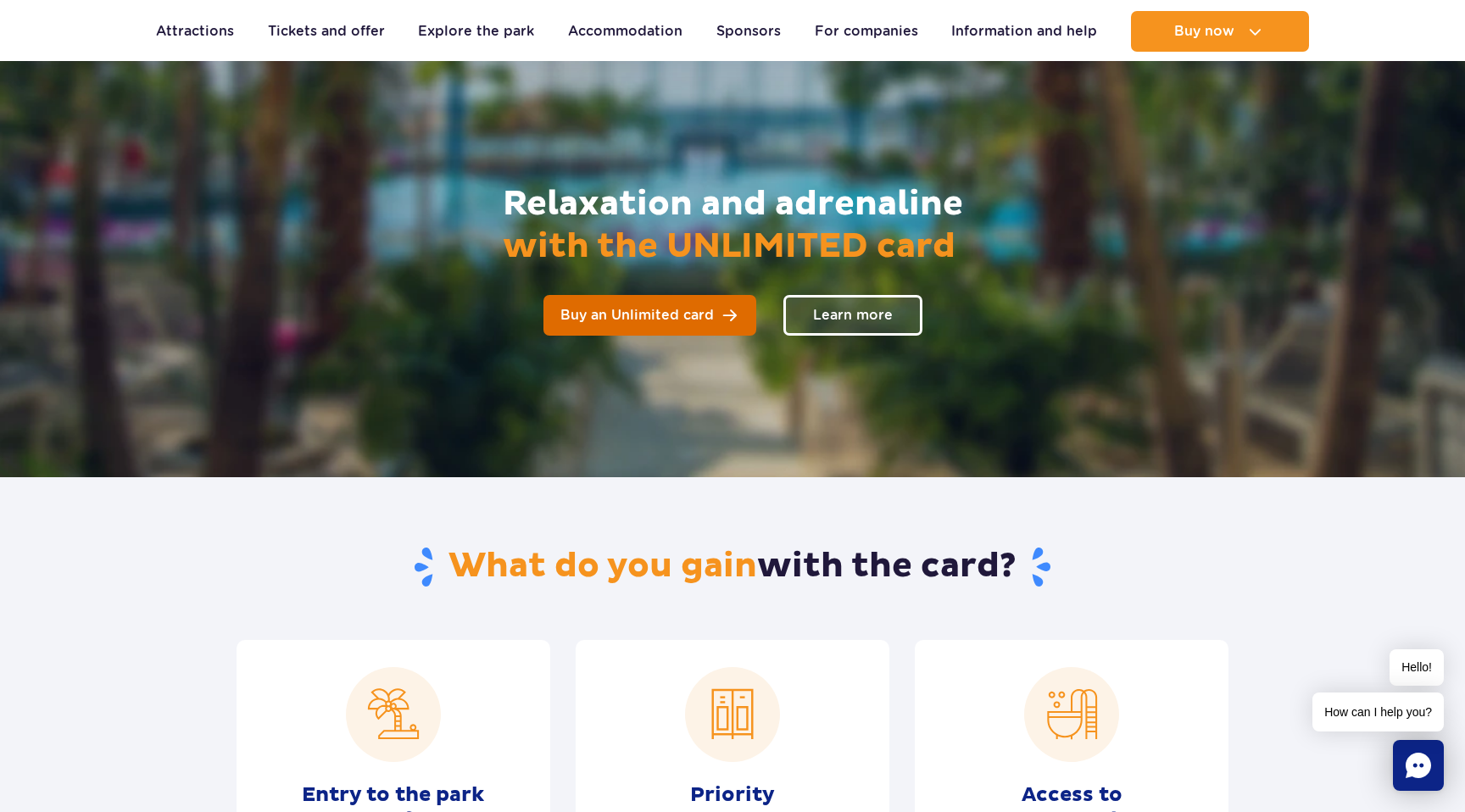
click at [666, 321] on span "Buy an Unlimited card" at bounding box center [637, 314] width 153 height 13
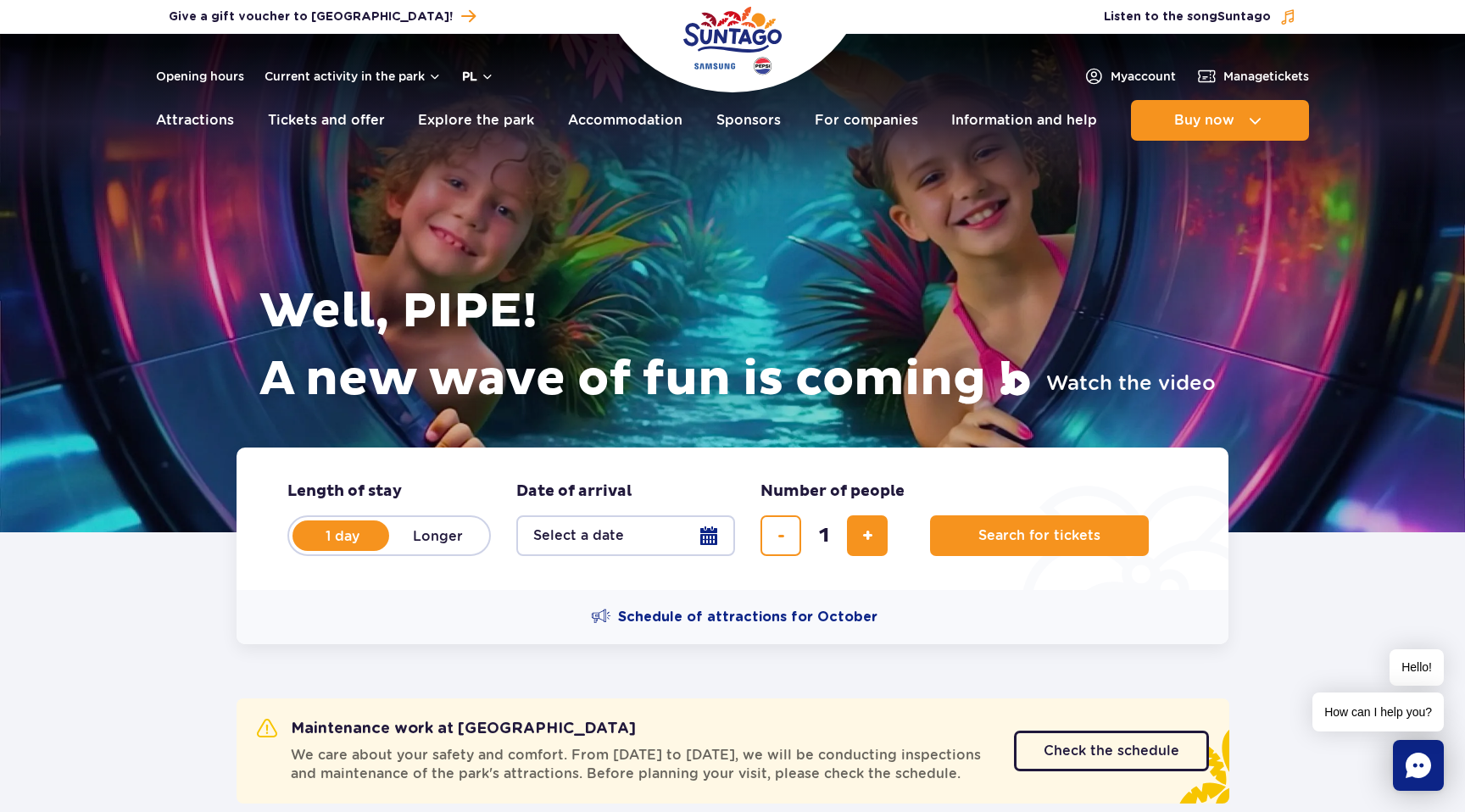
click at [481, 70] on button "pl" at bounding box center [478, 76] width 33 height 17
click at [209, 325] on div at bounding box center [732, 283] width 1465 height 498
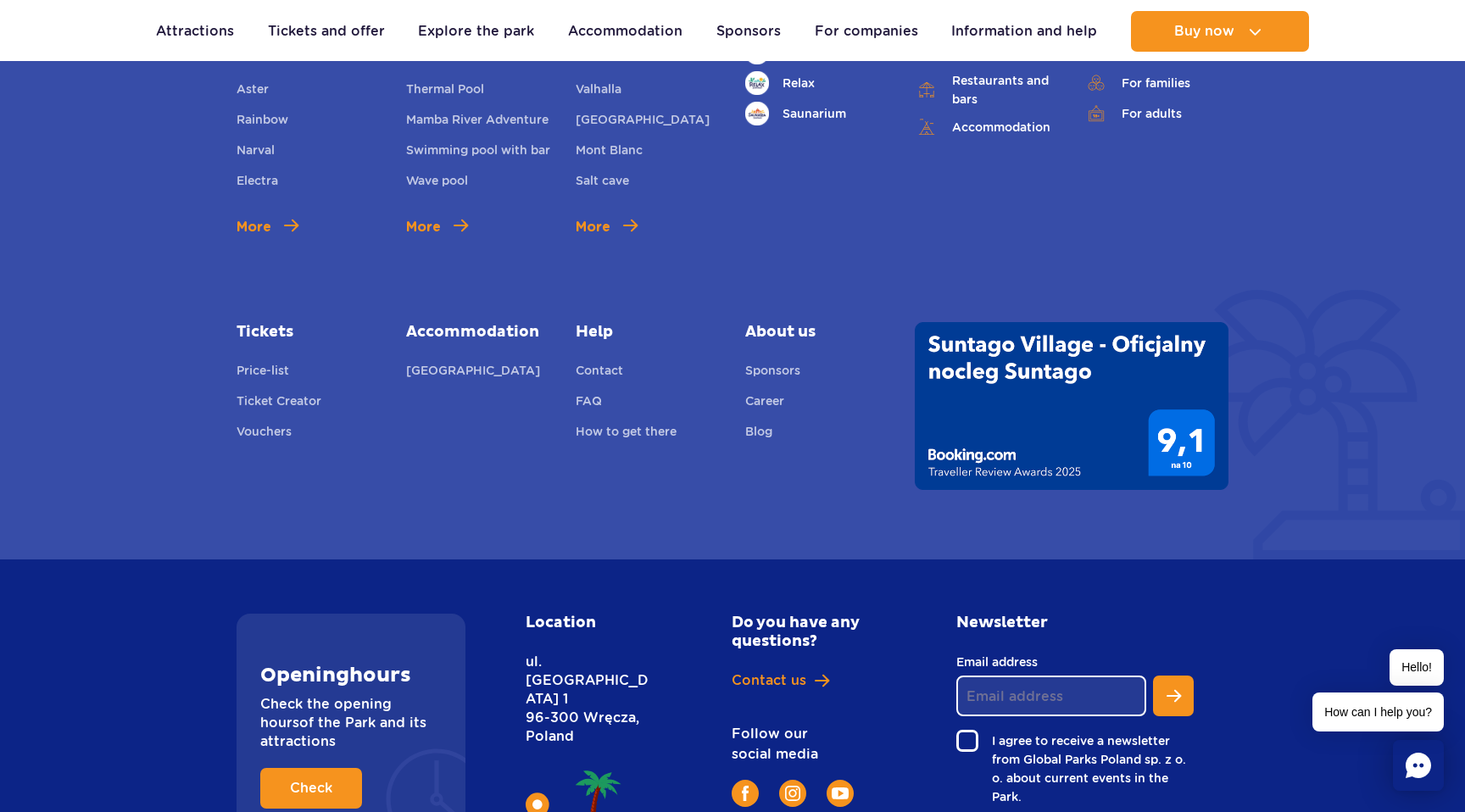
scroll to position [6277, 0]
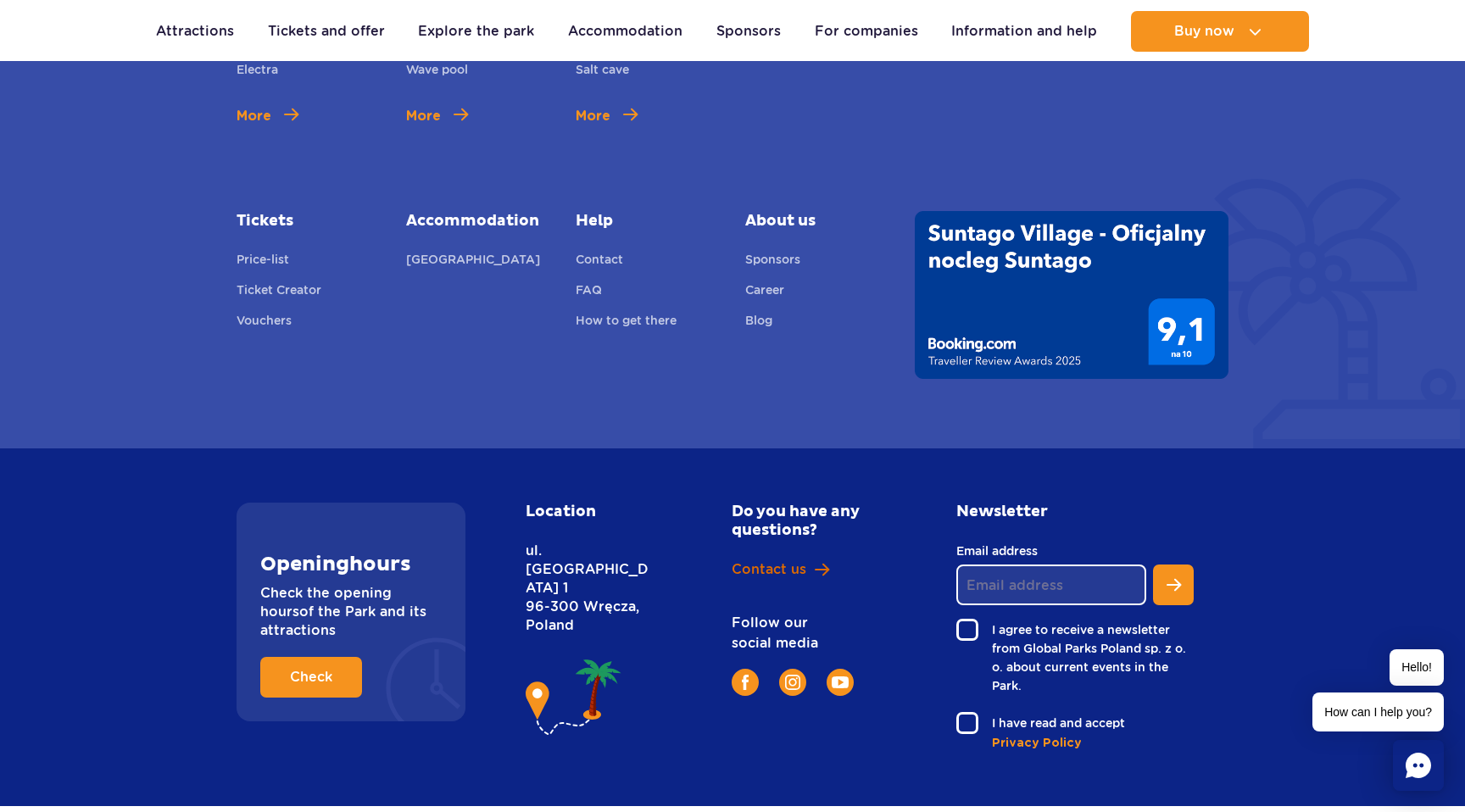
click at [781, 561] on font "Contact us" at bounding box center [769, 569] width 75 height 16
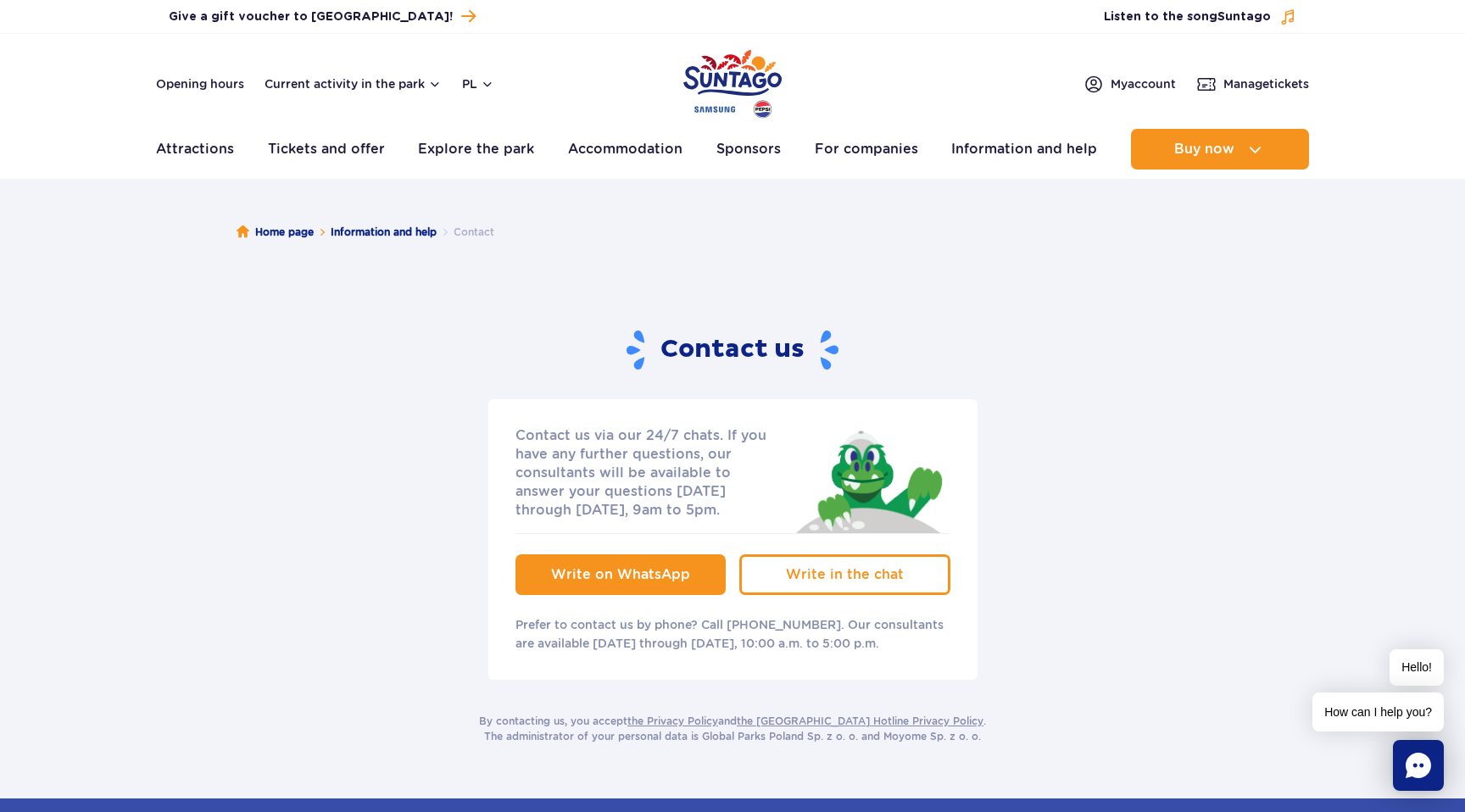
click at [610, 577] on span "Write on WhatsApp" at bounding box center [621, 574] width 139 height 16
